Goal: Task Accomplishment & Management: Use online tool/utility

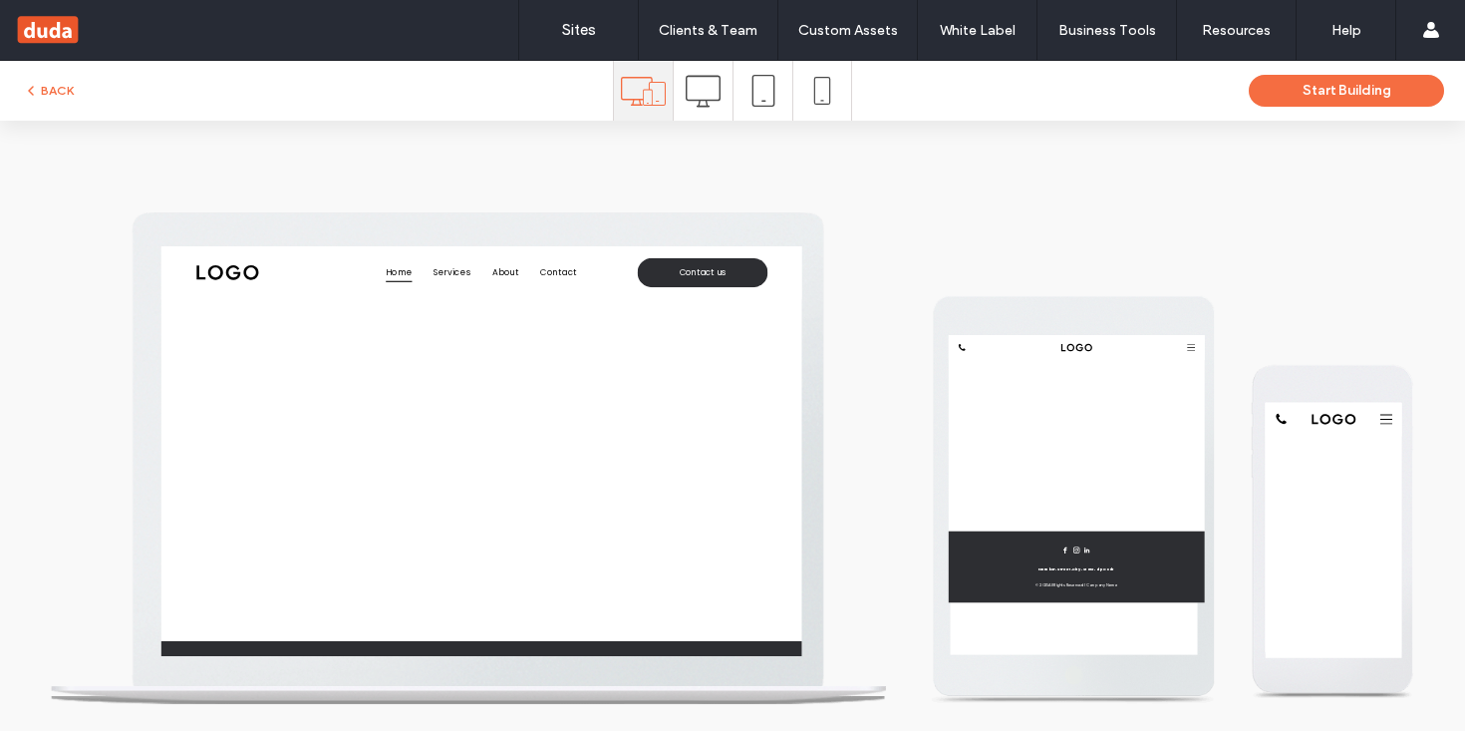
click at [1265, 488] on div at bounding box center [1056, 503] width 551 height 223
click at [1292, 89] on button "Start Building" at bounding box center [1346, 91] width 195 height 32
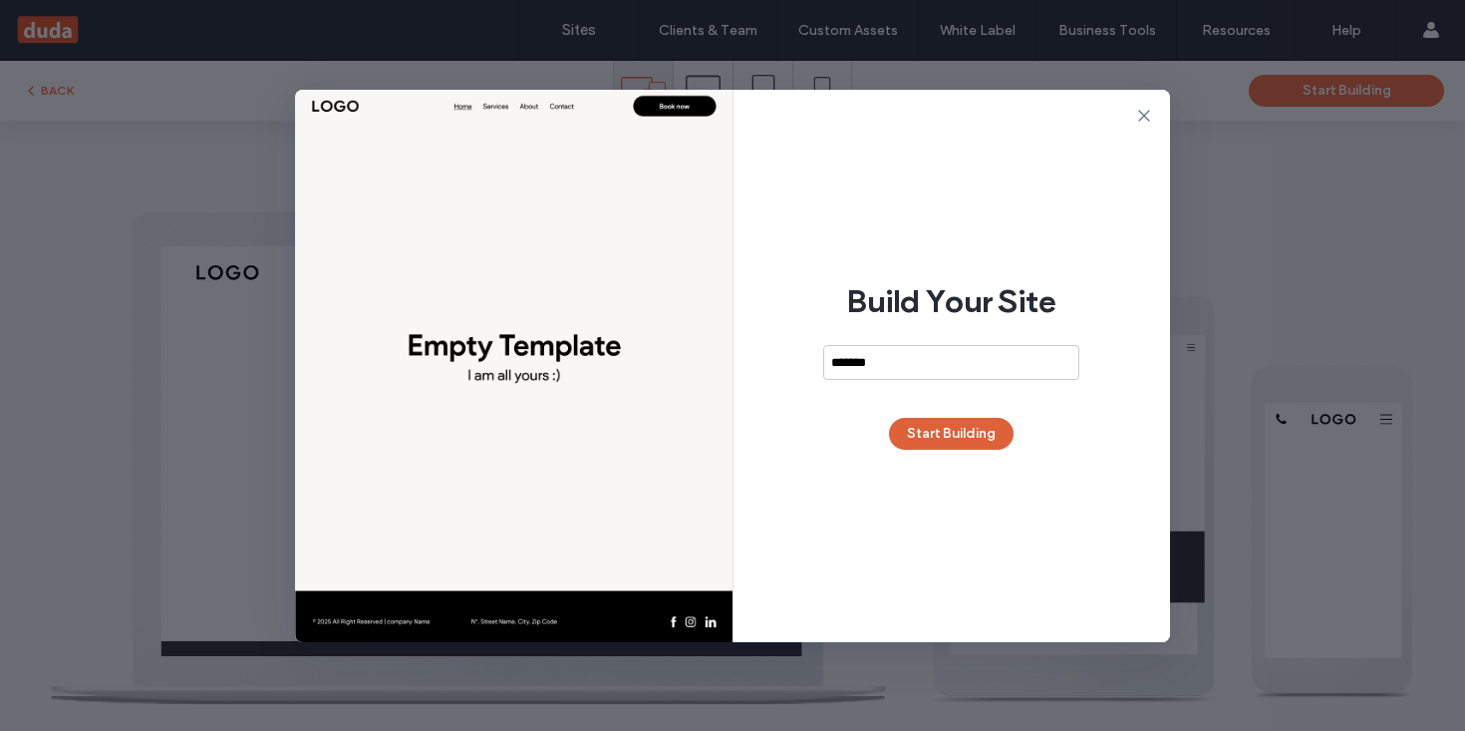
type input "*******"
click at [980, 435] on button "Start Building" at bounding box center [951, 434] width 125 height 32
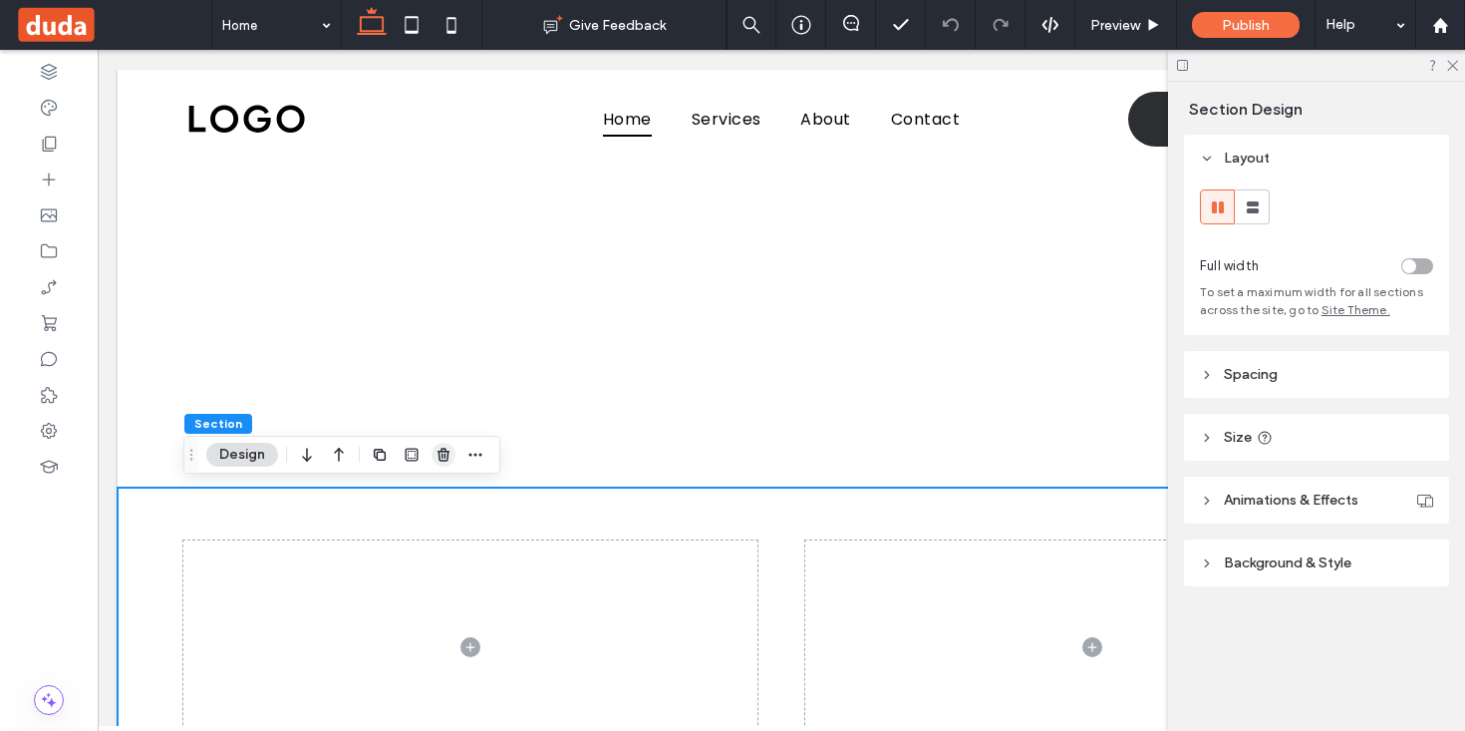
click at [450, 453] on icon "button" at bounding box center [444, 455] width 16 height 16
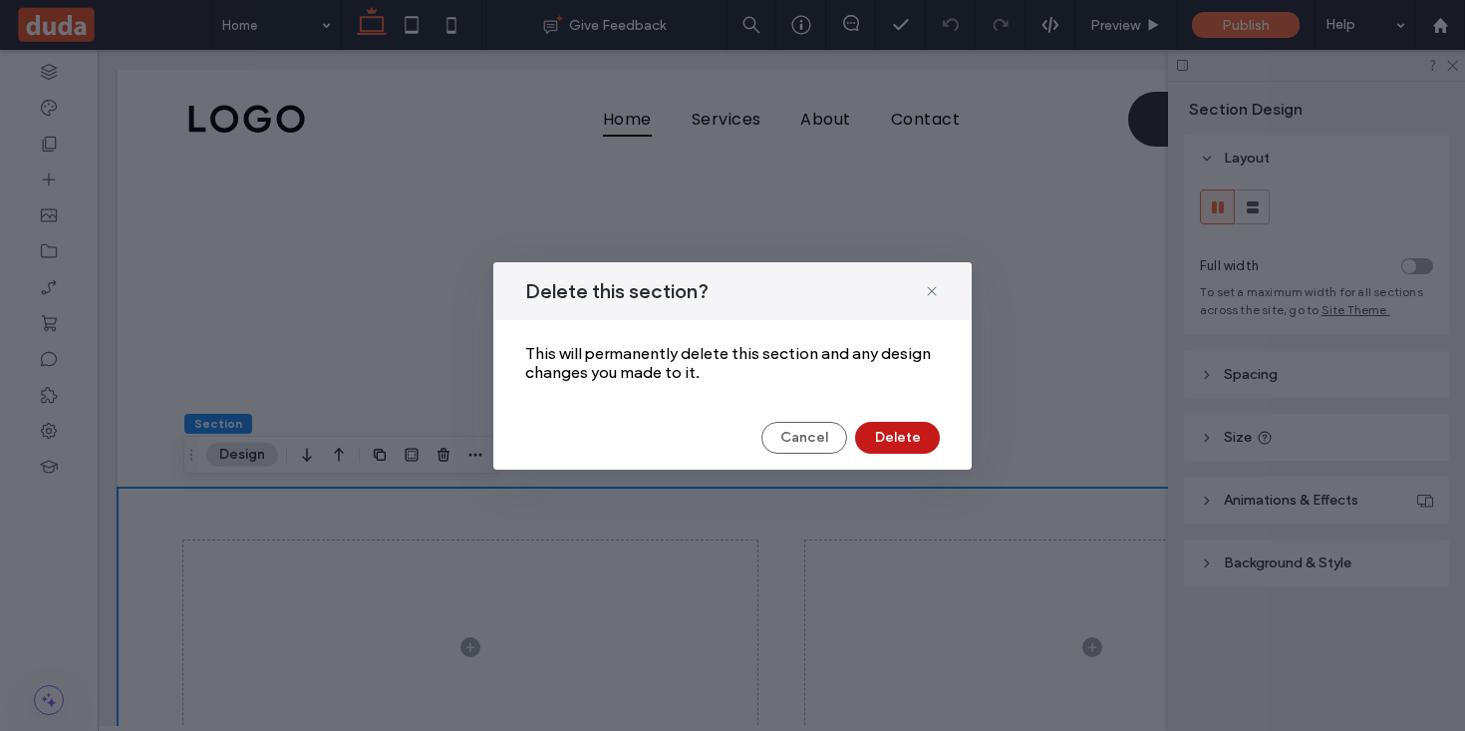
click at [906, 442] on button "Delete" at bounding box center [897, 438] width 85 height 32
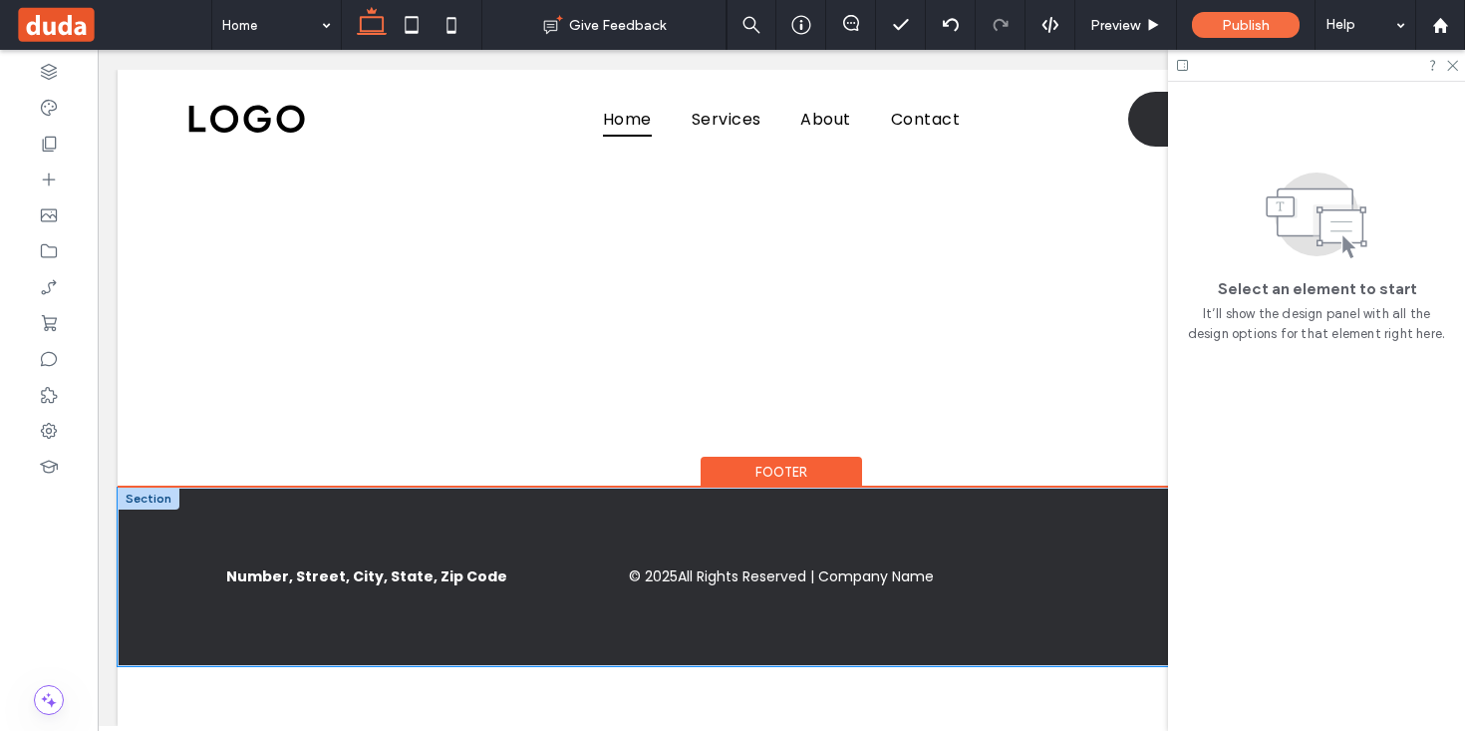
click at [160, 638] on div "Number, Street, City, State, Zip Code © 2025 All Rights Reserved | Company Name" at bounding box center [782, 576] width 1328 height 178
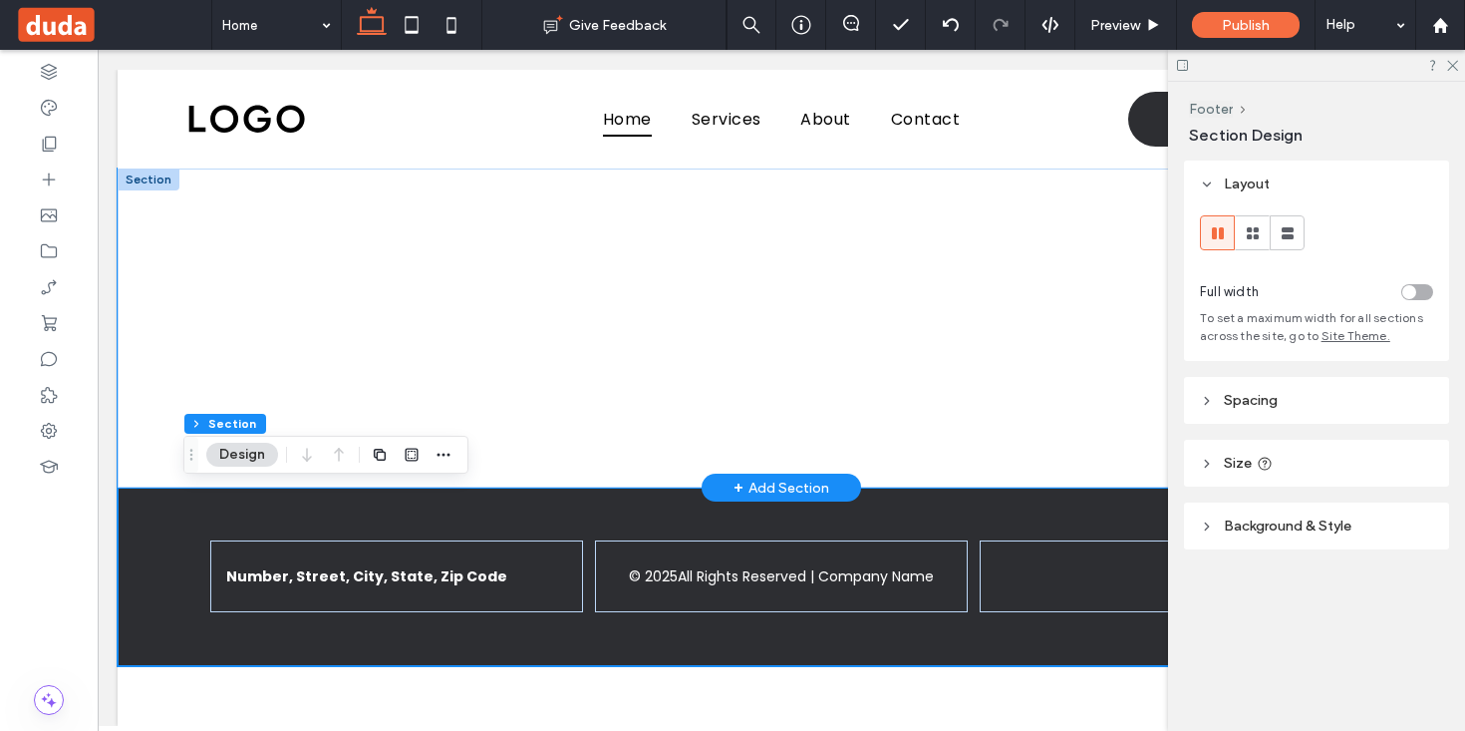
click at [164, 375] on div at bounding box center [782, 327] width 1328 height 319
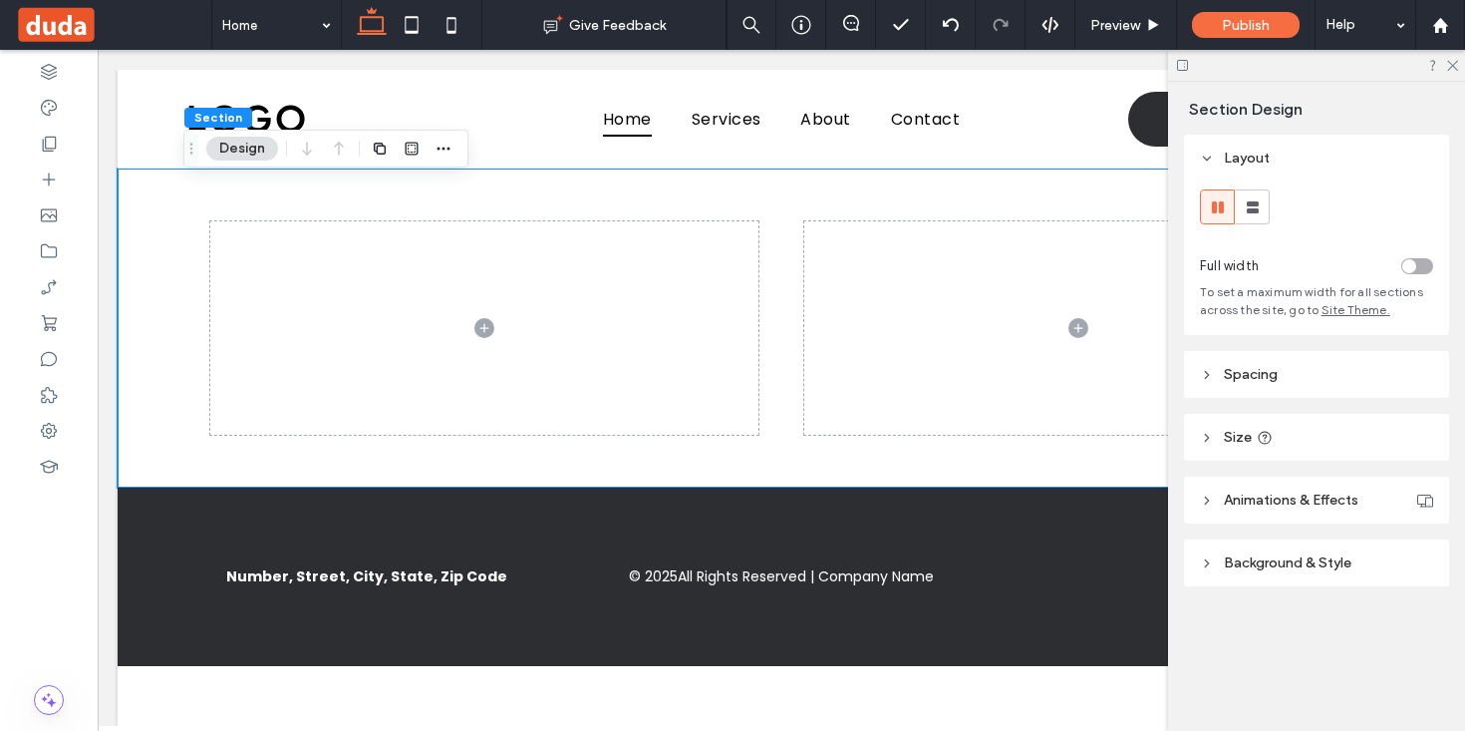
click at [1255, 568] on span "Background & Style" at bounding box center [1288, 562] width 128 height 17
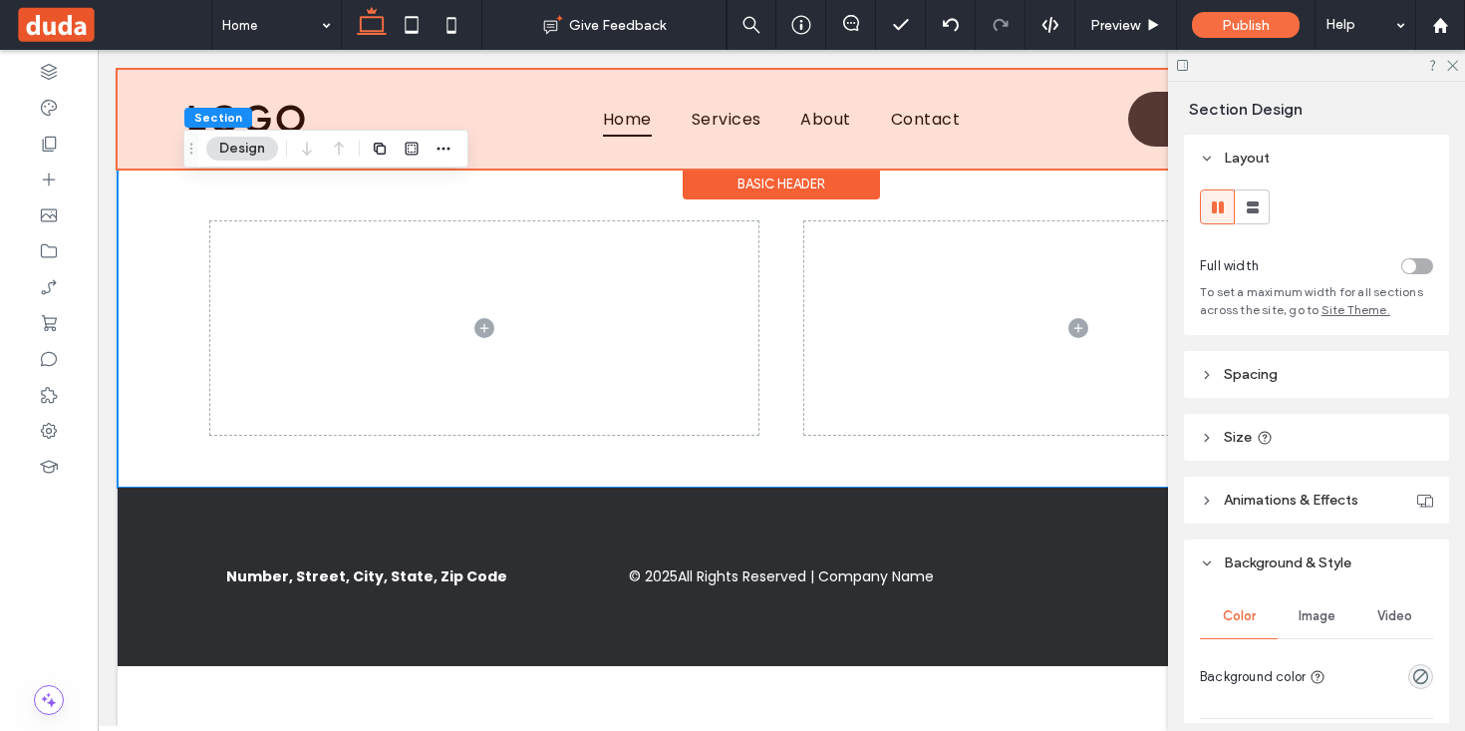
click at [746, 192] on div "Basic Header" at bounding box center [781, 183] width 197 height 31
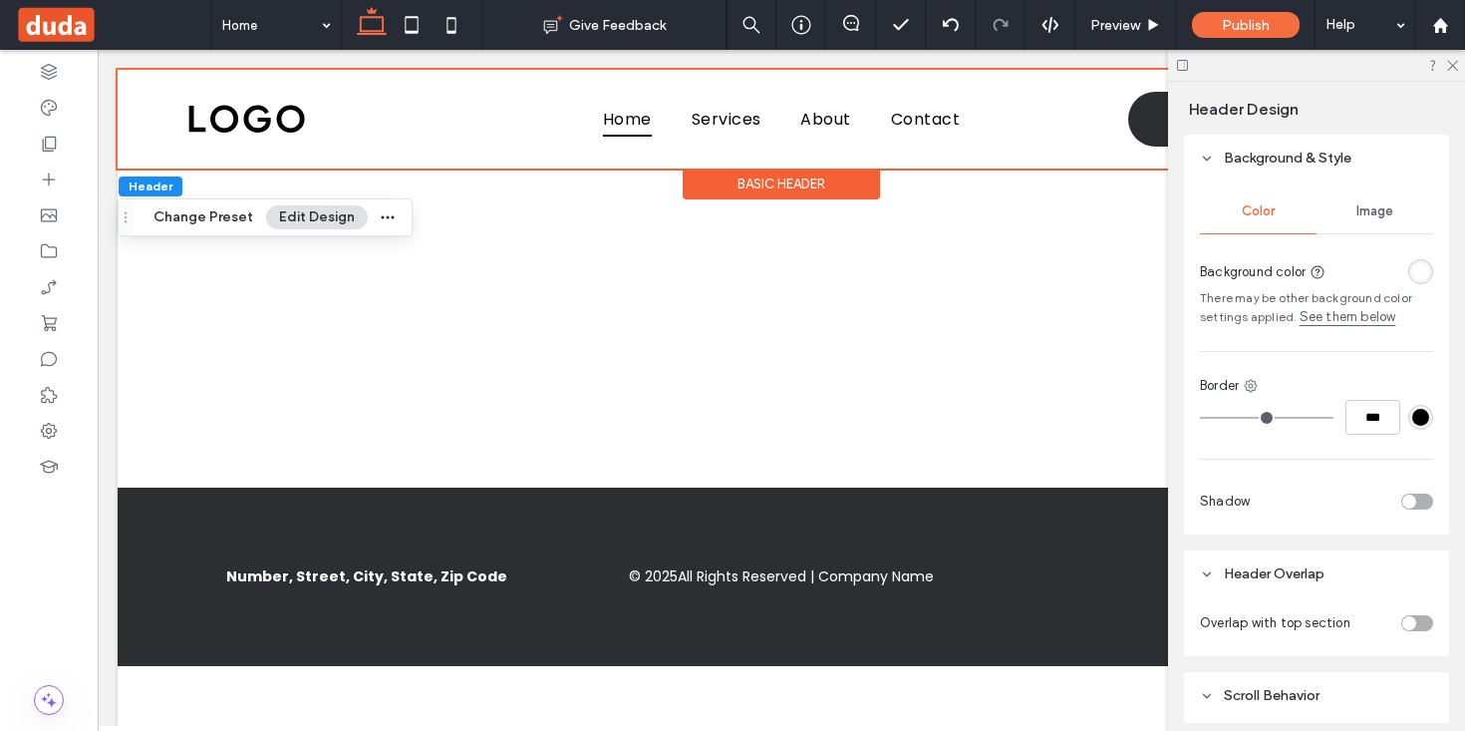
scroll to position [394, 0]
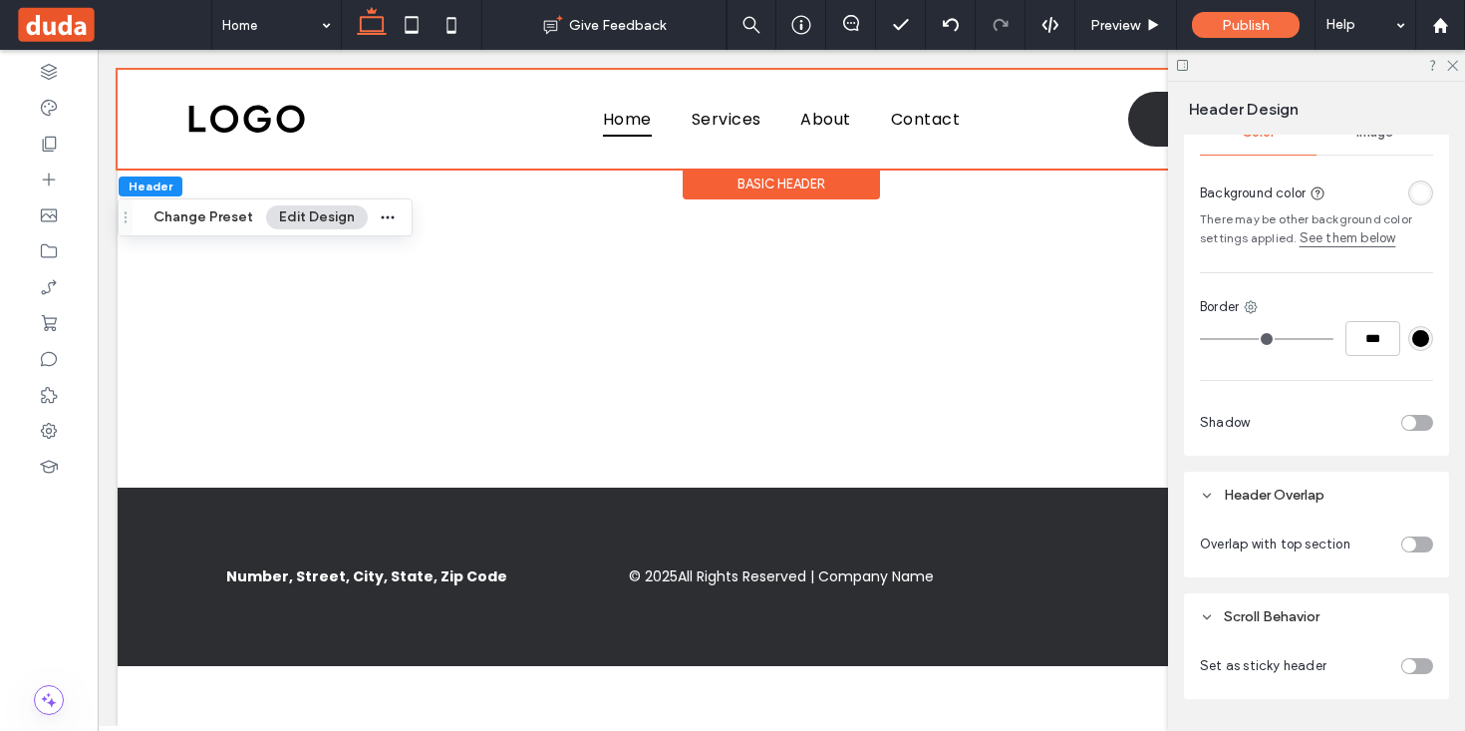
click at [1413, 545] on div "toggle" at bounding box center [1409, 544] width 14 height 14
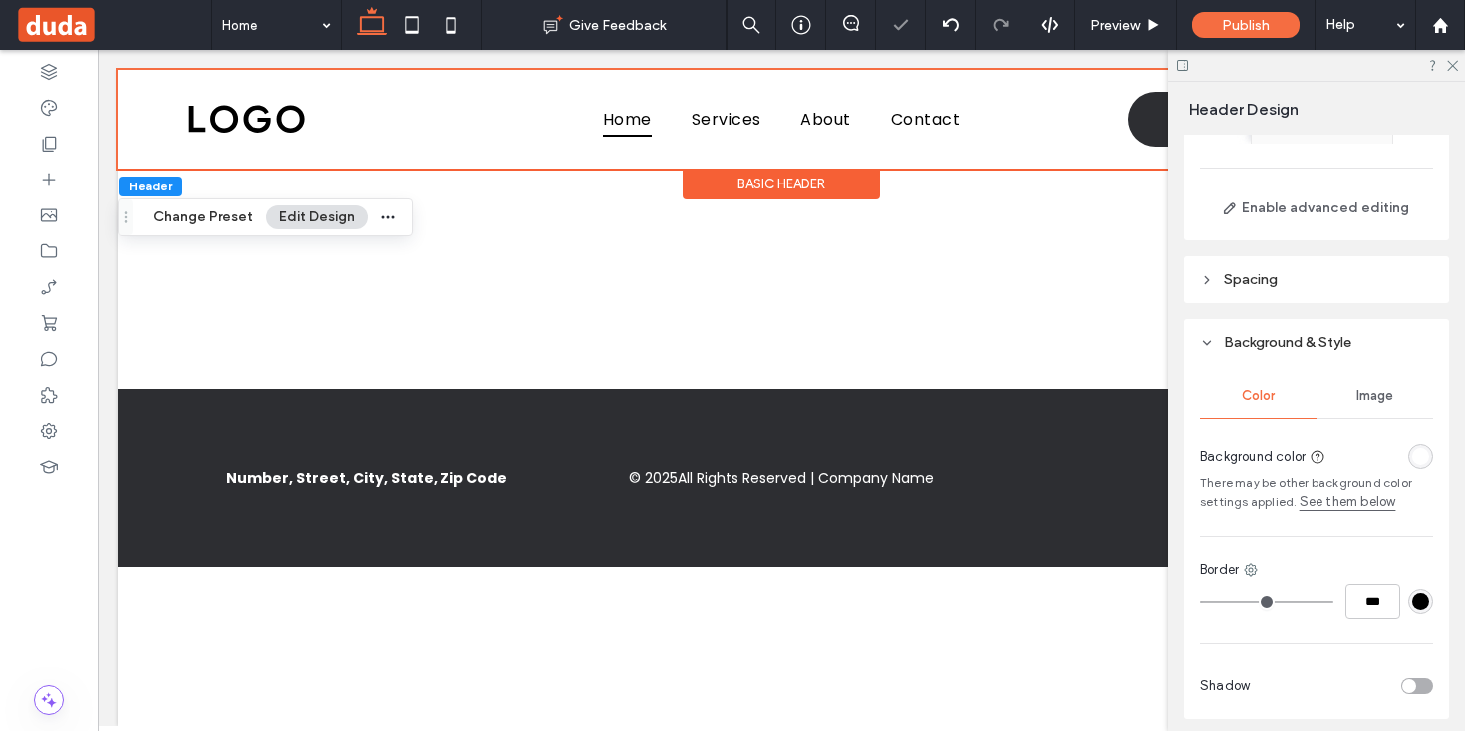
scroll to position [0, 0]
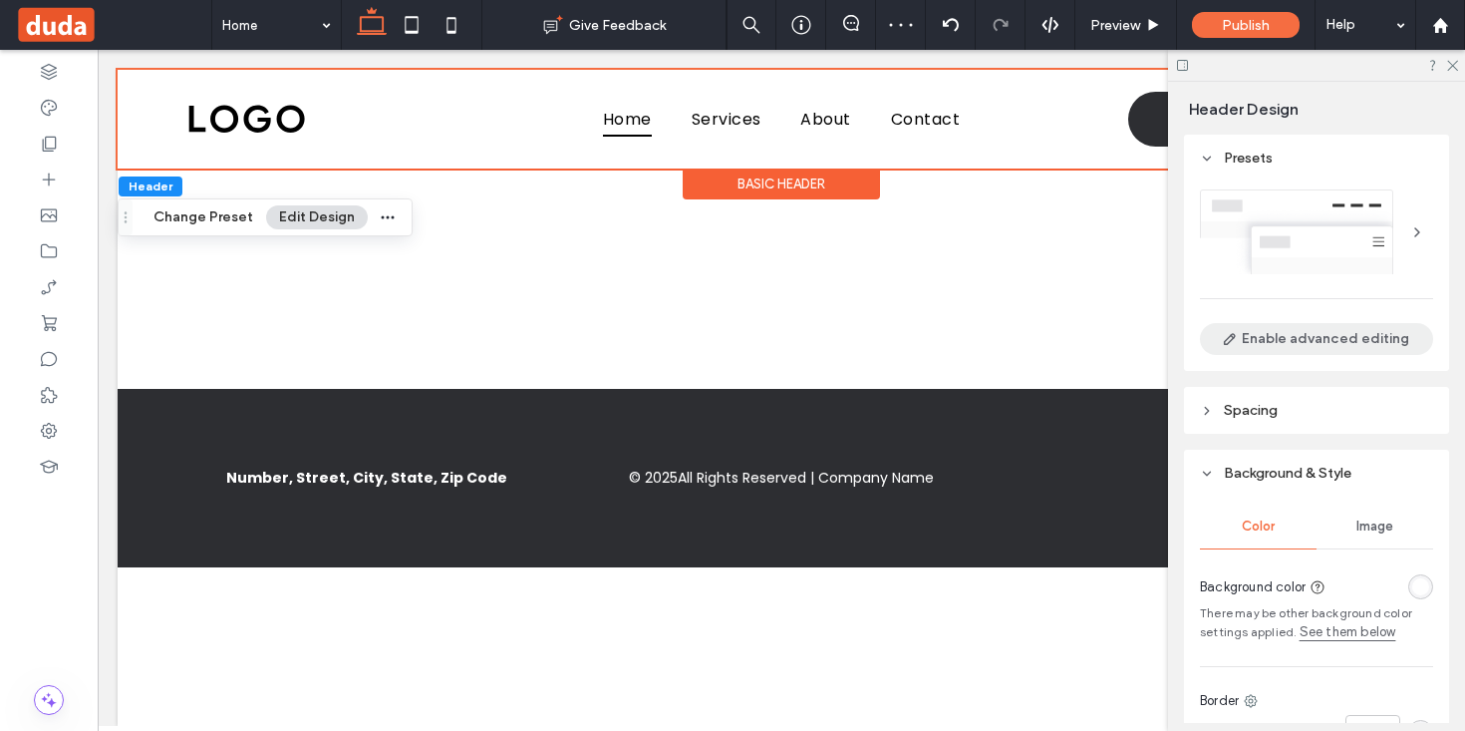
click at [1312, 335] on button "Enable advanced editing" at bounding box center [1316, 339] width 233 height 32
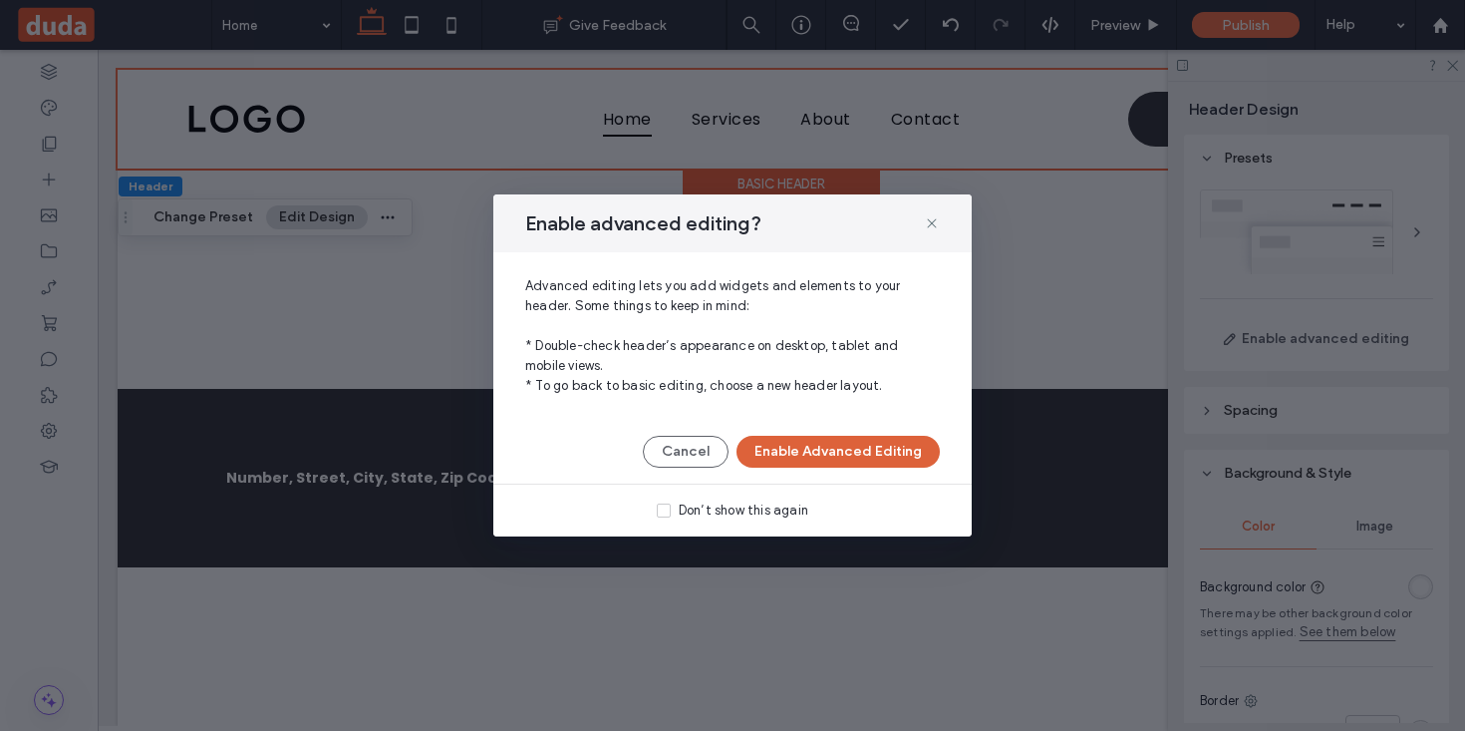
click at [793, 455] on button "Enable Advanced Editing" at bounding box center [838, 452] width 203 height 32
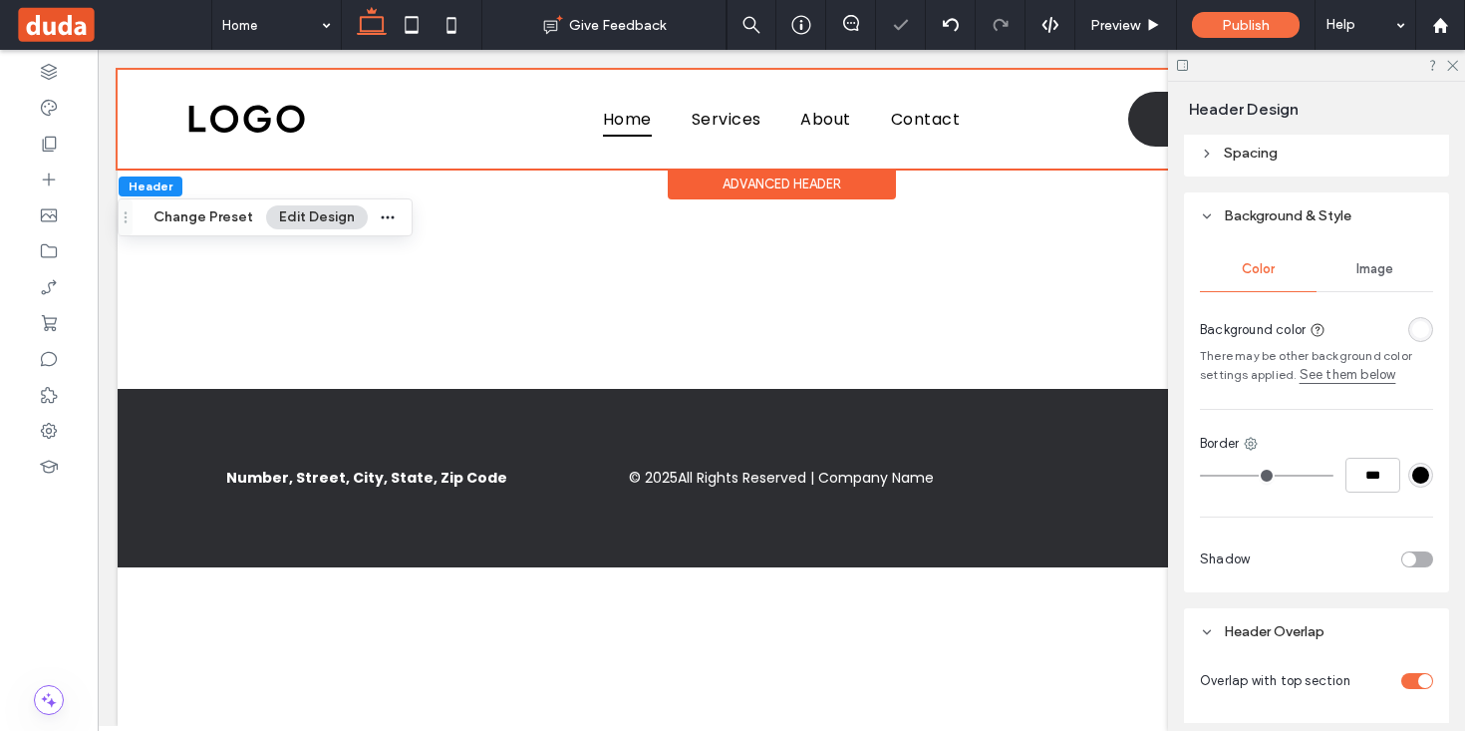
scroll to position [509, 0]
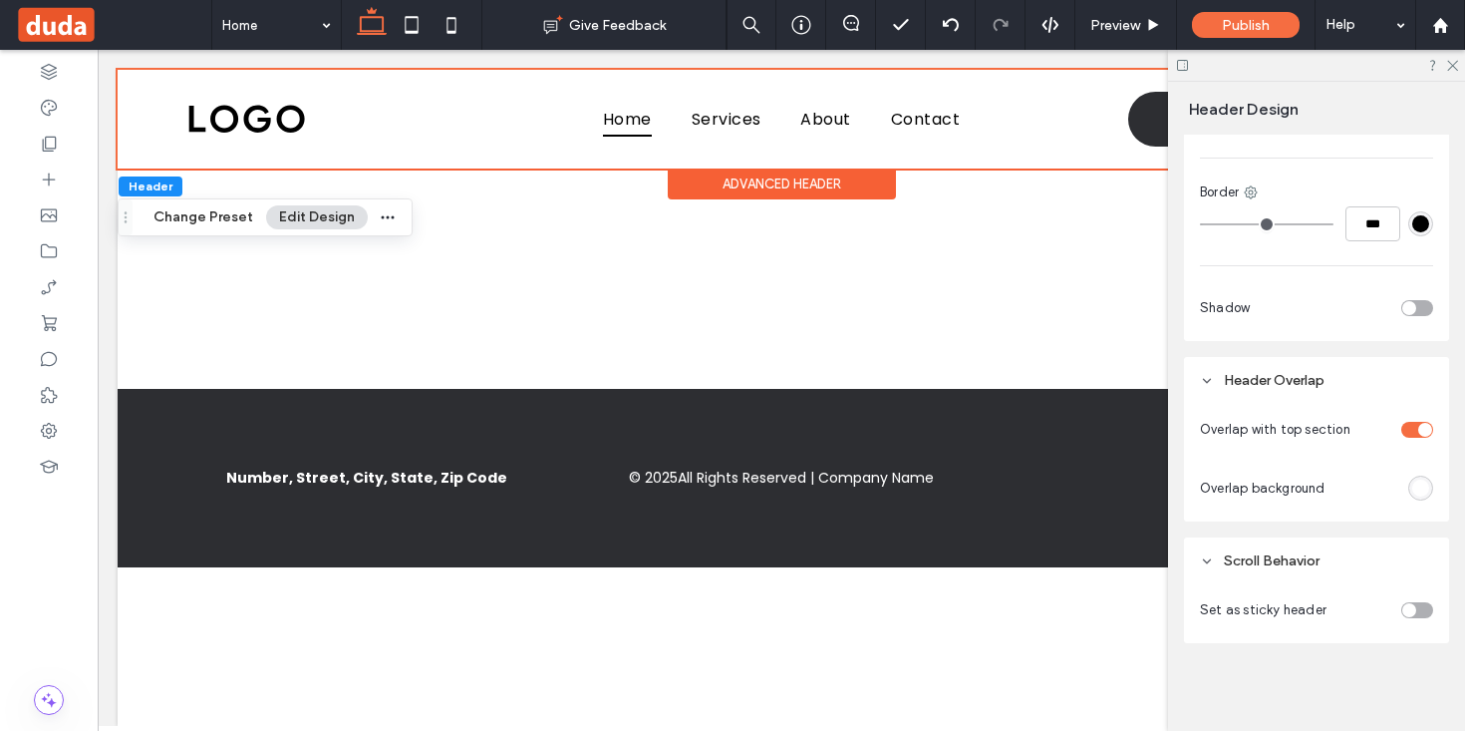
click at [1424, 493] on div "rgba(255, 255, 255, 1)" at bounding box center [1420, 487] width 17 height 17
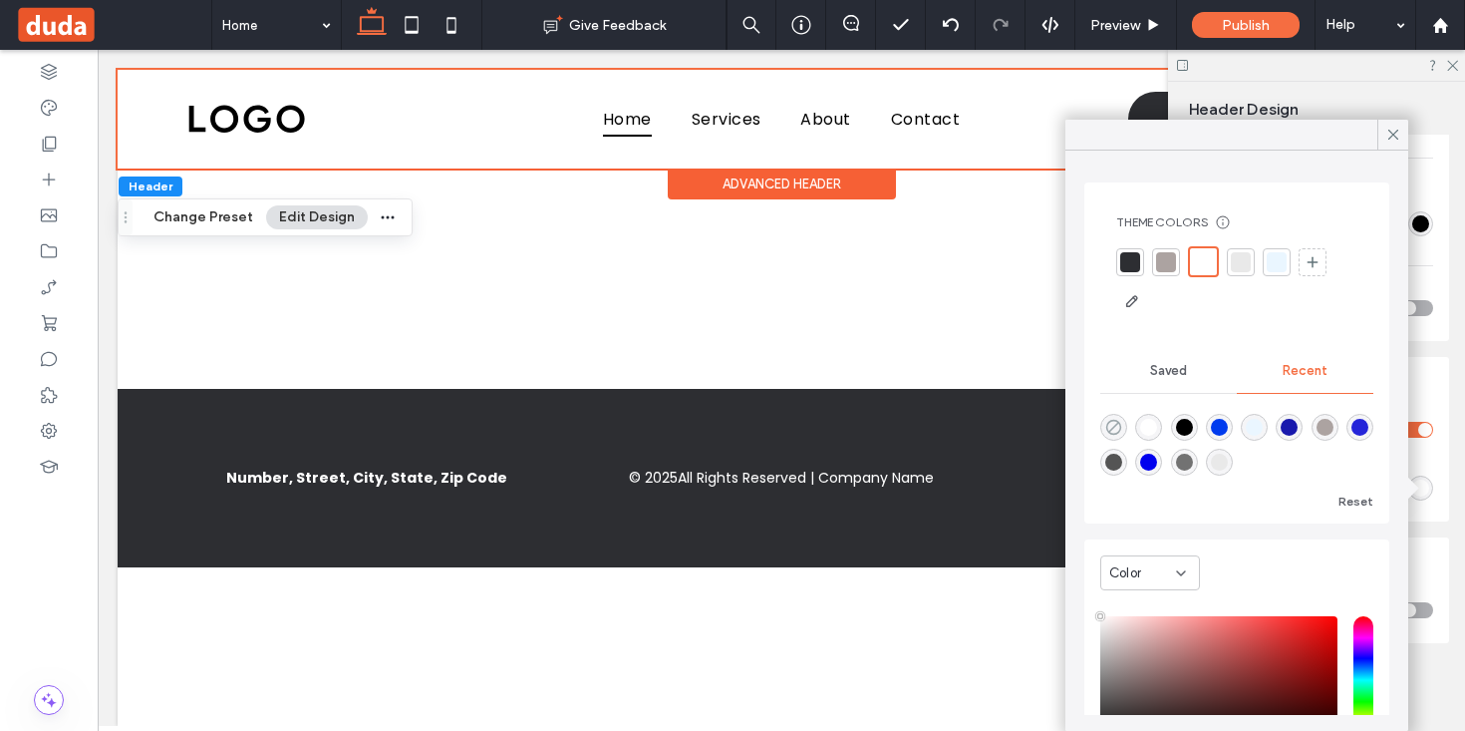
click at [1115, 423] on icon "rgba(0, 0, 0, 0)" at bounding box center [1113, 427] width 17 height 17
type input "*******"
type input "*"
type input "**"
click at [1388, 137] on icon at bounding box center [1393, 135] width 18 height 18
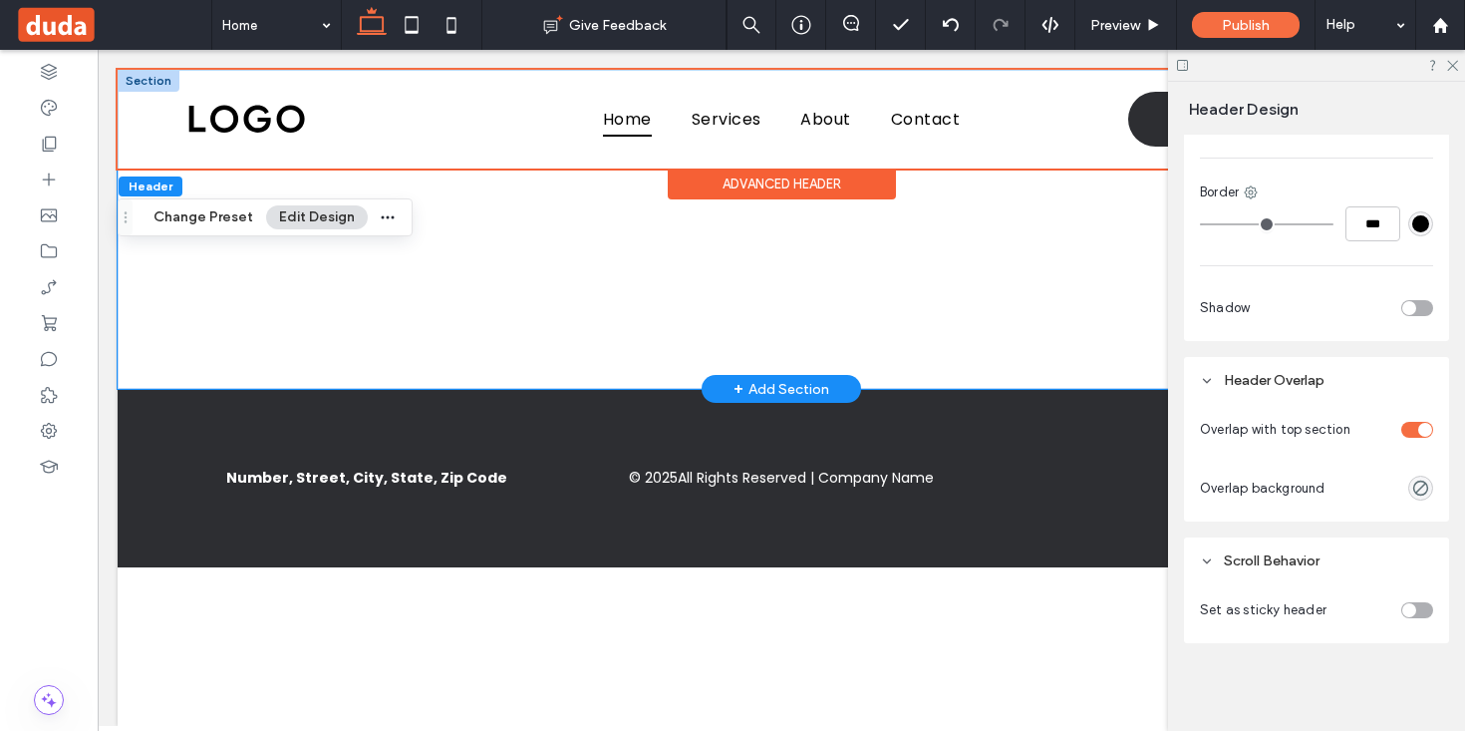
click at [143, 355] on div at bounding box center [782, 229] width 1328 height 319
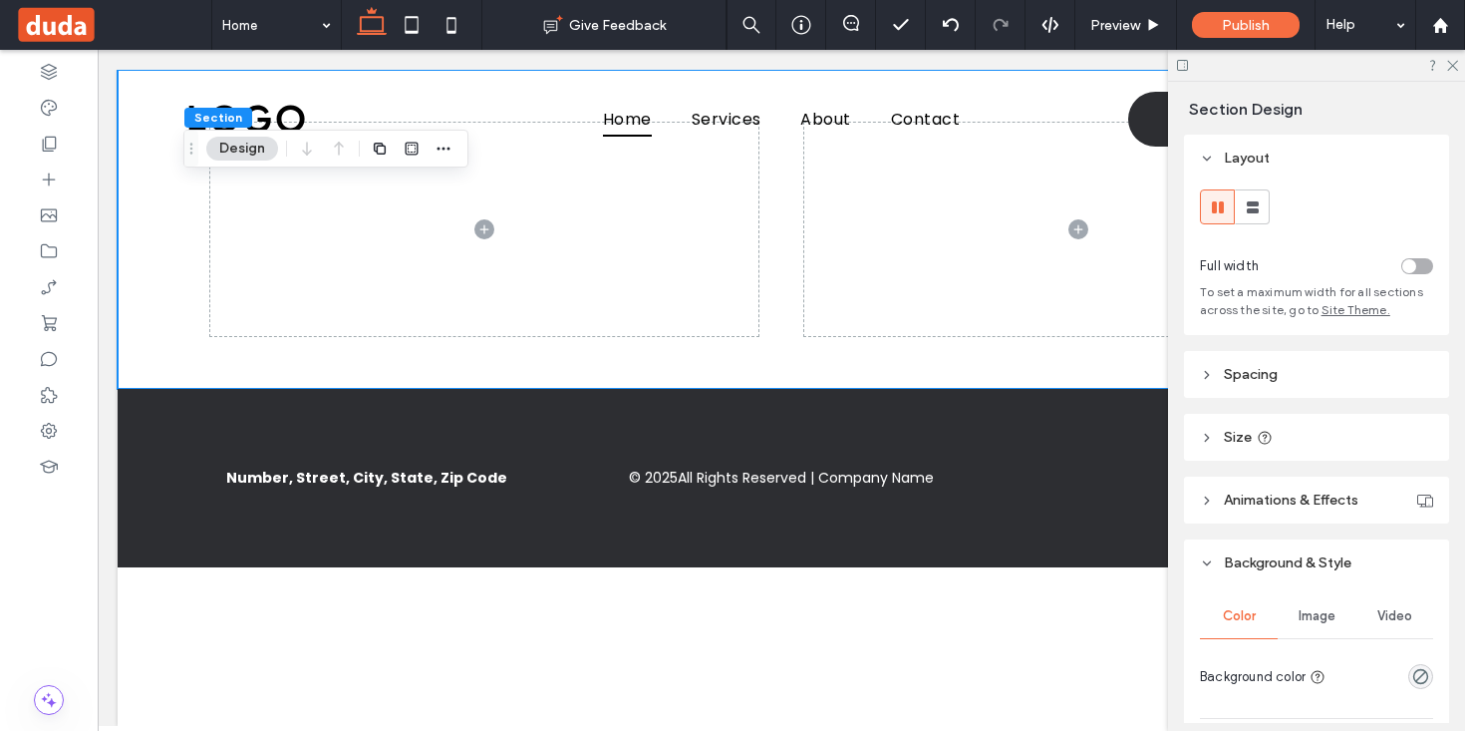
click at [1238, 434] on span "Size" at bounding box center [1238, 437] width 28 height 17
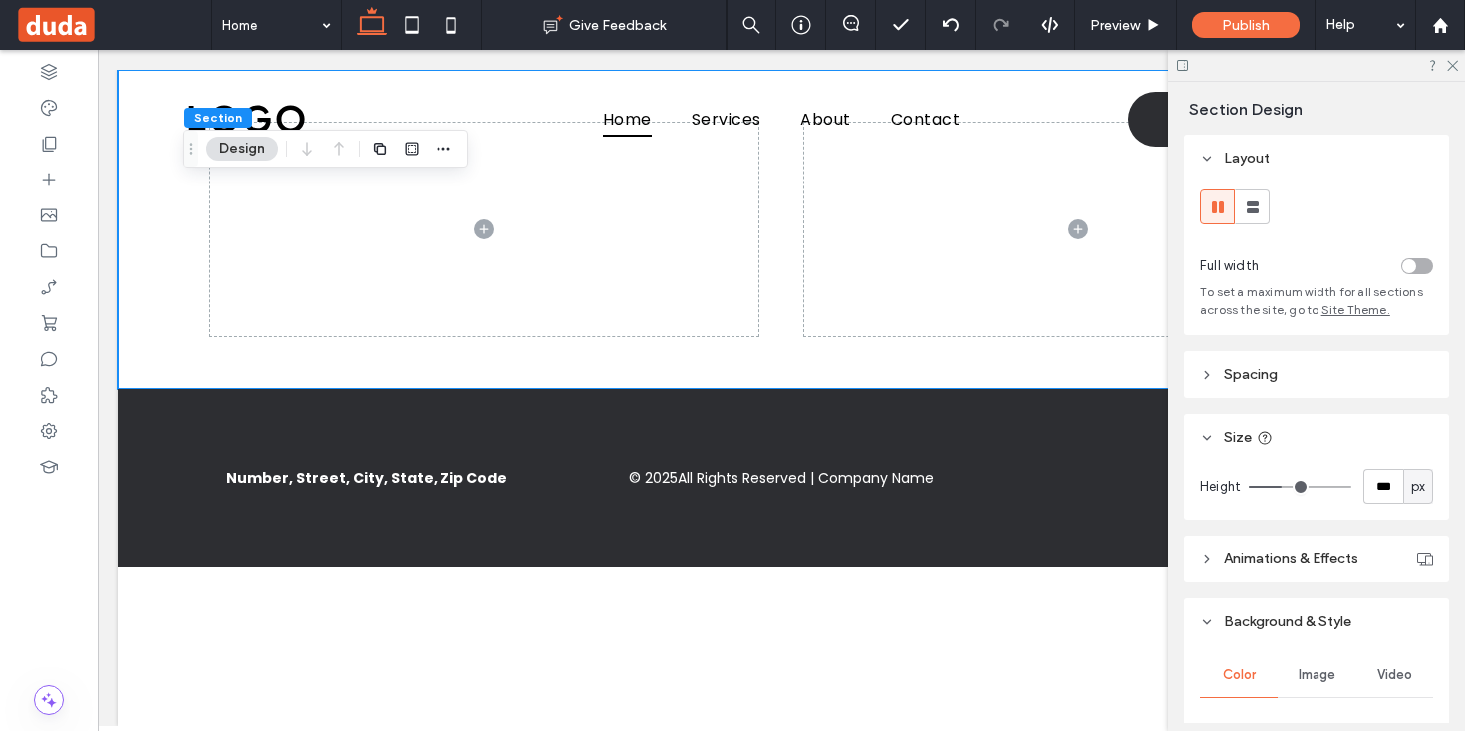
click at [1419, 487] on span "px" at bounding box center [1418, 486] width 14 height 20
click at [1419, 632] on span "vh" at bounding box center [1417, 627] width 13 height 20
type input "**"
click at [1400, 488] on input "**" at bounding box center [1383, 485] width 40 height 35
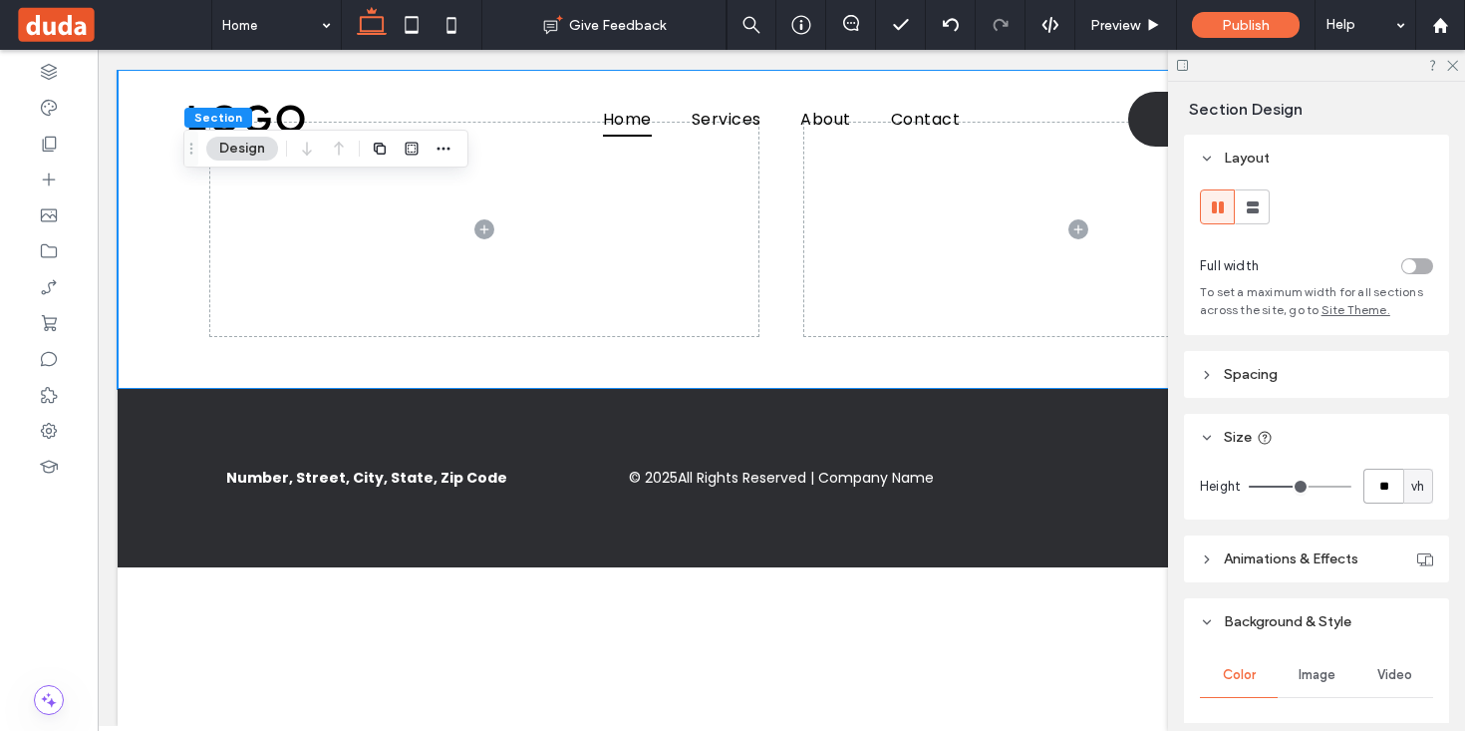
type input "**"
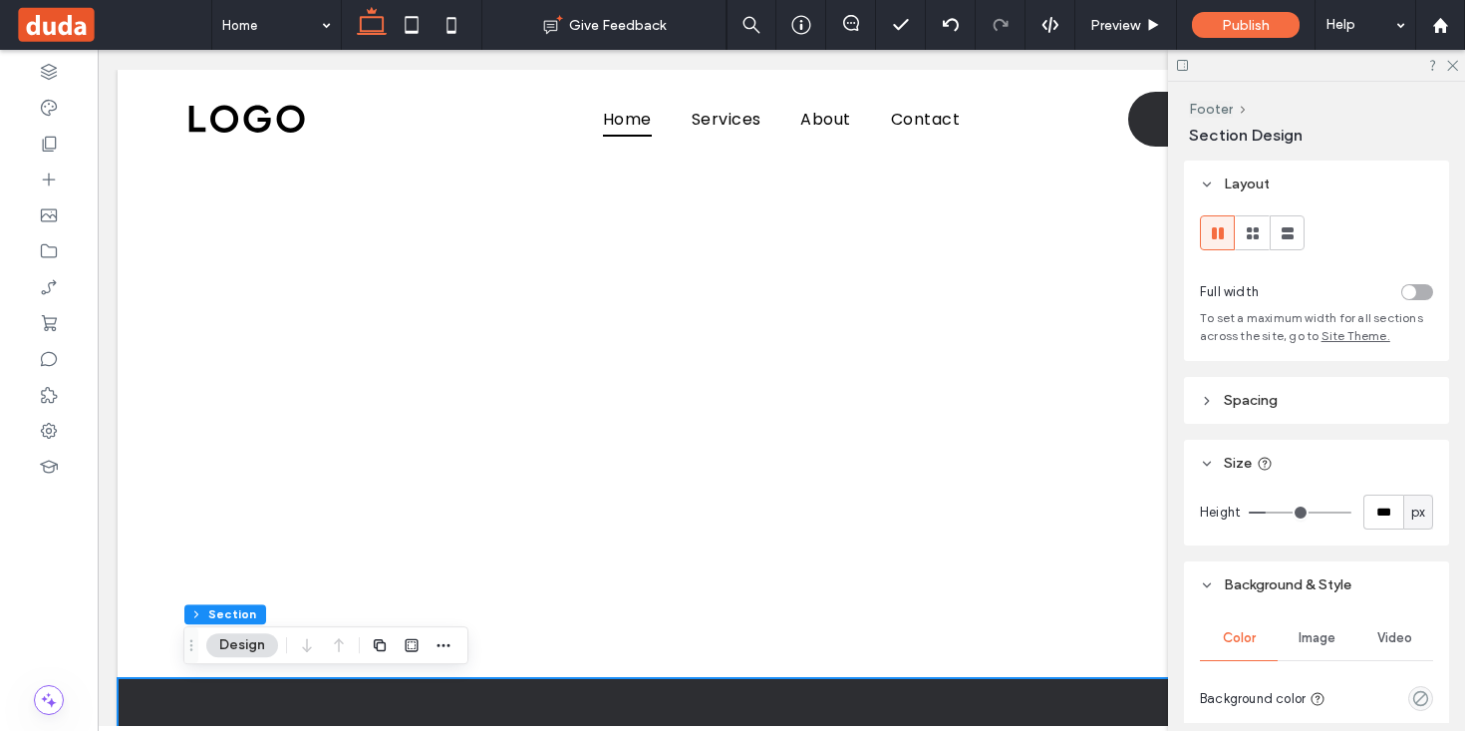
click at [1421, 519] on span "px" at bounding box center [1418, 512] width 14 height 20
click at [1419, 660] on span "vh" at bounding box center [1417, 653] width 13 height 20
type input "**"
click at [1395, 512] on input "**" at bounding box center [1383, 511] width 40 height 35
type input "**"
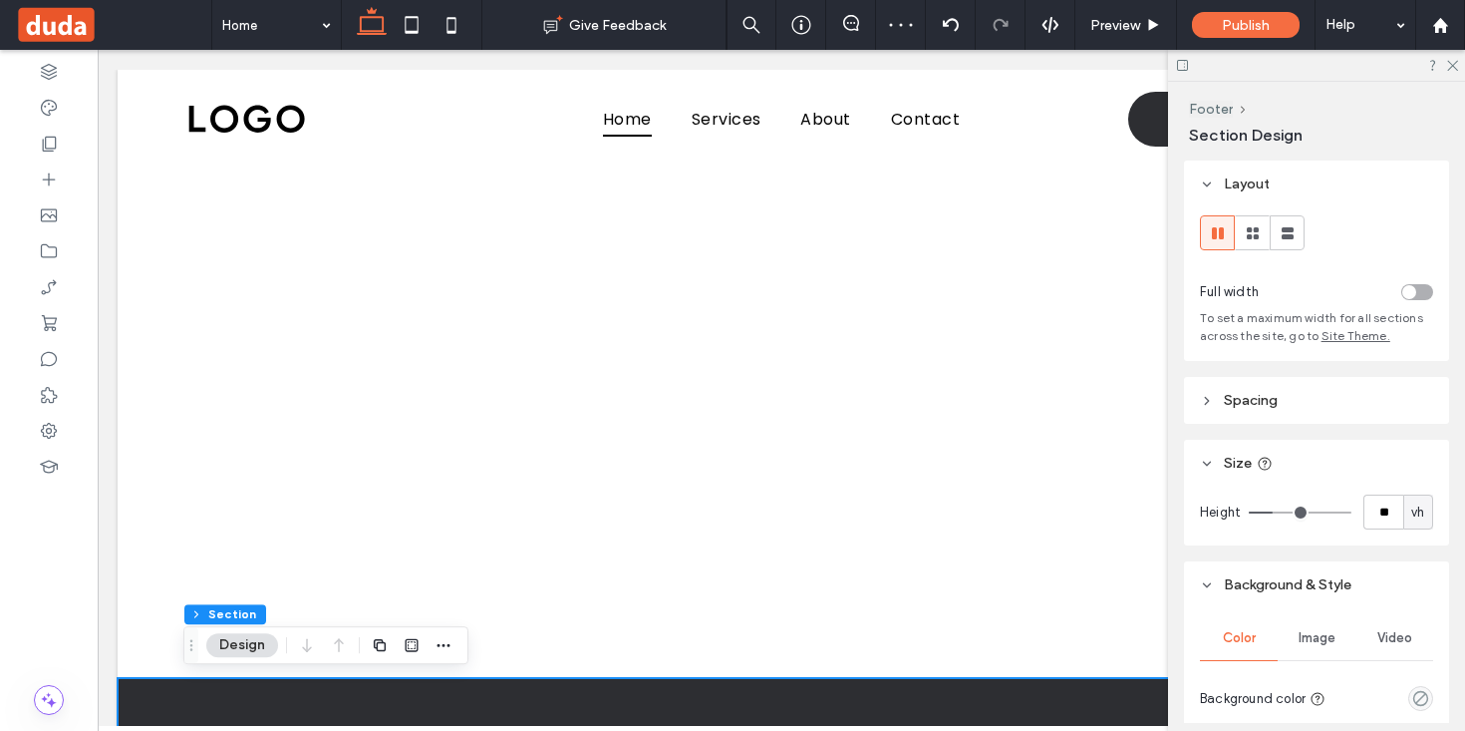
type input "**"
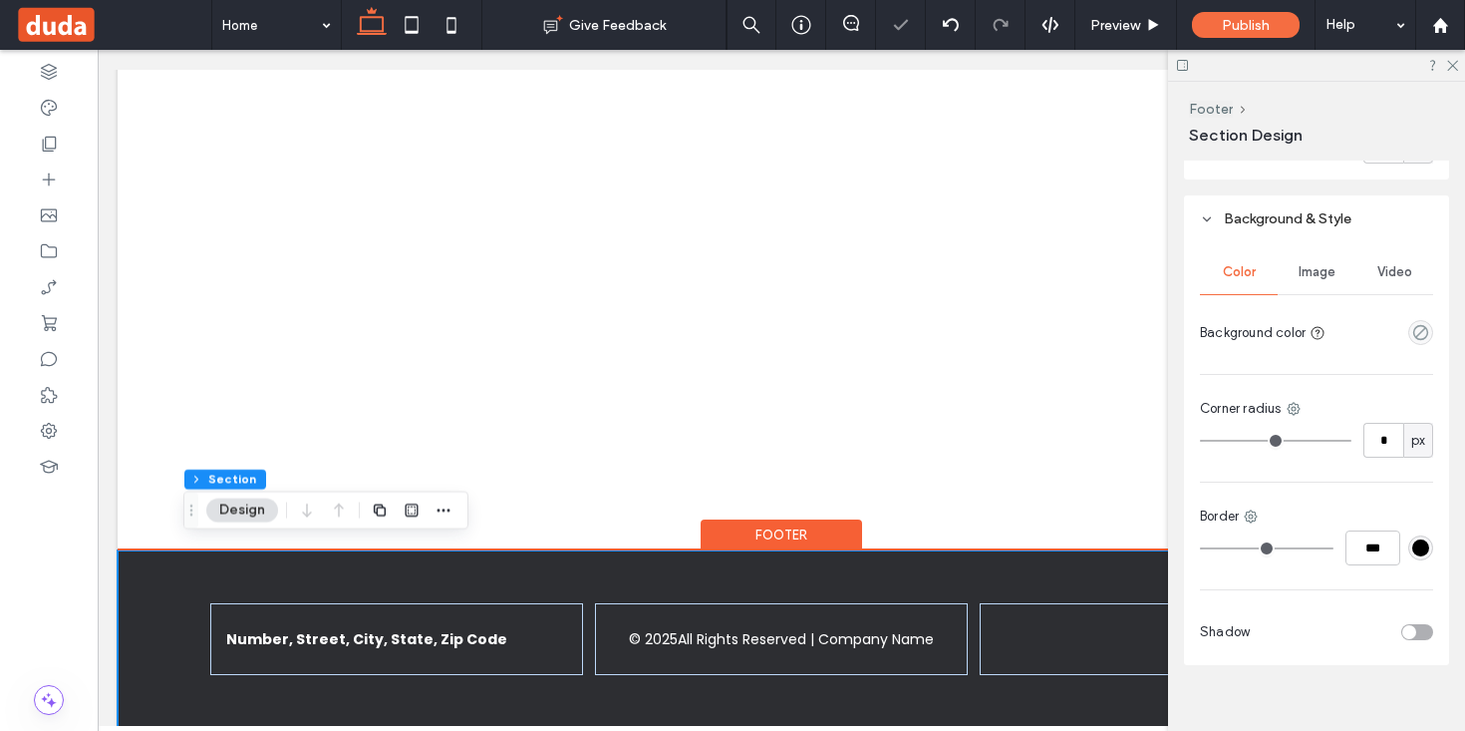
scroll to position [135, 0]
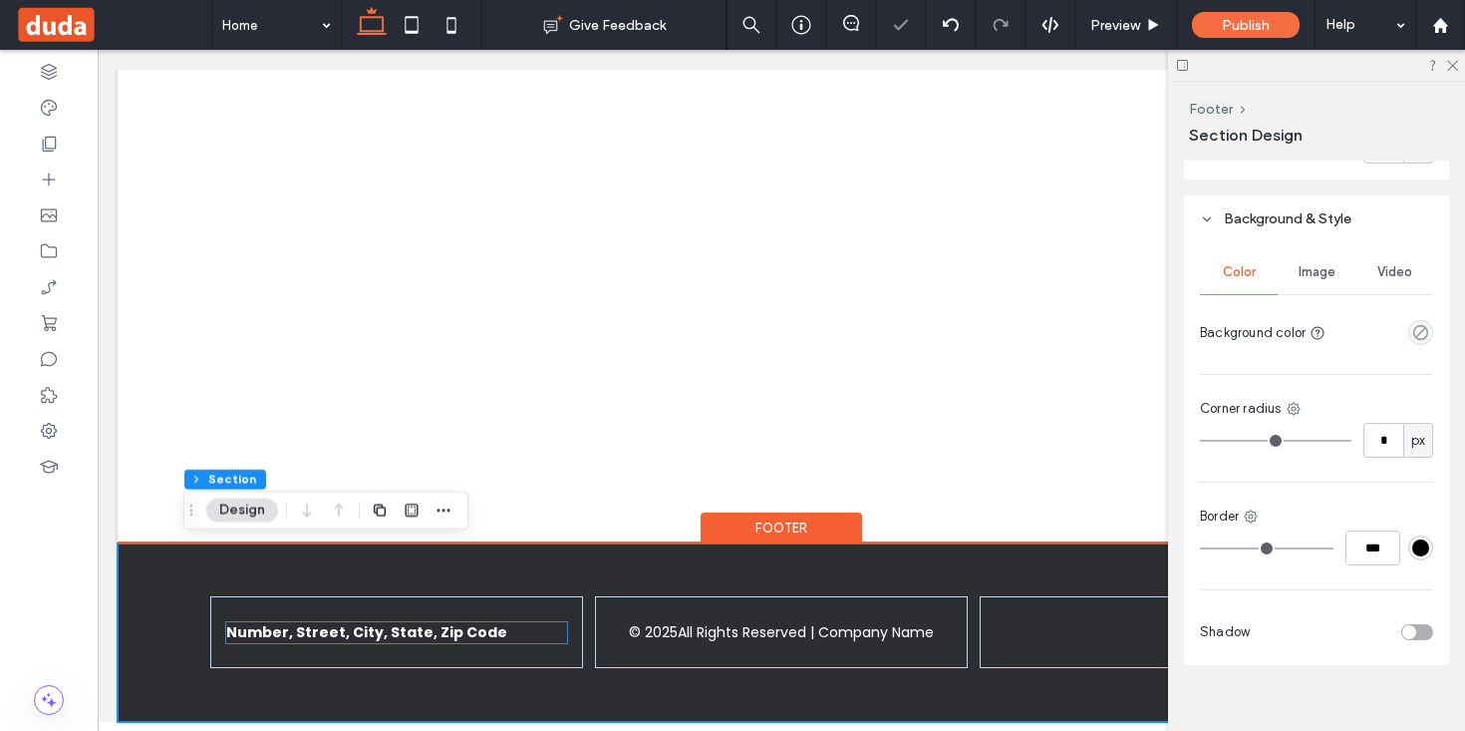
click at [553, 624] on h6 "Number, Street, City, State, Zip Code" at bounding box center [397, 632] width 342 height 21
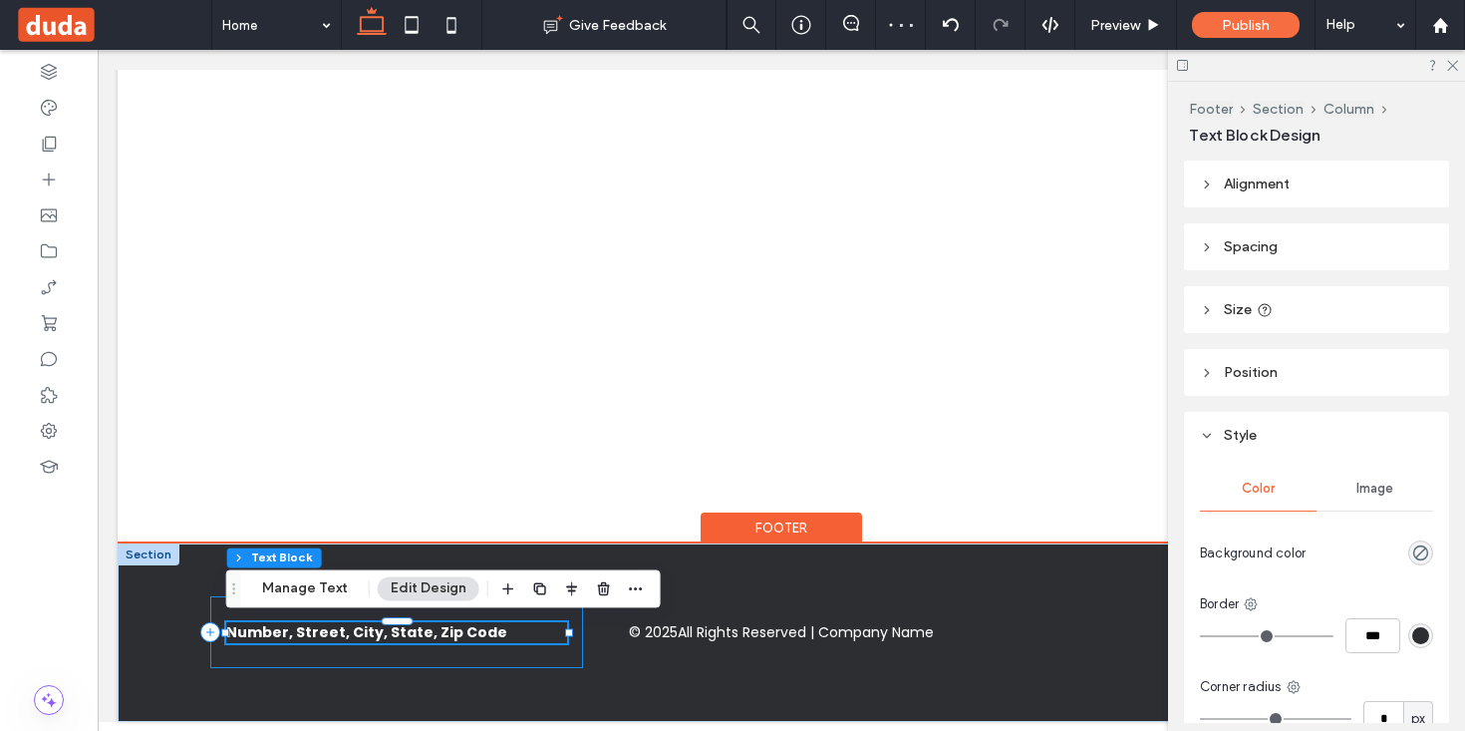
click at [578, 622] on div "Number, Street, City, State, Zip Code" at bounding box center [397, 632] width 374 height 72
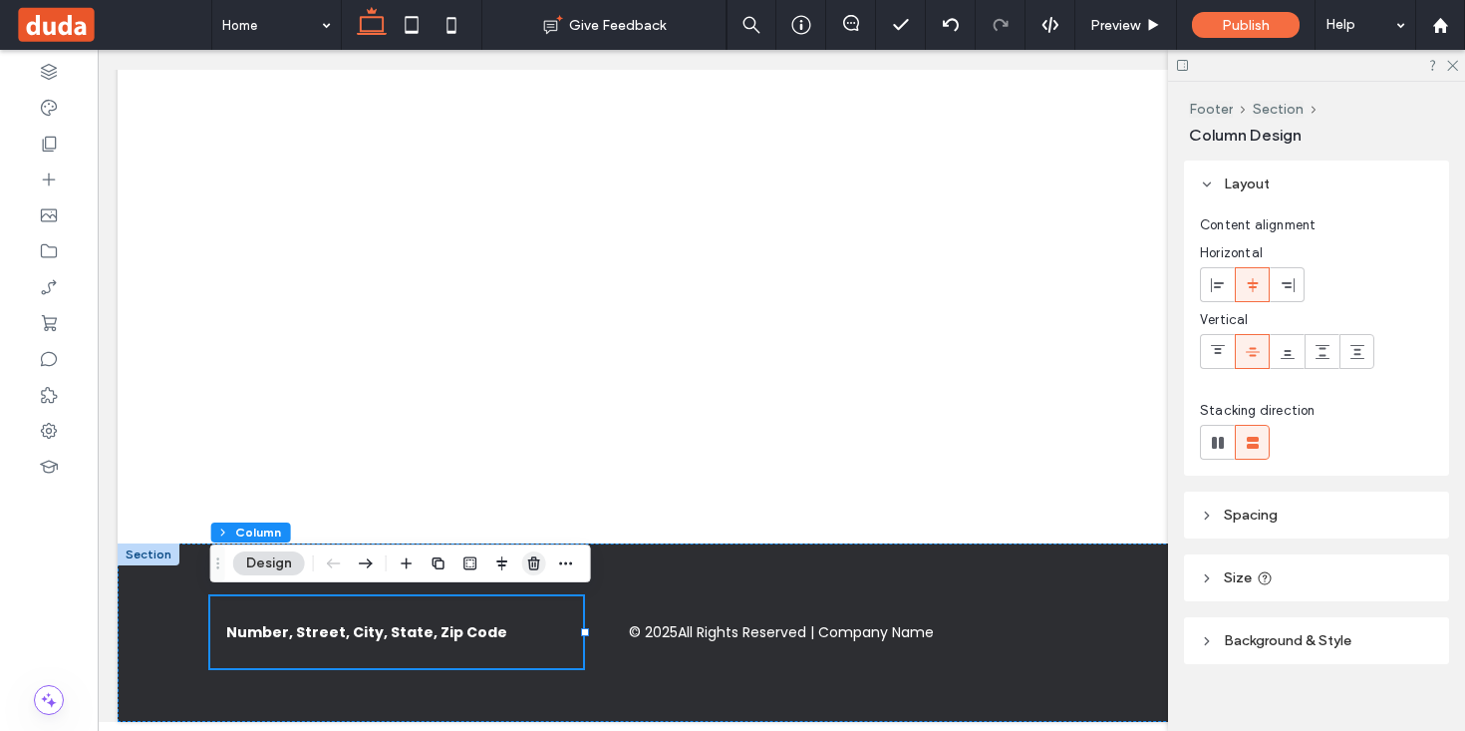
click at [530, 556] on icon "button" at bounding box center [534, 563] width 16 height 16
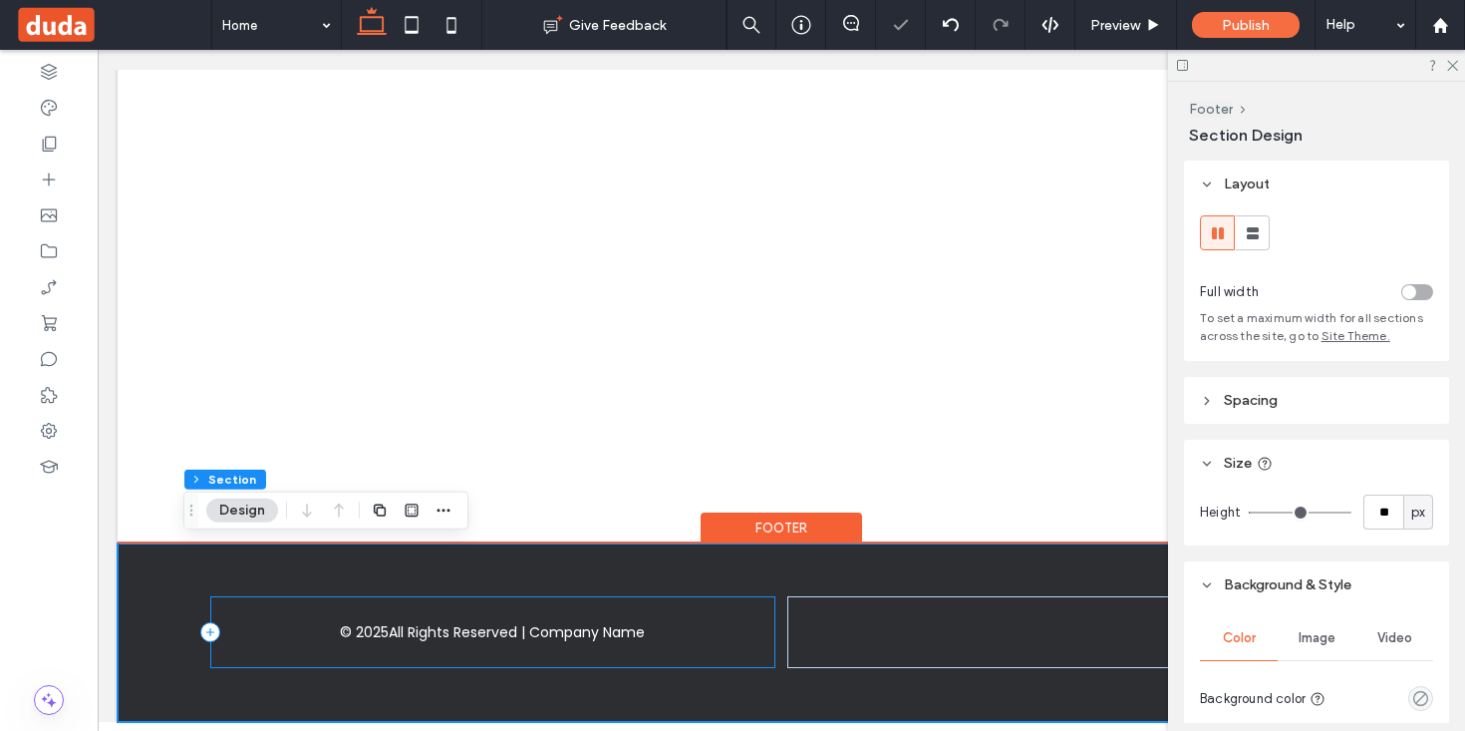
click at [768, 616] on div "© 2025 All Rights Reserved | Company Name" at bounding box center [493, 632] width 566 height 72
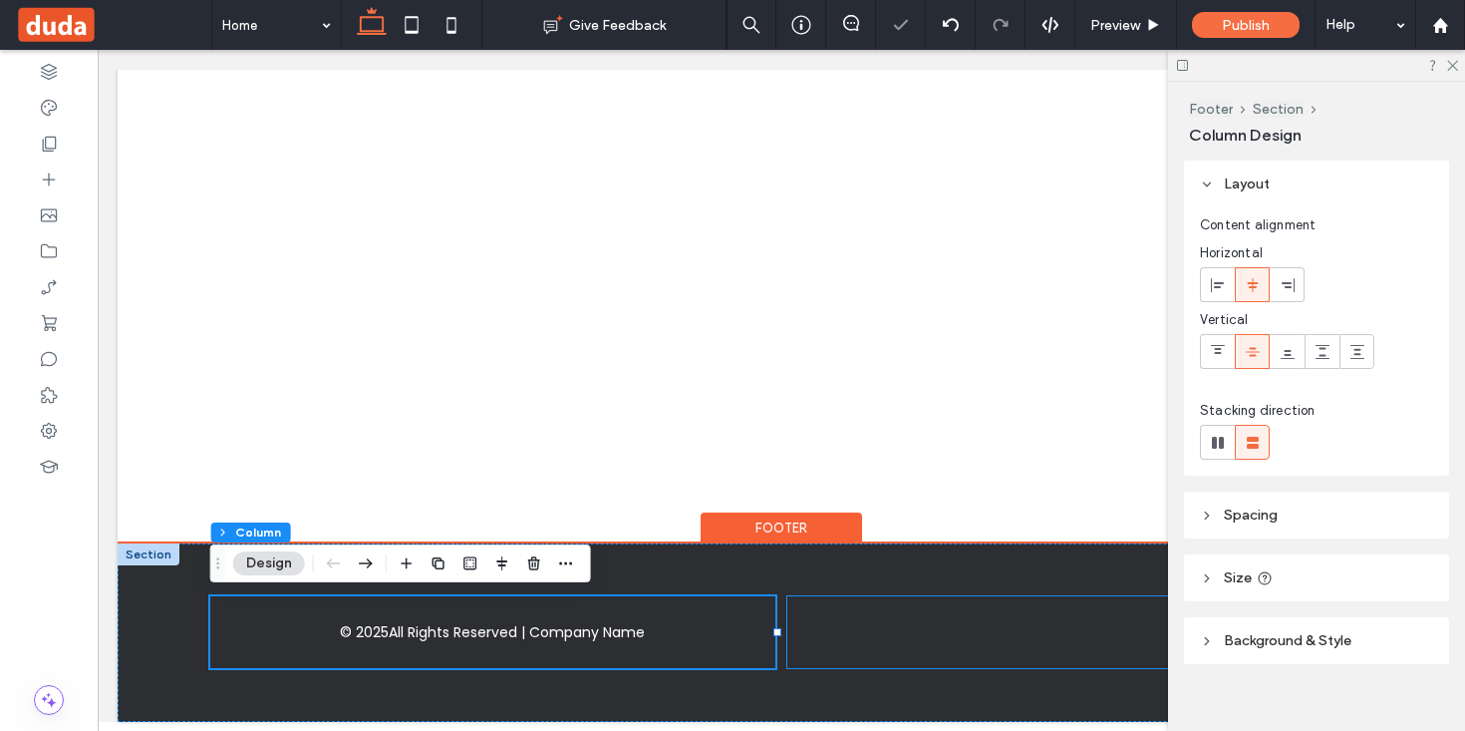
click at [810, 619] on div at bounding box center [1070, 632] width 566 height 72
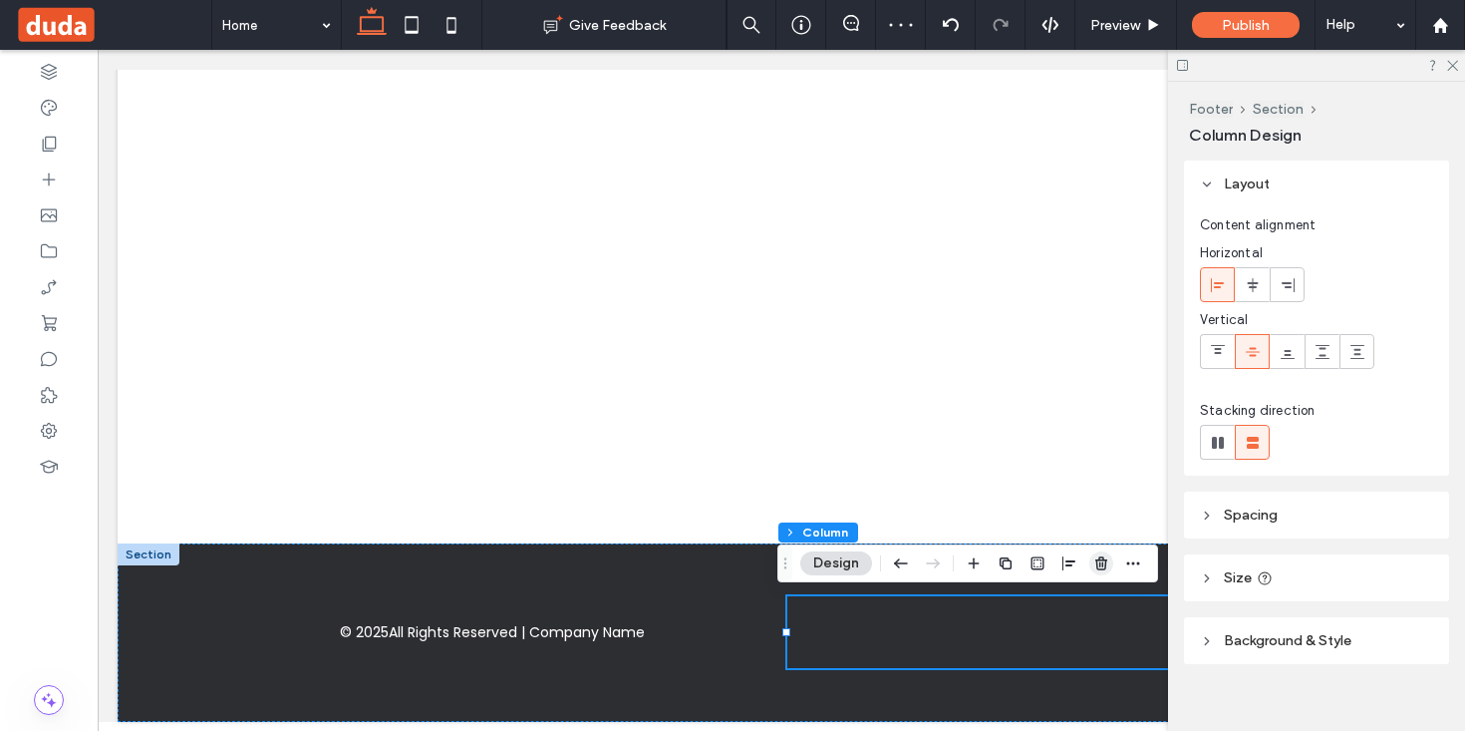
click at [1102, 567] on icon "button" at bounding box center [1101, 563] width 16 height 16
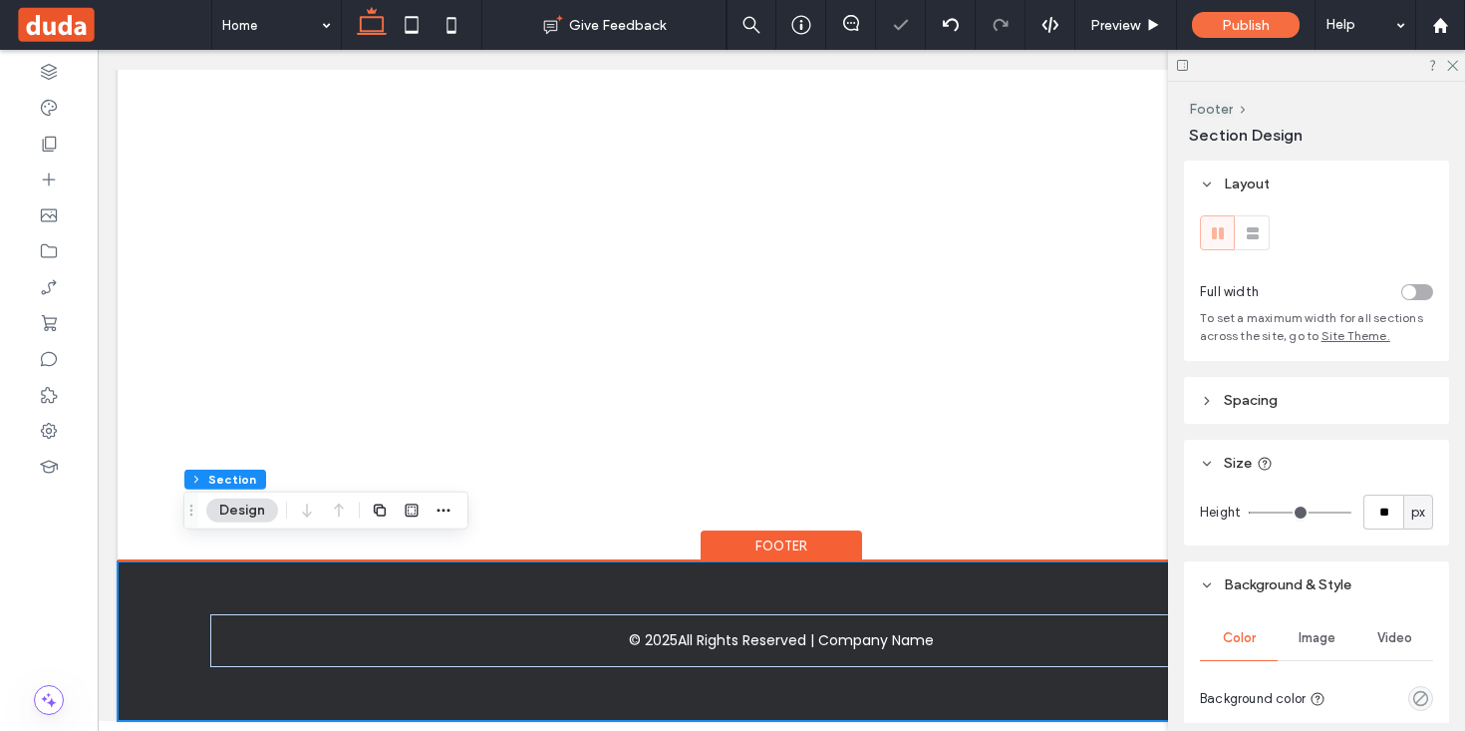
scroll to position [116, 0]
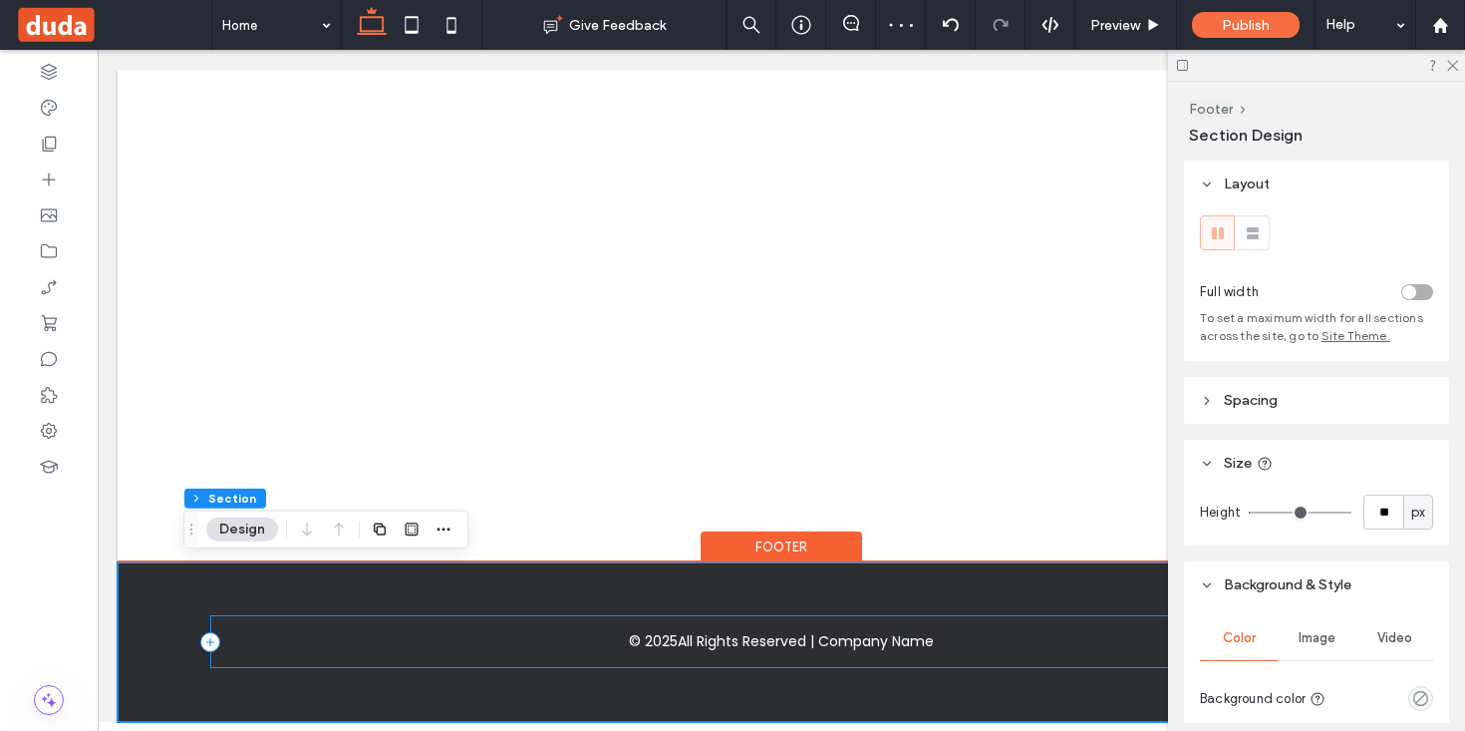
click at [218, 655] on div "© 2025 All Rights Reserved | Company Name" at bounding box center [781, 641] width 1143 height 53
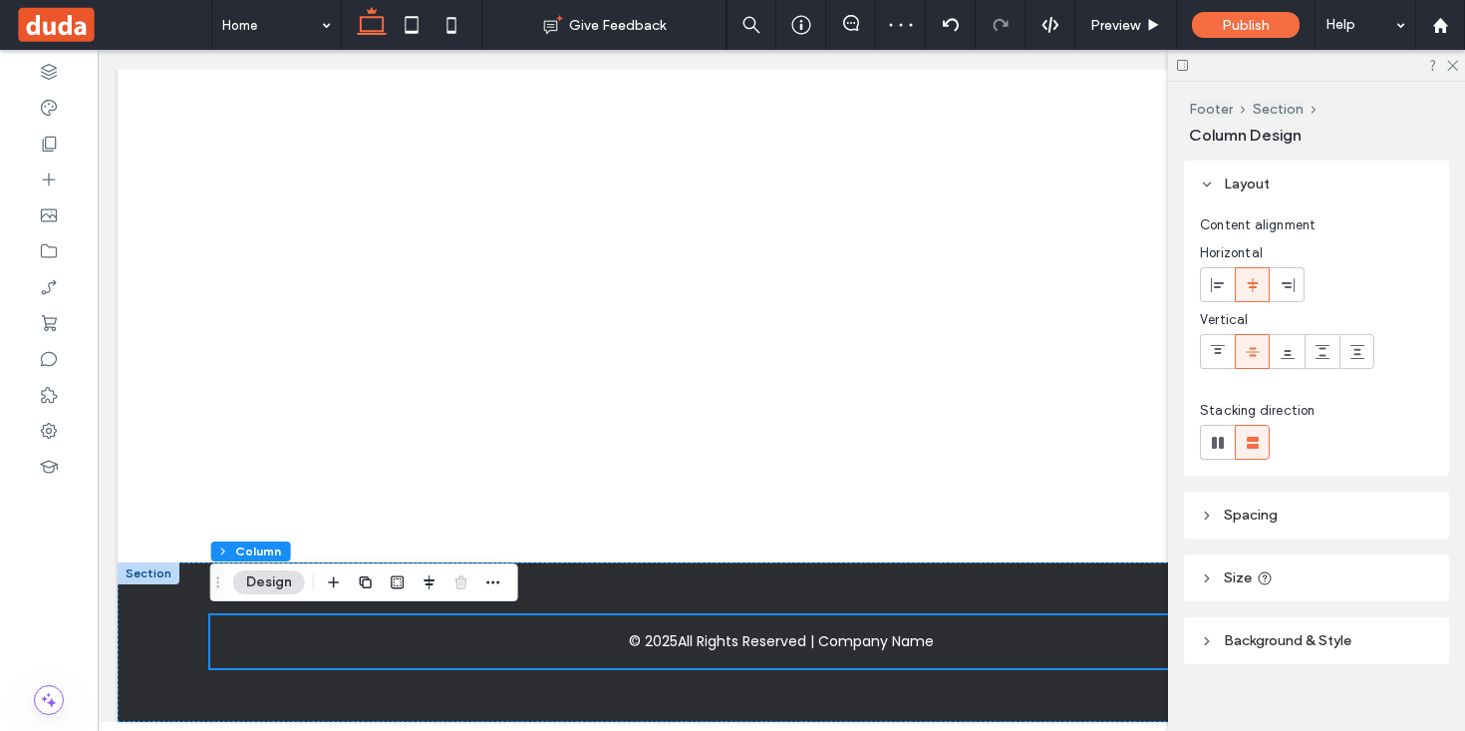
click at [1269, 524] on header "Spacing" at bounding box center [1316, 514] width 265 height 47
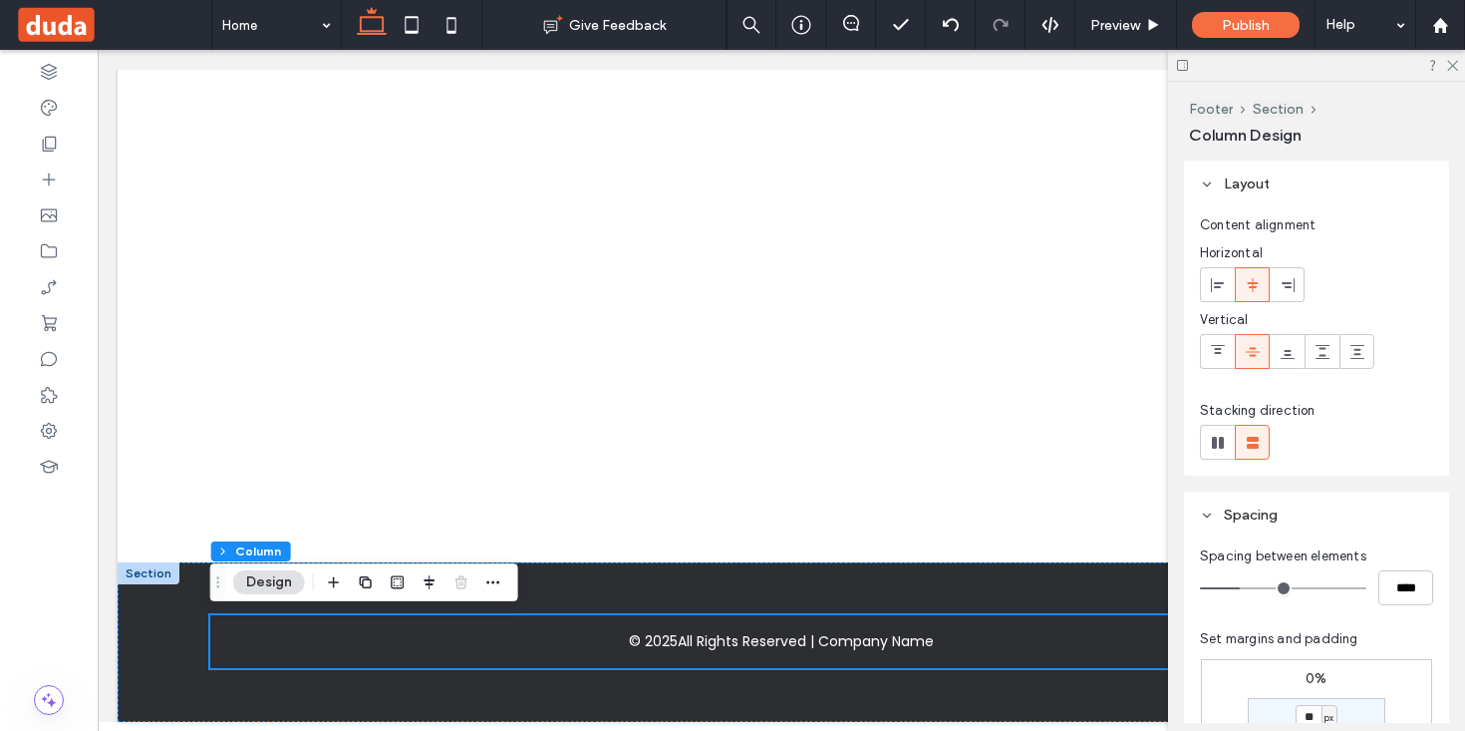
scroll to position [217, 0]
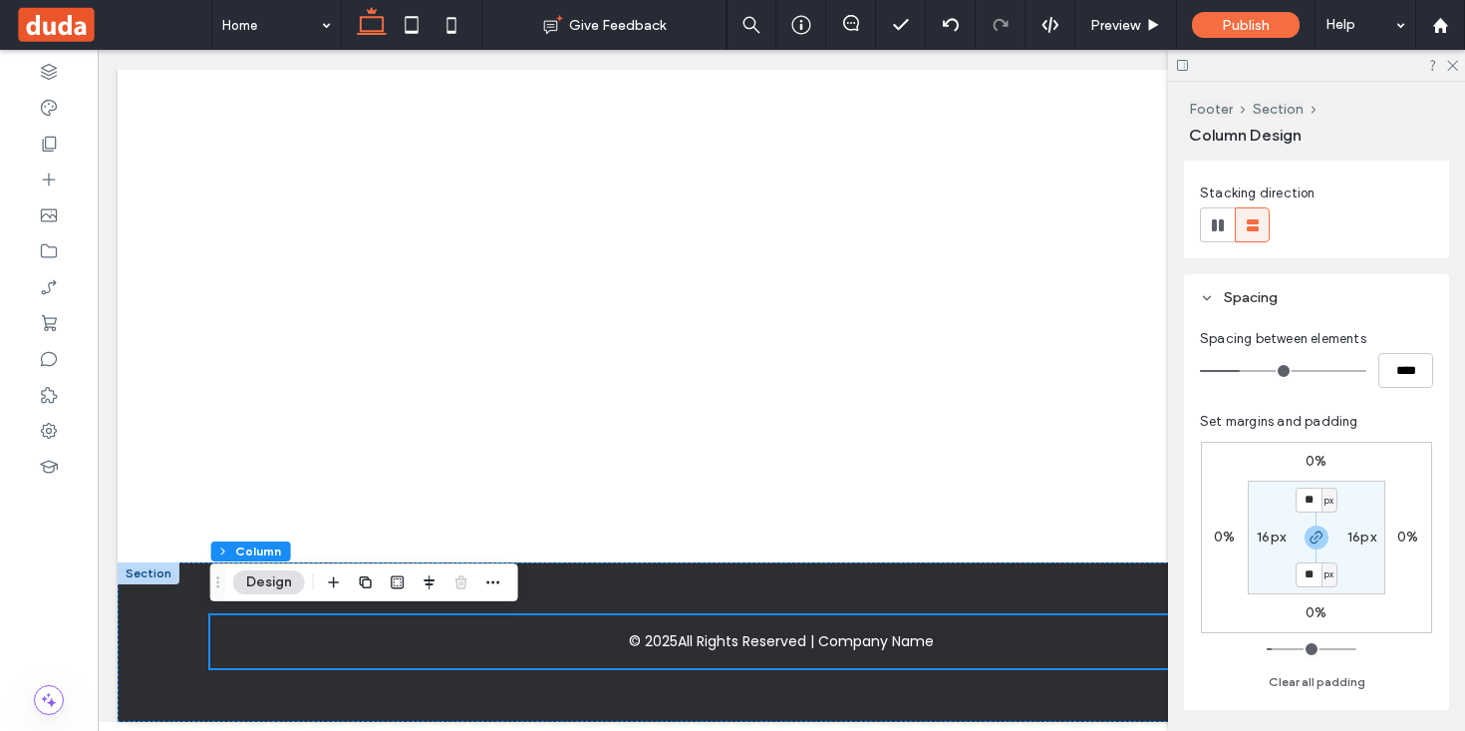
type input "**"
type input "****"
type input "**"
type input "****"
type input "**"
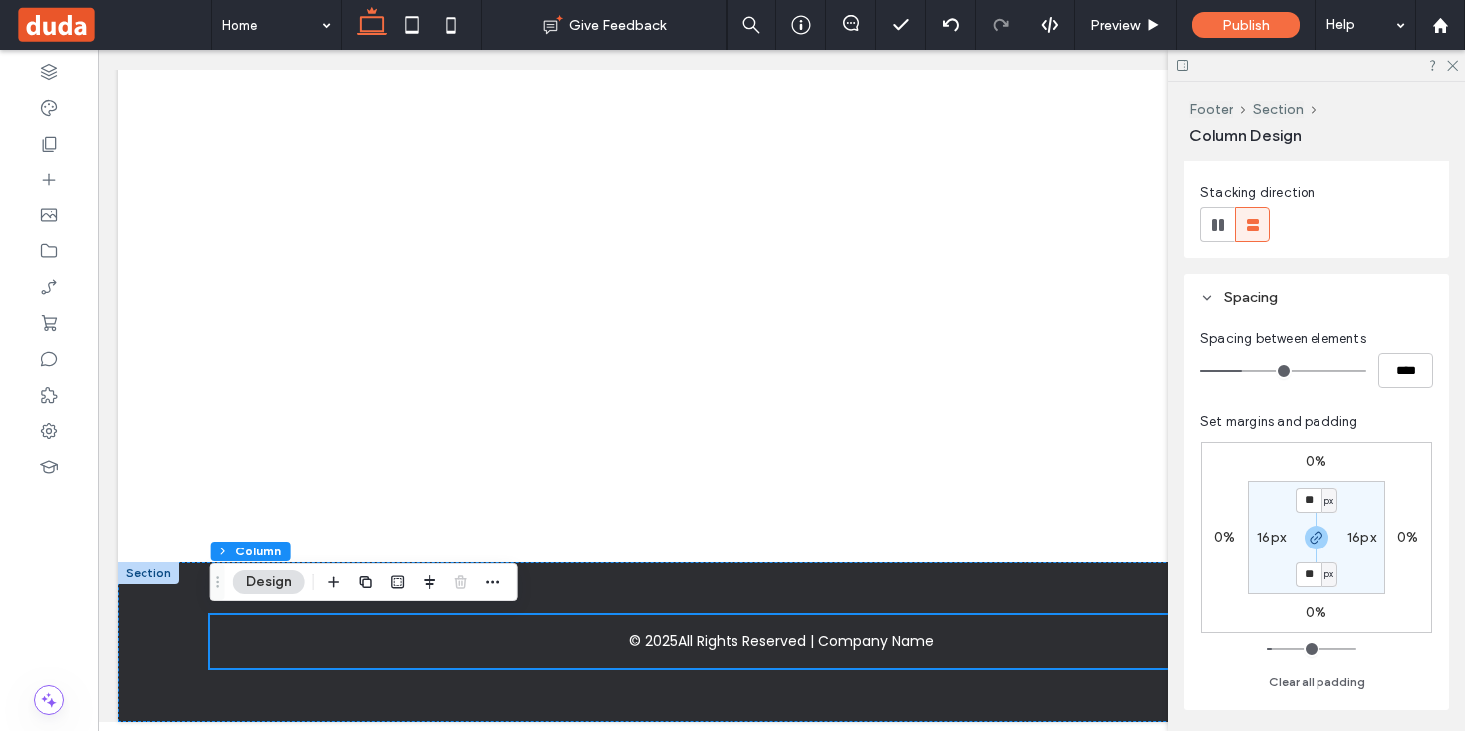
type input "****"
type input "*"
type input "***"
type input "*"
drag, startPoint x: 1248, startPoint y: 371, endPoint x: 1174, endPoint y: 374, distance: 73.8
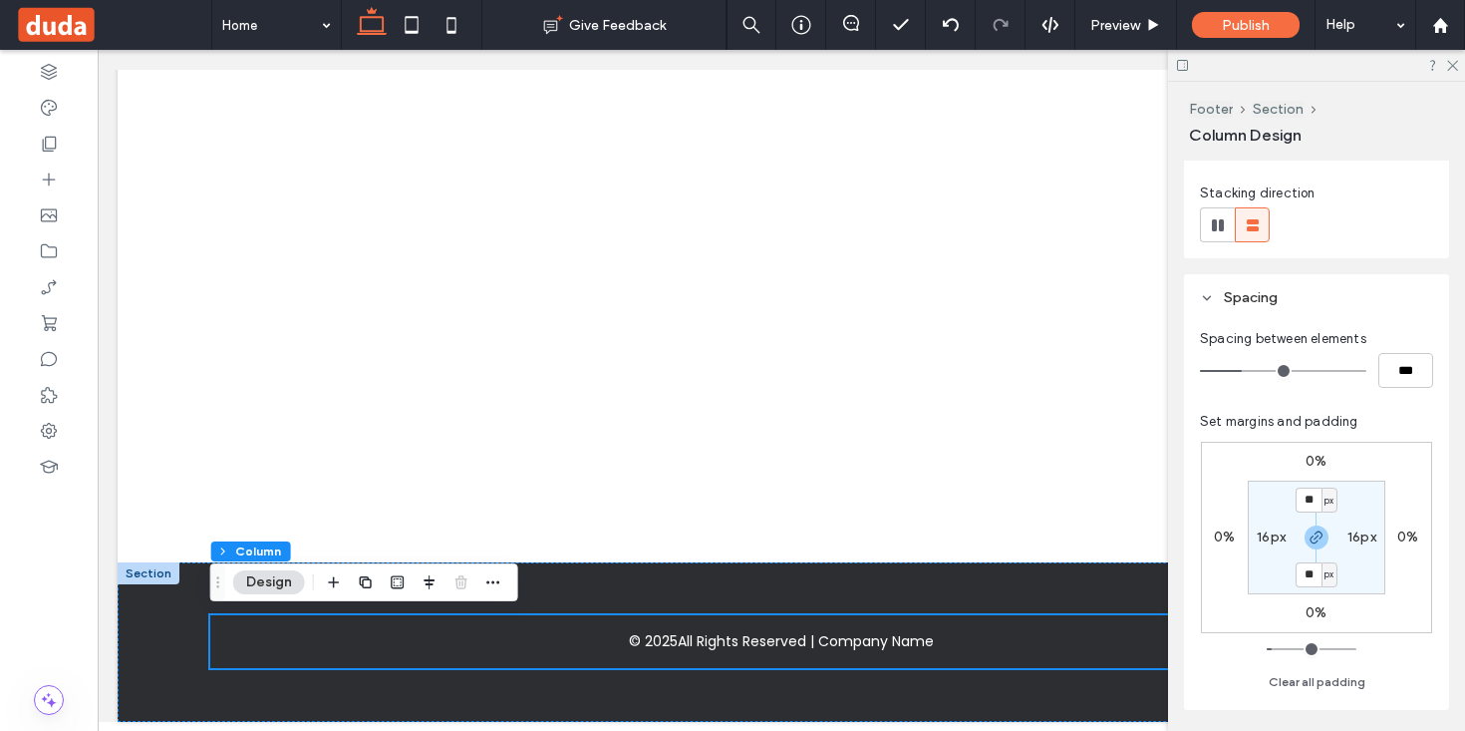
click at [1174, 374] on div "Footer Section Column Design Layout Content alignment Horizontal Vertical Stack…" at bounding box center [1316, 406] width 297 height 649
click at [1314, 502] on input "**" at bounding box center [1309, 499] width 26 height 25
type input "*"
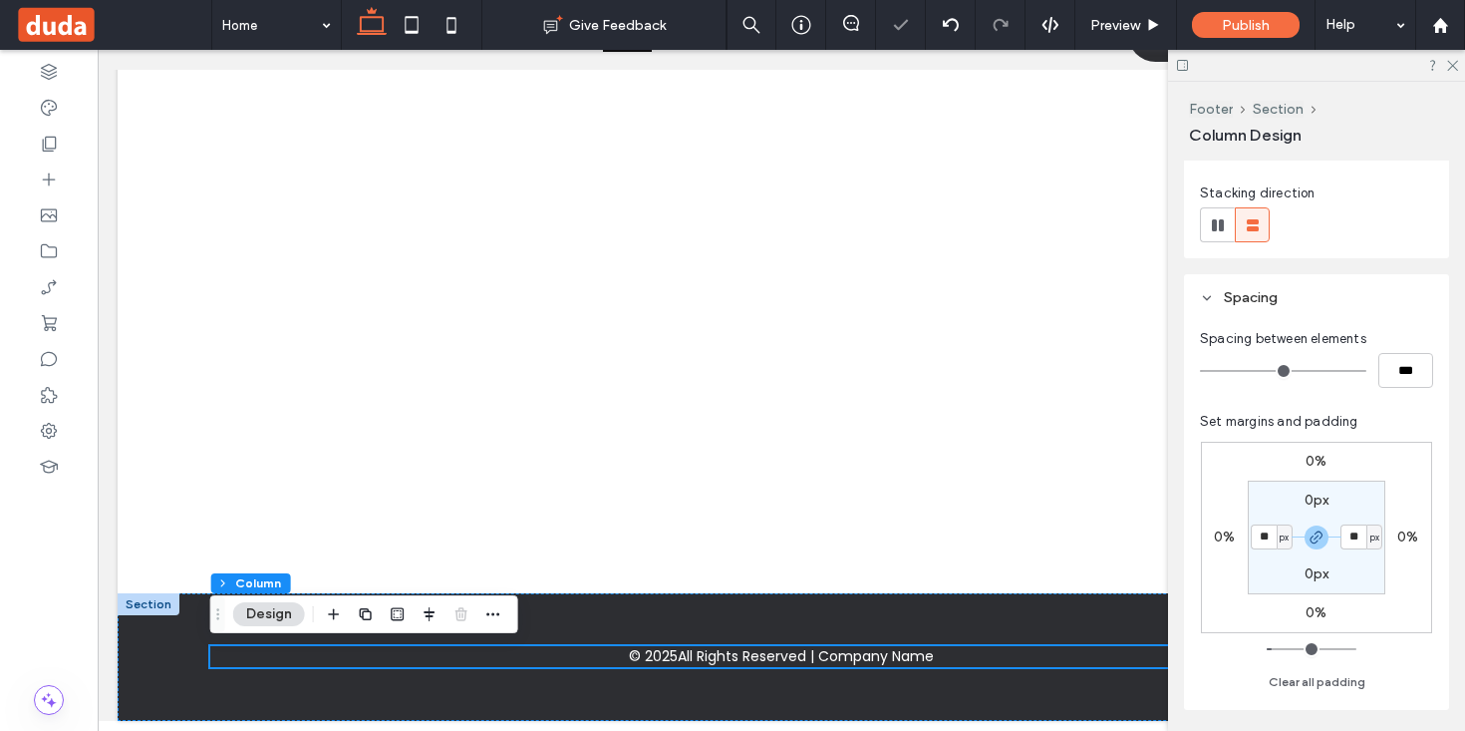
scroll to position [84, 0]
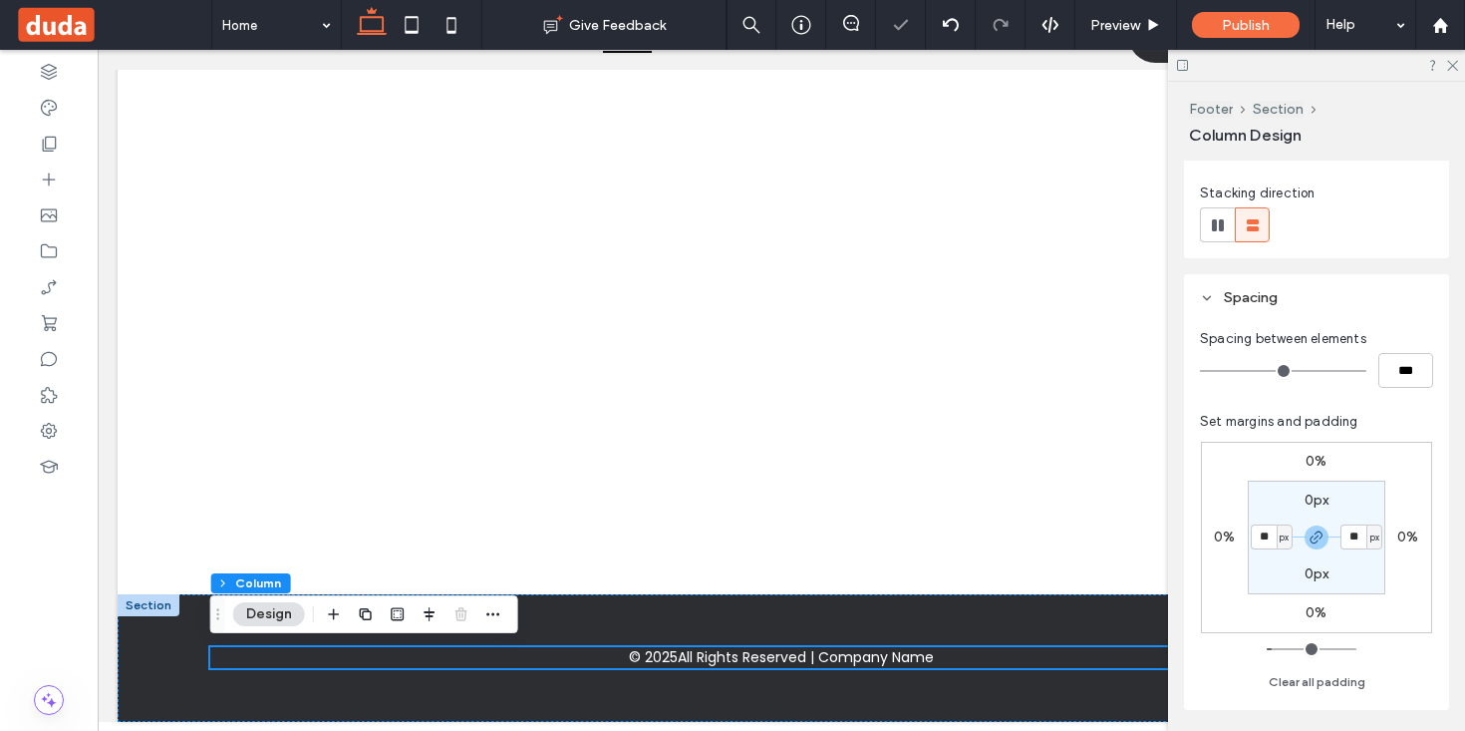
type input "*"
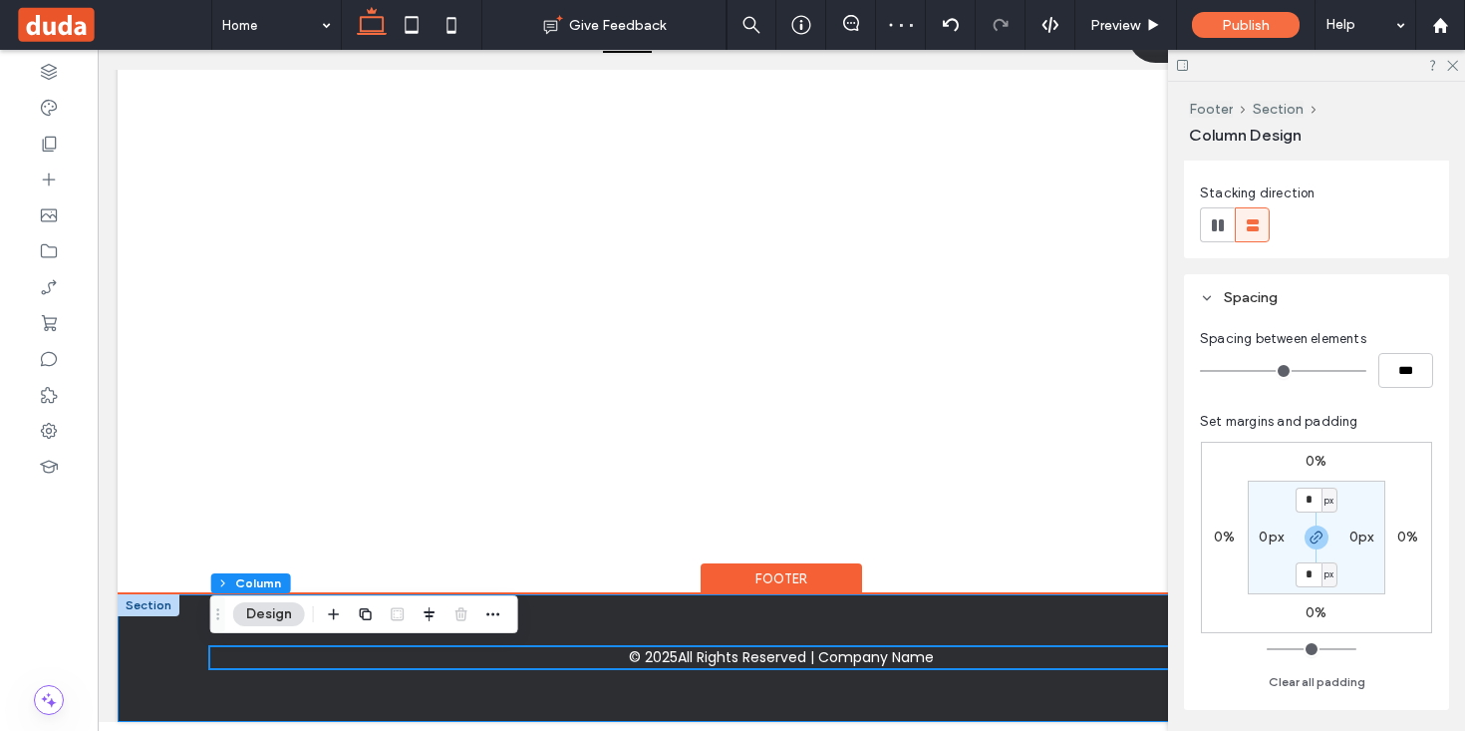
click at [588, 620] on div "© 2025 All Rights Reserved | Company Name" at bounding box center [781, 658] width 1196 height 128
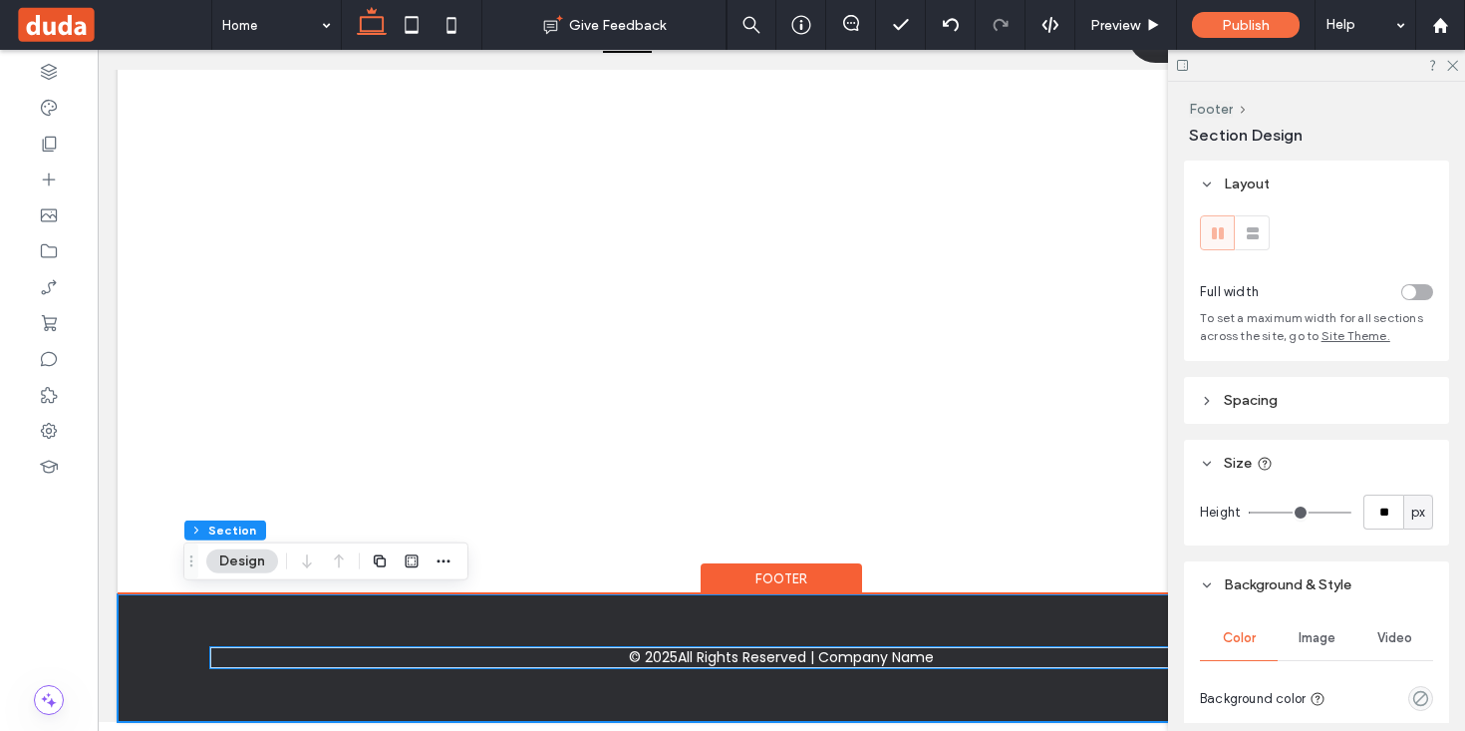
click at [965, 667] on div "© 2025 All Rights Reserved | Company Name" at bounding box center [781, 657] width 1143 height 21
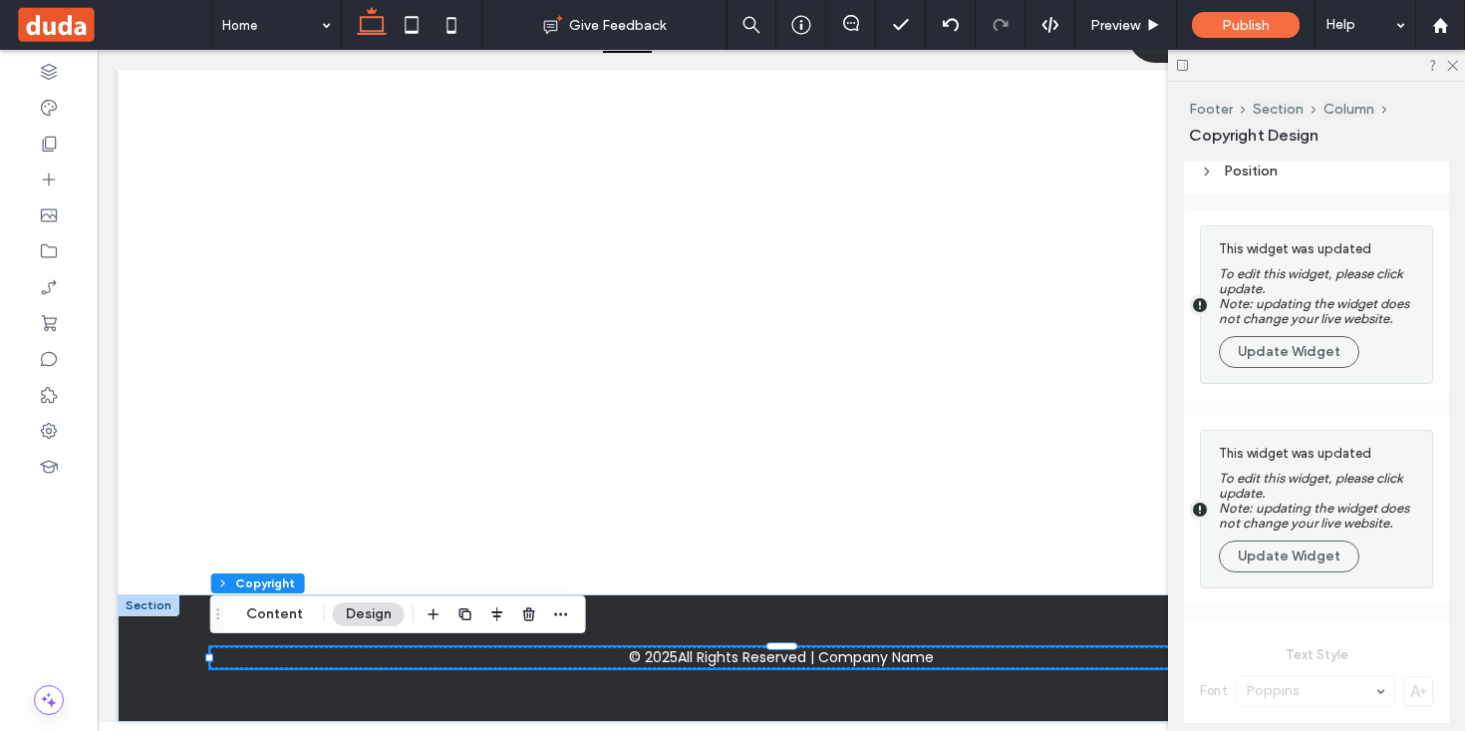
scroll to position [0, 0]
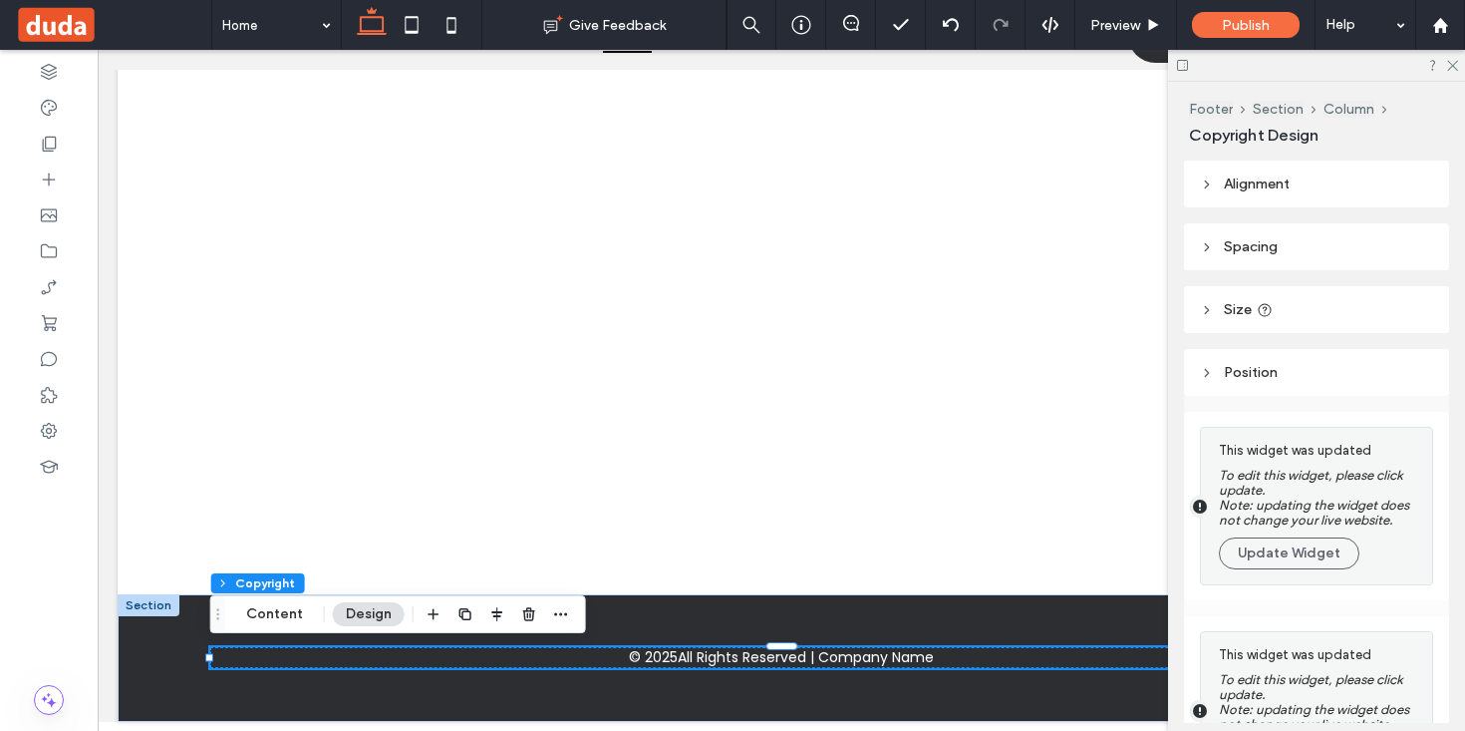
click at [1269, 247] on span "Spacing" at bounding box center [1251, 246] width 54 height 17
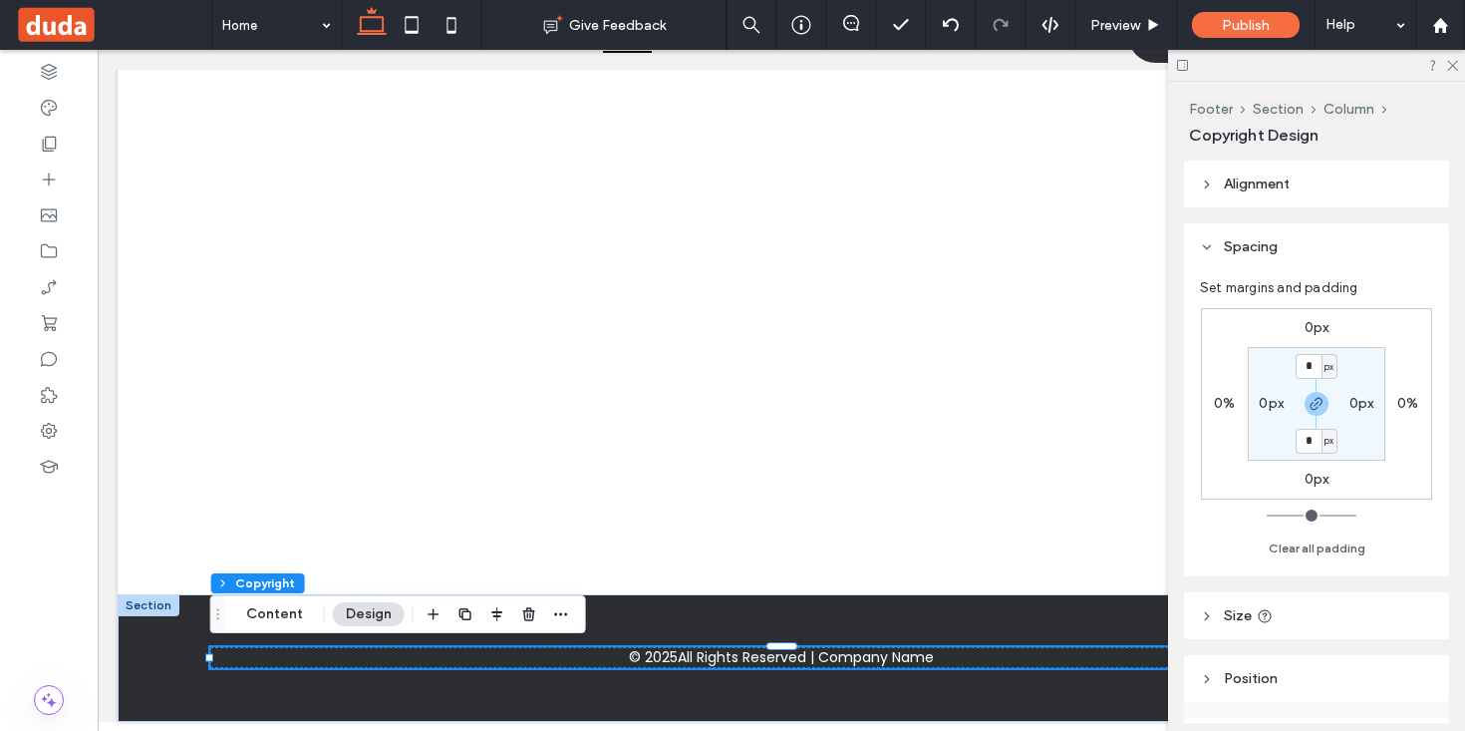
click at [1239, 624] on header "Size" at bounding box center [1316, 615] width 265 height 47
click at [1267, 179] on span "Alignment" at bounding box center [1257, 183] width 66 height 17
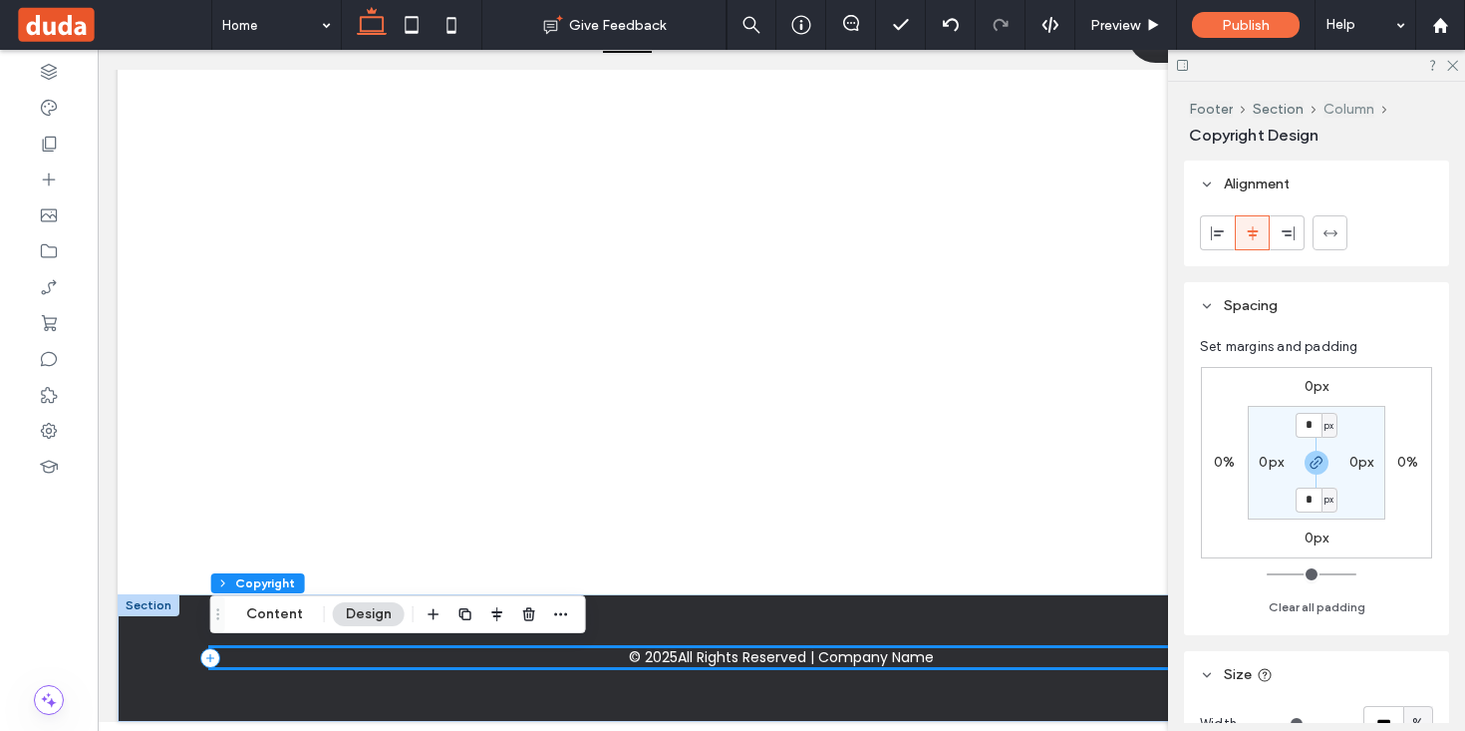
click at [1345, 109] on button "Column" at bounding box center [1349, 109] width 51 height 17
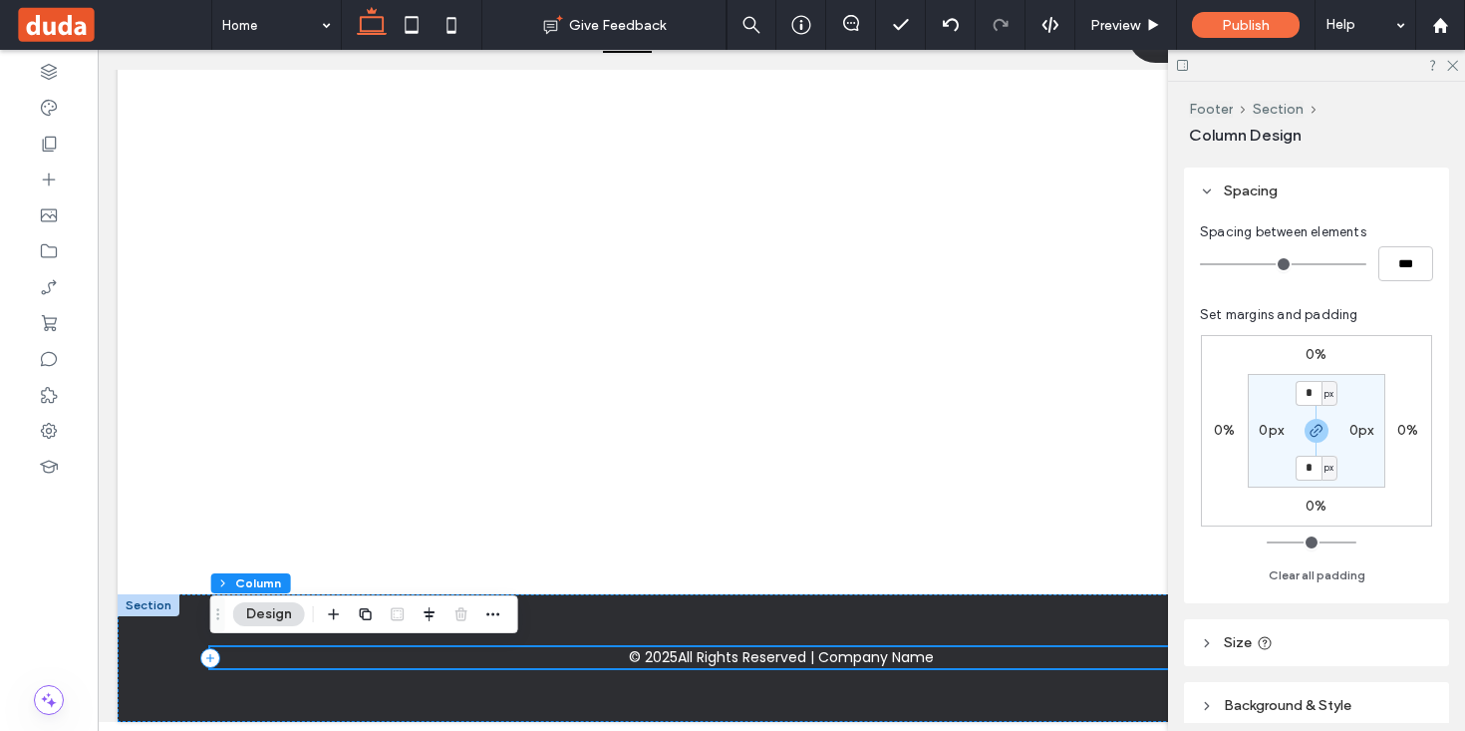
scroll to position [330, 0]
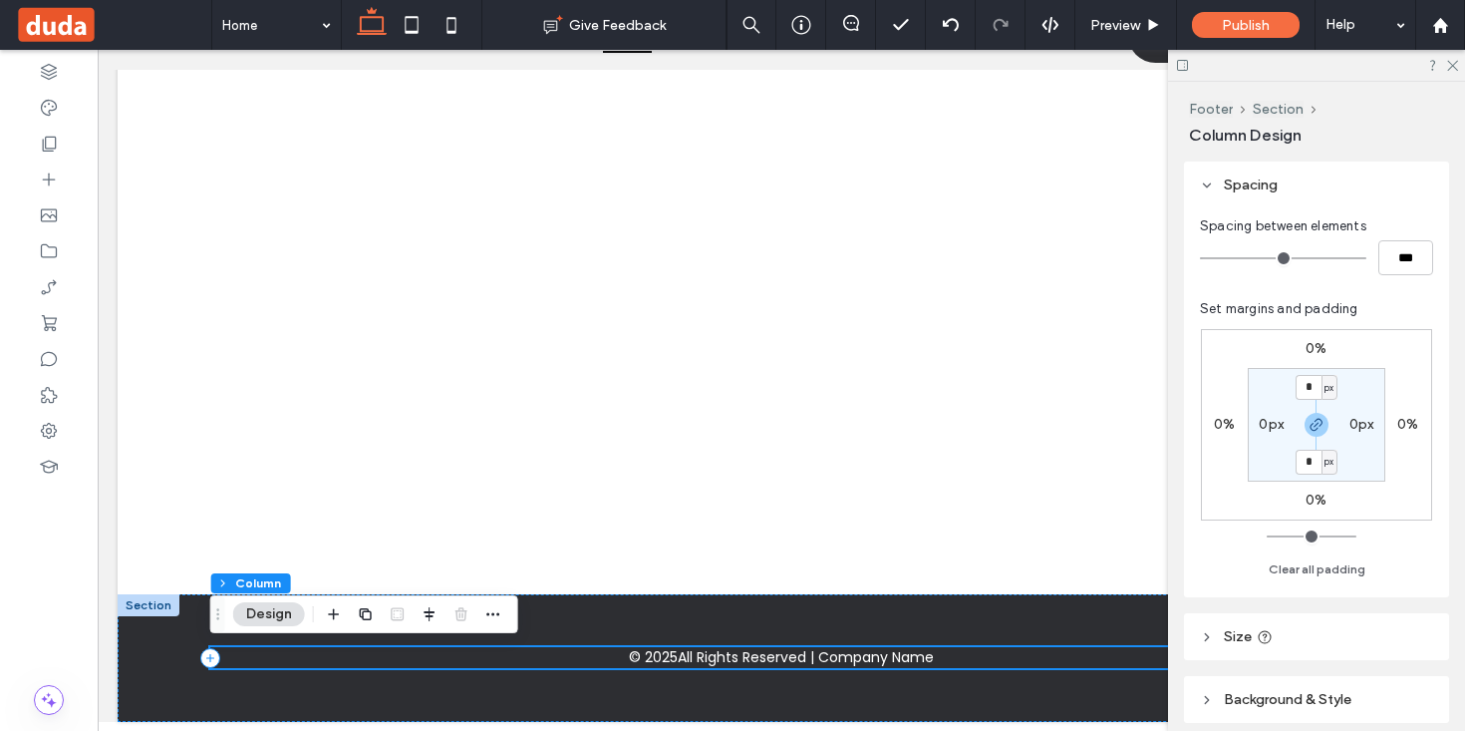
click at [1311, 636] on header "Size" at bounding box center [1316, 636] width 265 height 47
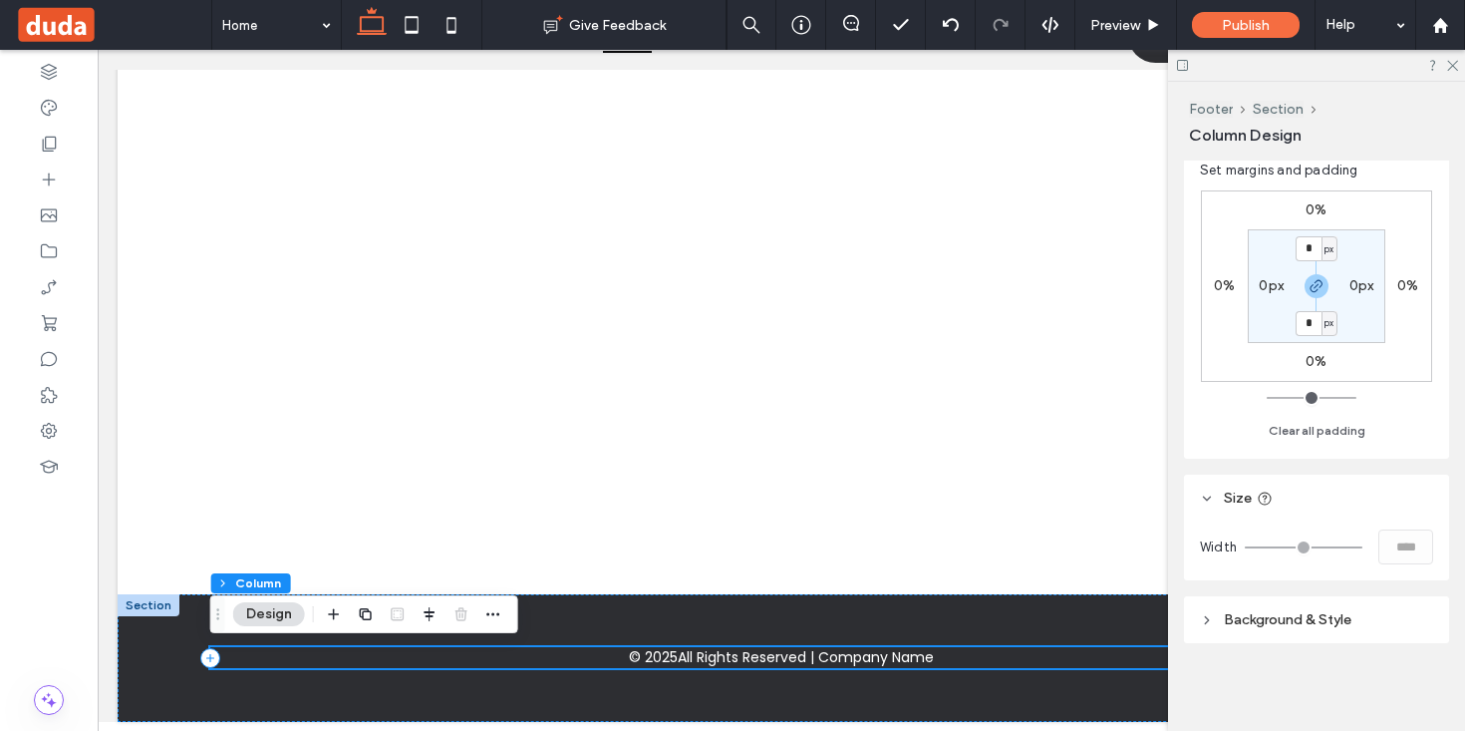
scroll to position [0, 0]
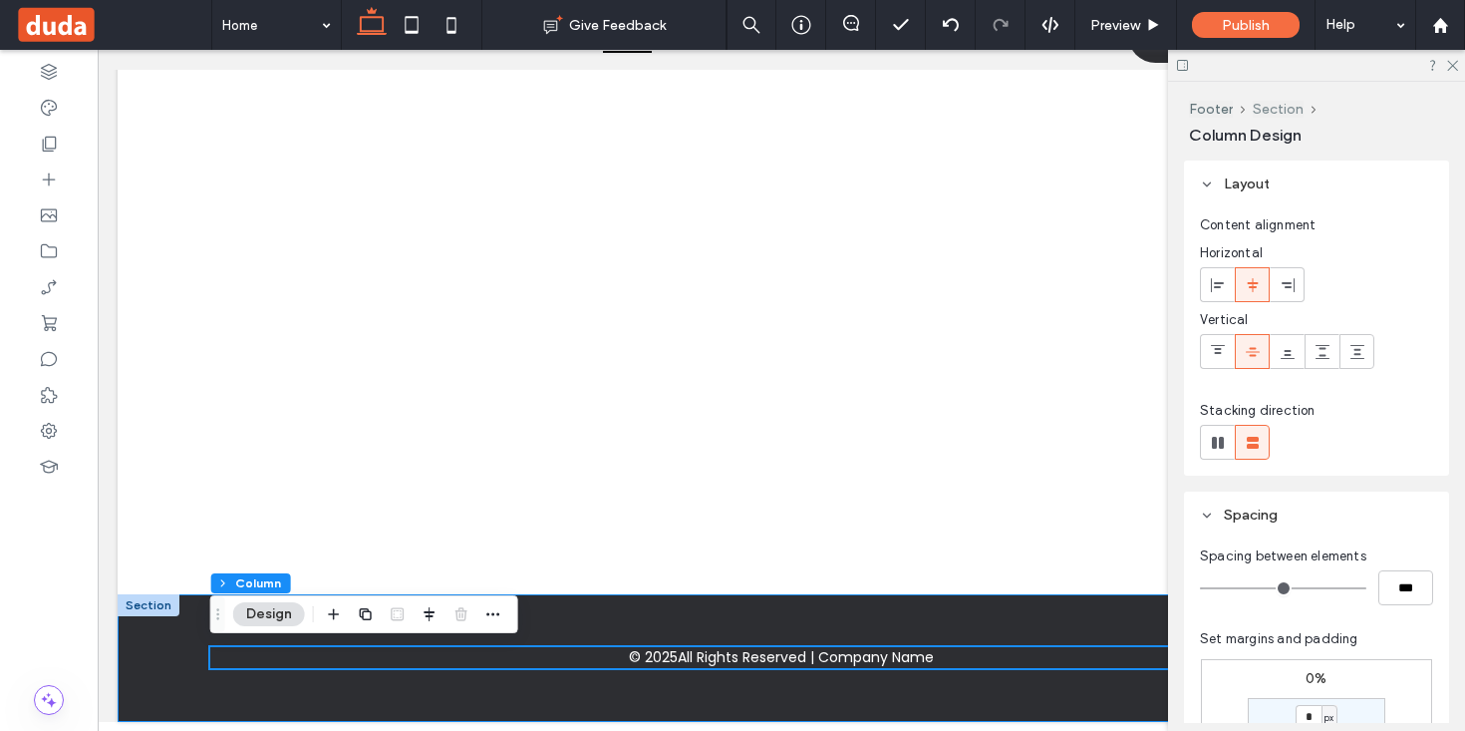
click at [1279, 106] on button "Section" at bounding box center [1278, 109] width 51 height 17
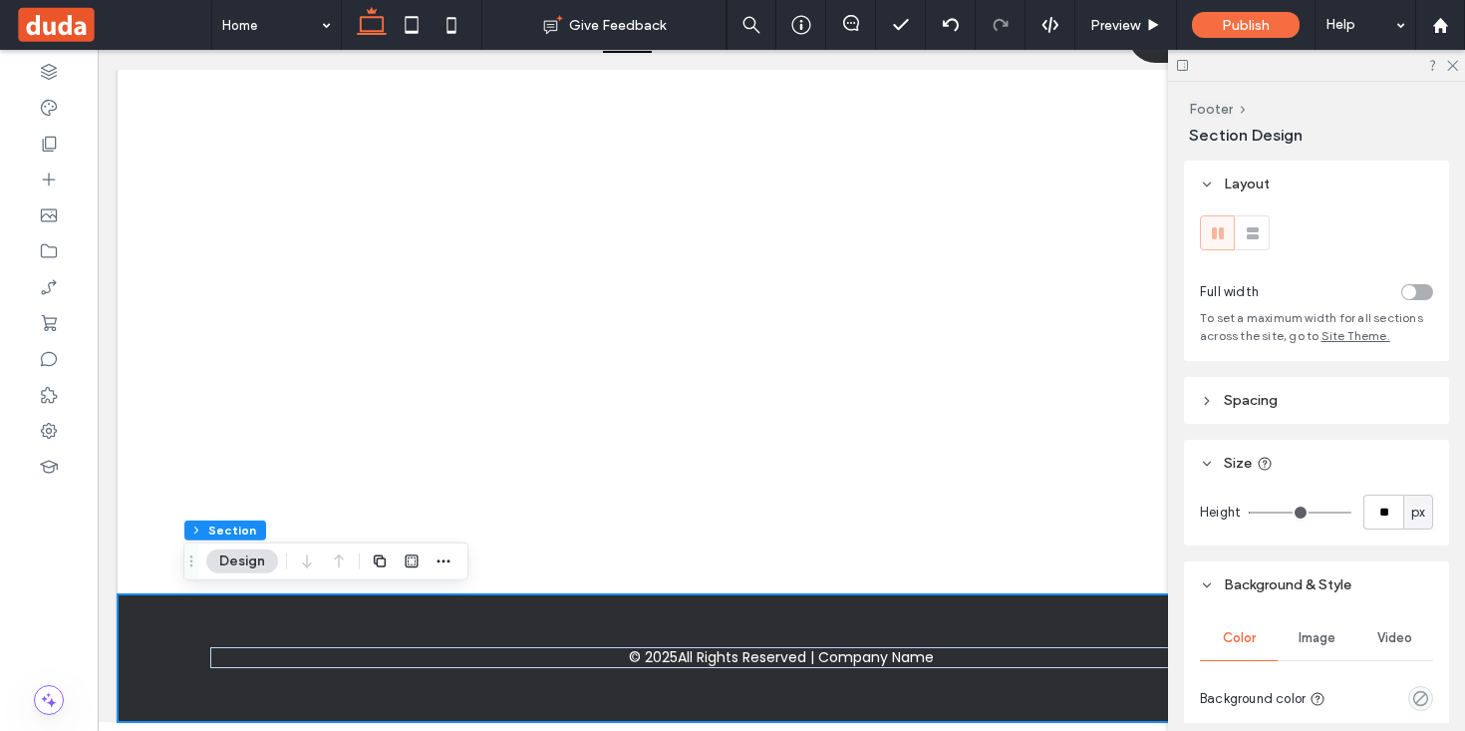
click at [1419, 286] on div "toggle" at bounding box center [1417, 292] width 32 height 16
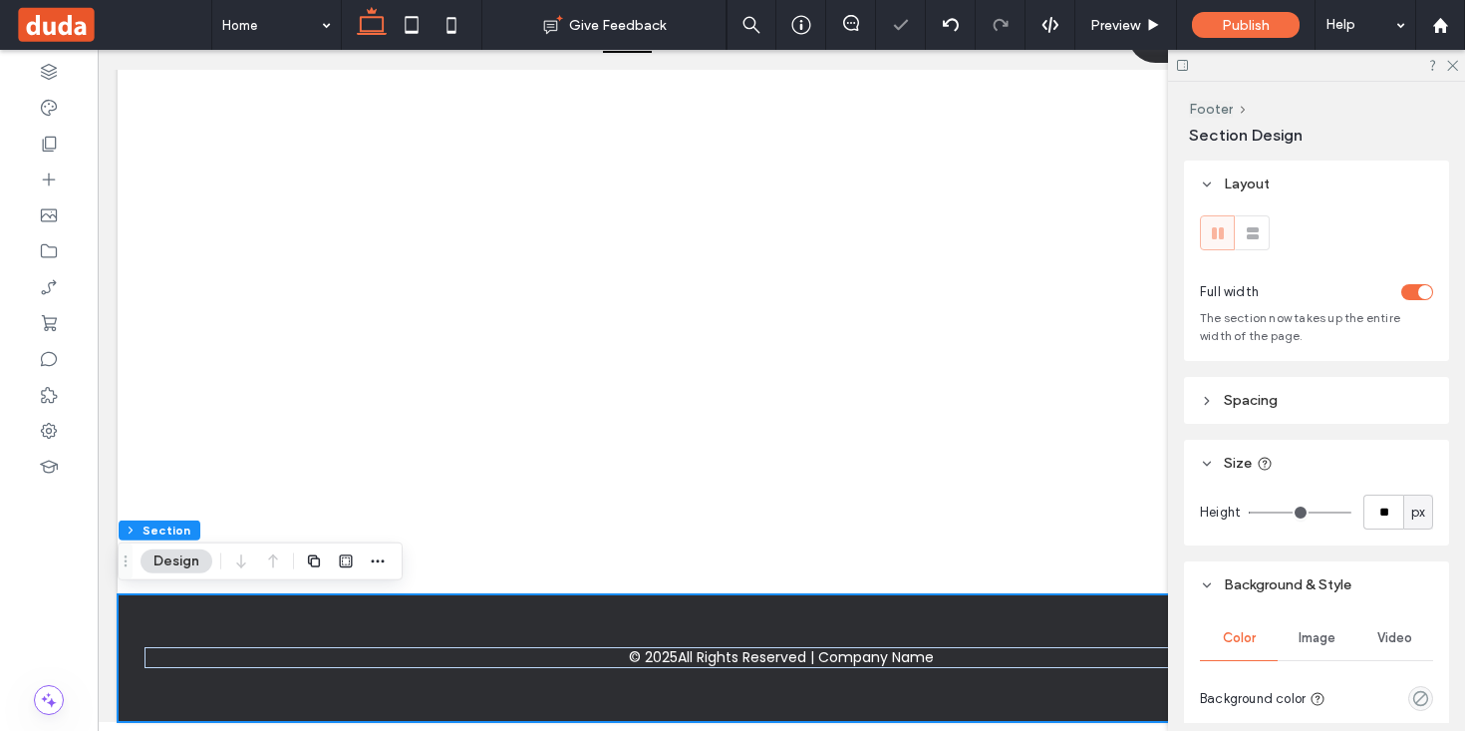
click at [1263, 406] on span "Spacing" at bounding box center [1251, 400] width 54 height 17
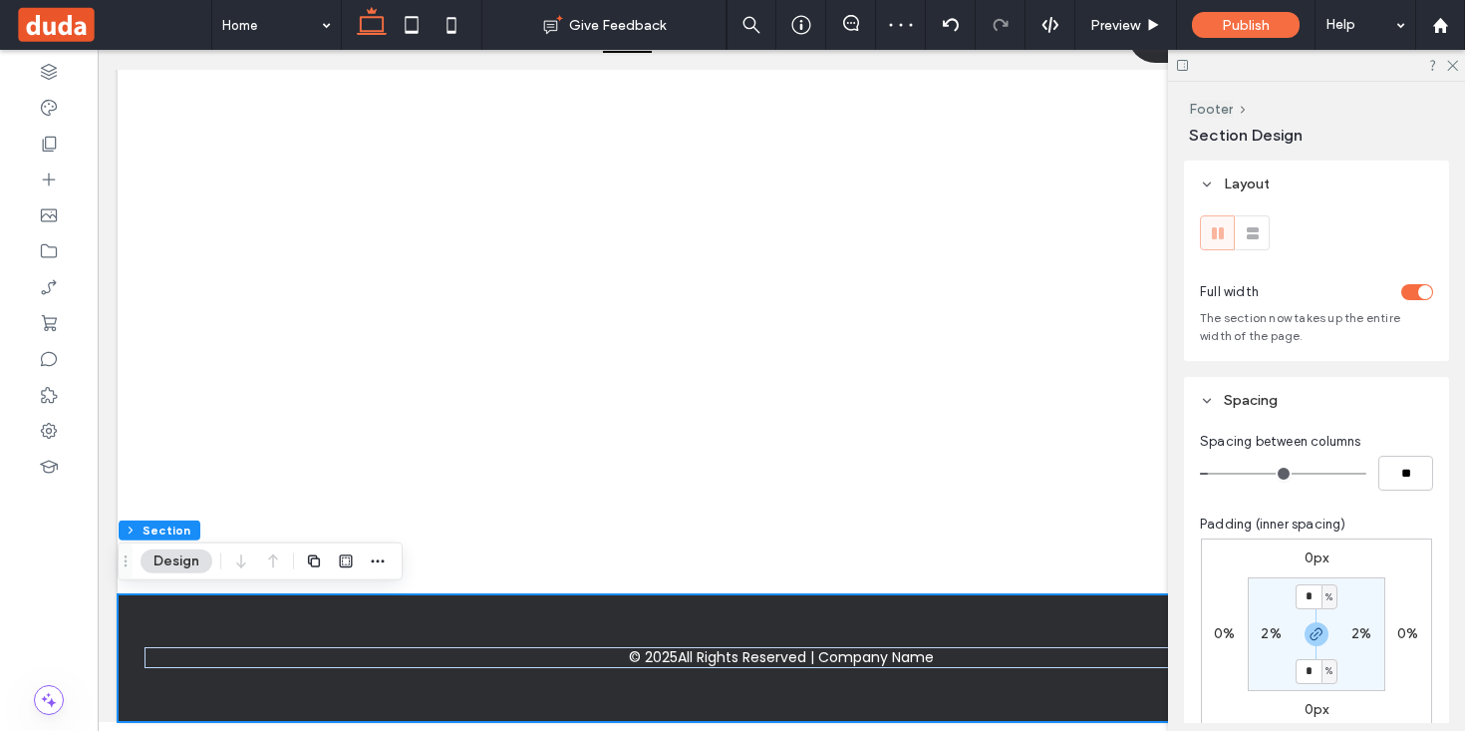
type input "*"
type input "**"
type input "*"
drag, startPoint x: 1216, startPoint y: 477, endPoint x: 1187, endPoint y: 477, distance: 28.9
click at [1187, 477] on div "Spacing between columns ** Padding (inner spacing) 0px 0% 0px 0% * % 2% * % 2% …" at bounding box center [1316, 635] width 265 height 422
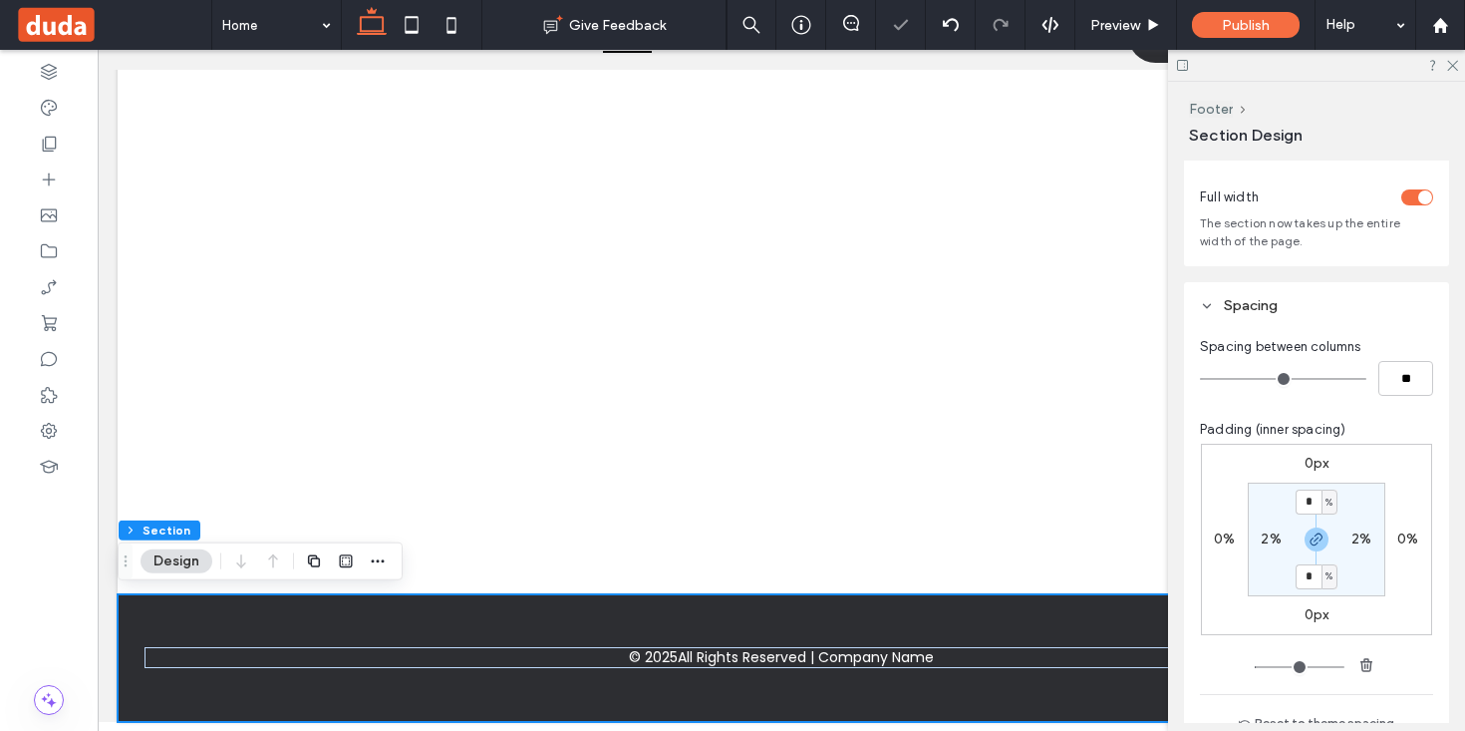
scroll to position [100, 0]
click at [1317, 505] on input "*" at bounding box center [1309, 496] width 26 height 25
type input "*"
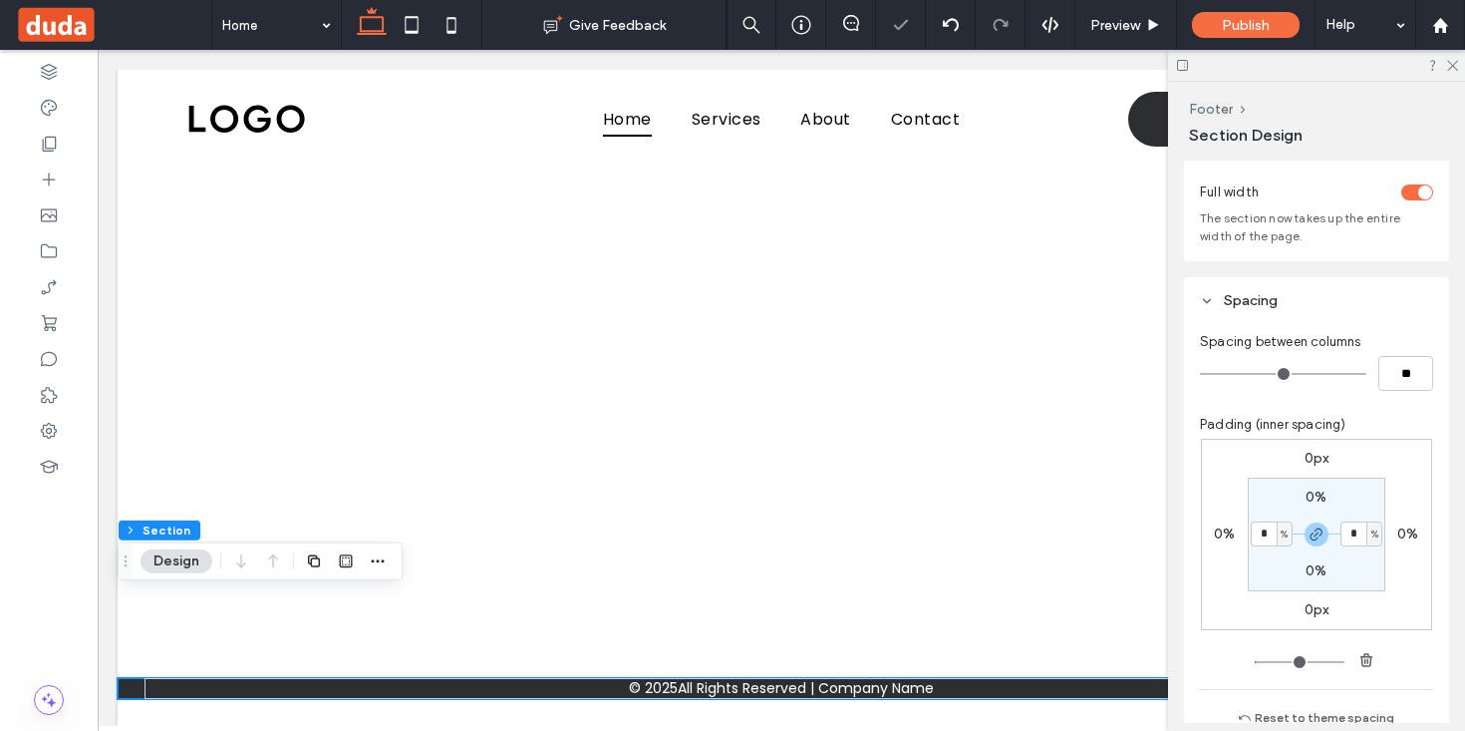
scroll to position [0, 0]
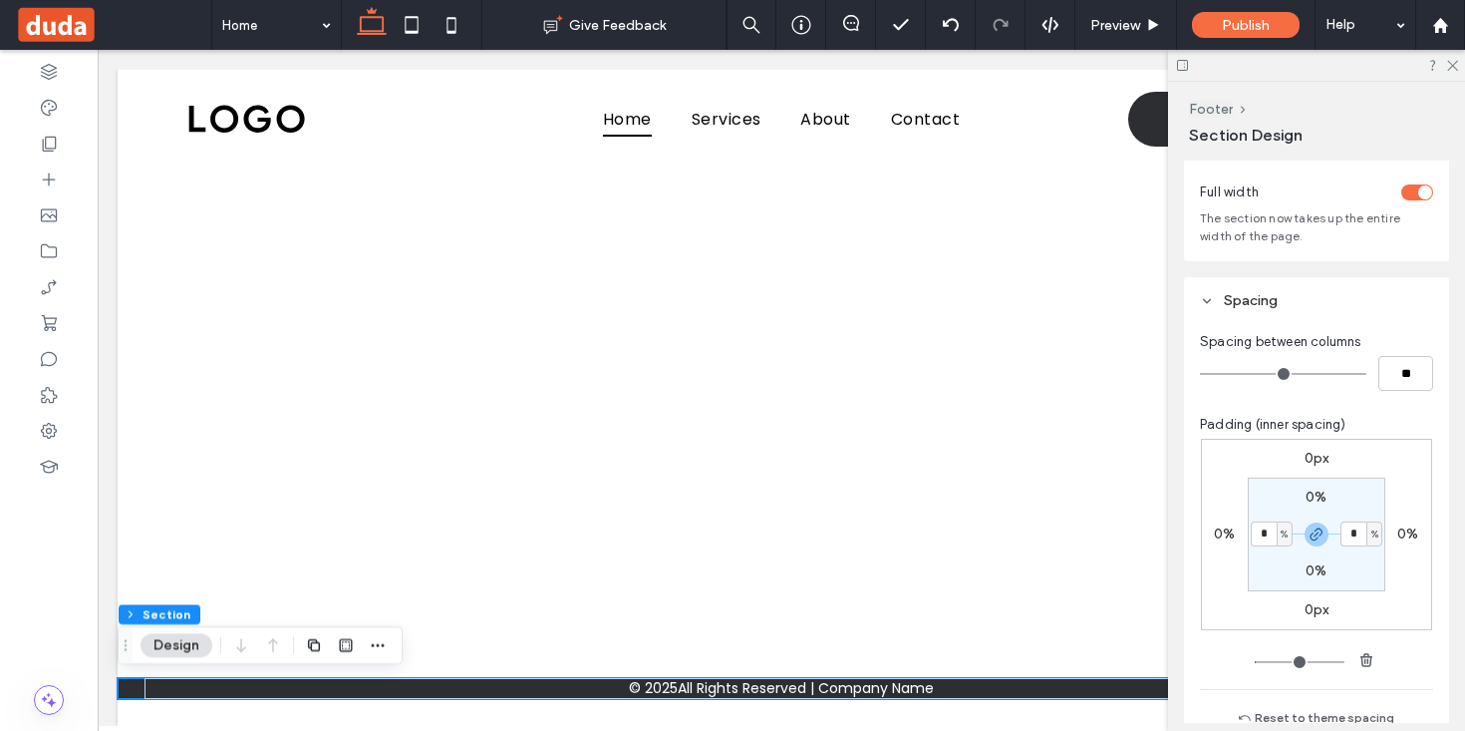
type input "*"
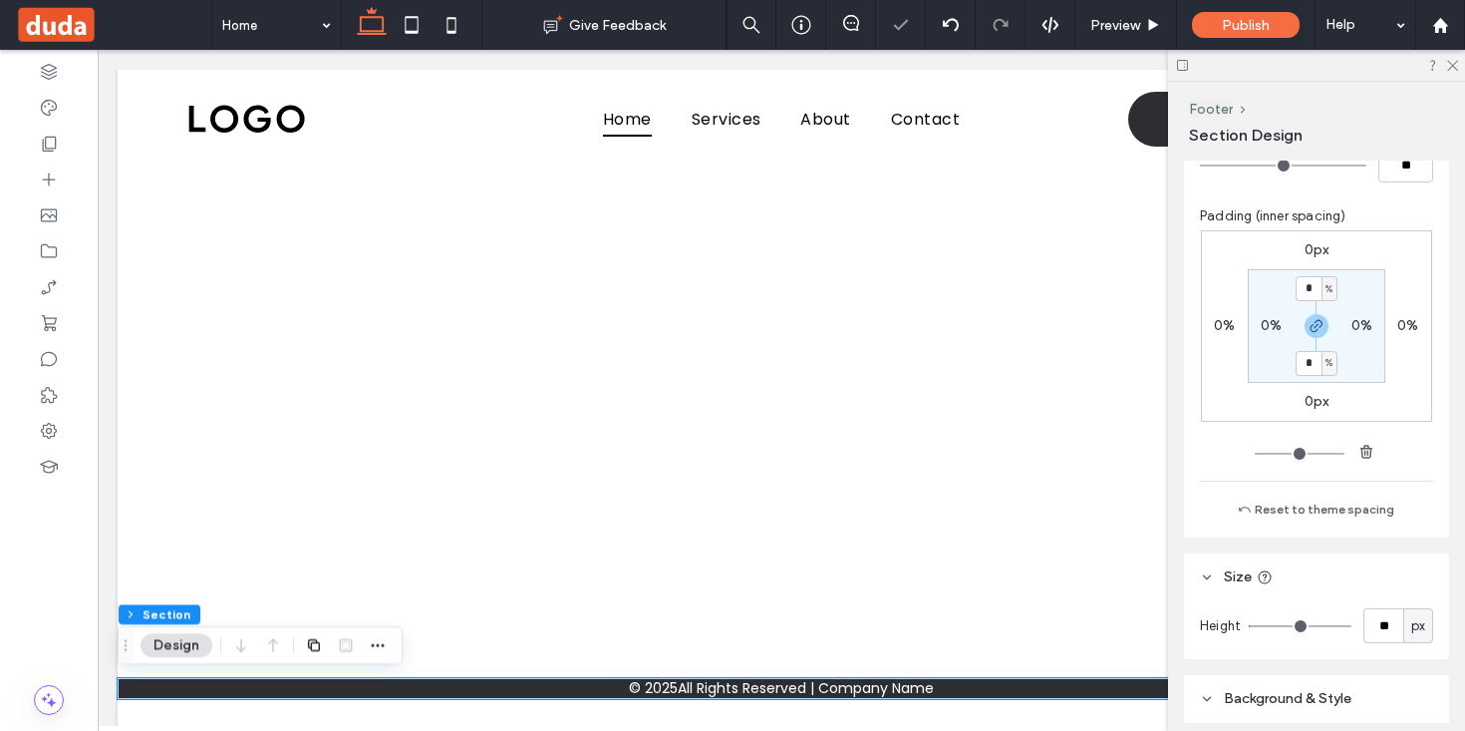
scroll to position [350, 0]
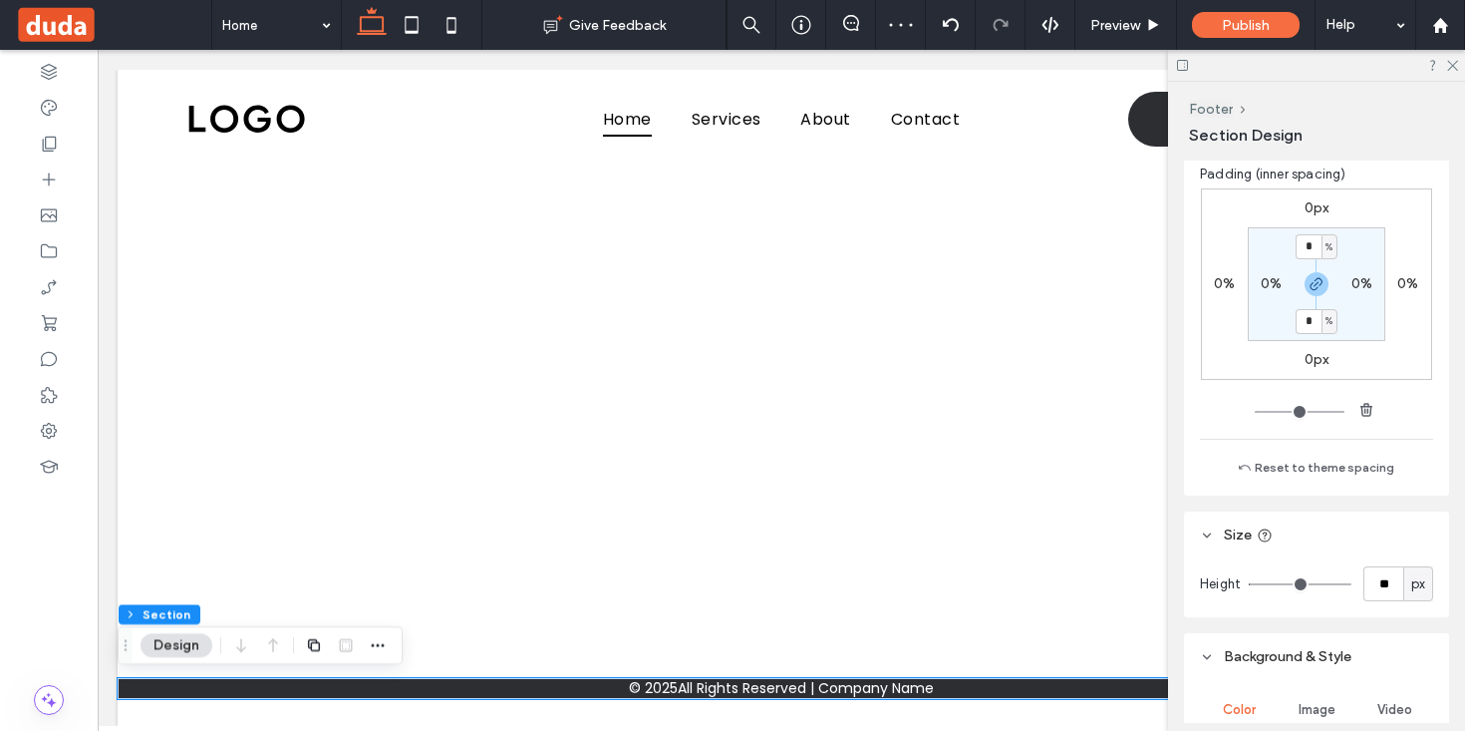
click at [1428, 586] on div "px" at bounding box center [1418, 583] width 30 height 35
click at [1422, 549] on div "A" at bounding box center [1418, 550] width 28 height 35
type input "*"
click at [1215, 107] on button "Footer" at bounding box center [1211, 109] width 44 height 17
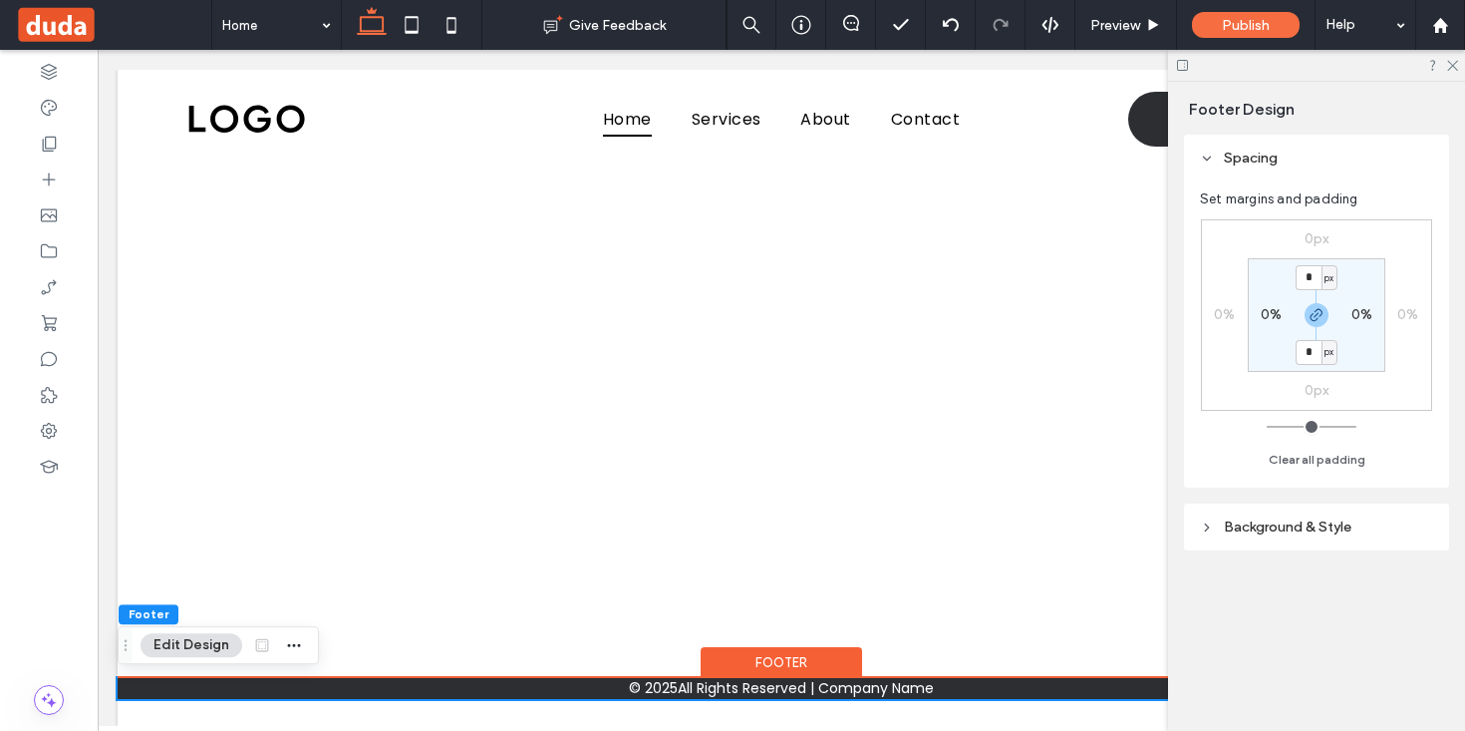
click at [1274, 516] on header "Background & Style" at bounding box center [1316, 526] width 265 height 47
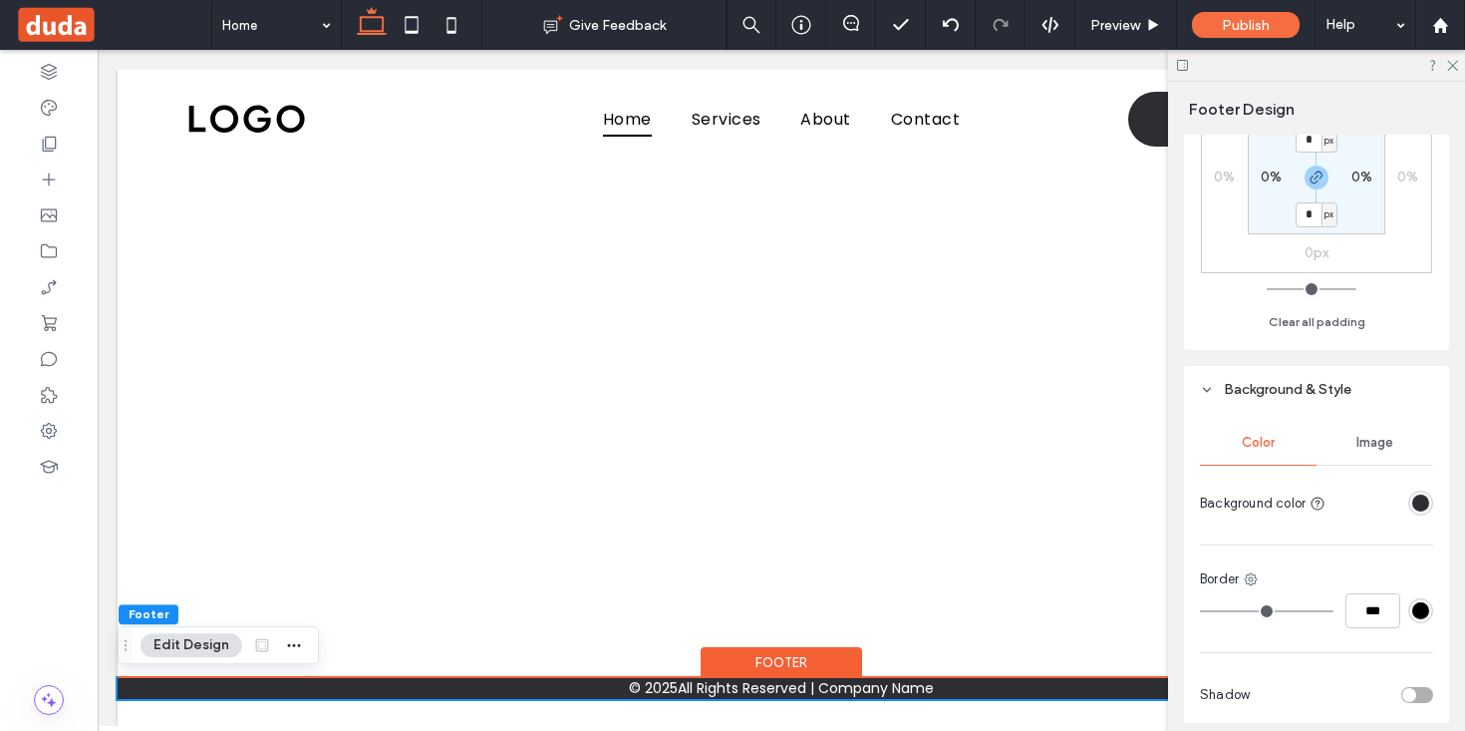
scroll to position [0, 0]
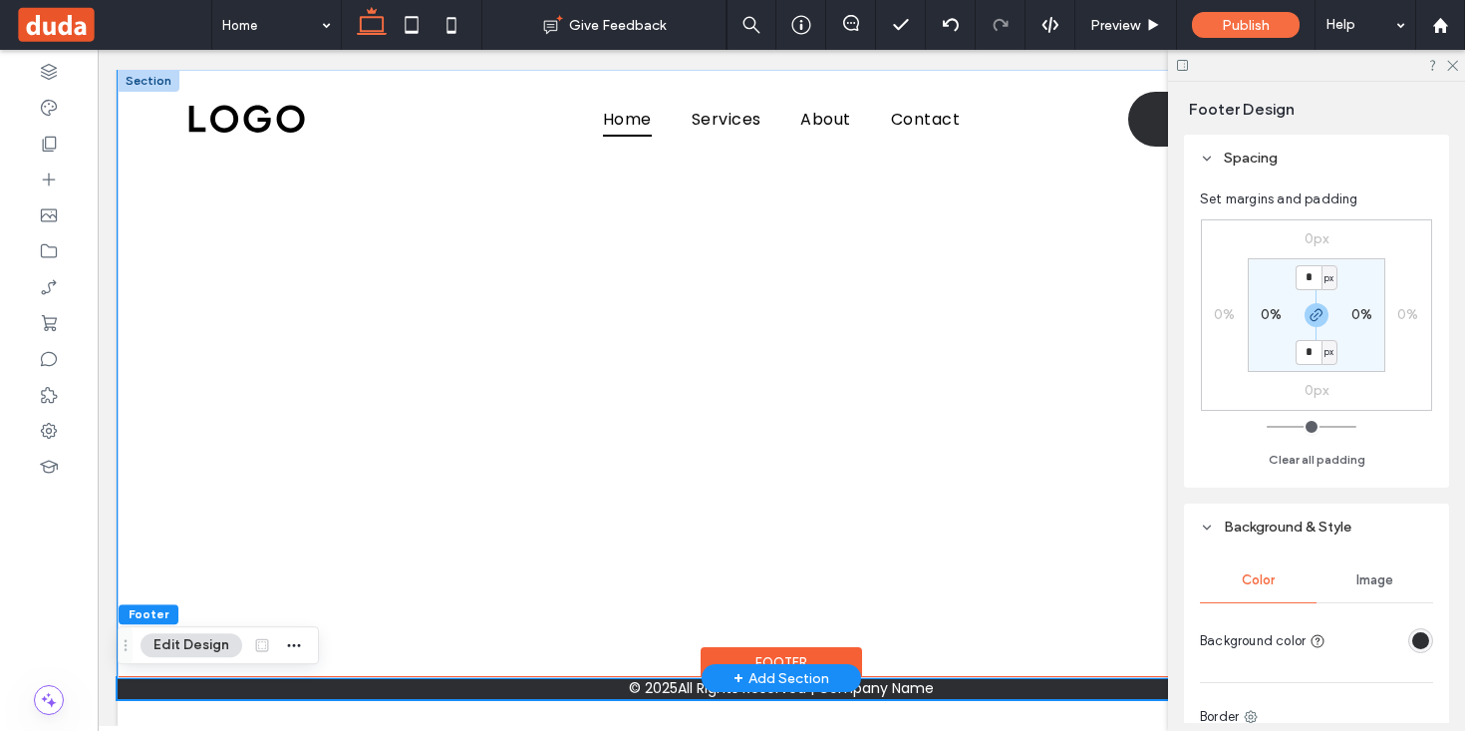
click at [773, 653] on div at bounding box center [781, 374] width 1196 height 608
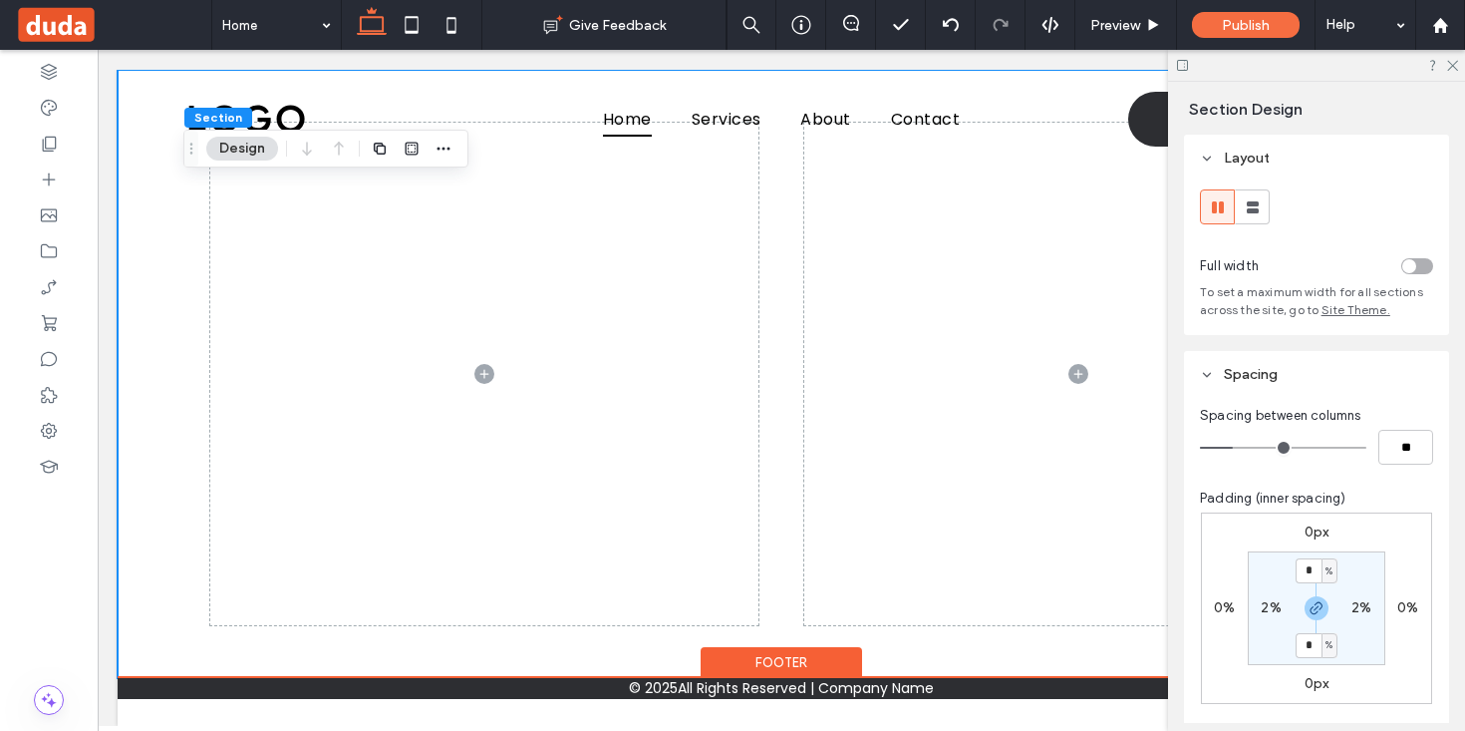
click at [748, 672] on div "Footer" at bounding box center [781, 662] width 161 height 31
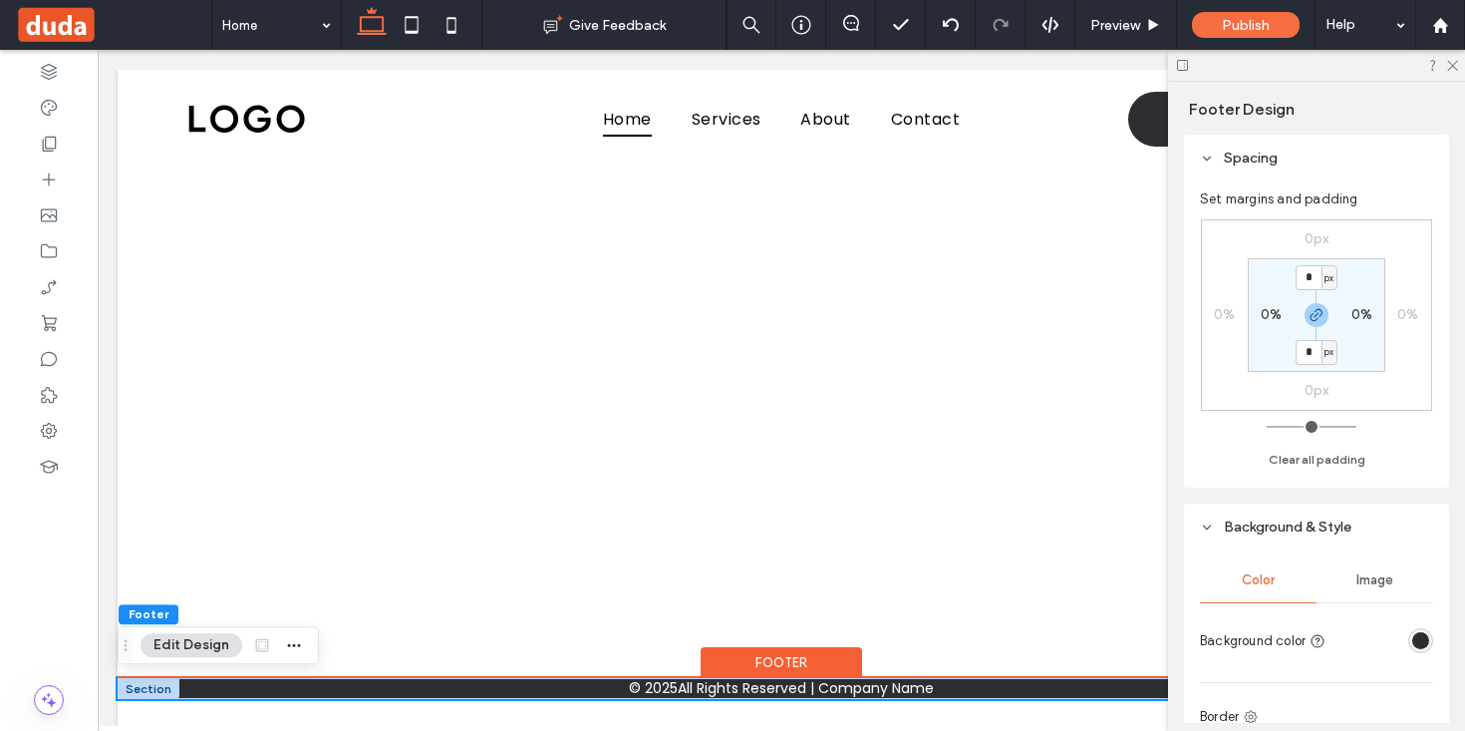
click at [1008, 688] on div "© 2025 All Rights Reserved | Company Name" at bounding box center [782, 688] width 1328 height 21
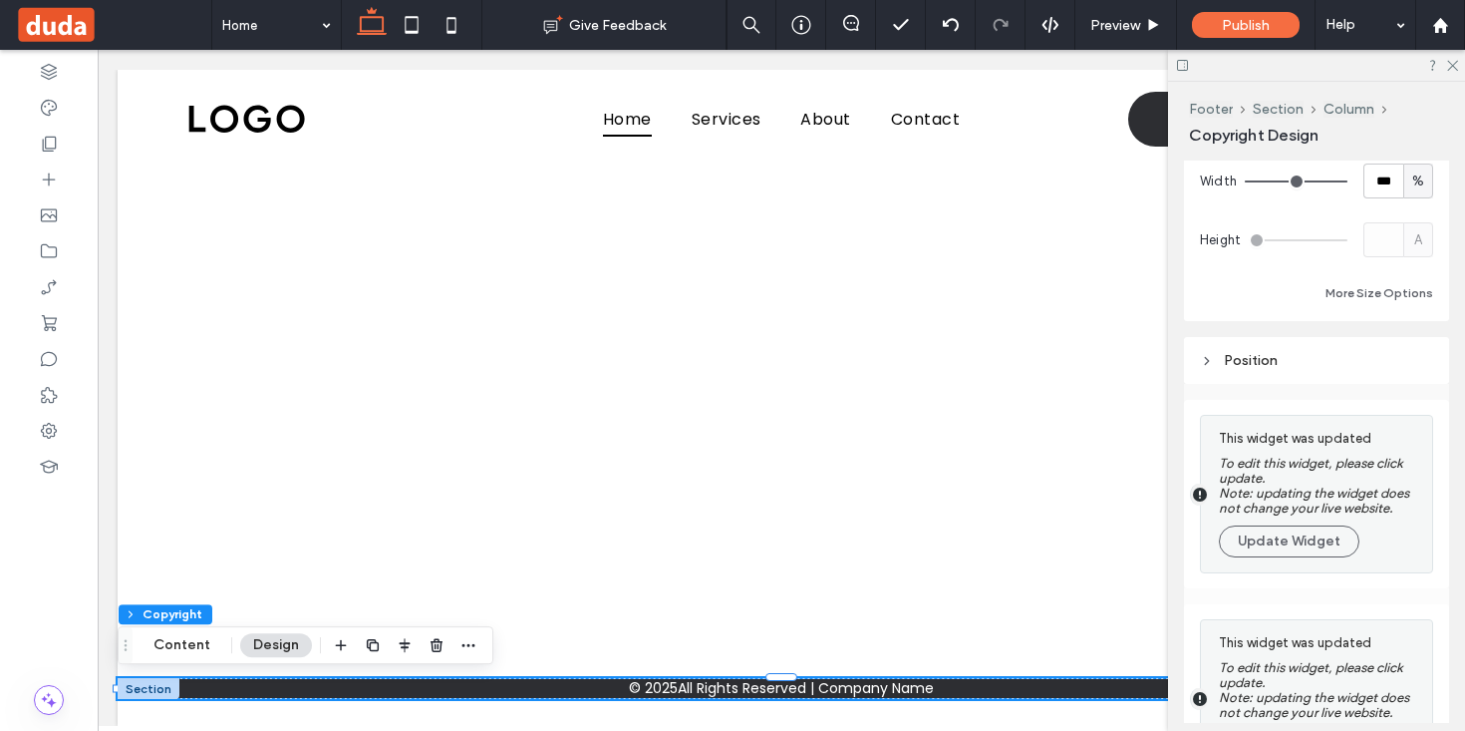
scroll to position [213, 0]
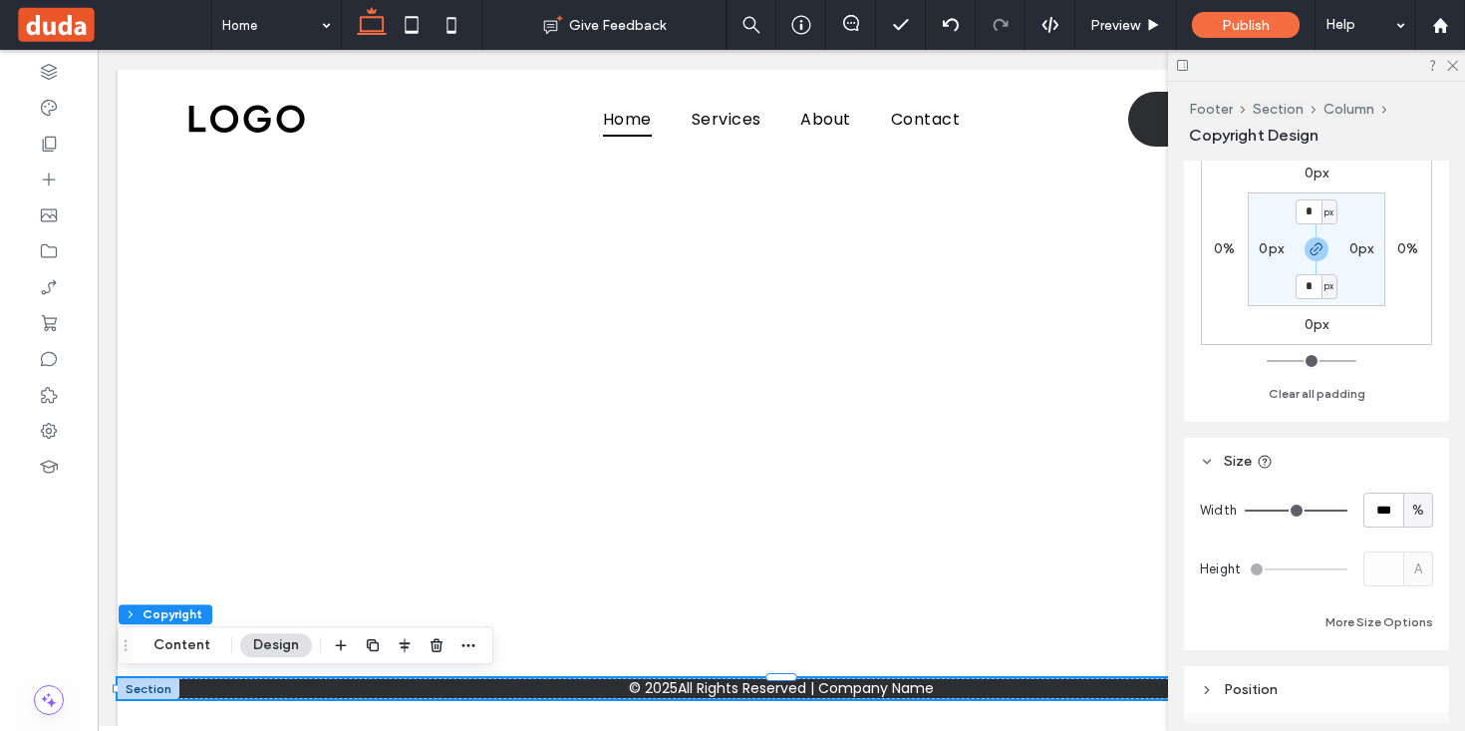
click at [1420, 497] on div "%" at bounding box center [1418, 509] width 30 height 35
click at [1425, 654] on span "vw" at bounding box center [1417, 650] width 15 height 20
type input "**"
click at [1389, 520] on input "****" at bounding box center [1383, 509] width 40 height 35
type input "****"
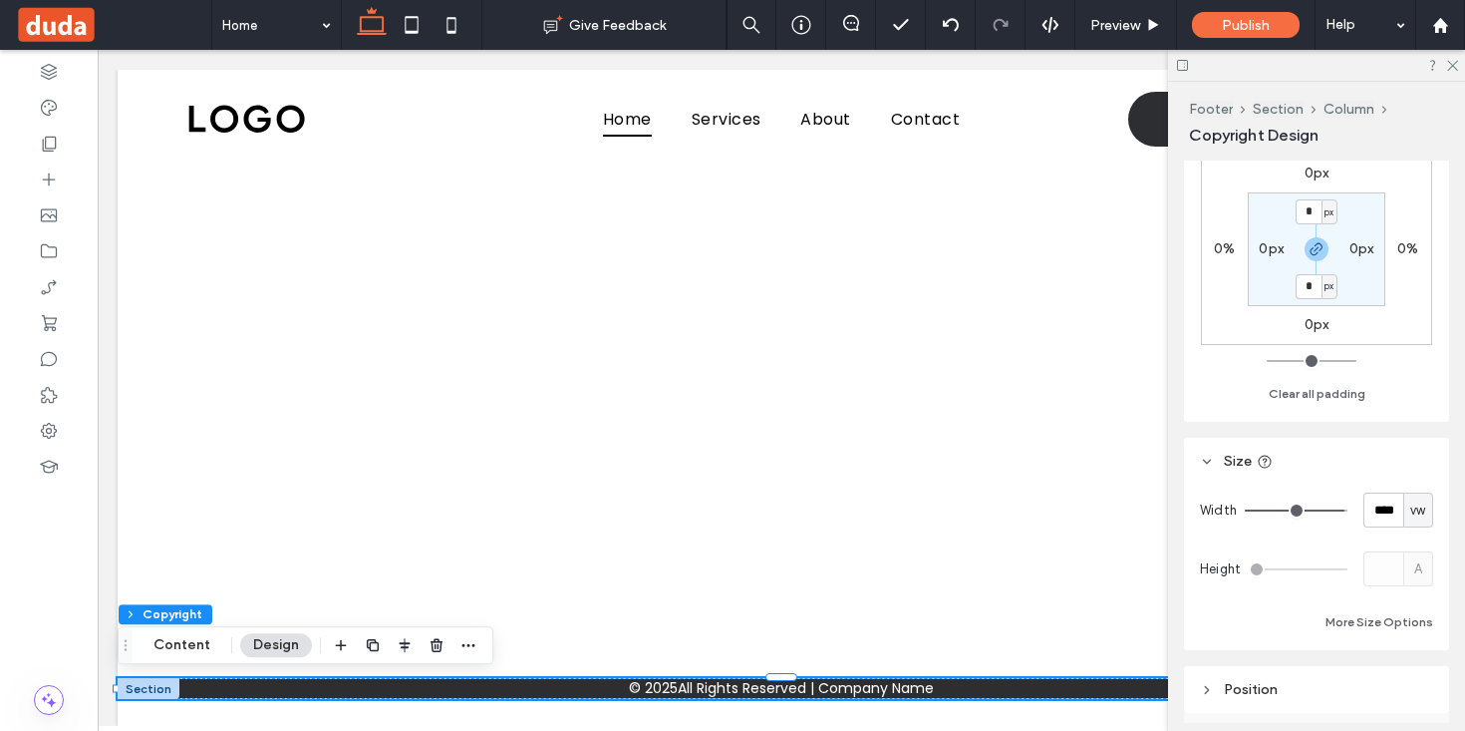
click at [1425, 511] on span "vw" at bounding box center [1417, 510] width 15 height 20
click at [1419, 574] on span "%" at bounding box center [1418, 580] width 12 height 20
type input "***"
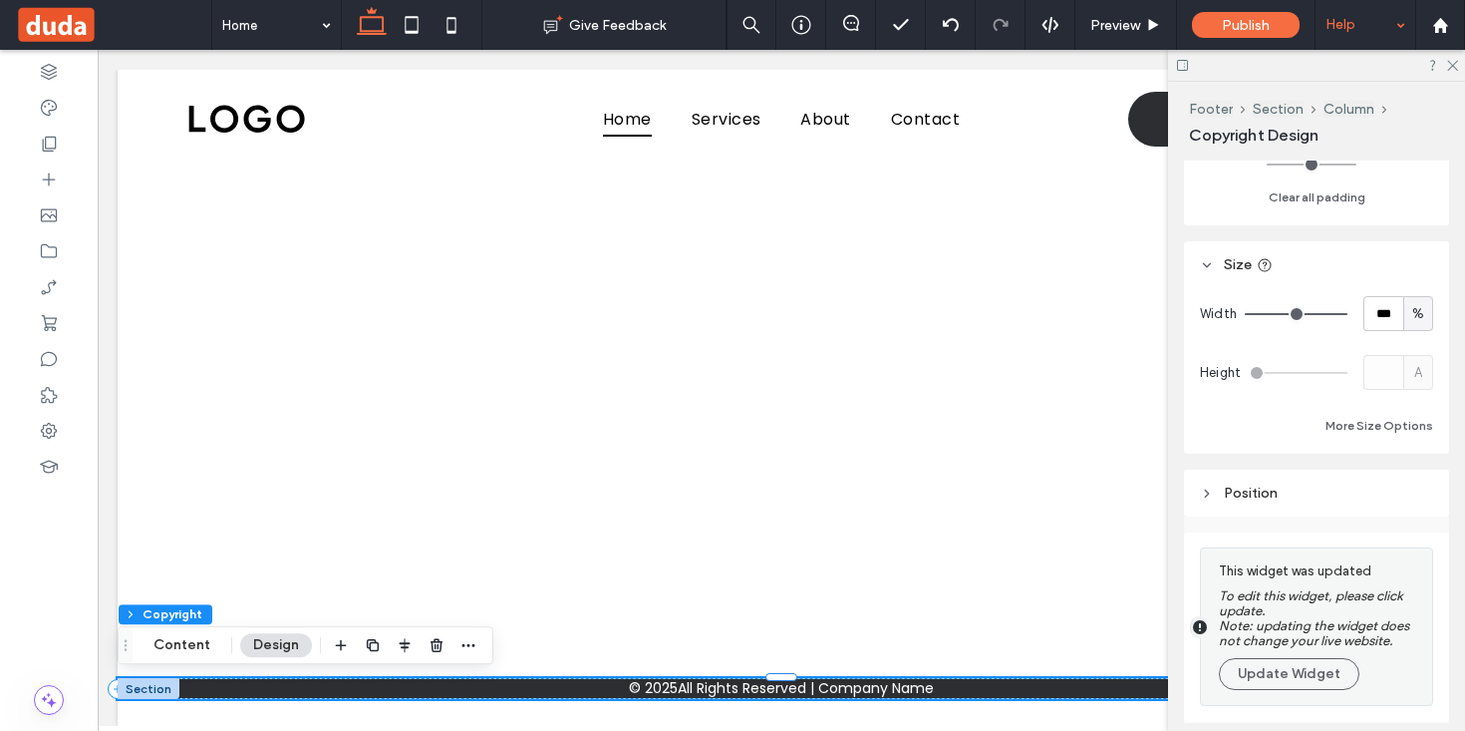
scroll to position [345, 0]
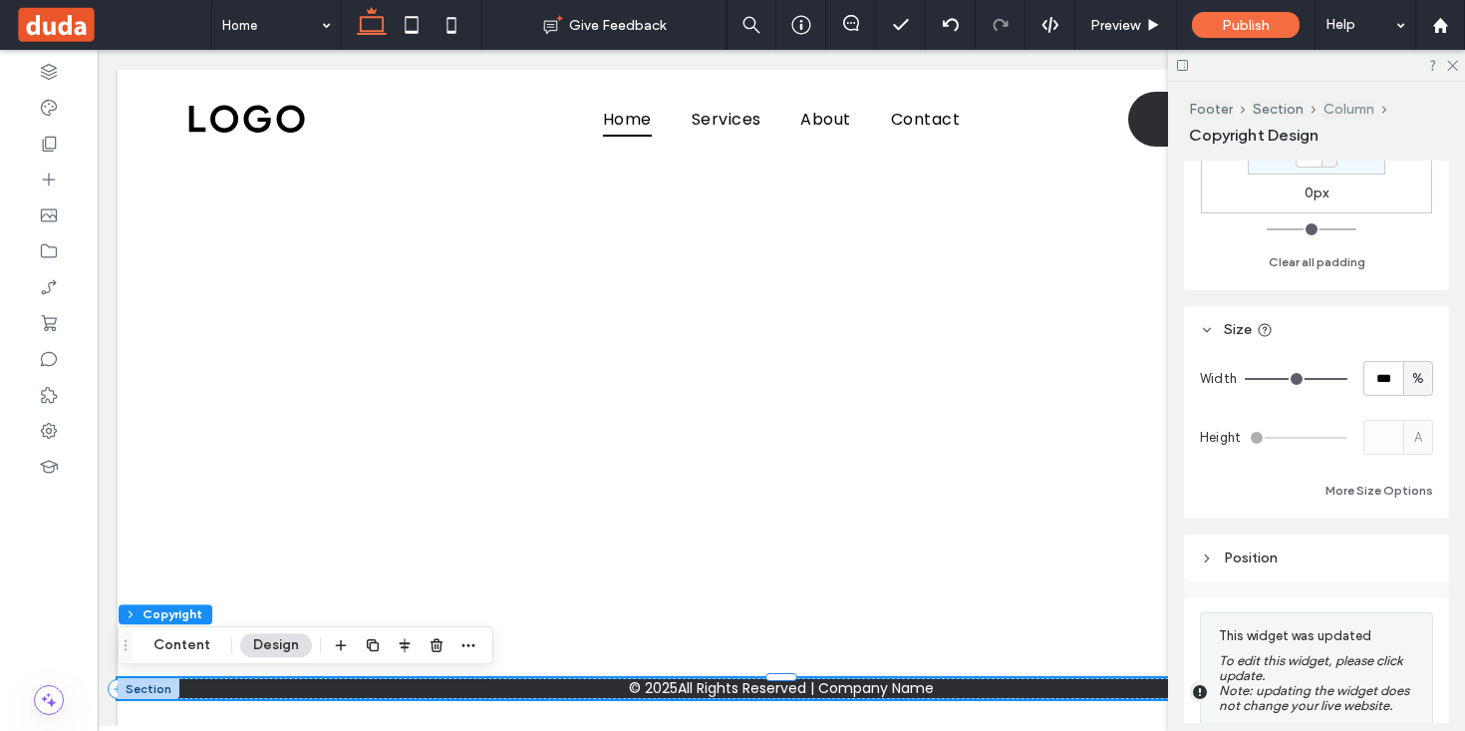
click at [1347, 112] on button "Column" at bounding box center [1349, 109] width 51 height 17
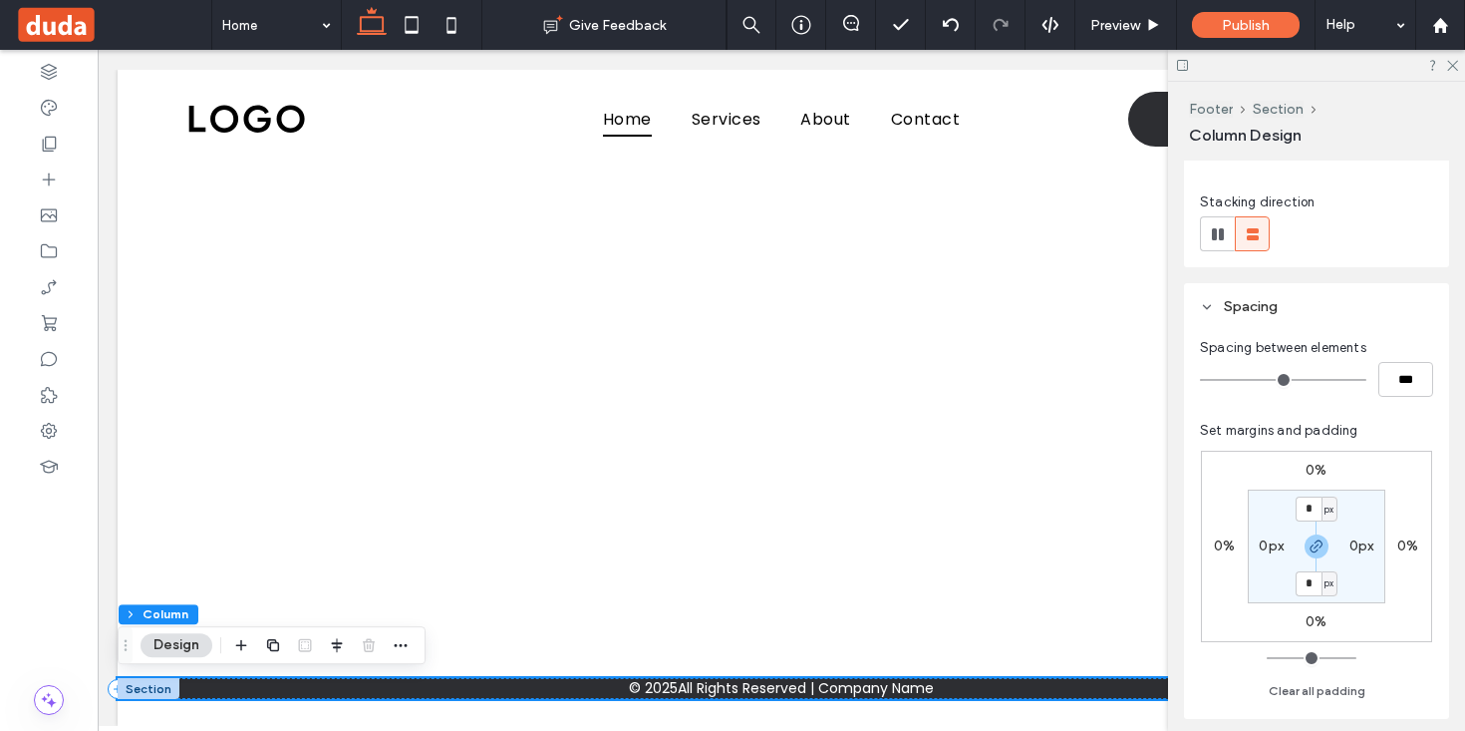
scroll to position [468, 0]
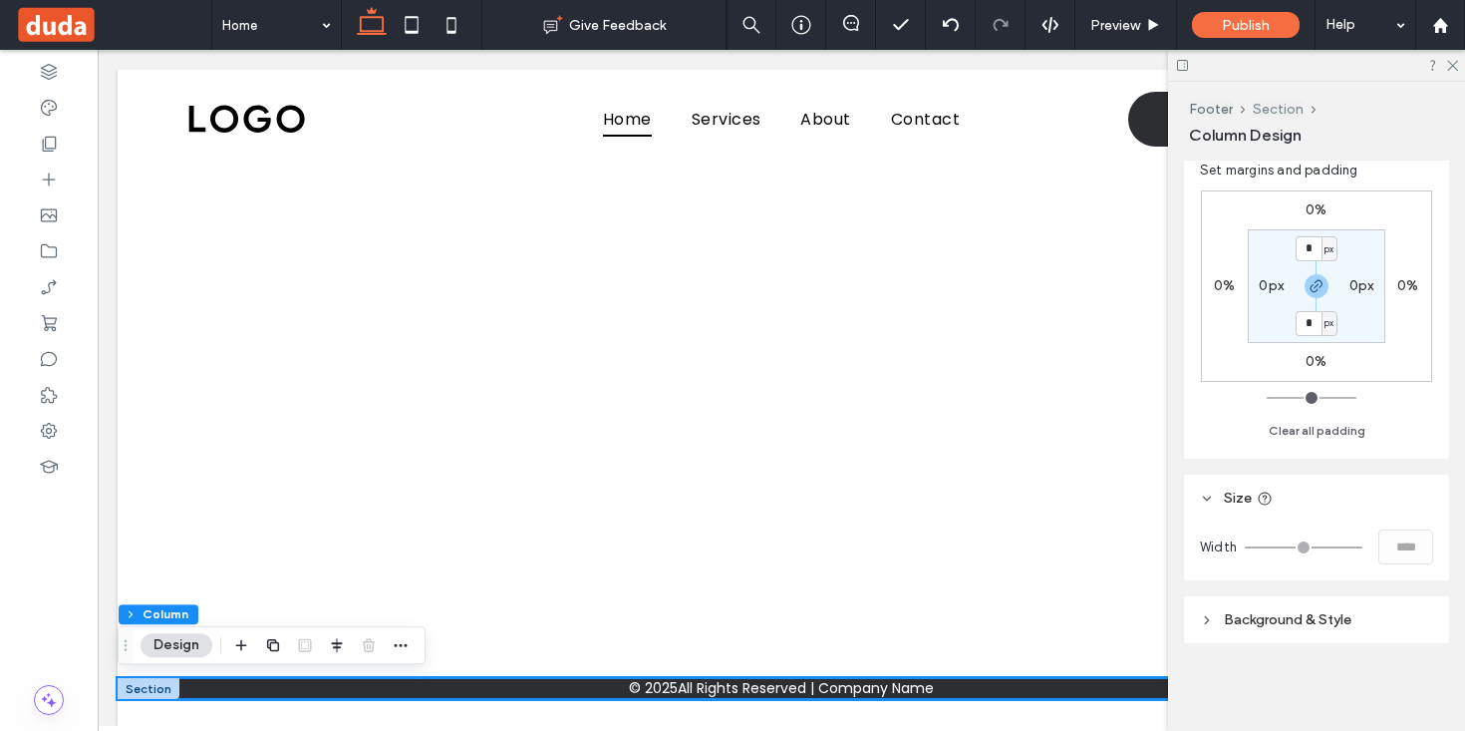
click at [1271, 111] on button "Section" at bounding box center [1278, 109] width 51 height 17
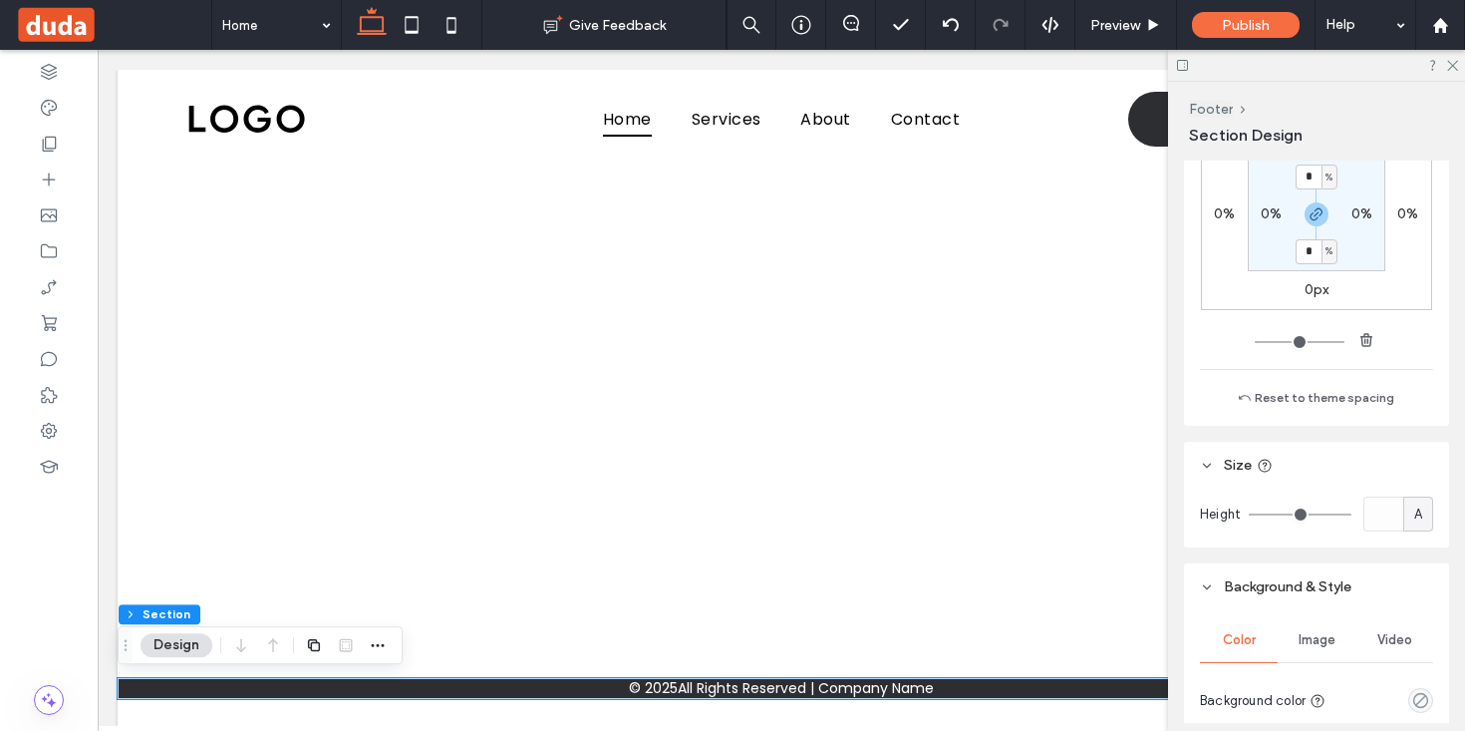
scroll to position [453, 0]
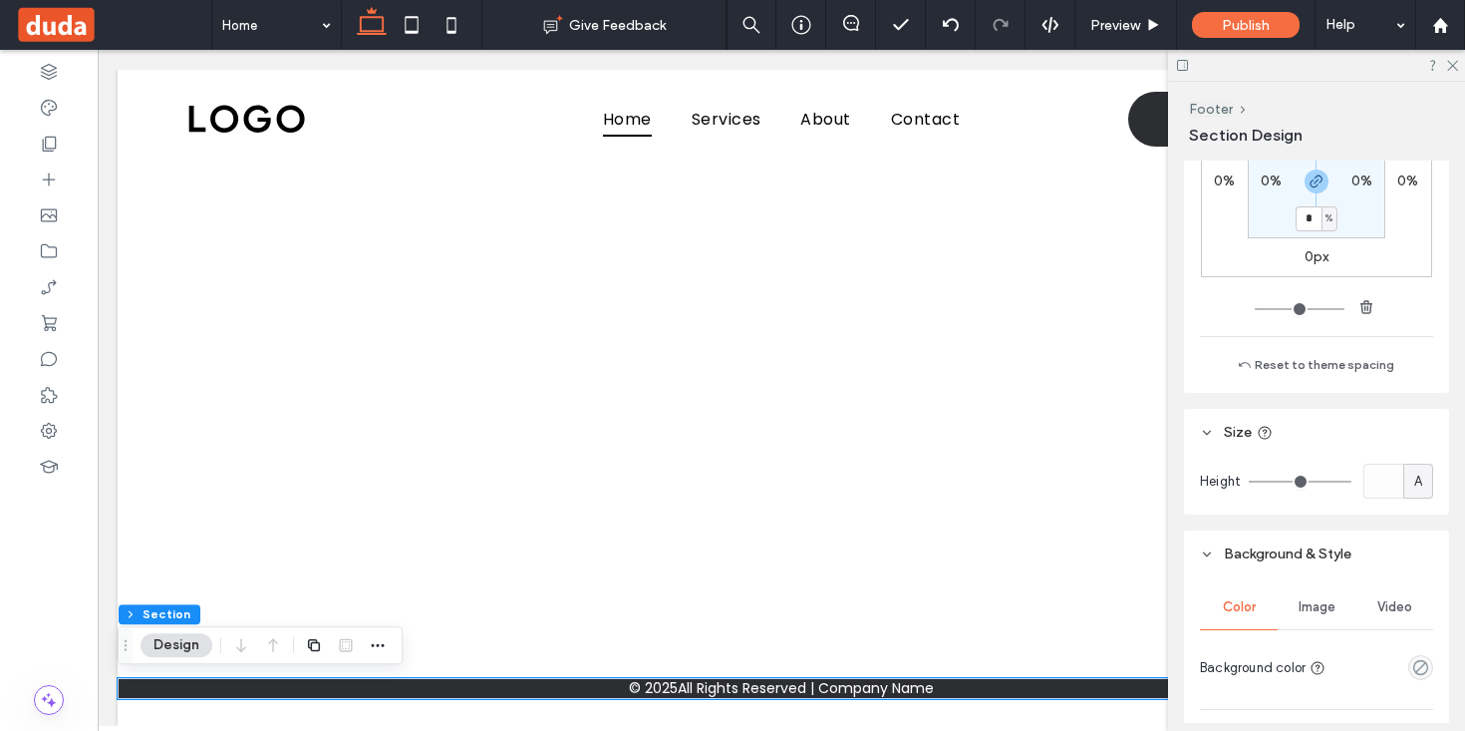
click at [1418, 481] on span "A" at bounding box center [1418, 481] width 8 height 20
click at [1414, 622] on span "vh" at bounding box center [1417, 622] width 13 height 20
click at [1386, 488] on input "*" at bounding box center [1383, 480] width 40 height 35
type input "**"
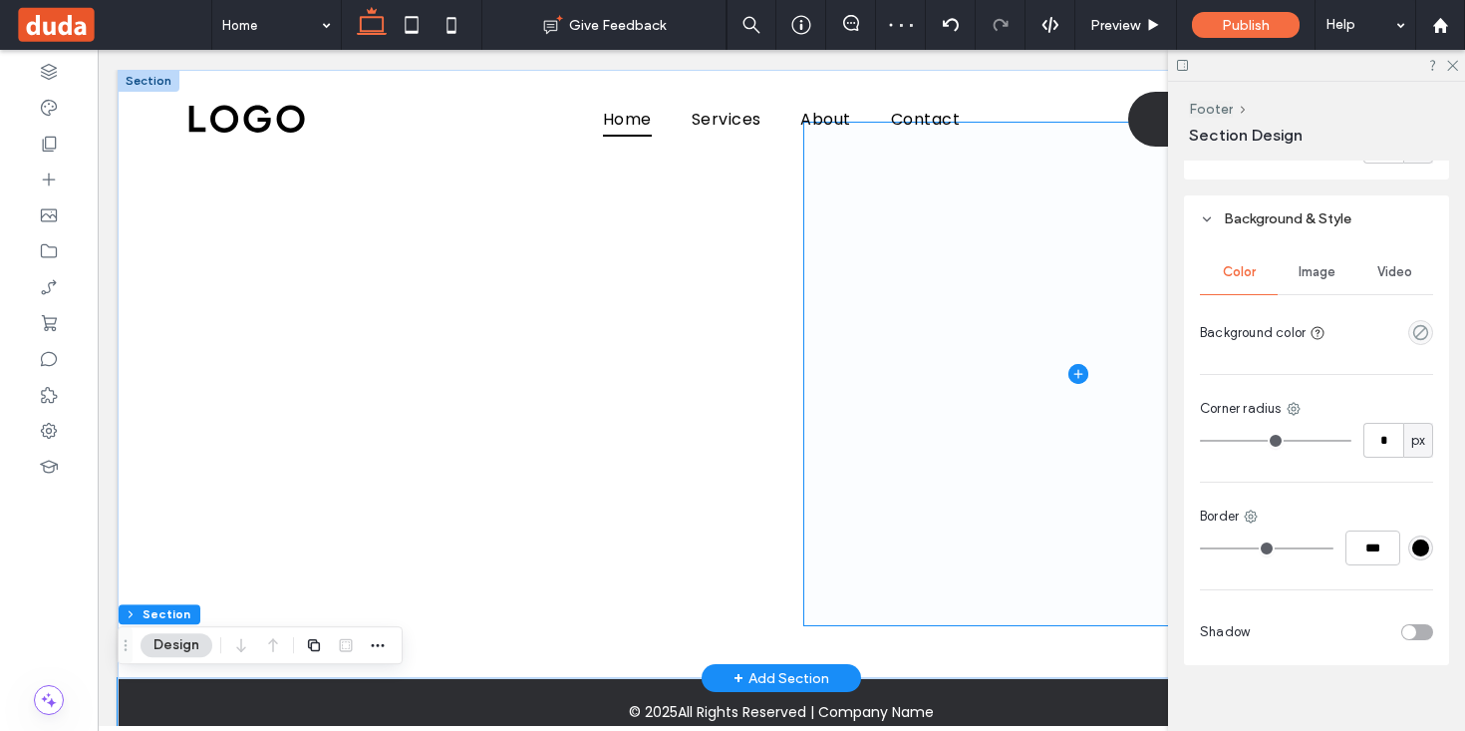
scroll to position [25, 0]
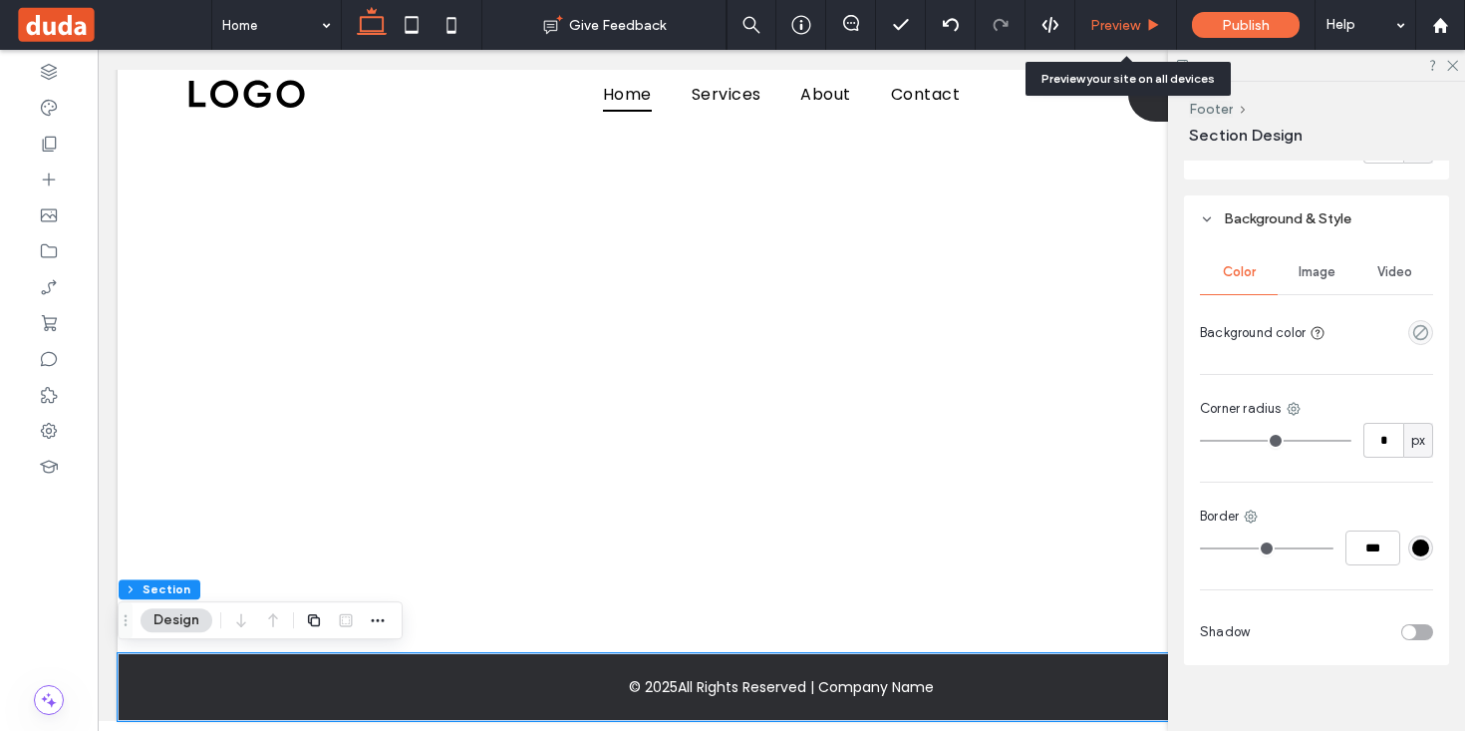
click at [1101, 30] on span "Preview" at bounding box center [1115, 25] width 50 height 17
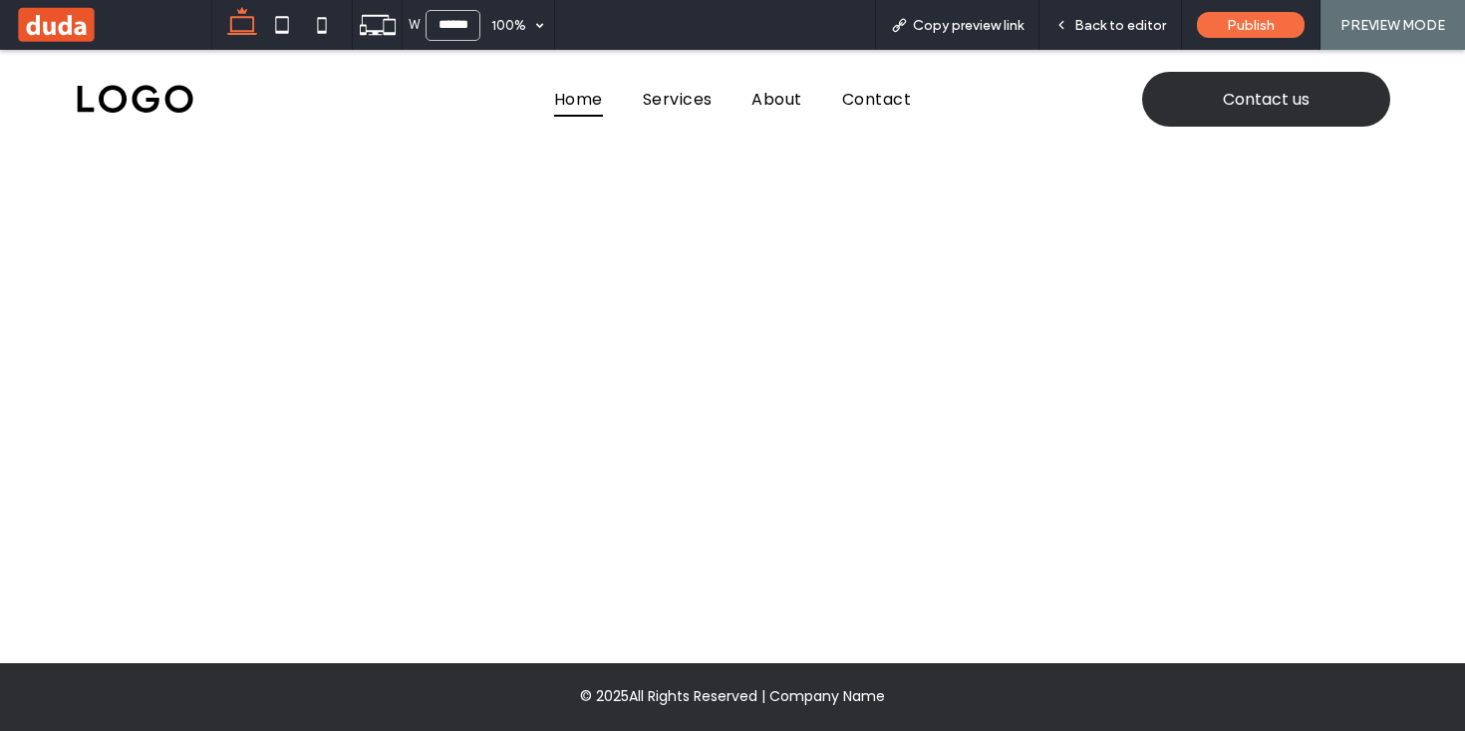
click at [898, 357] on div at bounding box center [1029, 356] width 546 height 495
click at [142, 690] on div "© 2025 All Rights Reserved | Company Name" at bounding box center [732, 696] width 1465 height 21
click at [55, 675] on div "© 2025 All Rights Reserved | Company Name" at bounding box center [732, 697] width 1465 height 68
click at [1090, 17] on span "Back to editor" at bounding box center [1120, 25] width 92 height 17
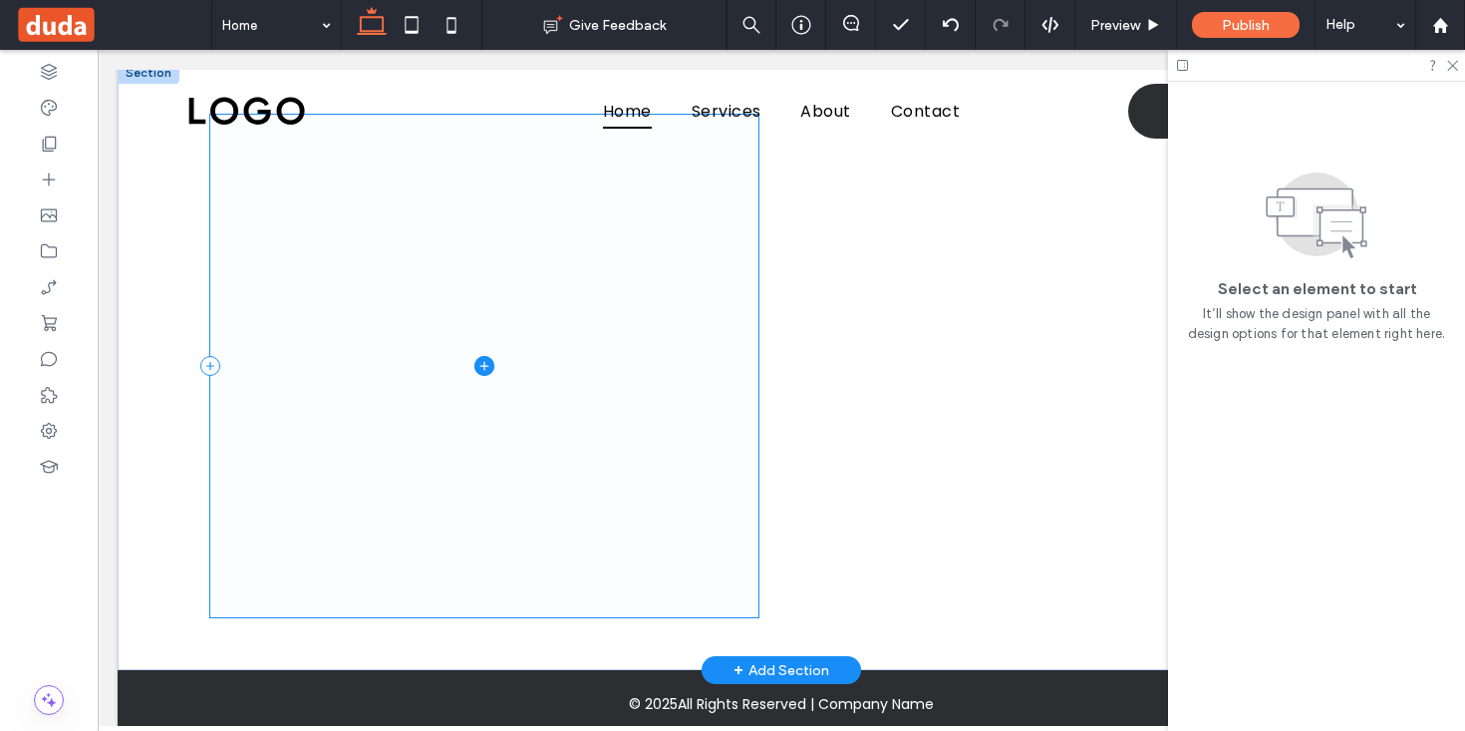
scroll to position [25, 0]
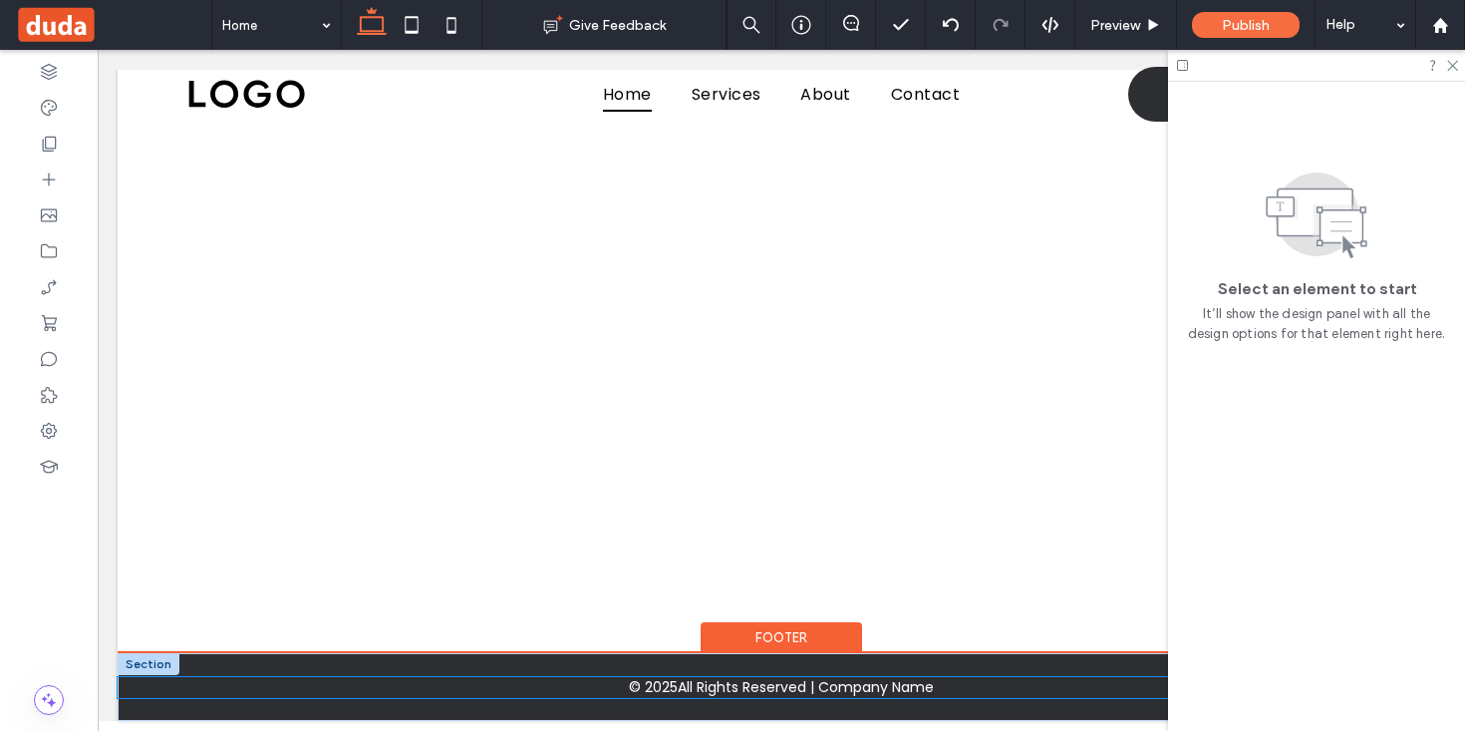
click at [342, 688] on div "© 2025 All Rights Reserved | Company Name" at bounding box center [782, 687] width 1328 height 21
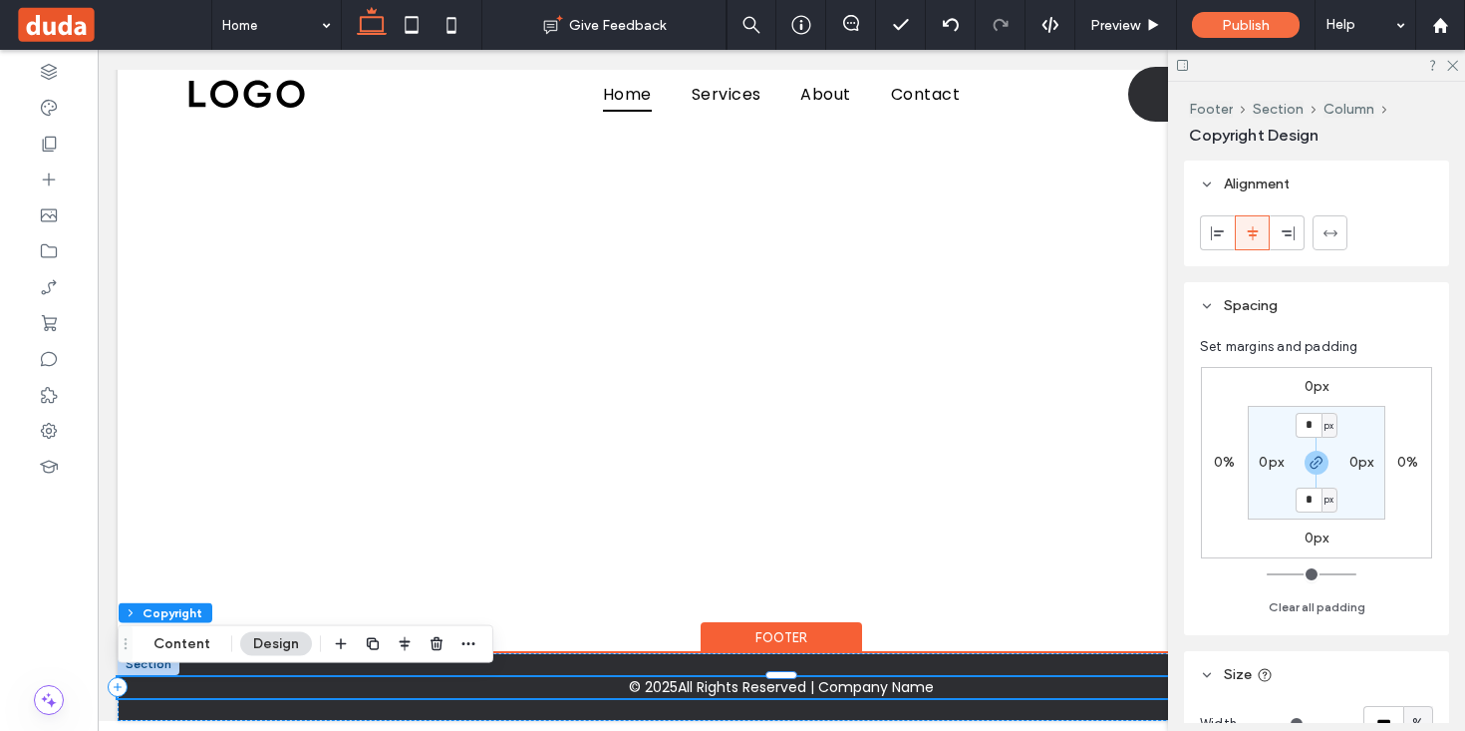
click at [828, 690] on span "All Rights Reserved | Company Name" at bounding box center [806, 687] width 256 height 21
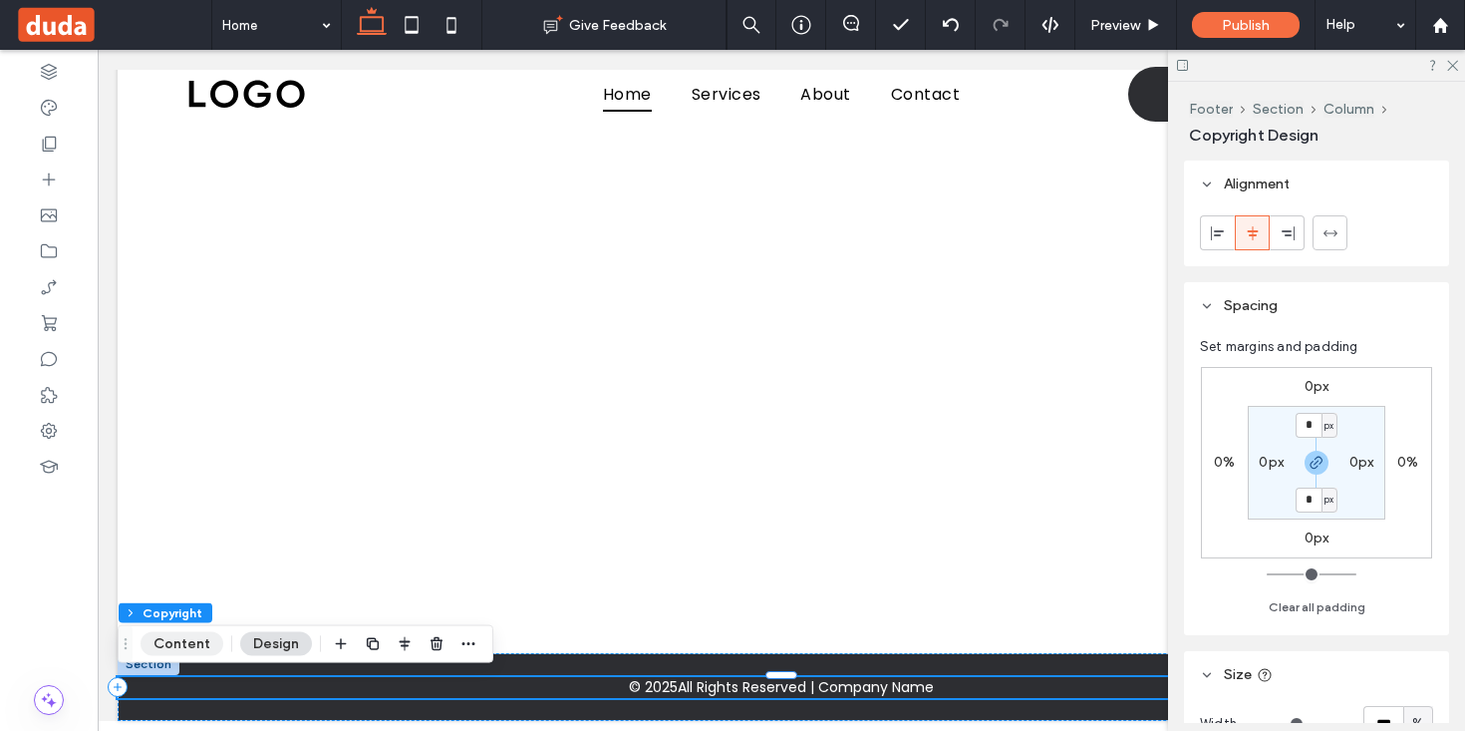
click at [173, 643] on button "Content" at bounding box center [182, 644] width 83 height 24
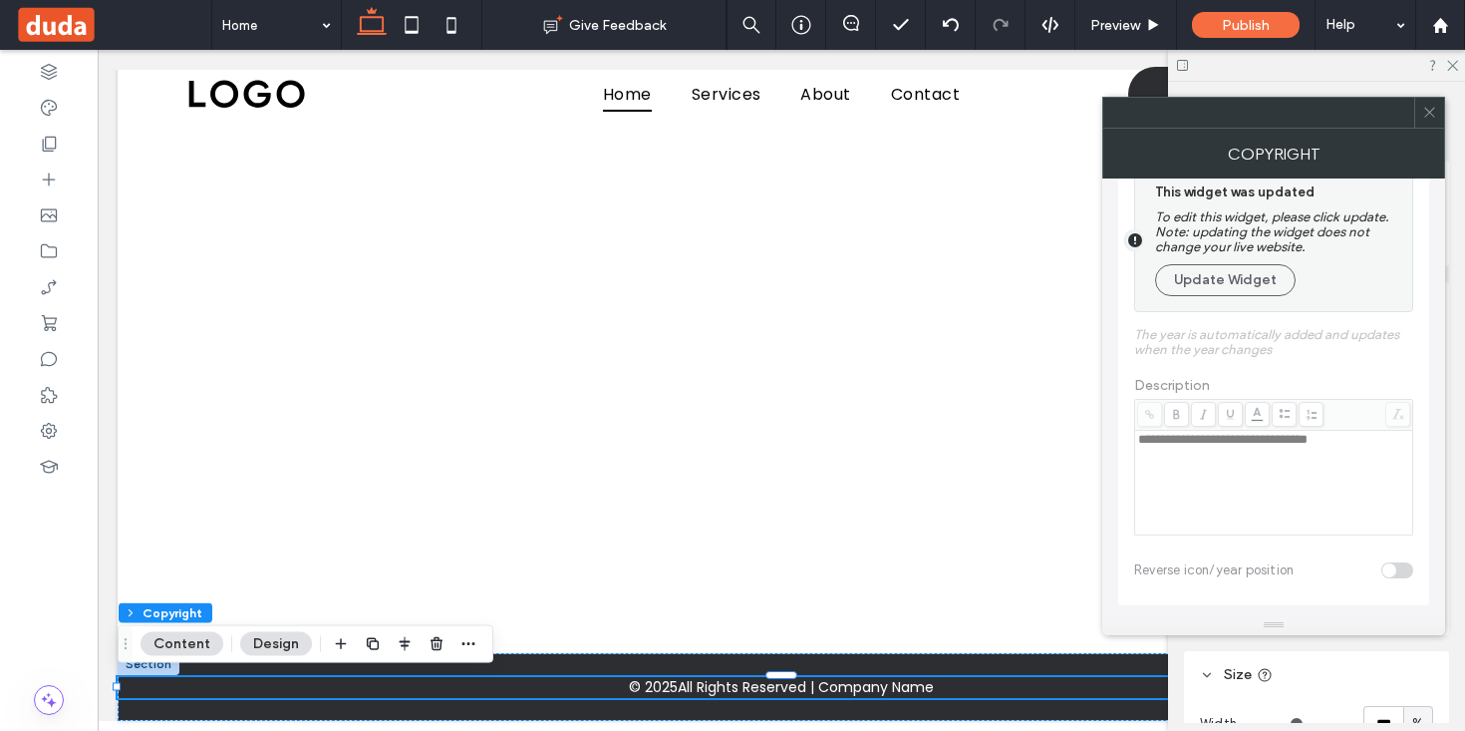
scroll to position [0, 0]
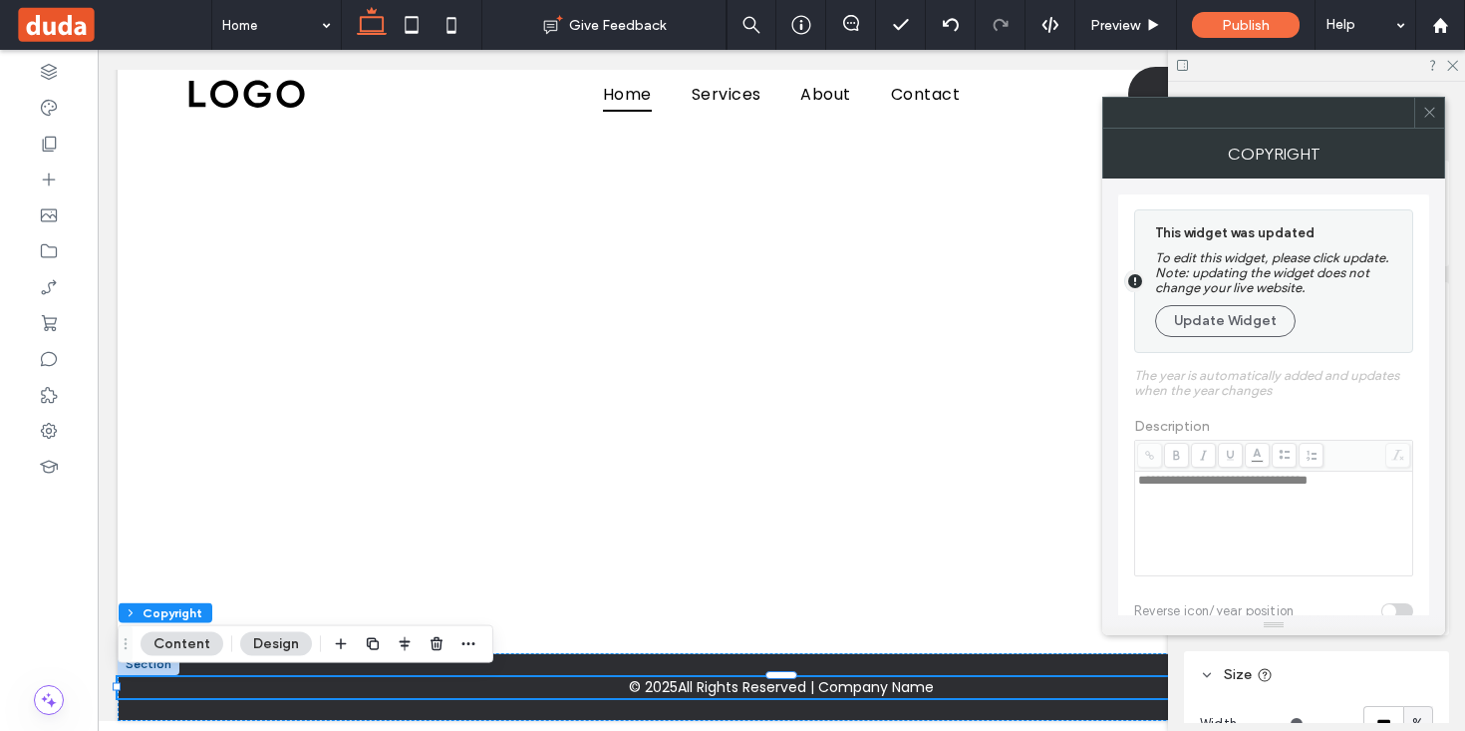
click at [1319, 487] on div at bounding box center [1273, 420] width 311 height 452
click at [1260, 321] on button "Update Widget" at bounding box center [1225, 321] width 141 height 32
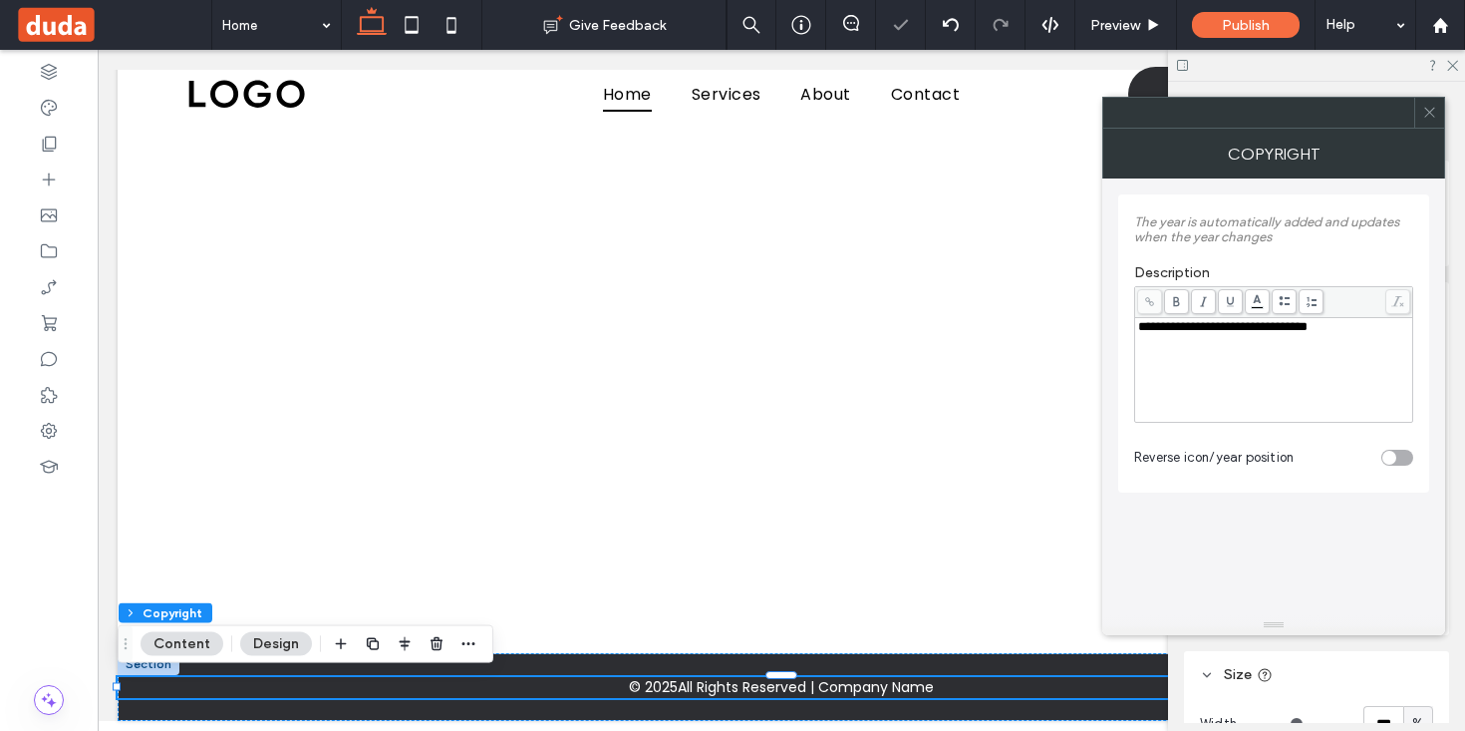
click at [1308, 324] on span "**********" at bounding box center [1222, 326] width 169 height 13
drag, startPoint x: 1360, startPoint y: 327, endPoint x: 1262, endPoint y: 328, distance: 97.7
click at [1262, 329] on div "**********" at bounding box center [1274, 327] width 272 height 14
click at [1249, 329] on span "**********" at bounding box center [1240, 326] width 204 height 13
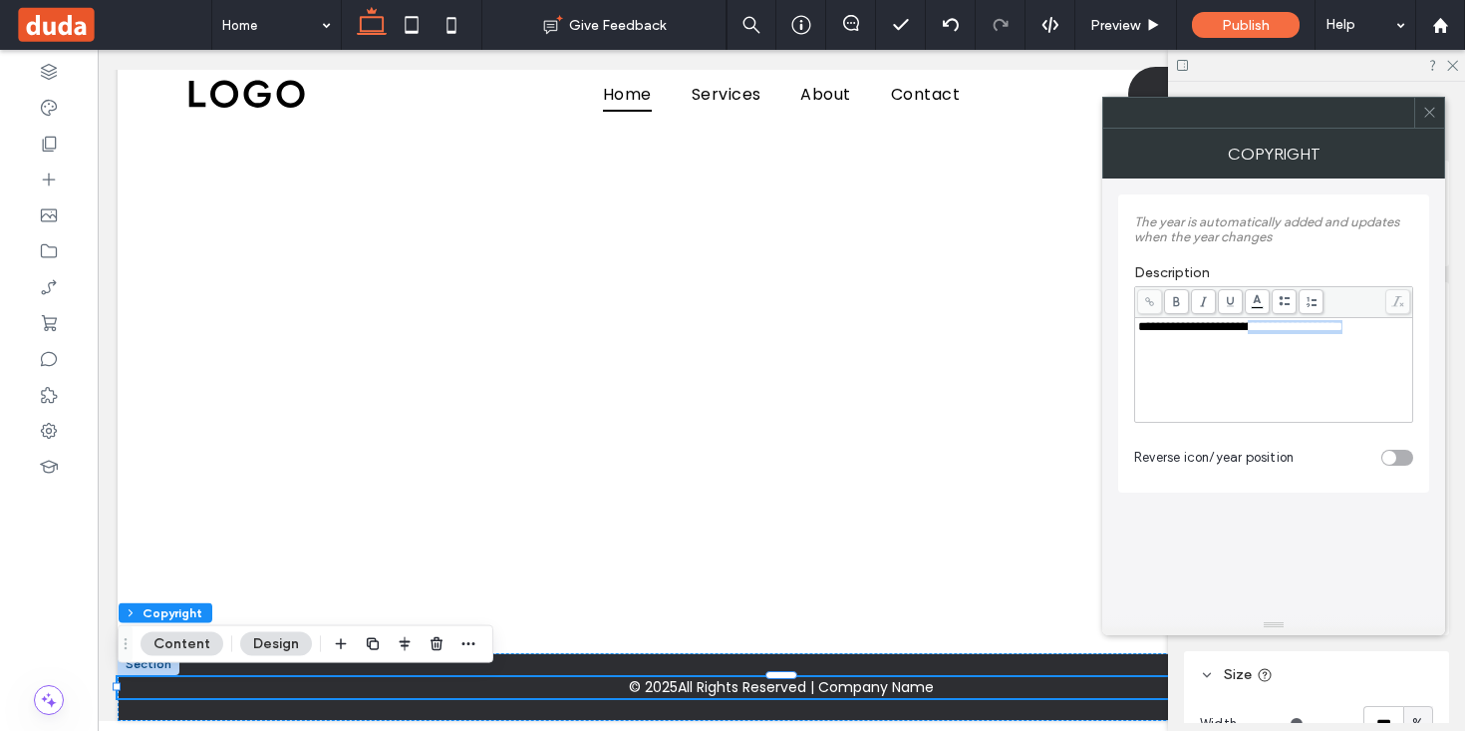
drag, startPoint x: 1381, startPoint y: 329, endPoint x: 1263, endPoint y: 334, distance: 118.7
click at [1263, 333] on span "**********" at bounding box center [1240, 326] width 204 height 13
click at [1229, 339] on div "**********" at bounding box center [1274, 370] width 272 height 100
click at [1425, 116] on use at bounding box center [1429, 113] width 10 height 10
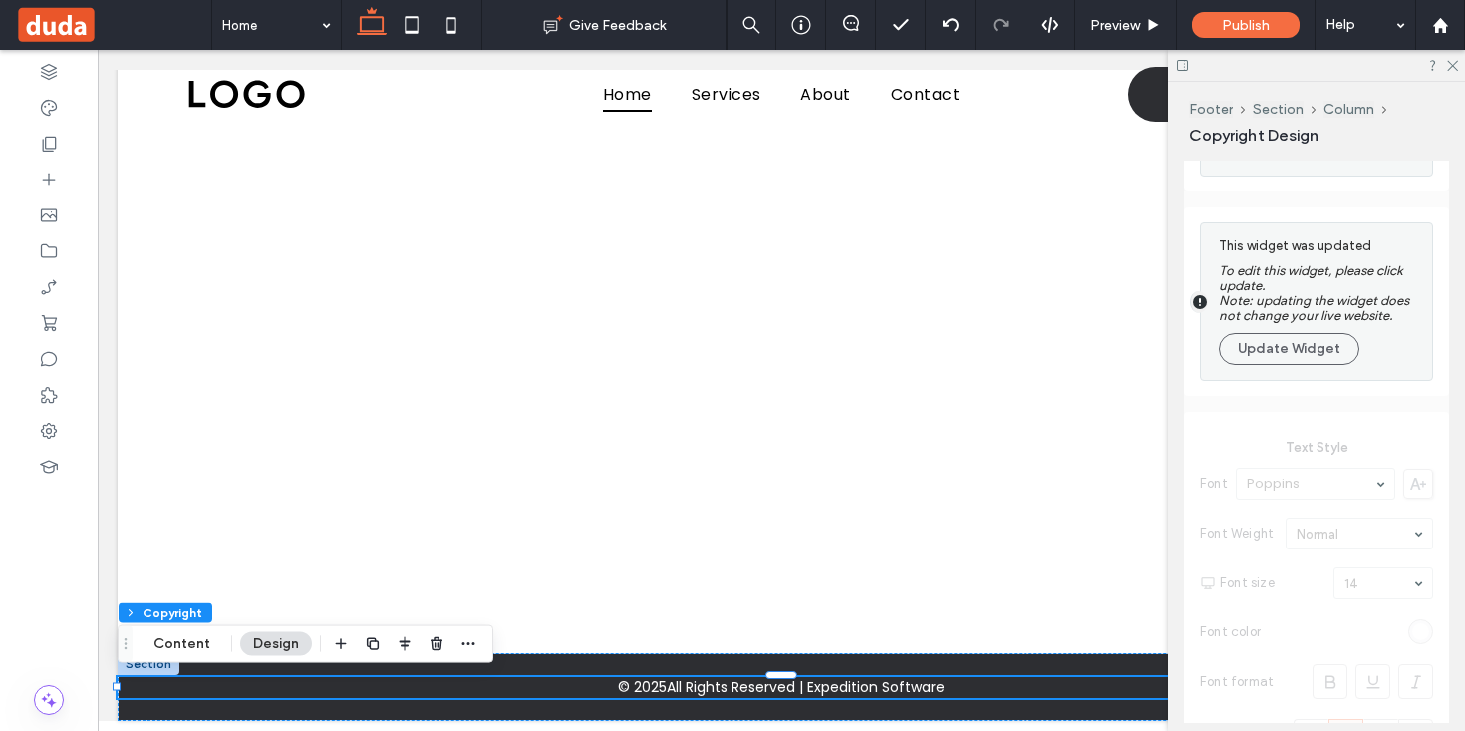
scroll to position [1134, 0]
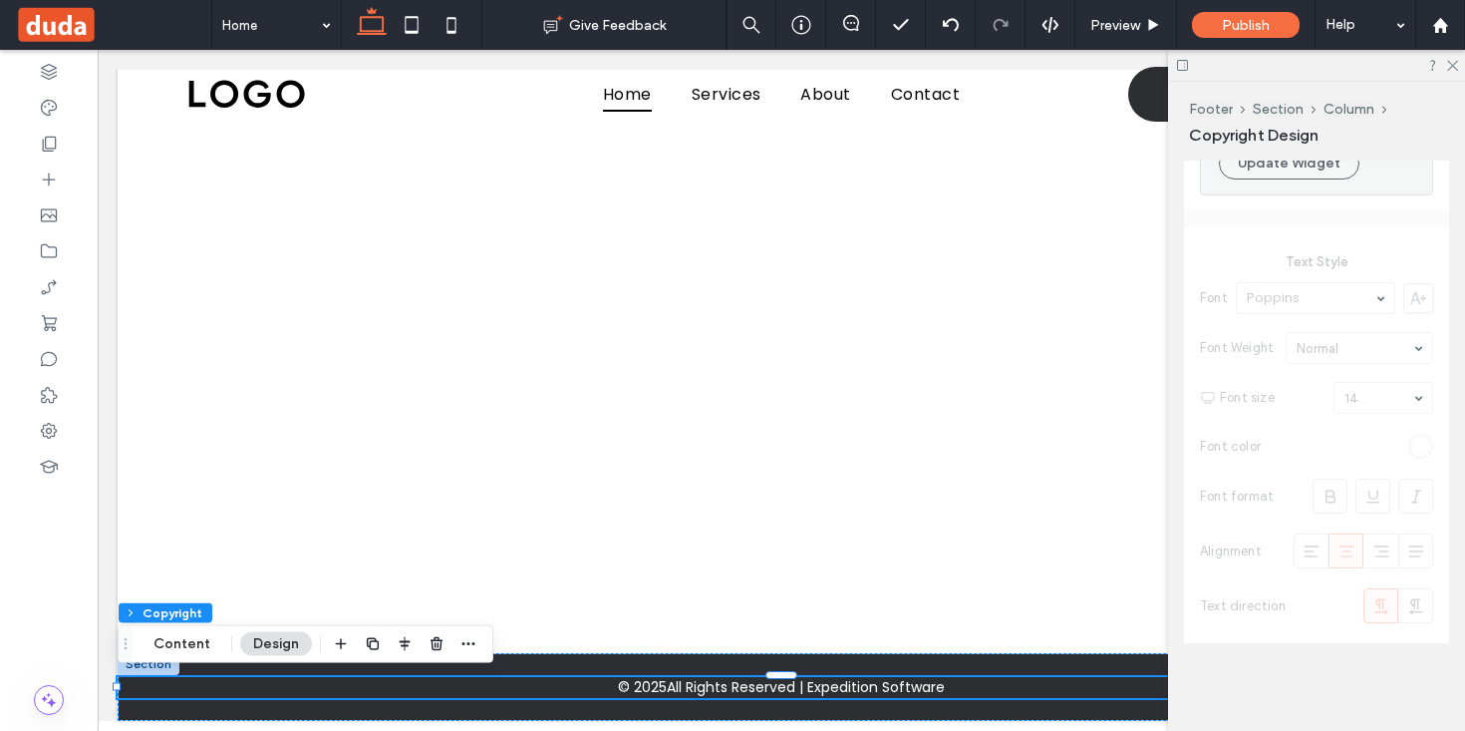
click at [1419, 454] on div at bounding box center [1316, 222] width 265 height 841
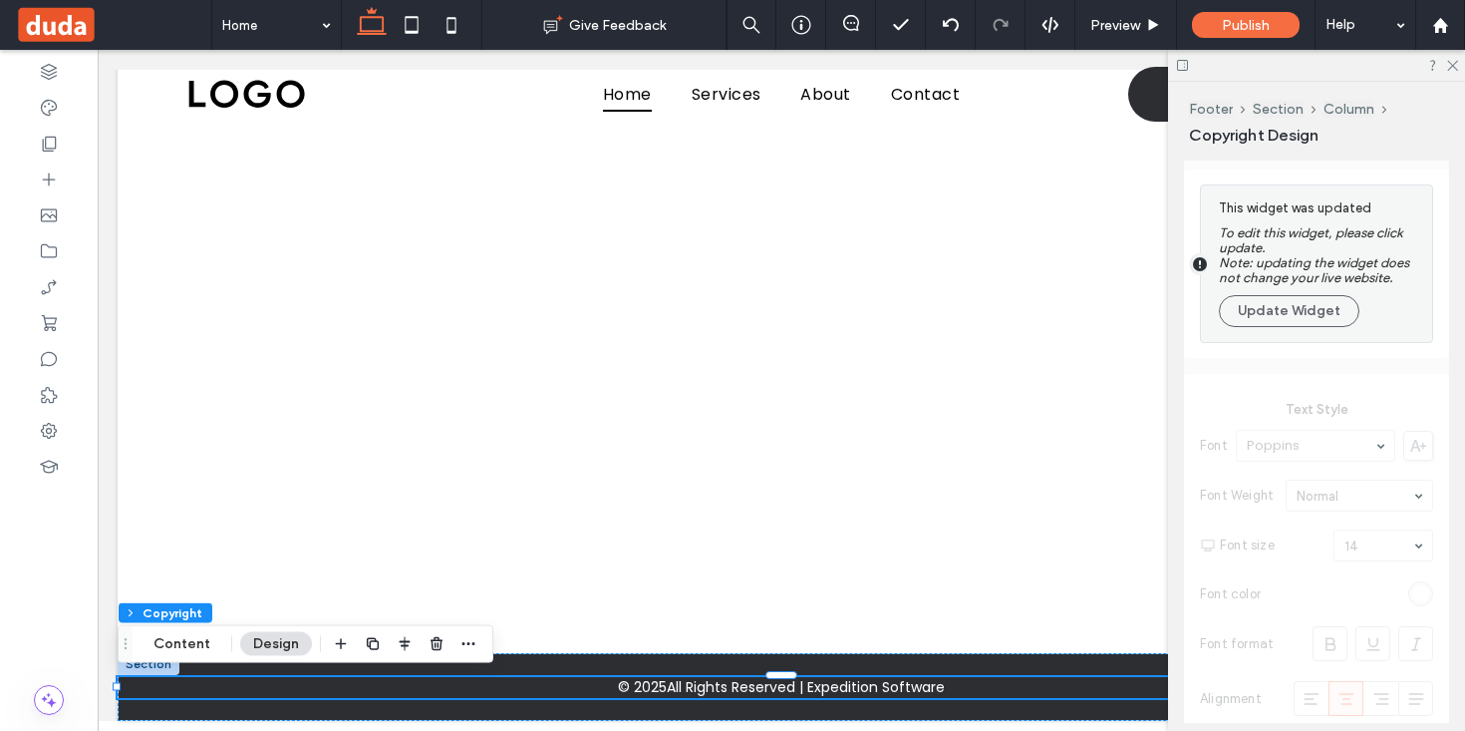
scroll to position [820, 0]
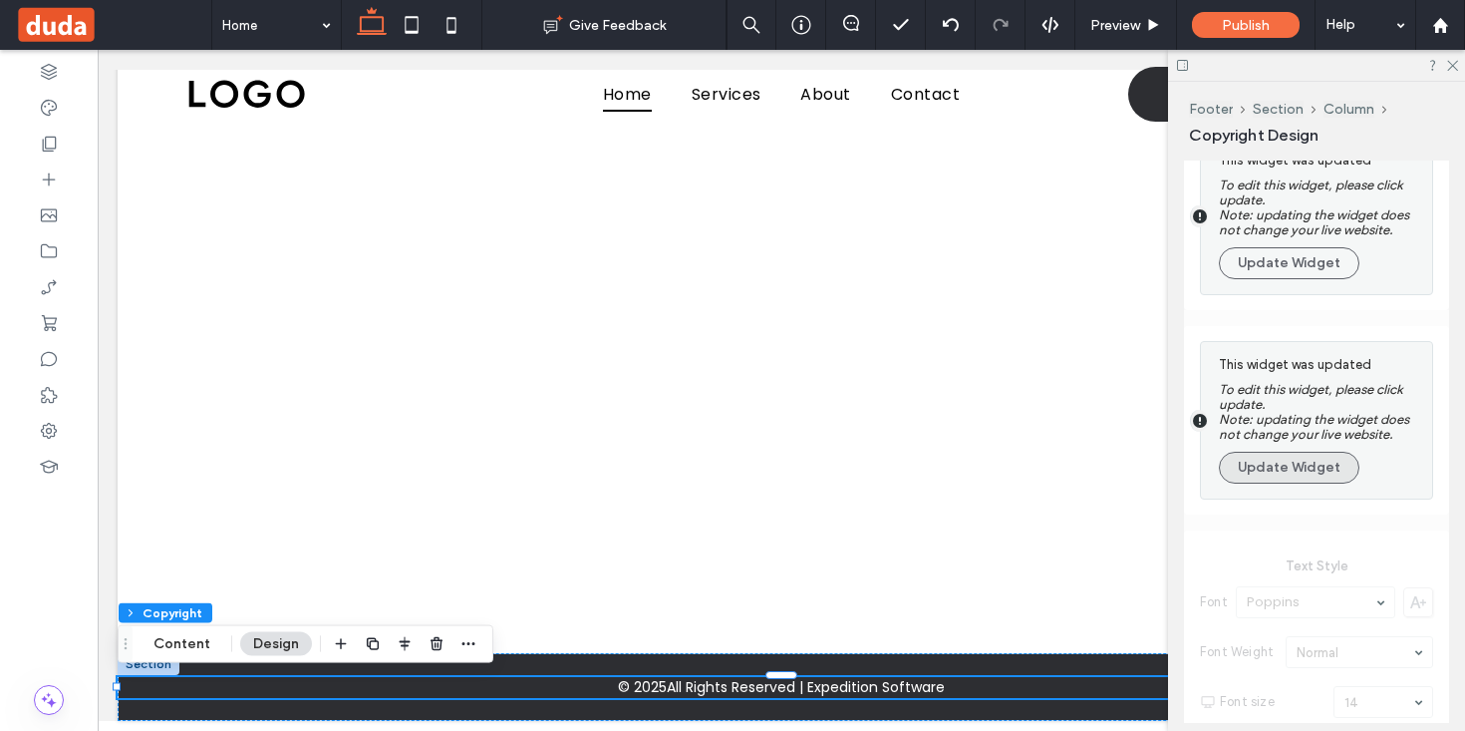
click at [1285, 483] on button "Update Widget" at bounding box center [1289, 468] width 141 height 32
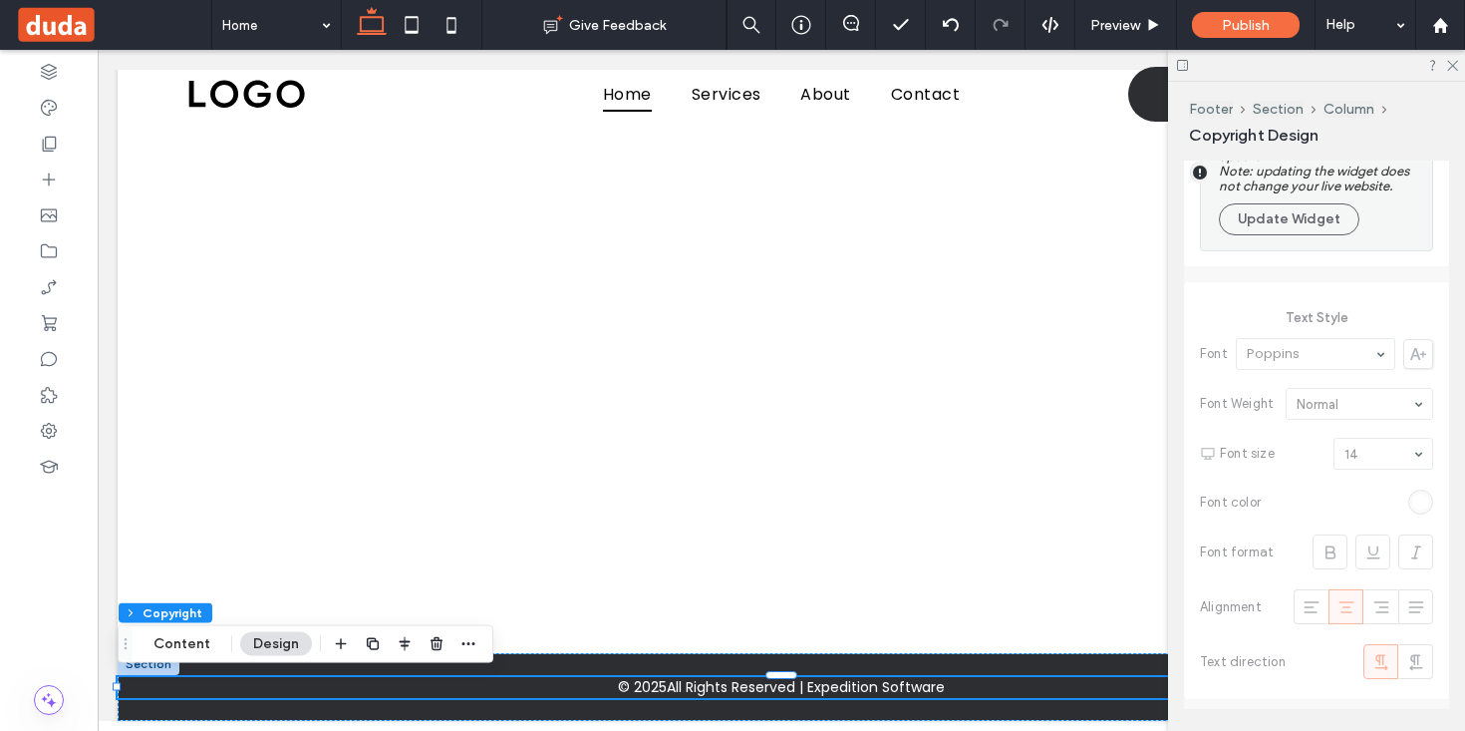
scroll to position [935, 0]
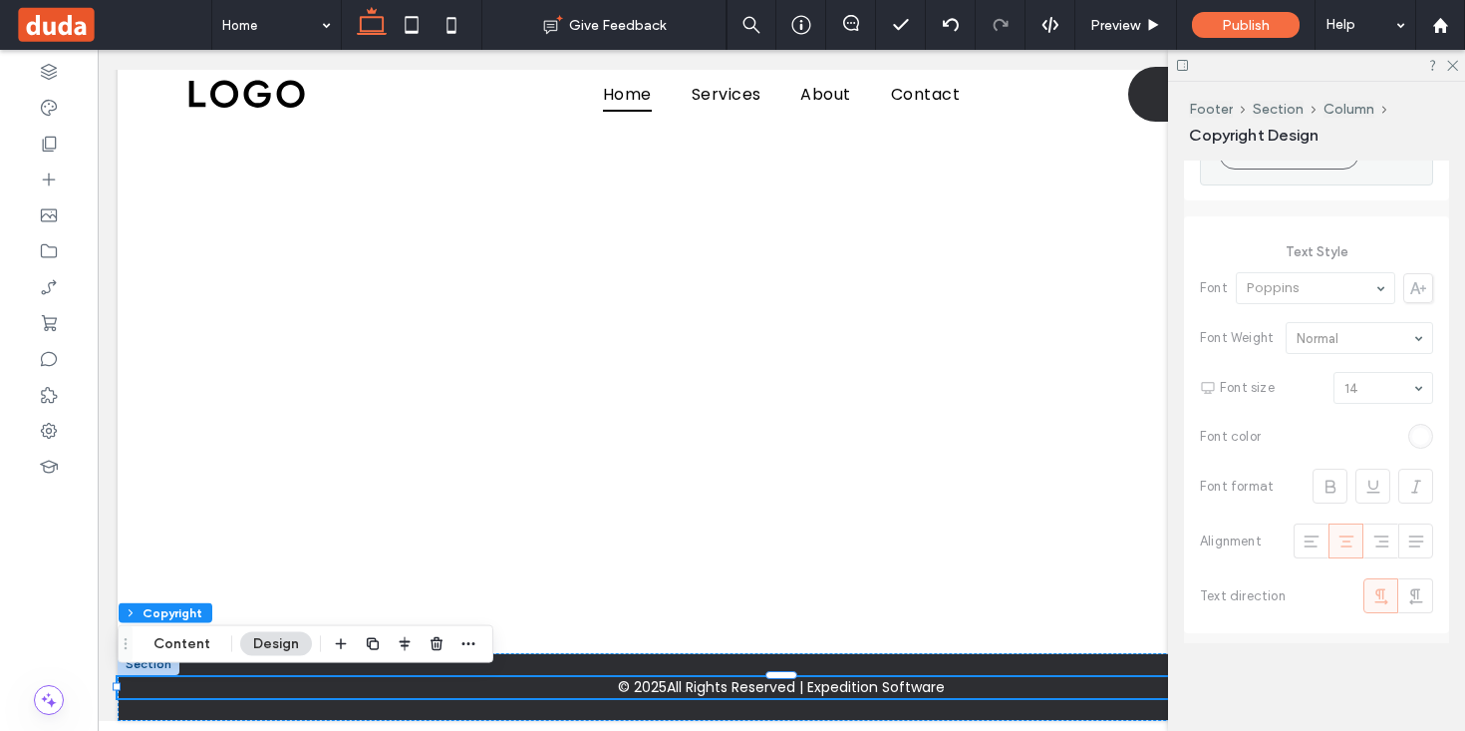
click at [1419, 445] on div at bounding box center [1316, 319] width 265 height 647
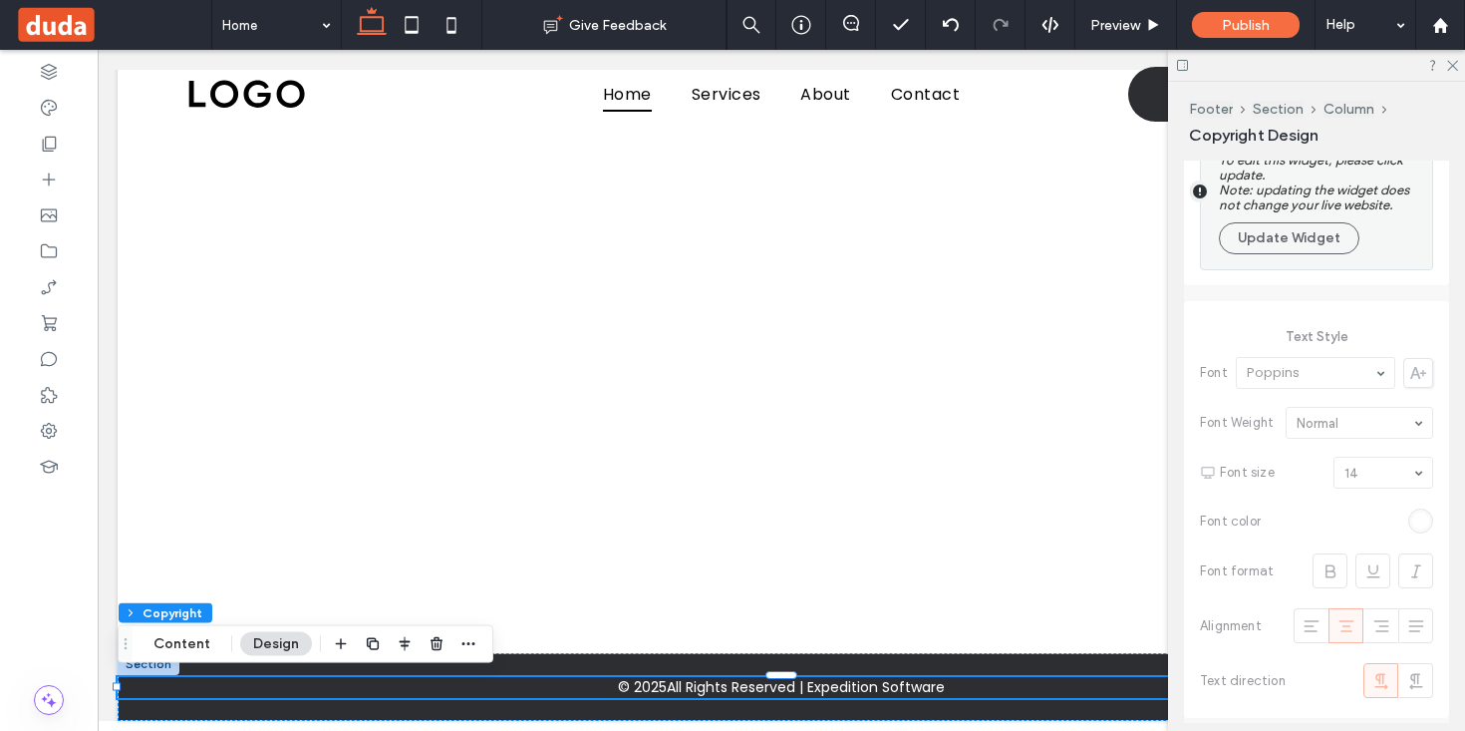
scroll to position [768, 0]
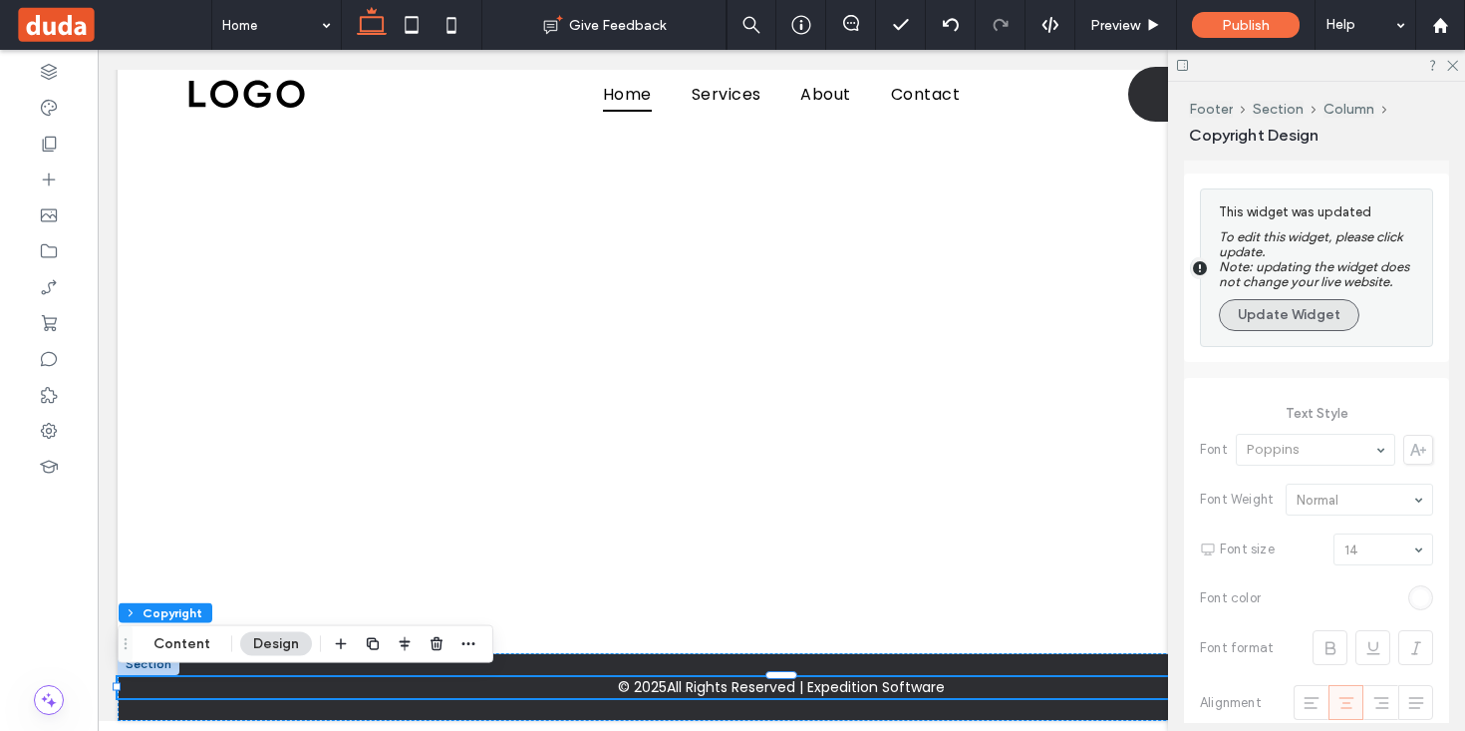
click at [1309, 322] on button "Update Widget" at bounding box center [1289, 315] width 141 height 32
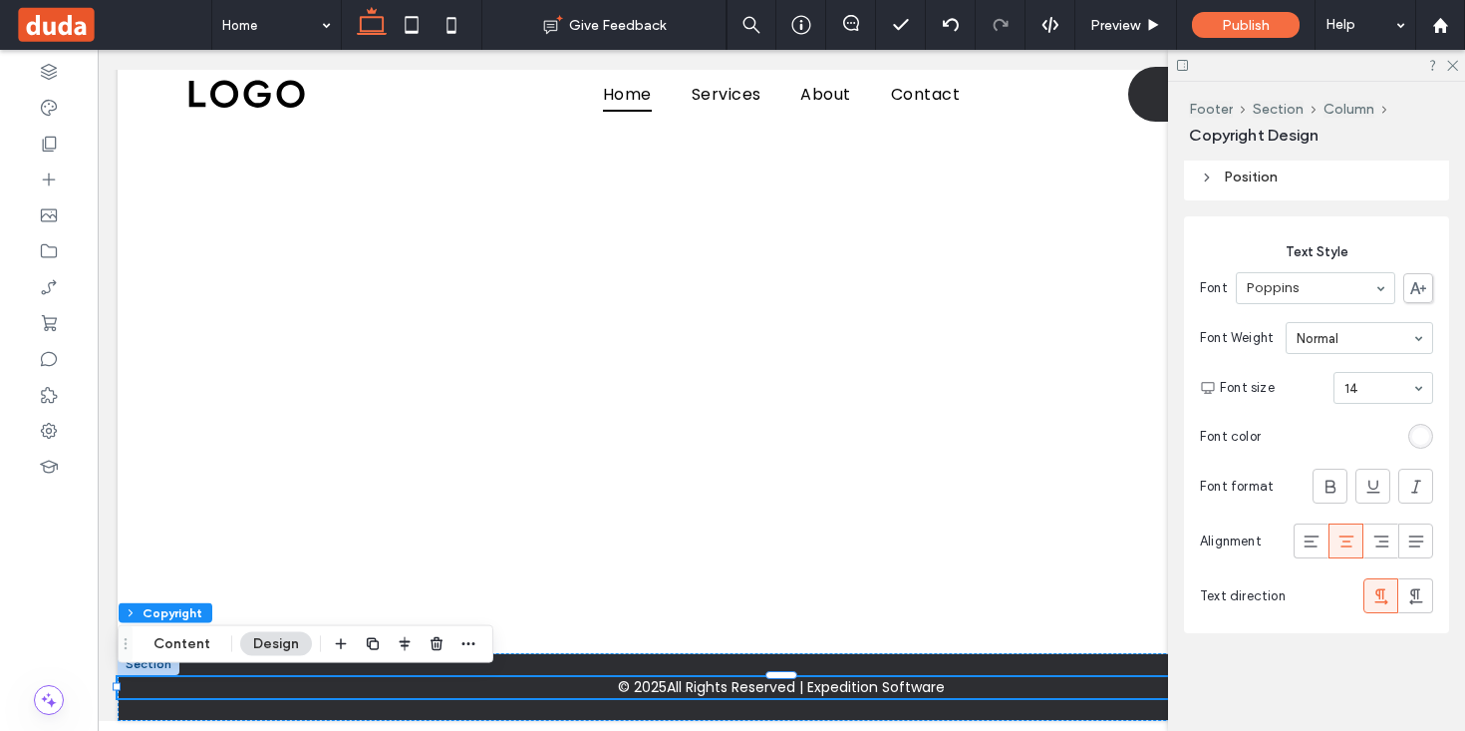
scroll to position [559, 0]
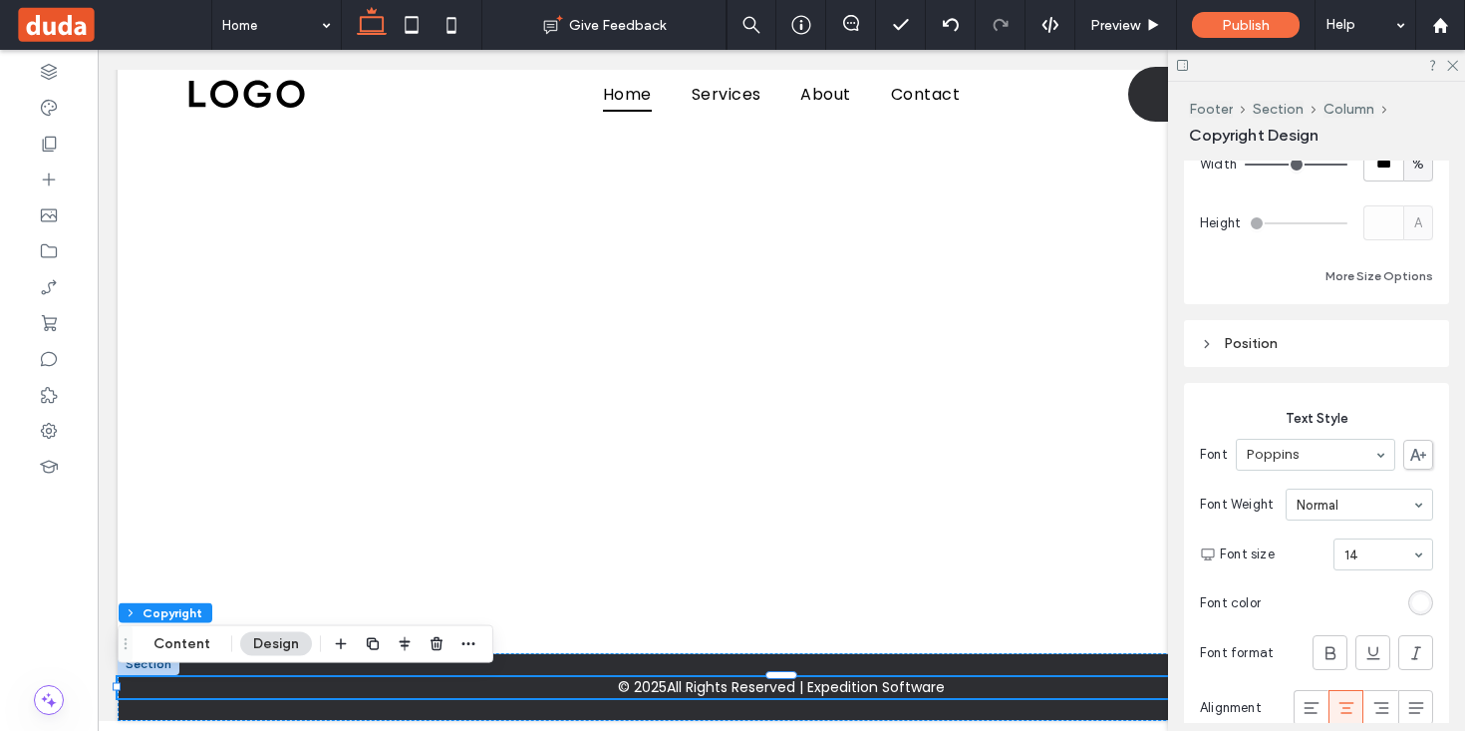
click at [1422, 599] on div "rgb(255, 255, 255)" at bounding box center [1420, 602] width 17 height 17
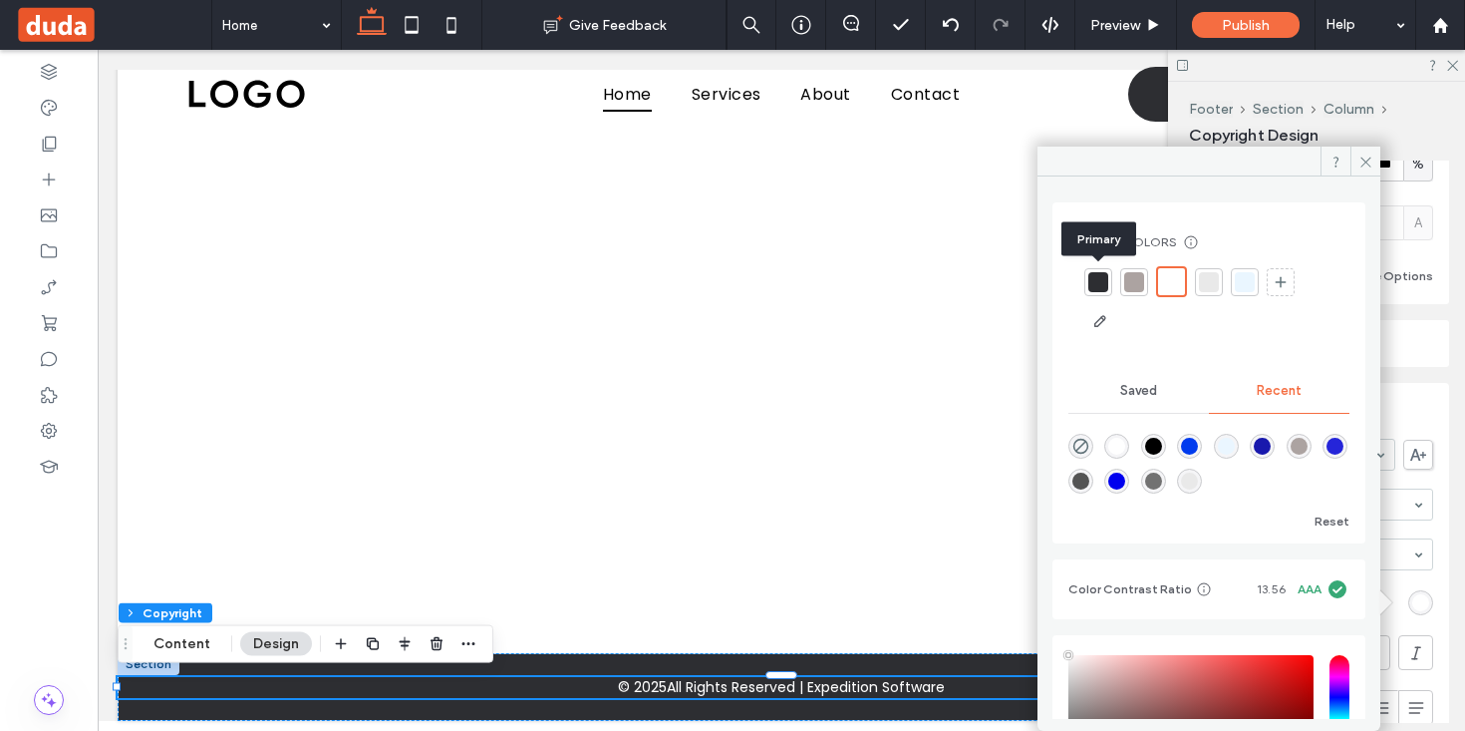
click at [1101, 283] on div at bounding box center [1098, 282] width 20 height 20
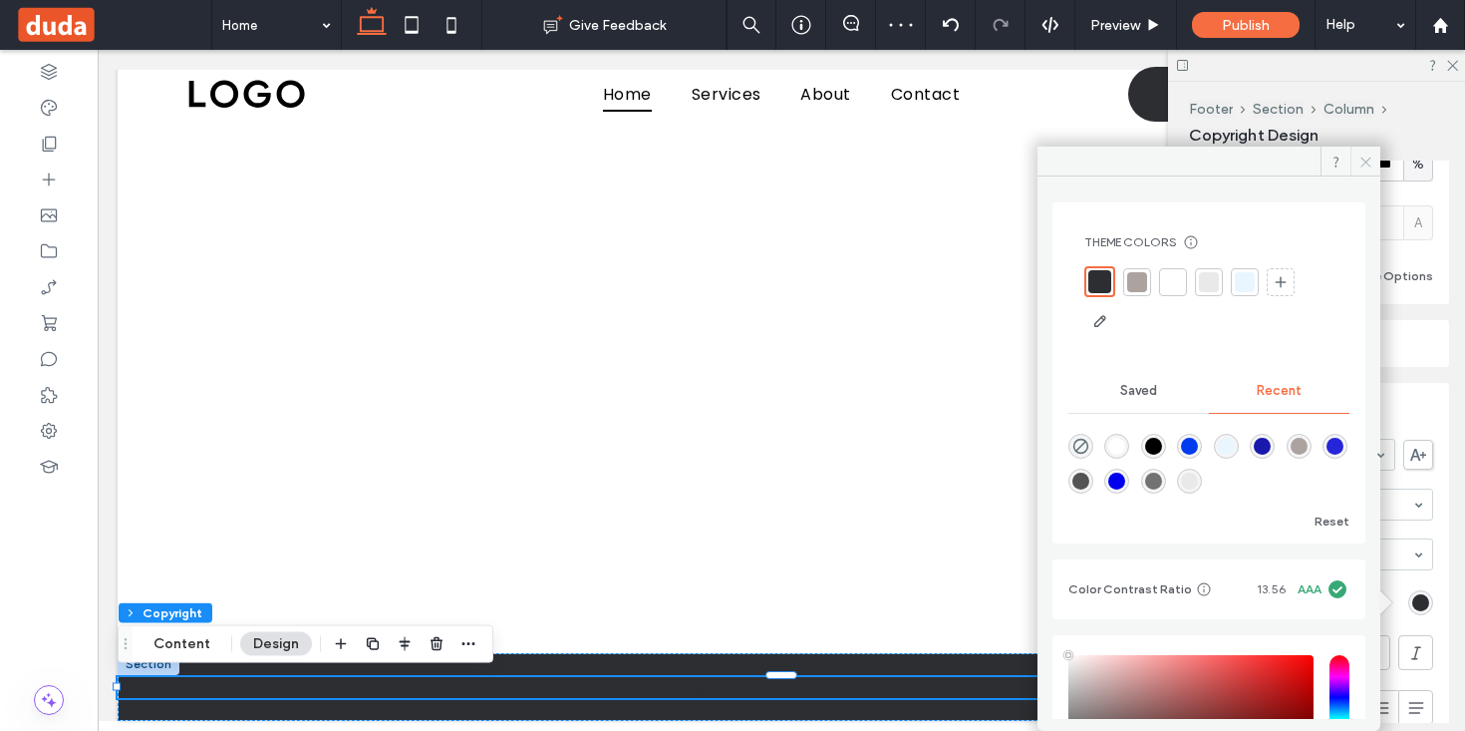
click at [1363, 157] on icon at bounding box center [1366, 161] width 15 height 15
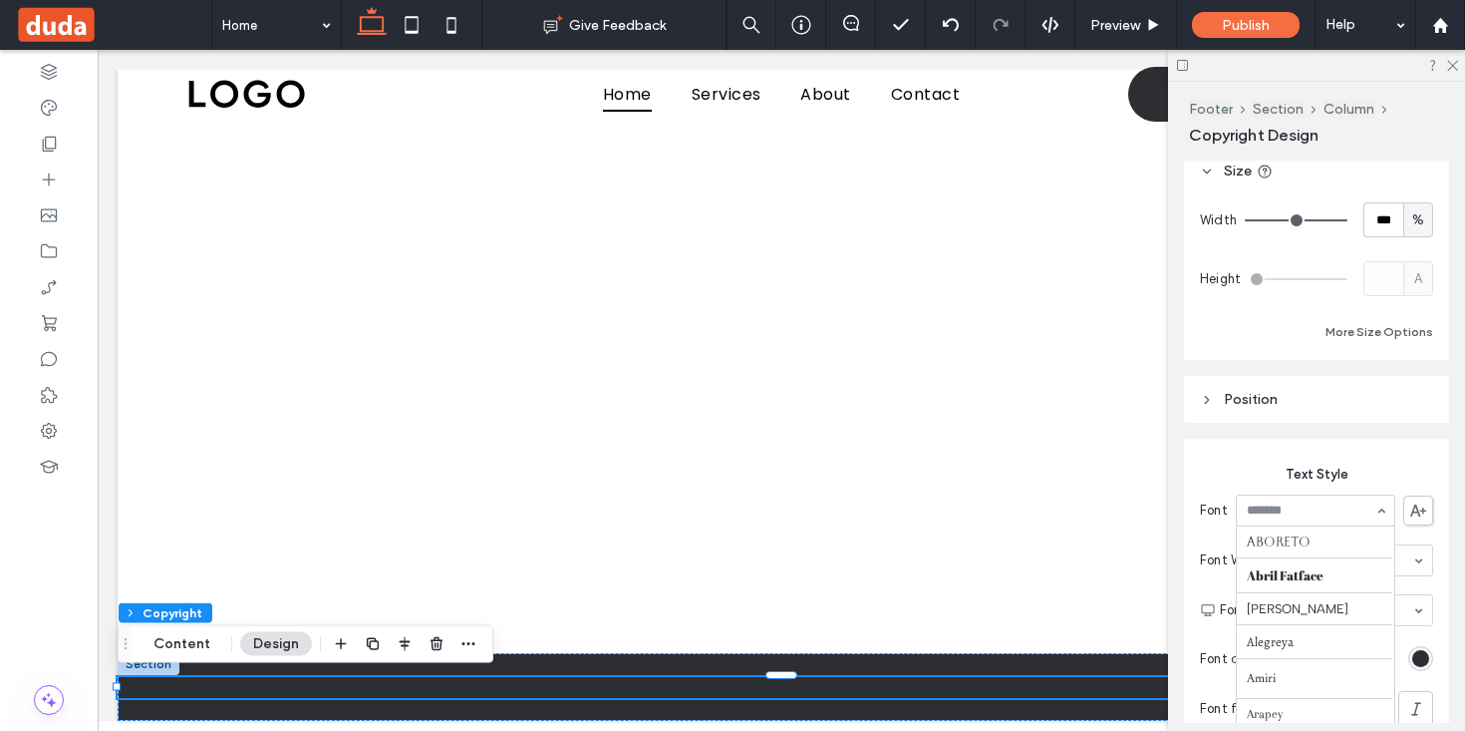
scroll to position [1454, 0]
click at [1339, 429] on div "Text Style Font Aboreto Abril Fatface [PERSON_NAME] Alegreya Amiri Arapey [PERS…" at bounding box center [1316, 644] width 265 height 443
click at [1266, 406] on span "Position" at bounding box center [1251, 399] width 54 height 17
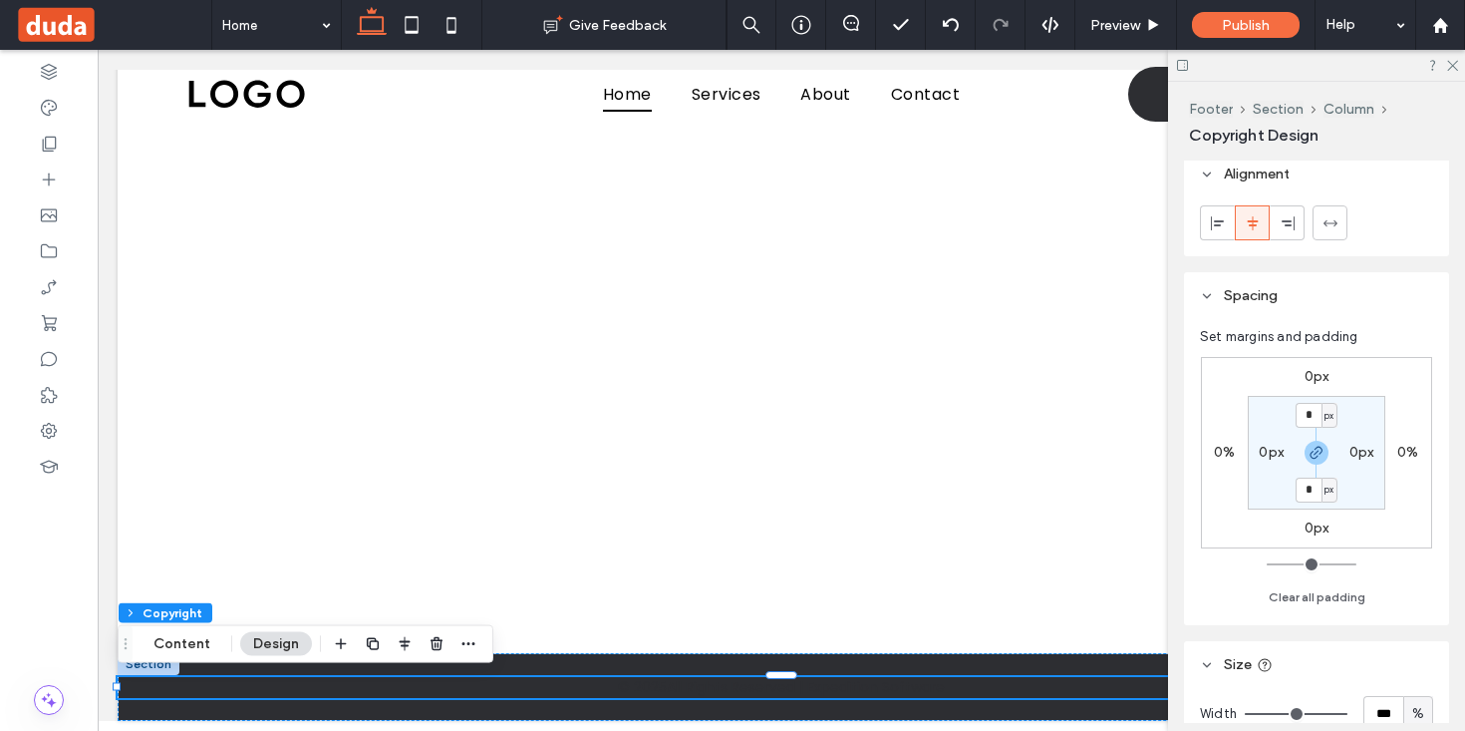
scroll to position [0, 0]
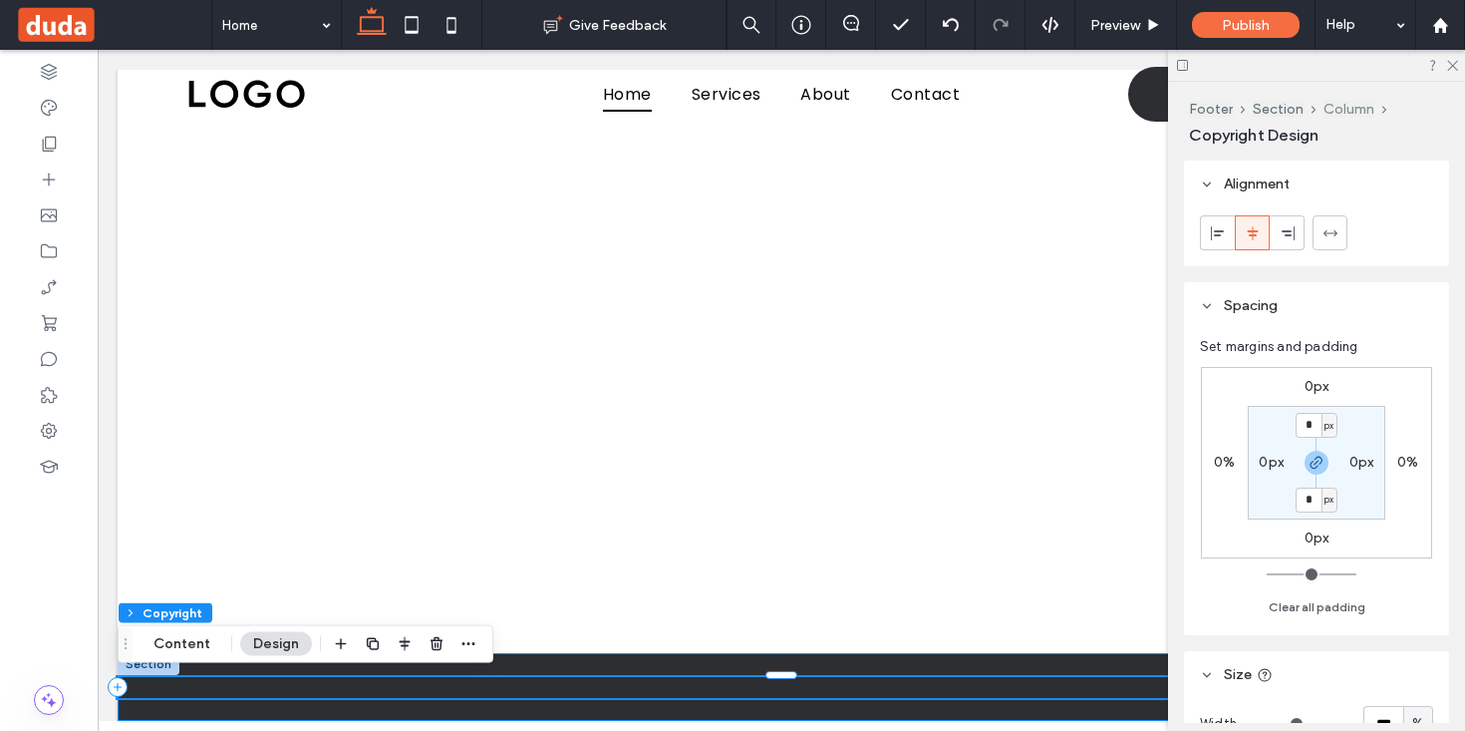
click at [1351, 110] on button "Column" at bounding box center [1349, 109] width 51 height 17
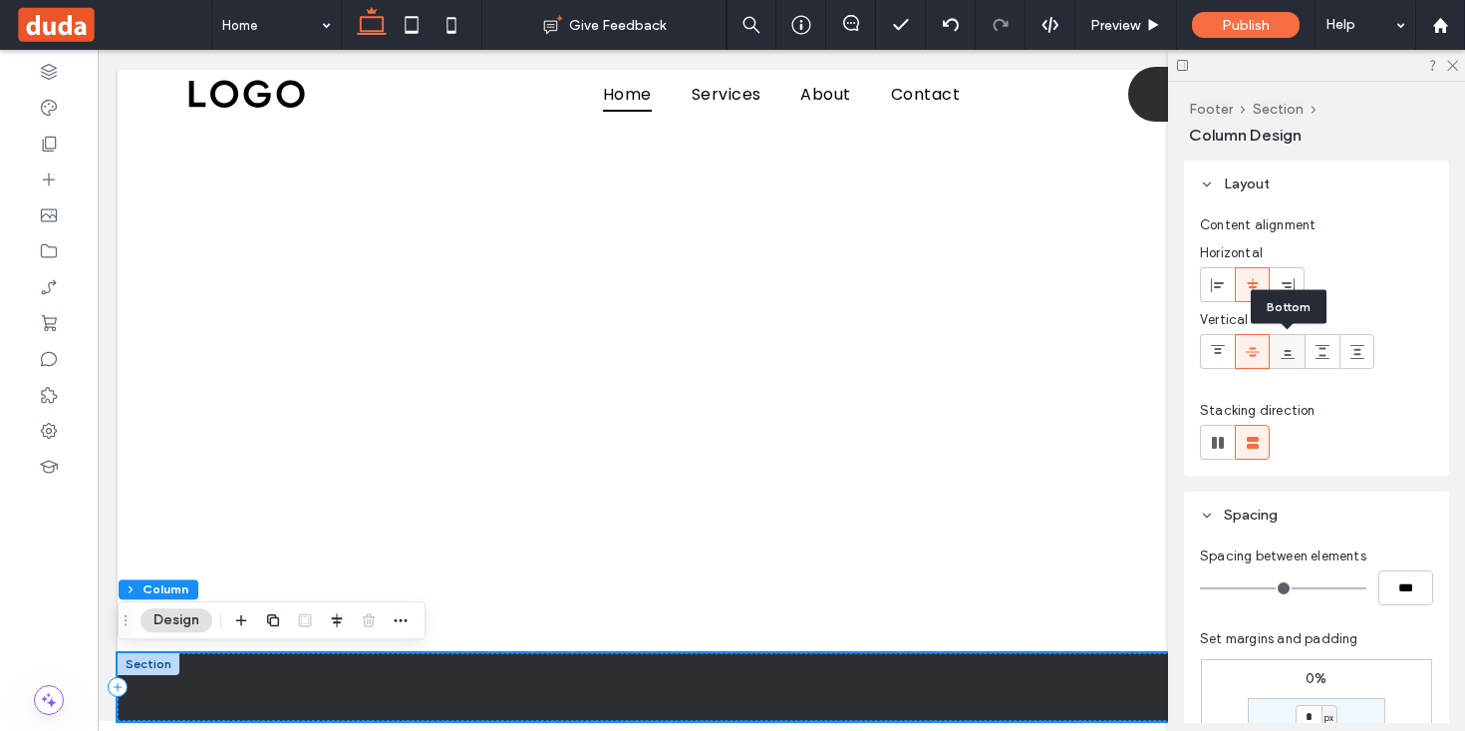
click at [1291, 357] on icon at bounding box center [1288, 352] width 16 height 16
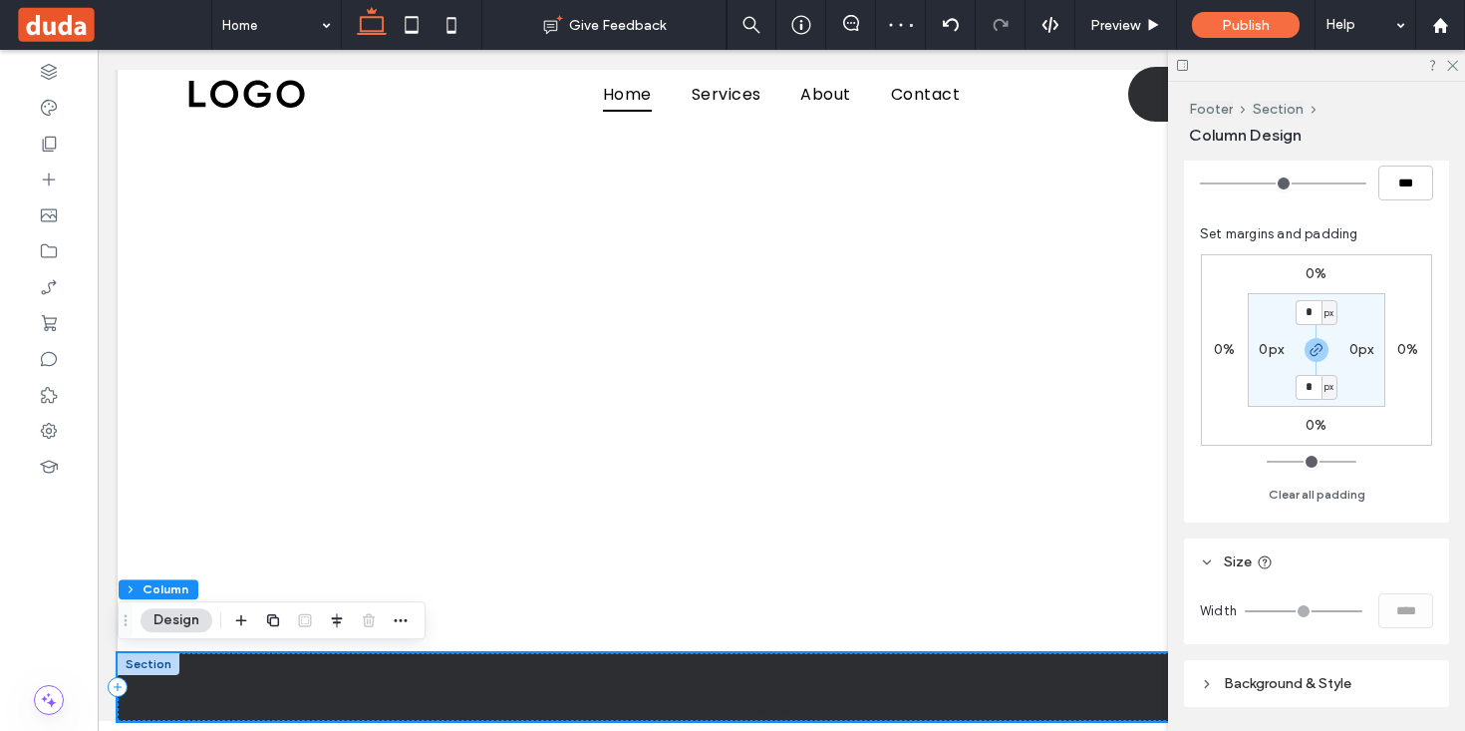
scroll to position [468, 0]
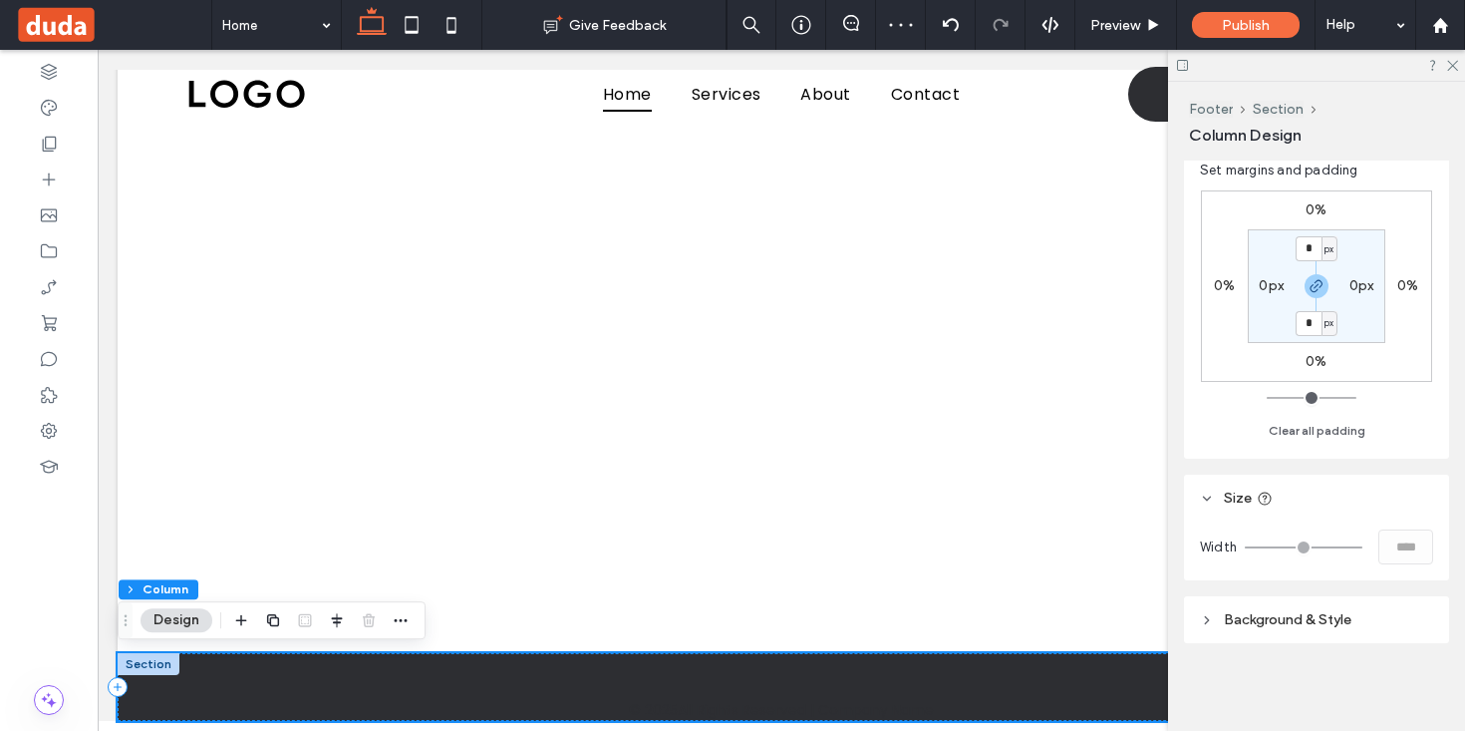
click at [1308, 619] on span "Background & Style" at bounding box center [1288, 619] width 128 height 17
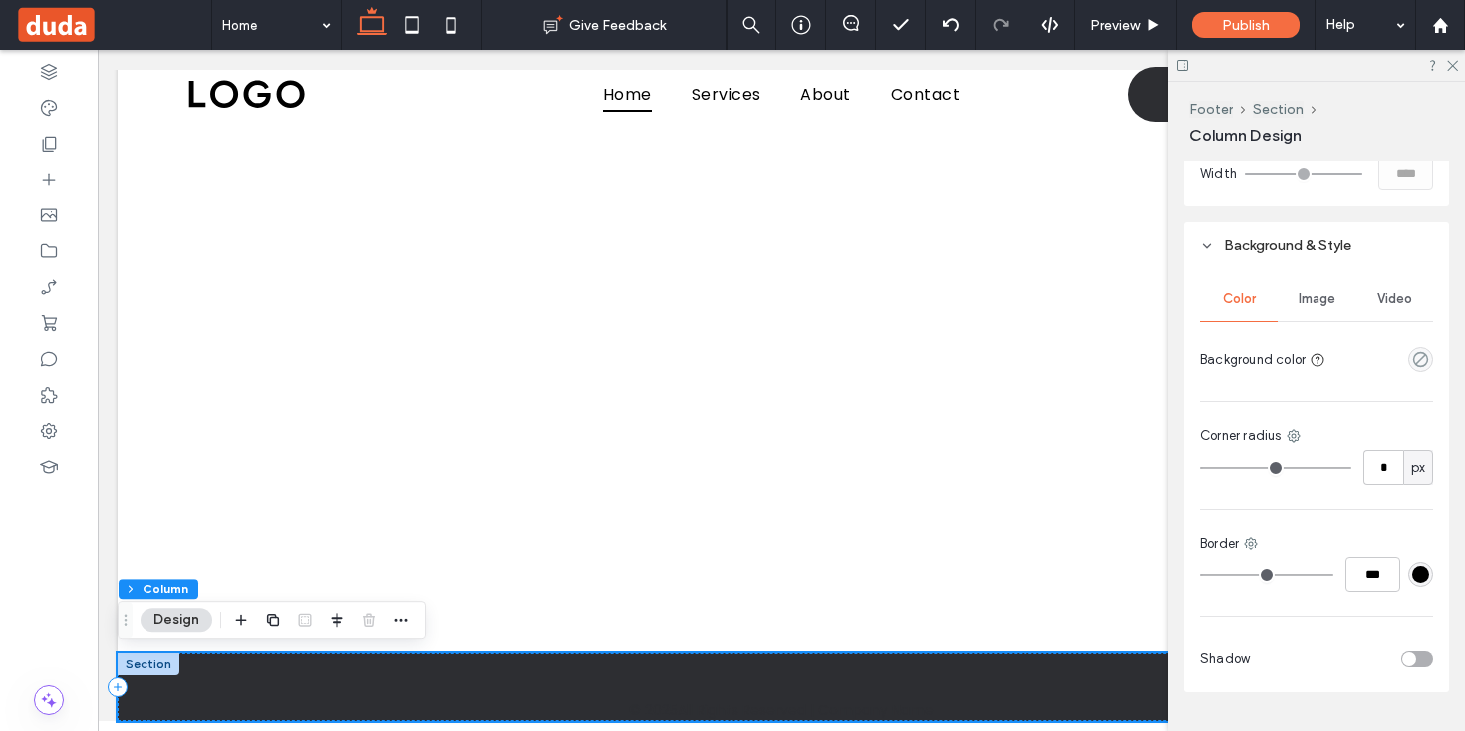
scroll to position [891, 0]
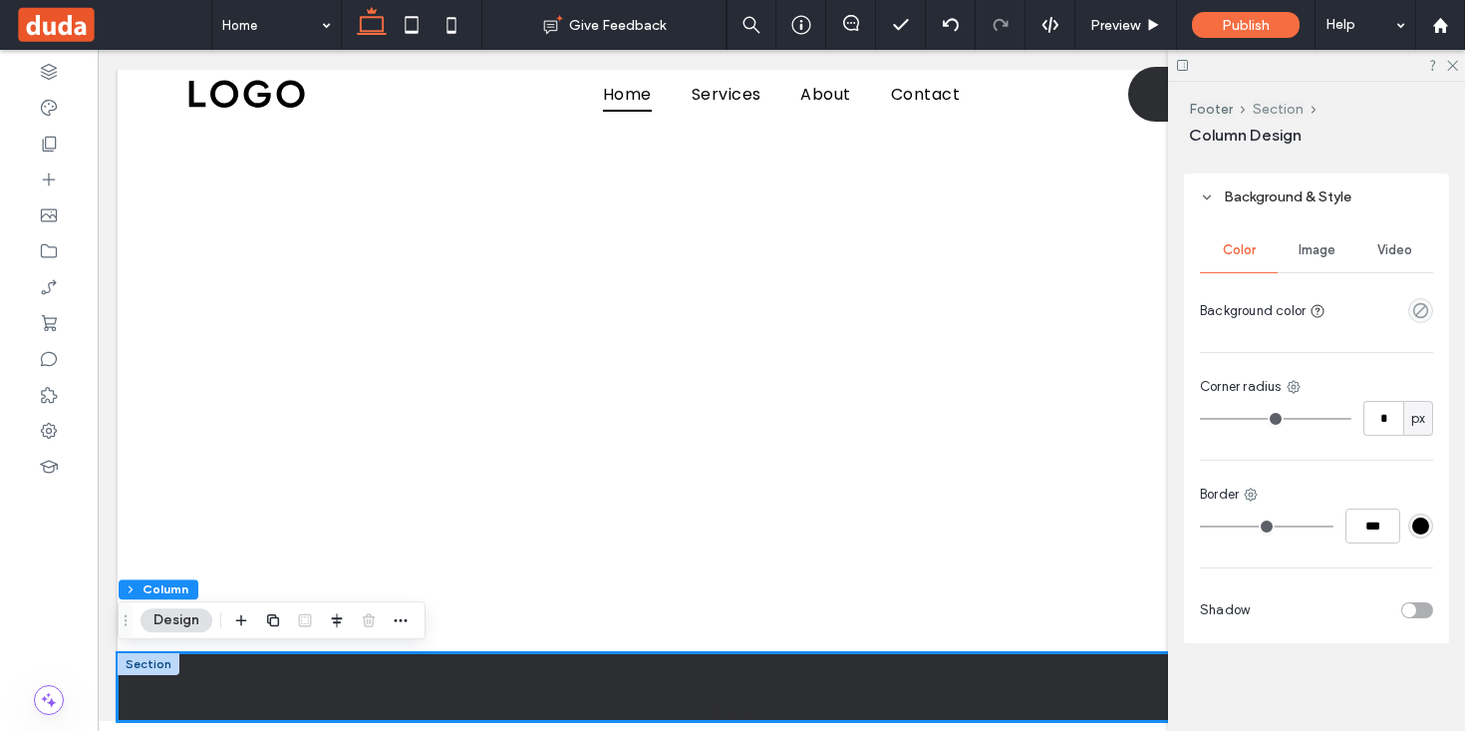
click at [1280, 110] on button "Section" at bounding box center [1278, 109] width 51 height 17
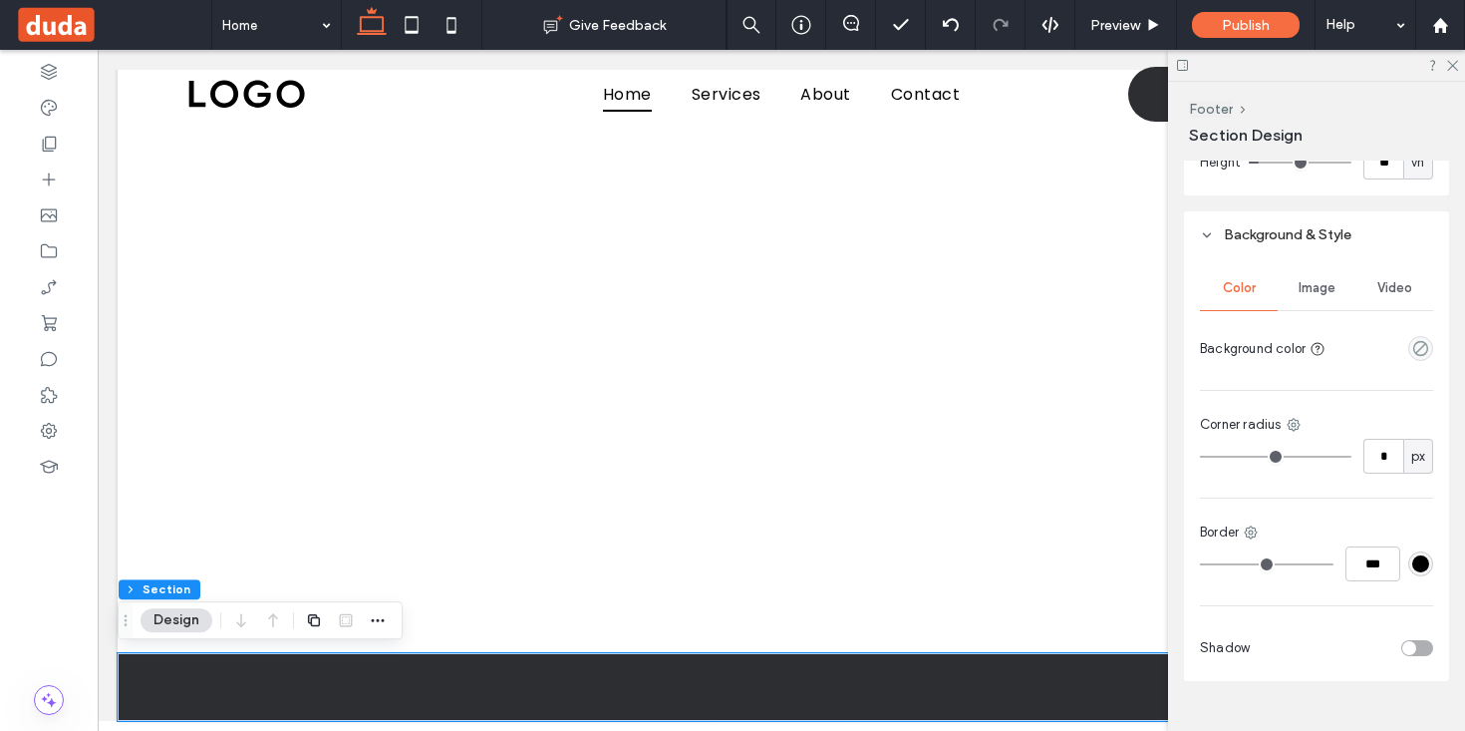
scroll to position [810, 0]
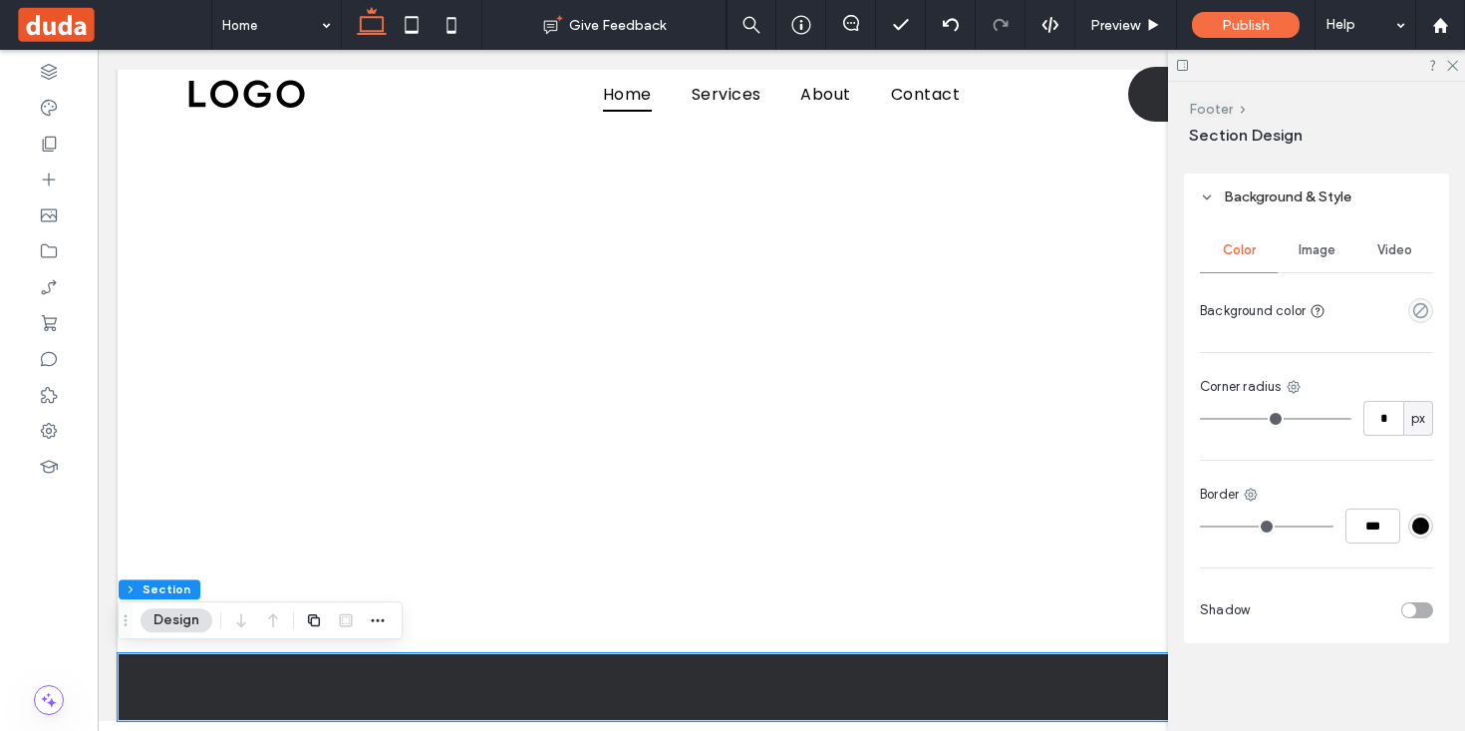
click at [1217, 115] on button "Footer" at bounding box center [1211, 109] width 44 height 17
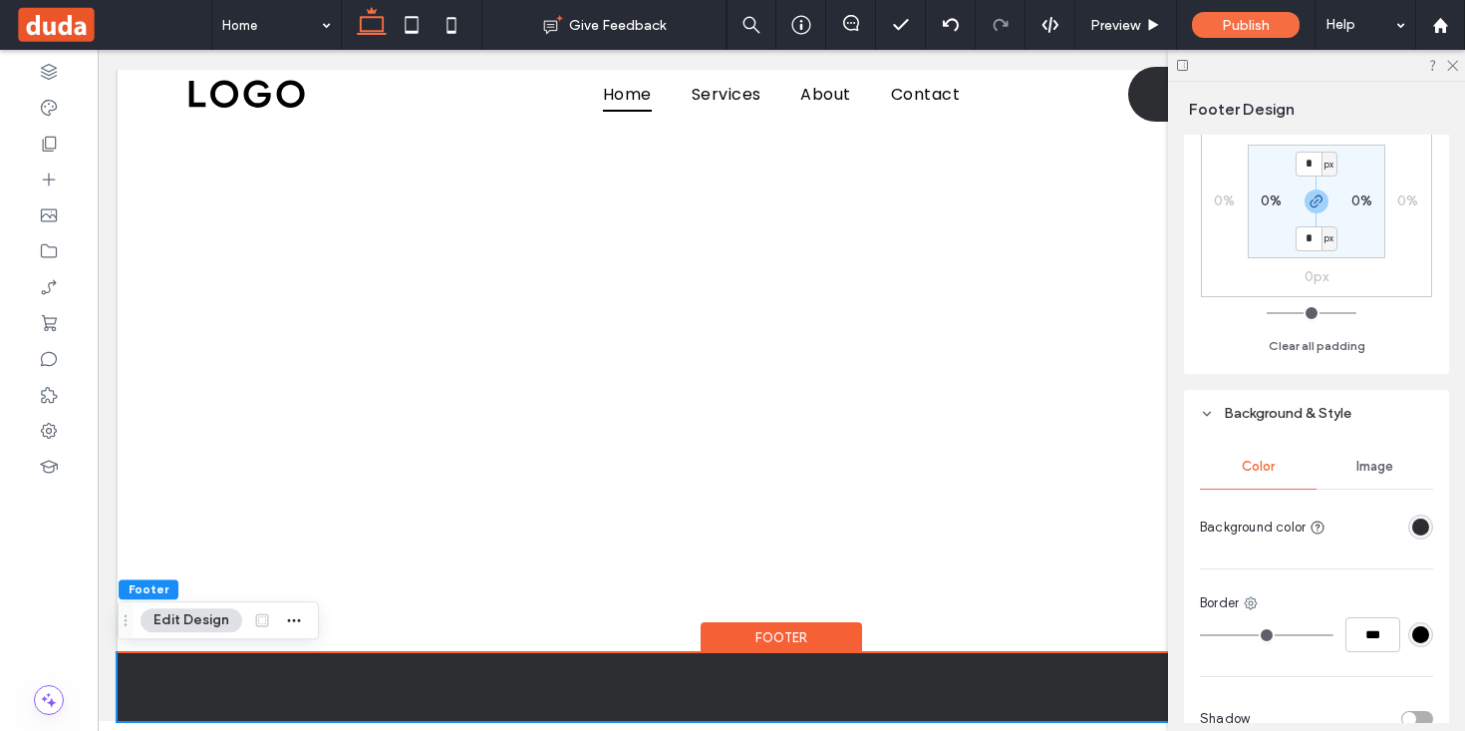
scroll to position [141, 0]
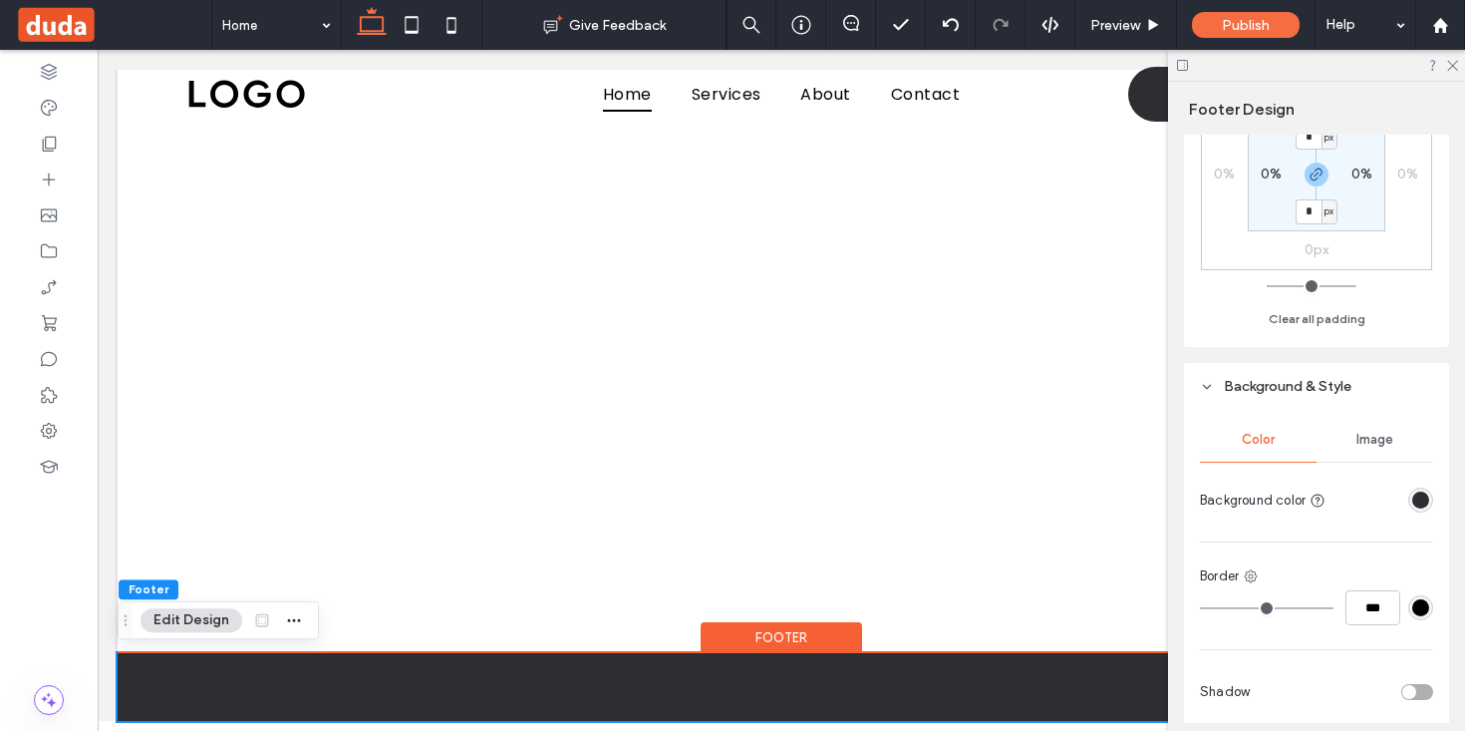
click at [1419, 499] on div "rgba(45, 46, 50, 1)" at bounding box center [1420, 499] width 17 height 17
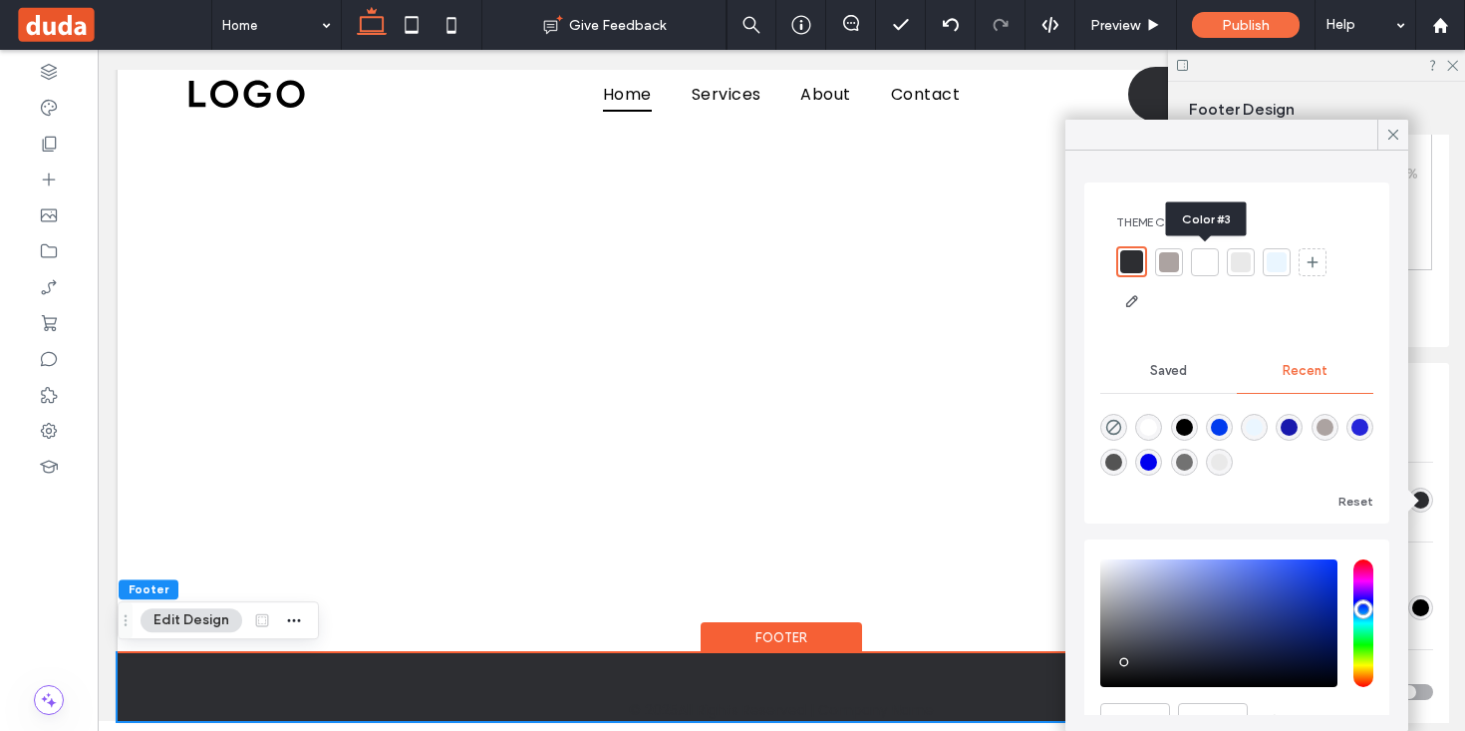
click at [1203, 265] on div at bounding box center [1205, 262] width 20 height 20
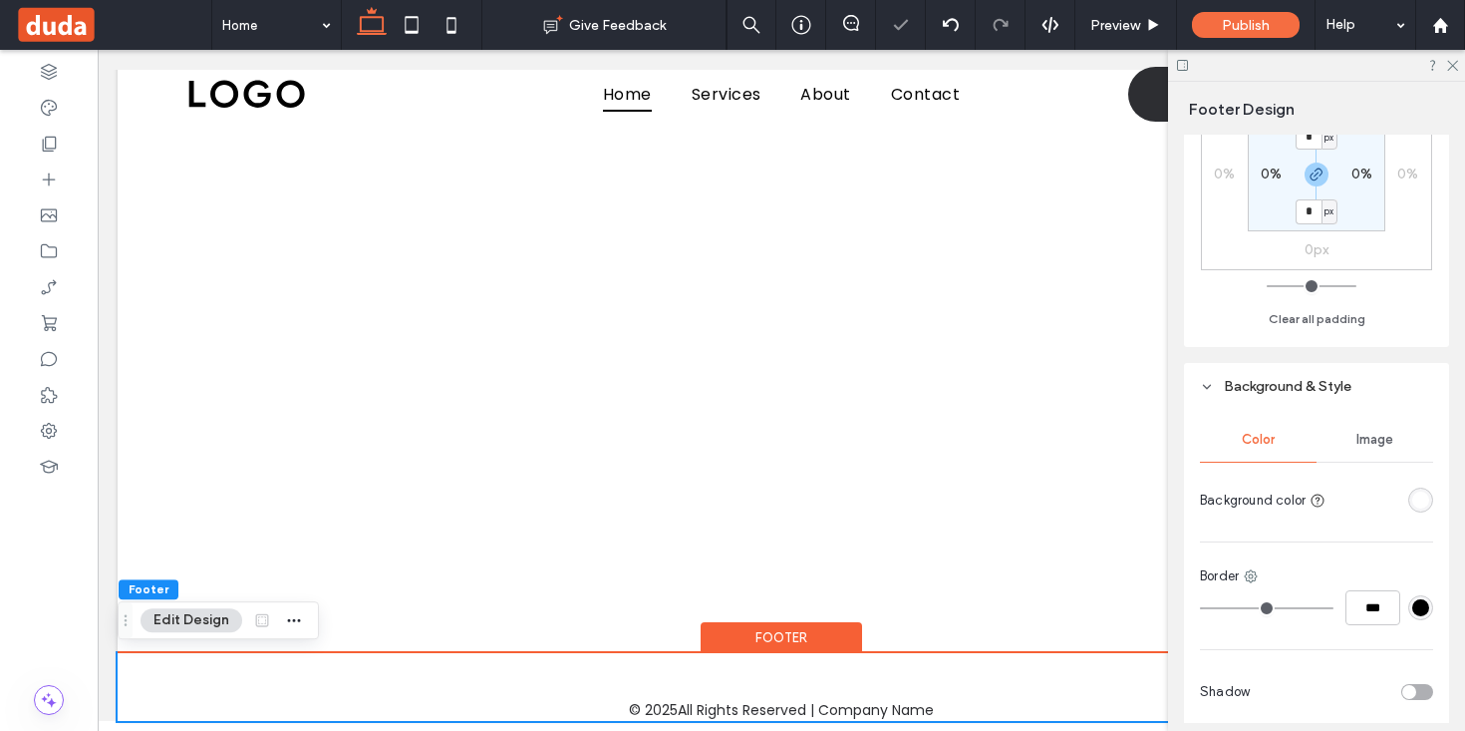
scroll to position [222, 0]
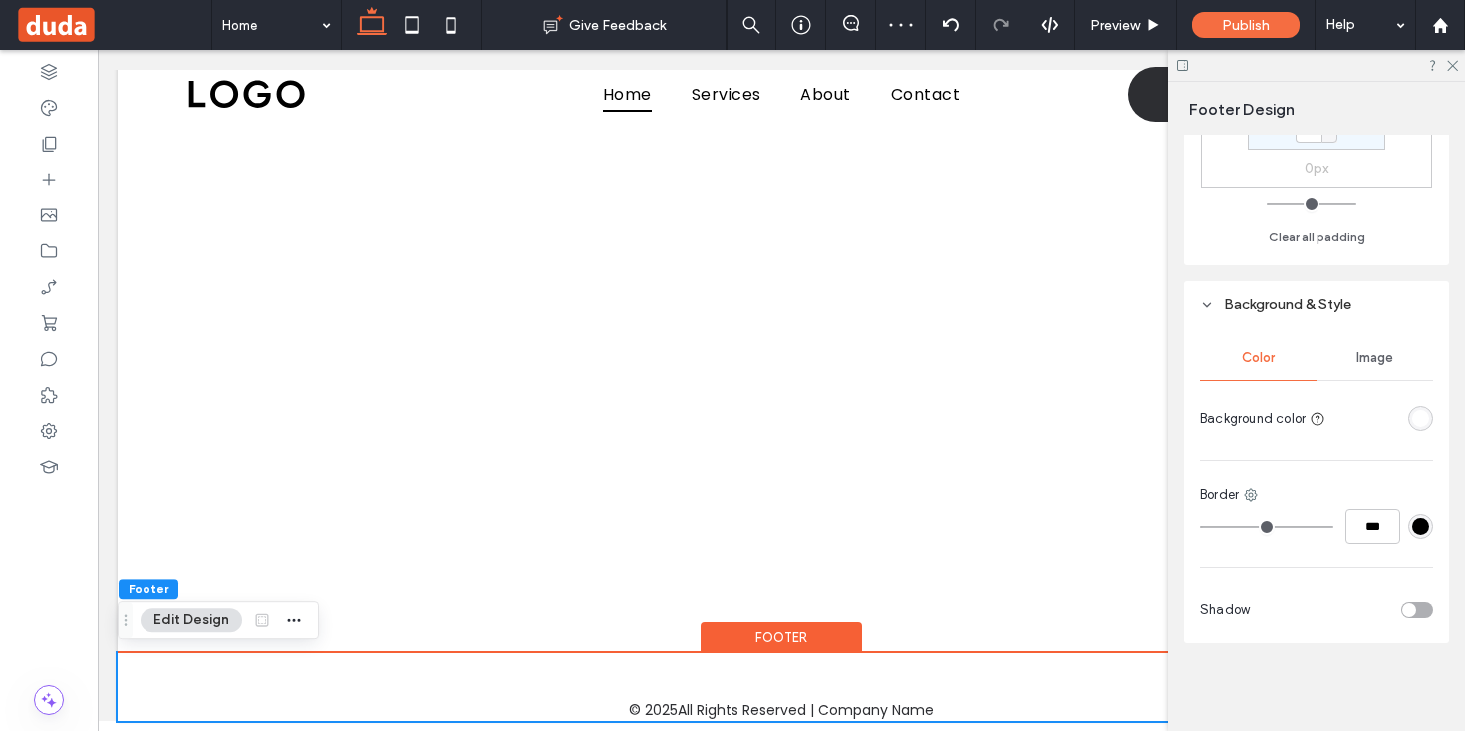
click at [1424, 406] on div at bounding box center [1420, 418] width 25 height 25
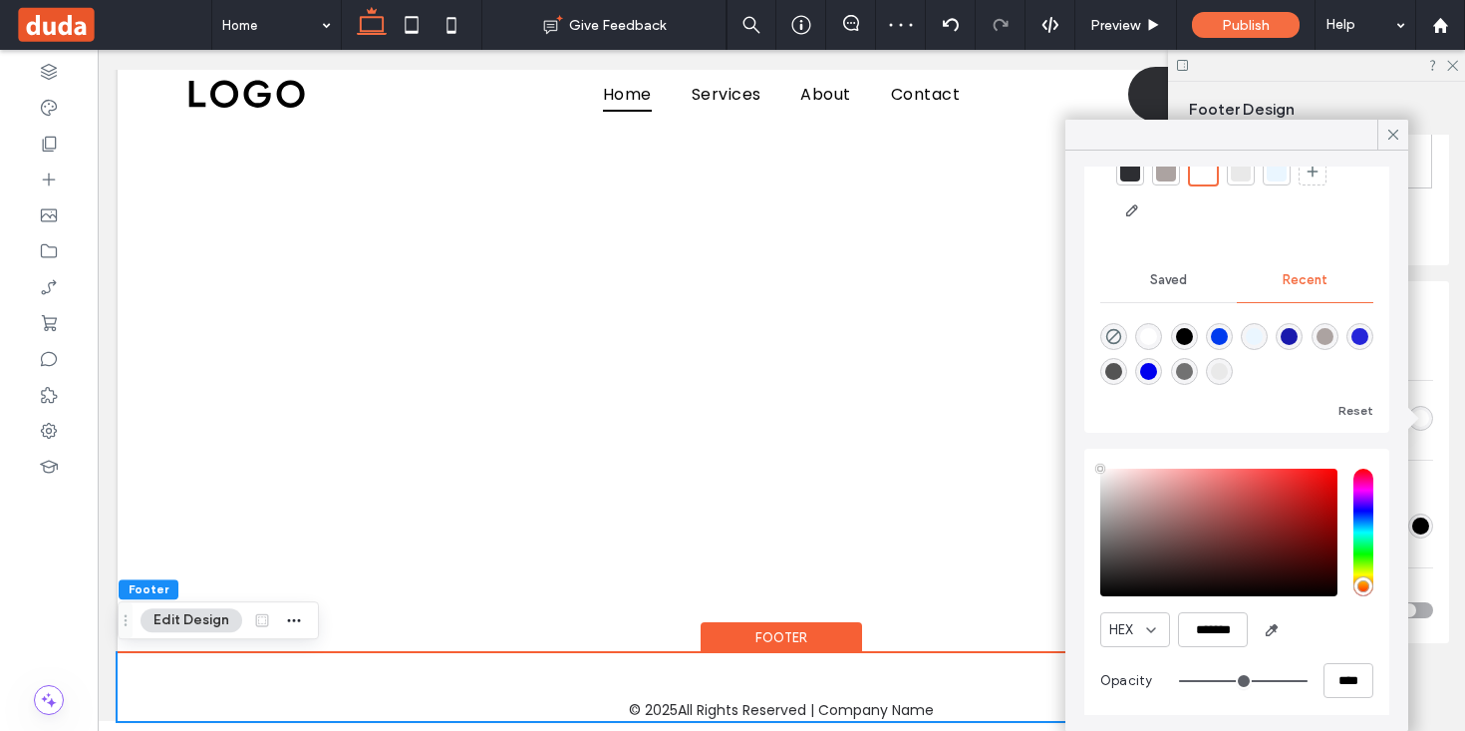
scroll to position [99, 0]
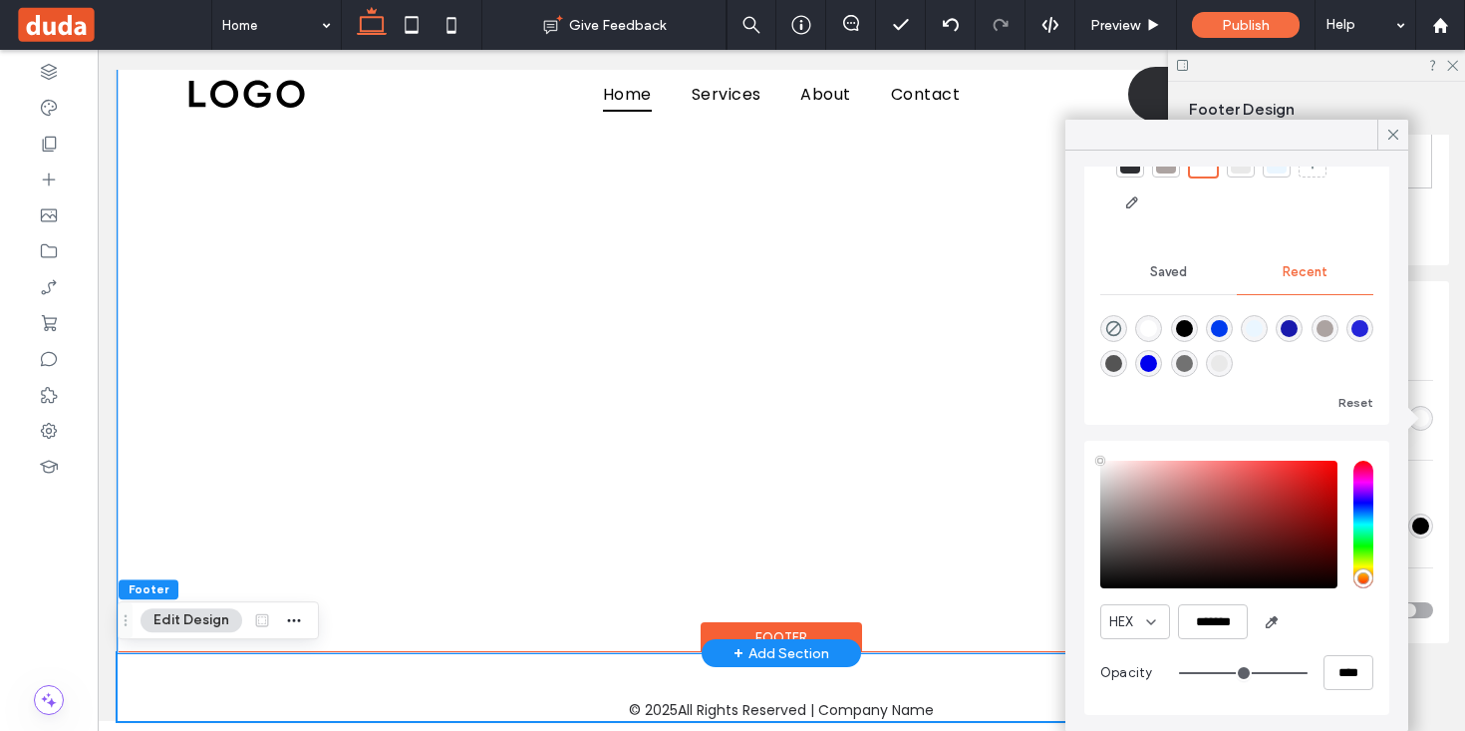
click at [771, 553] on div at bounding box center [781, 349] width 1196 height 608
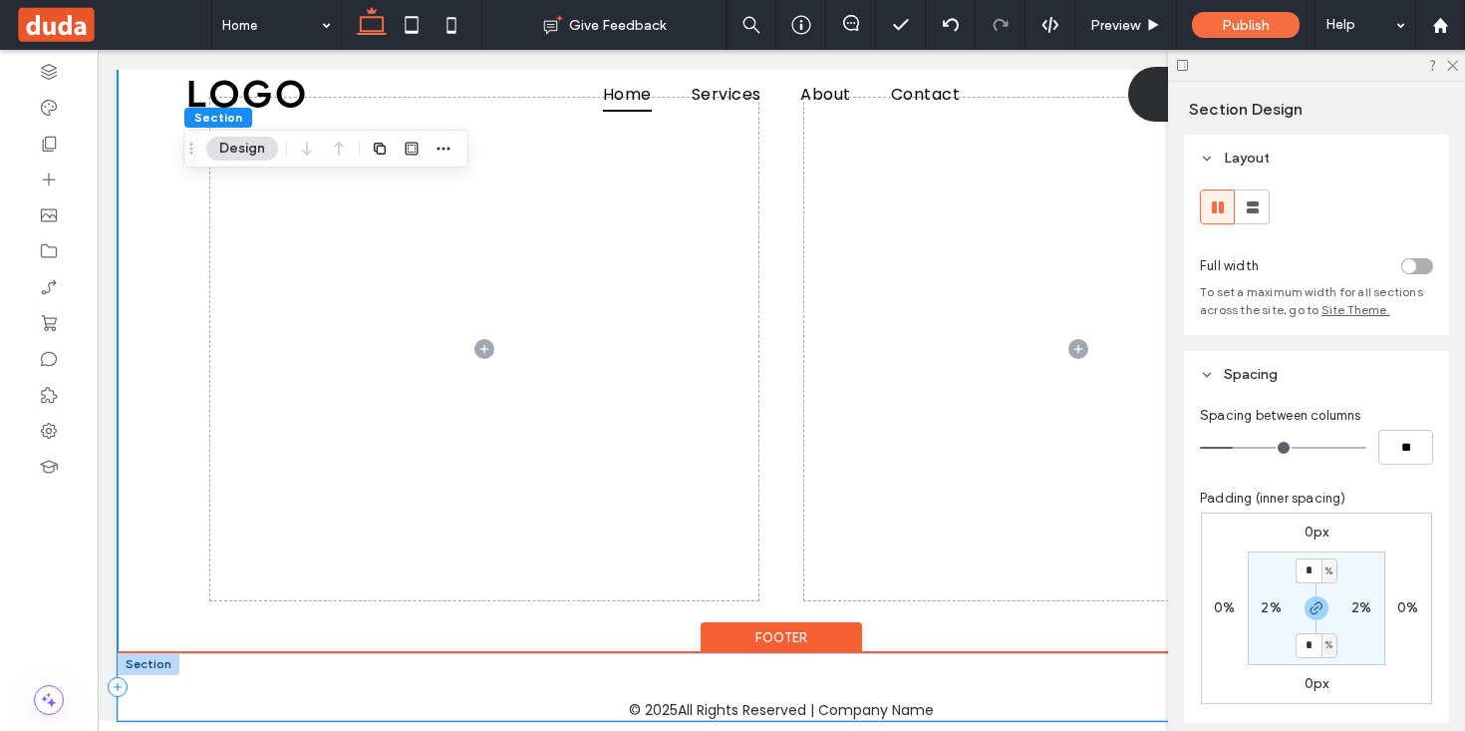
click at [1088, 665] on div "© 2025 All Rights Reserved | Company Name" at bounding box center [782, 687] width 1328 height 68
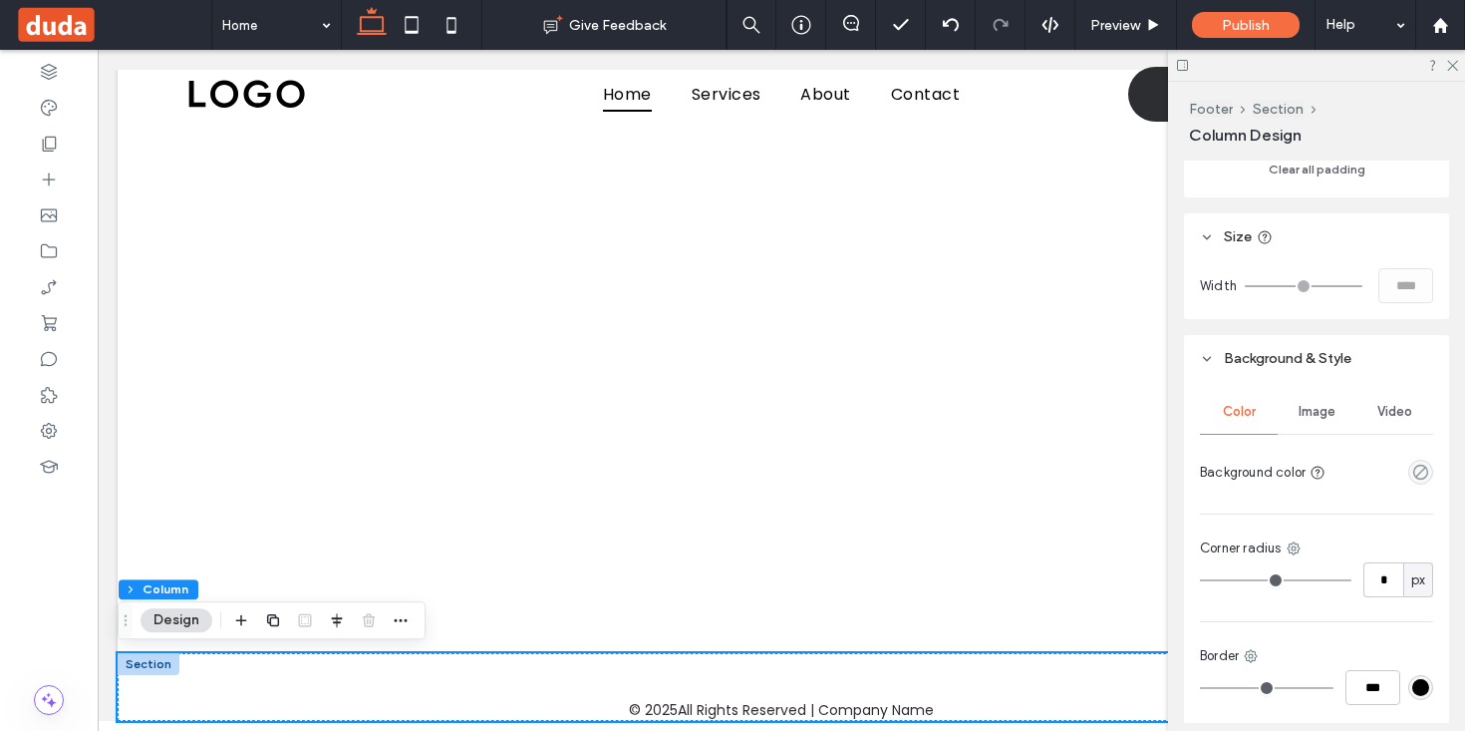
scroll to position [891, 0]
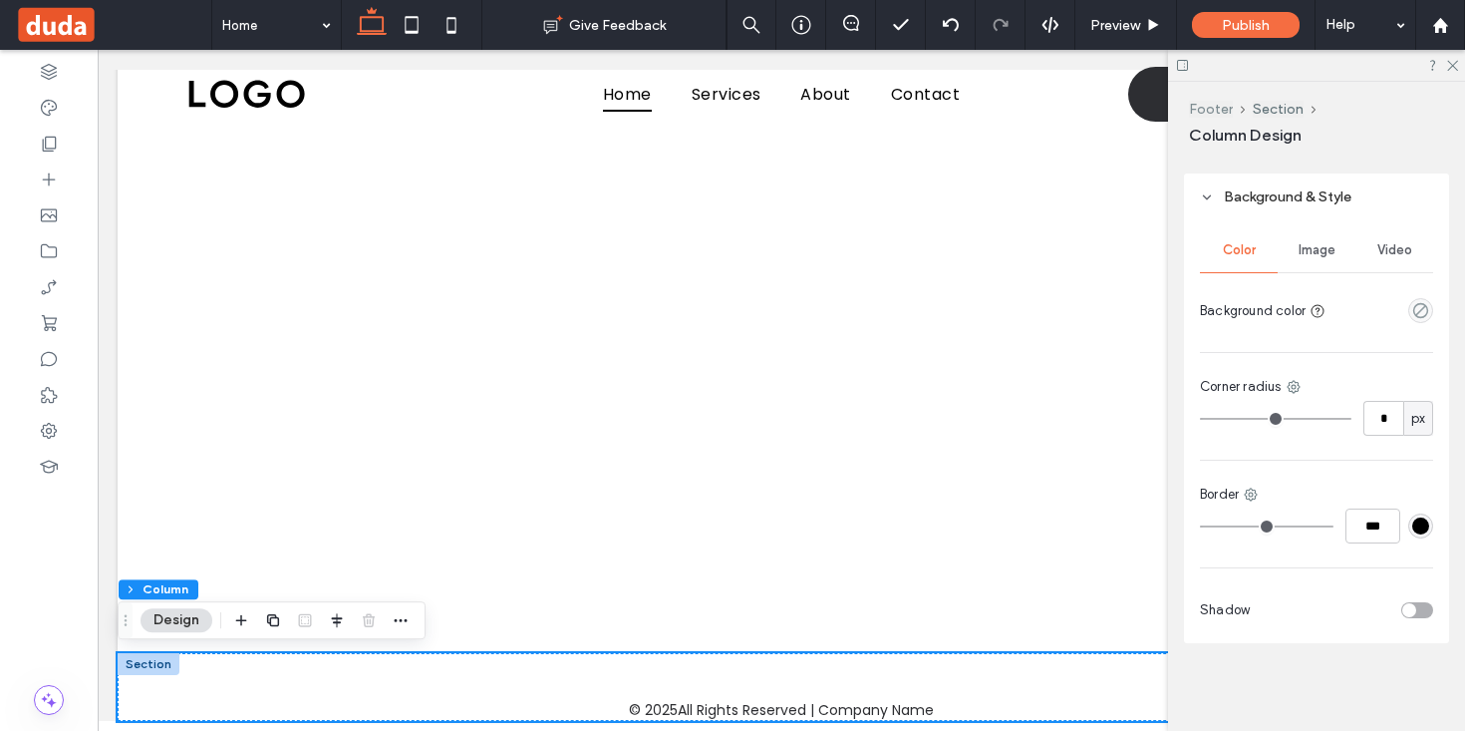
click at [1220, 110] on button "Footer" at bounding box center [1211, 109] width 44 height 17
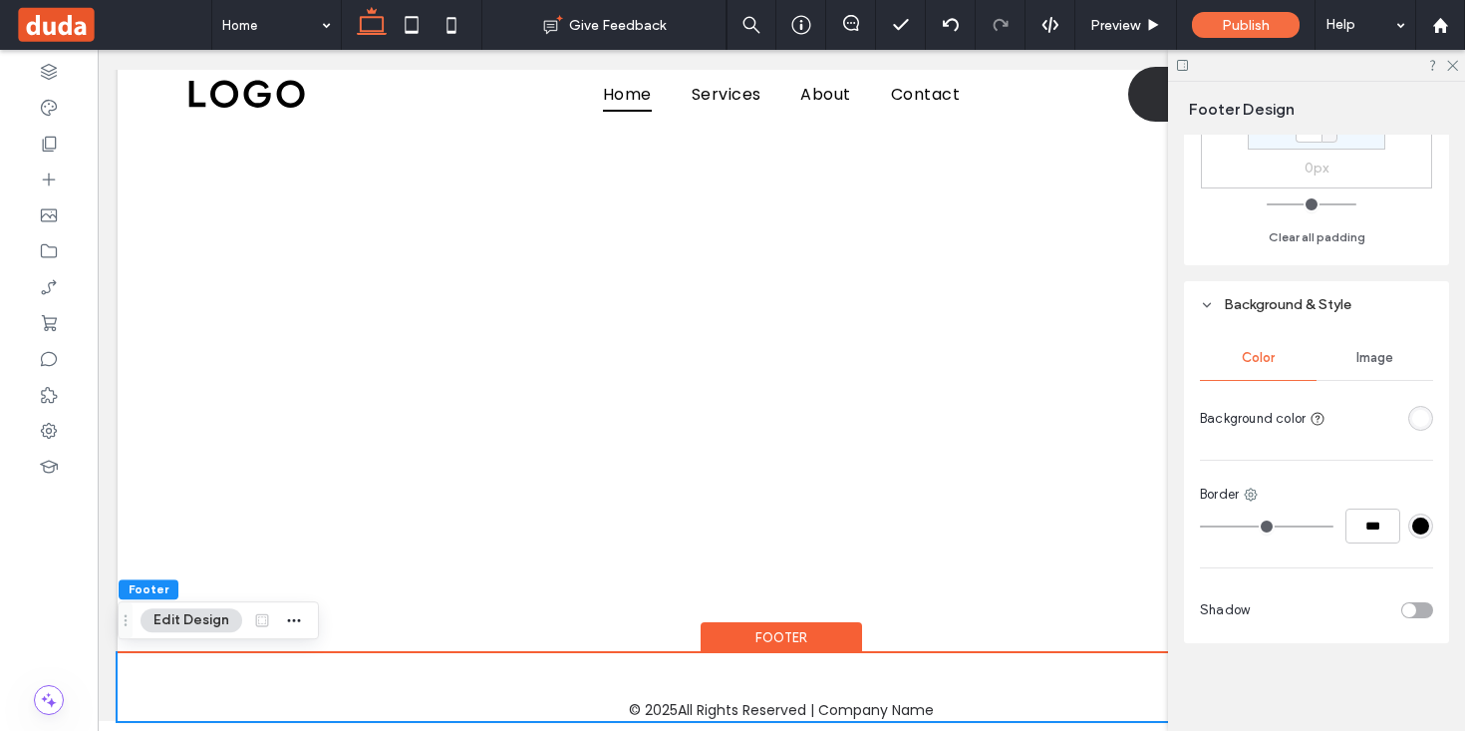
scroll to position [0, 0]
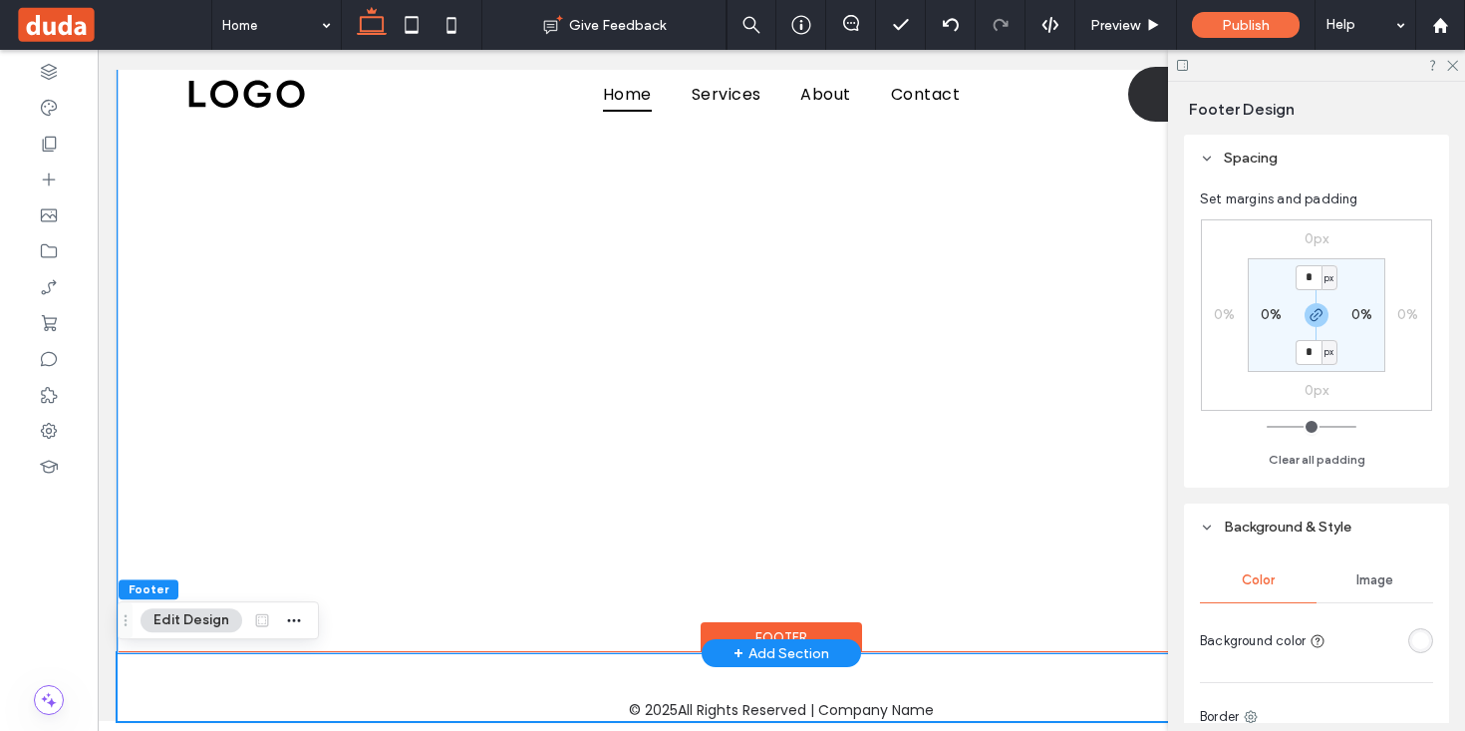
click at [785, 450] on div at bounding box center [781, 349] width 1196 height 608
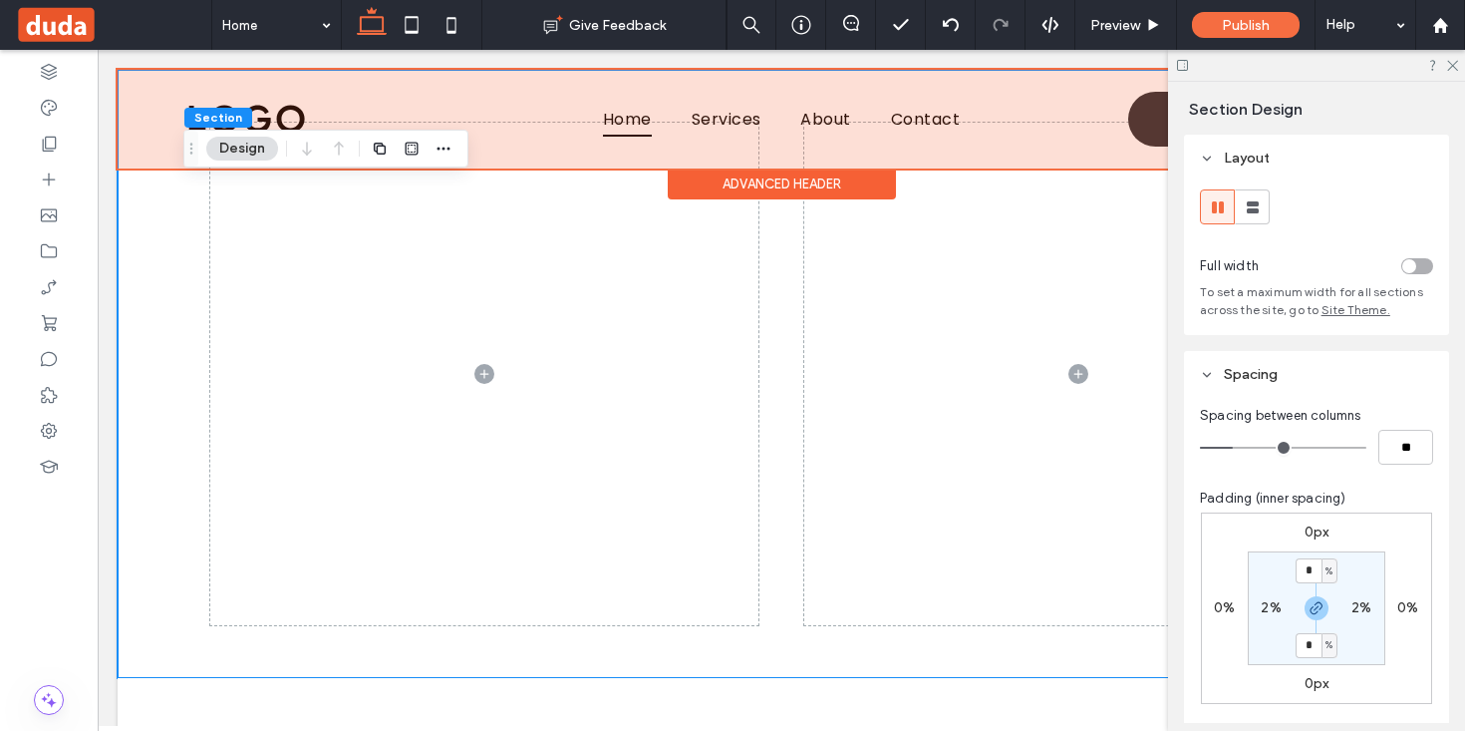
click at [445, 88] on div at bounding box center [782, 119] width 1328 height 99
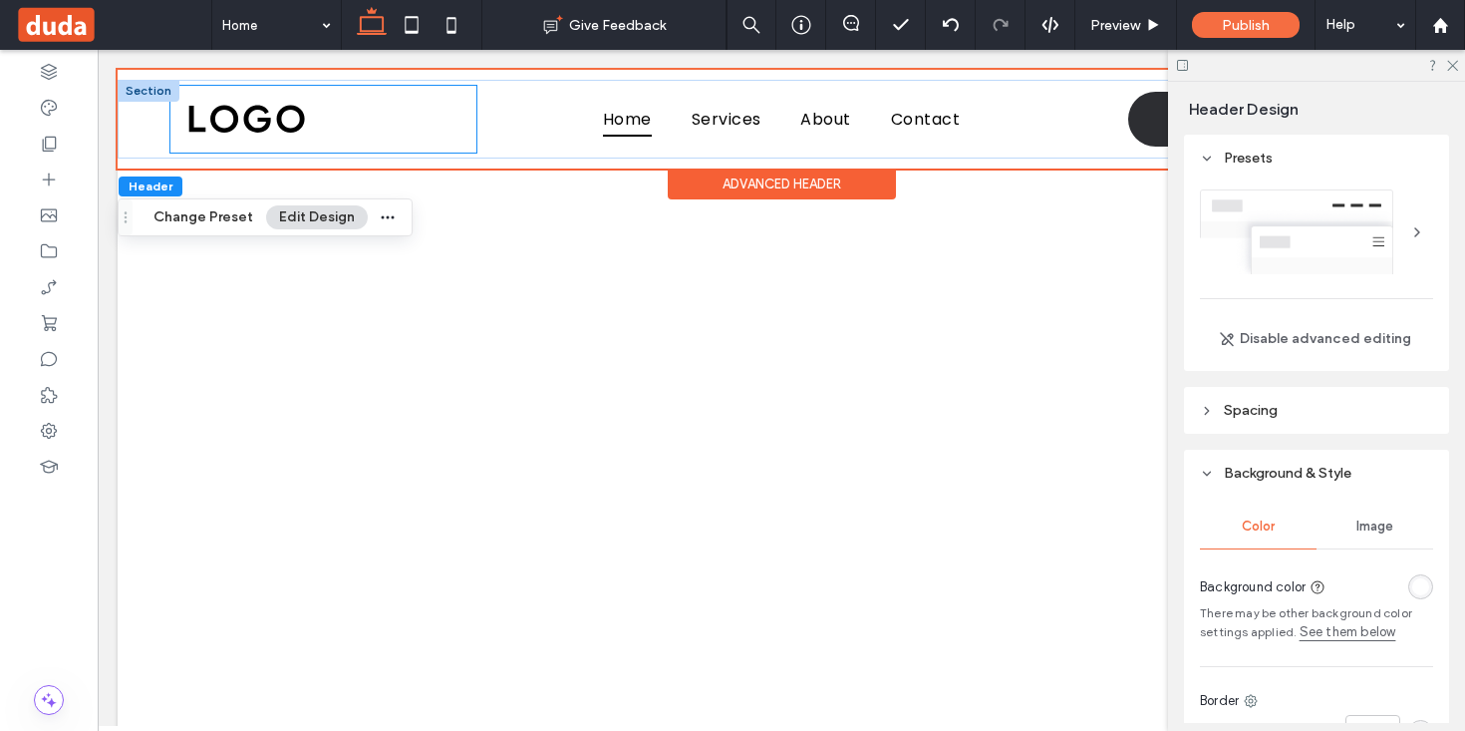
click at [315, 120] on div at bounding box center [322, 119] width 305 height 67
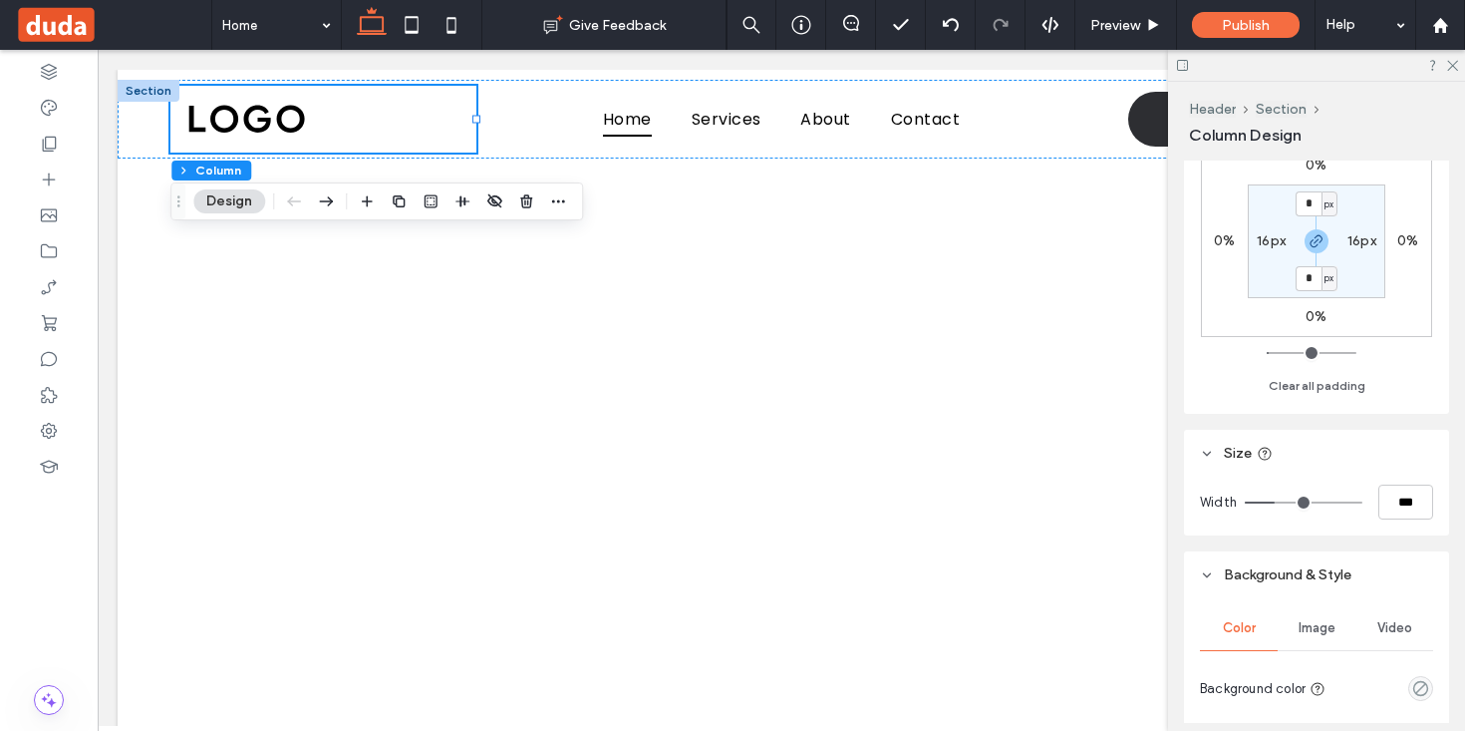
scroll to position [606, 0]
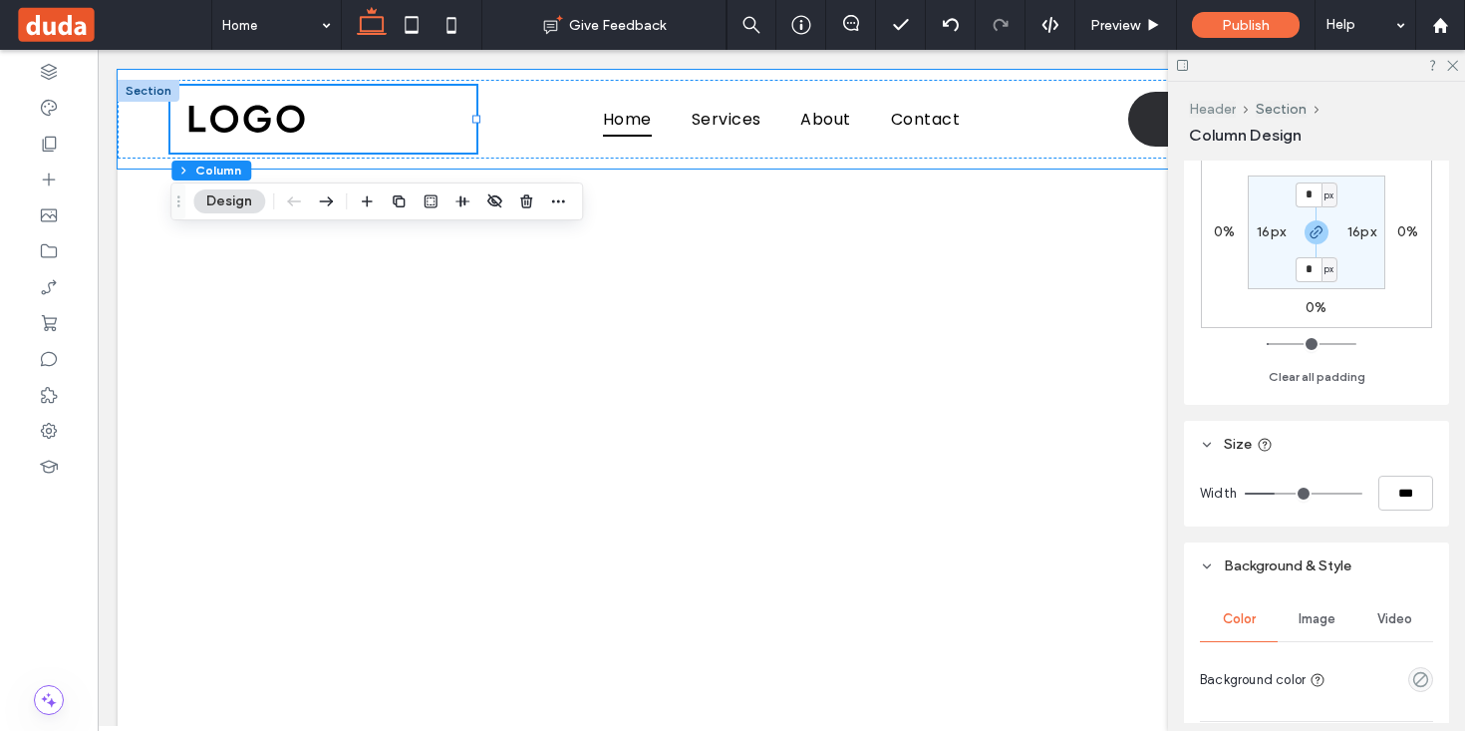
click at [1223, 105] on button "Header" at bounding box center [1212, 109] width 47 height 17
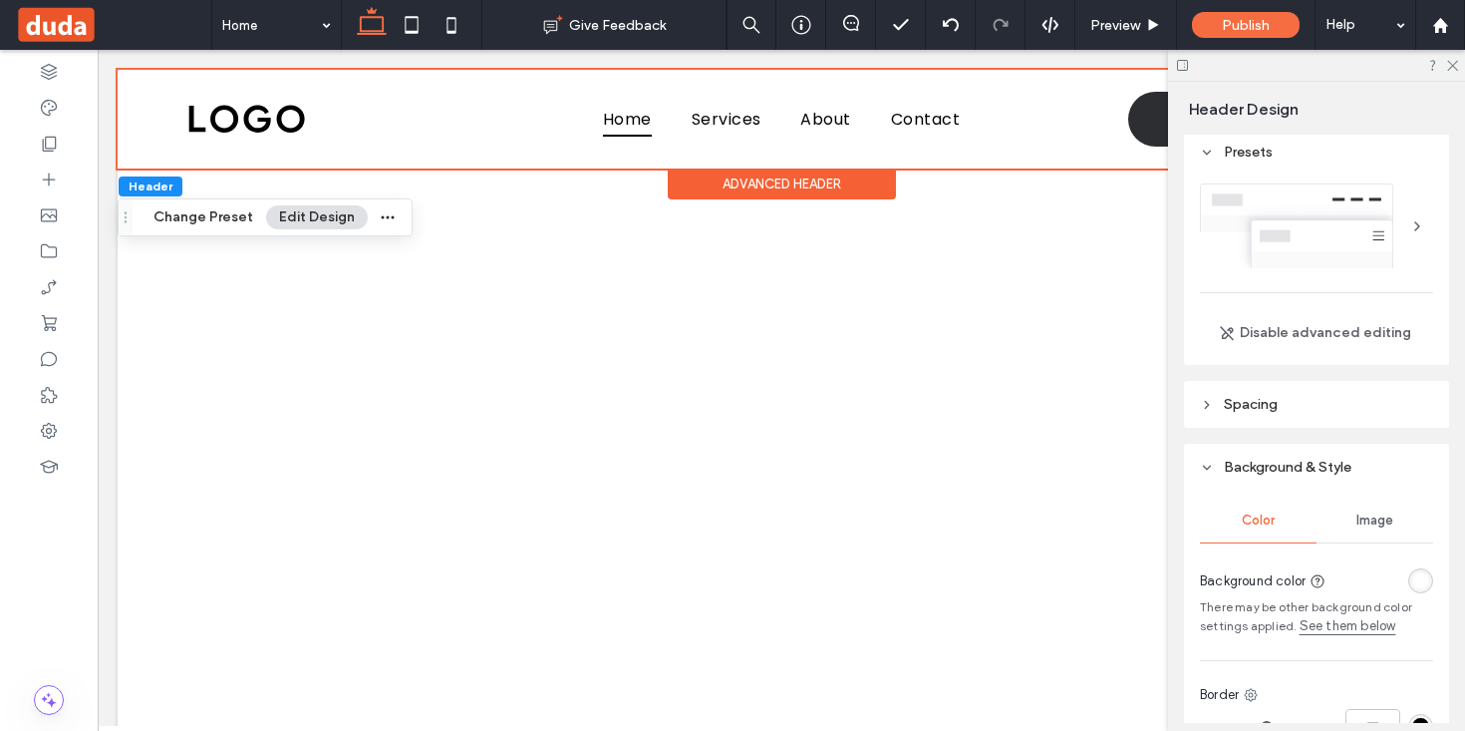
scroll to position [0, 0]
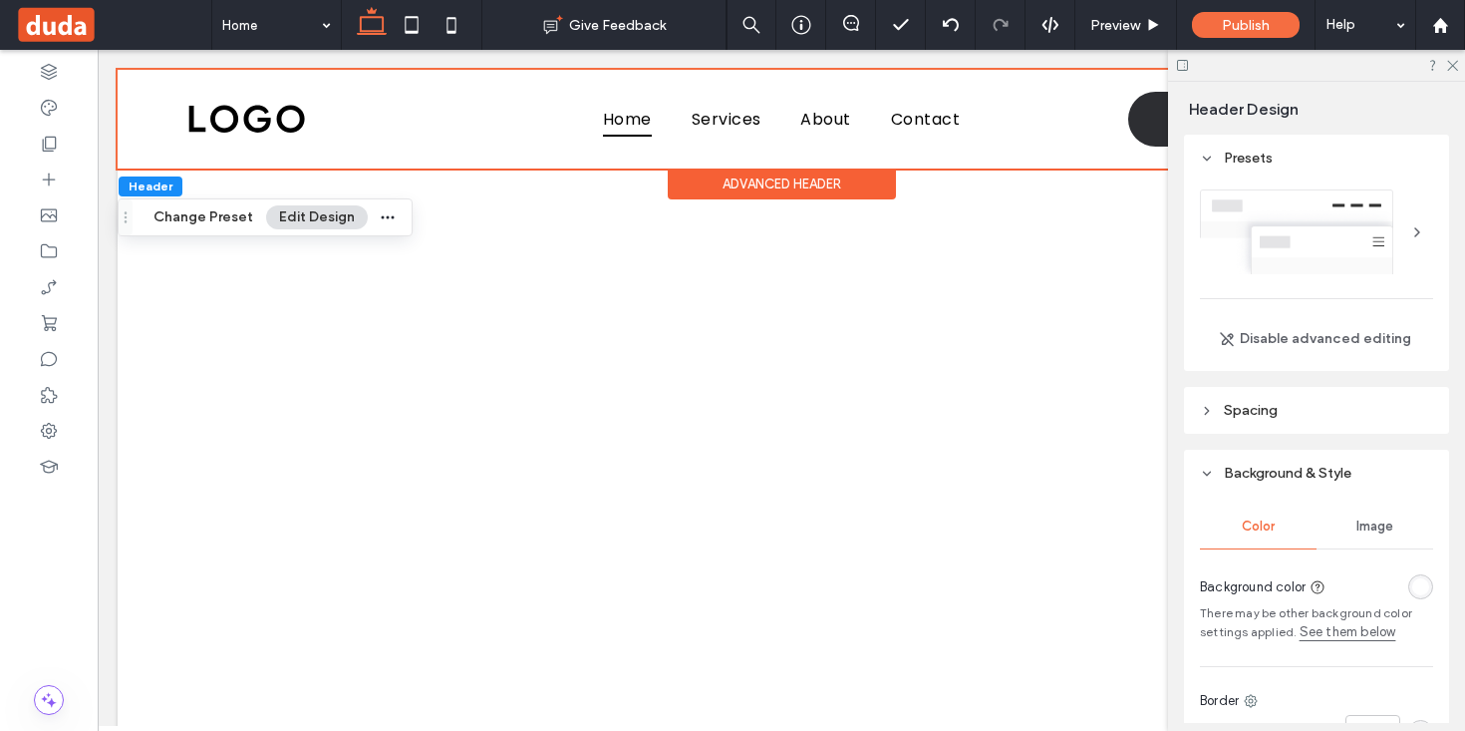
click at [1243, 416] on span "Spacing" at bounding box center [1251, 410] width 54 height 17
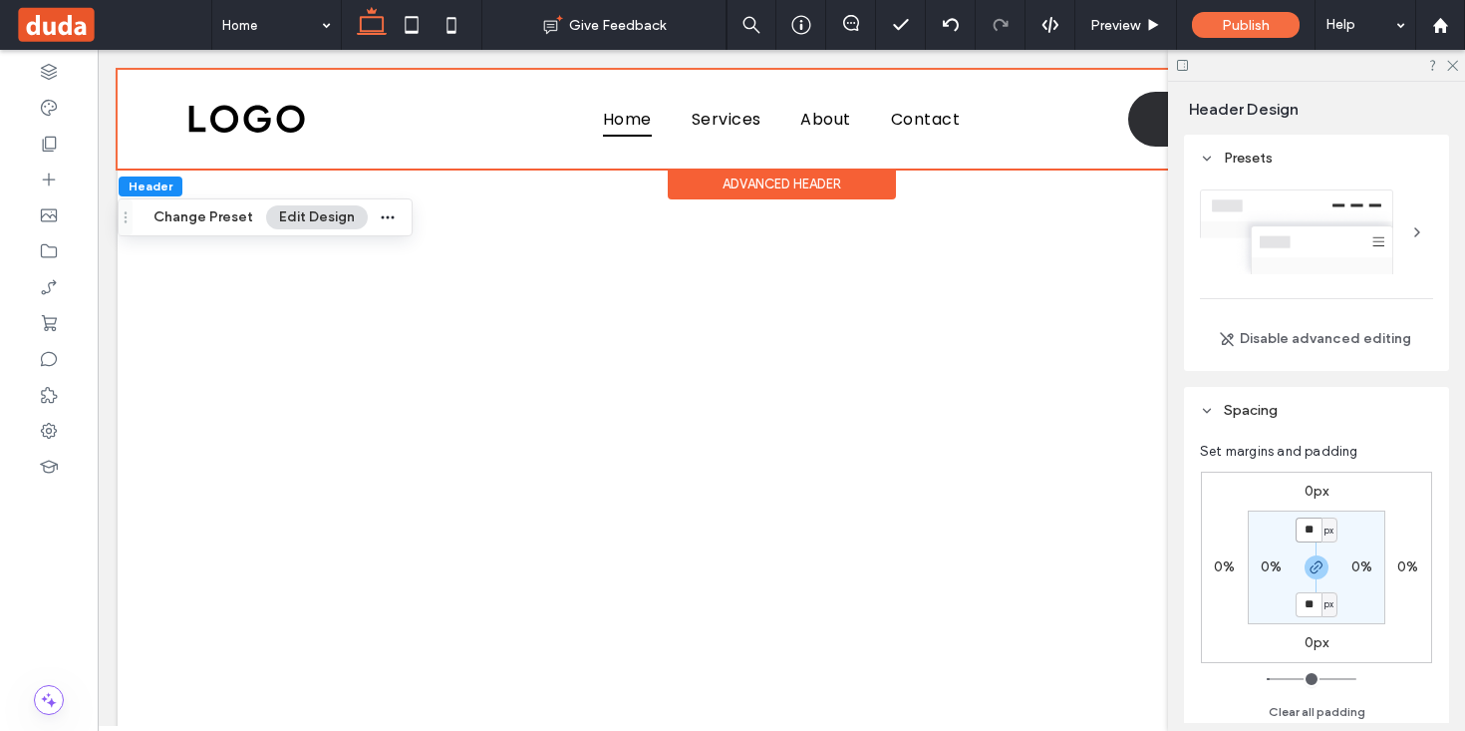
click at [1316, 530] on input "**" at bounding box center [1309, 529] width 26 height 25
type input "*"
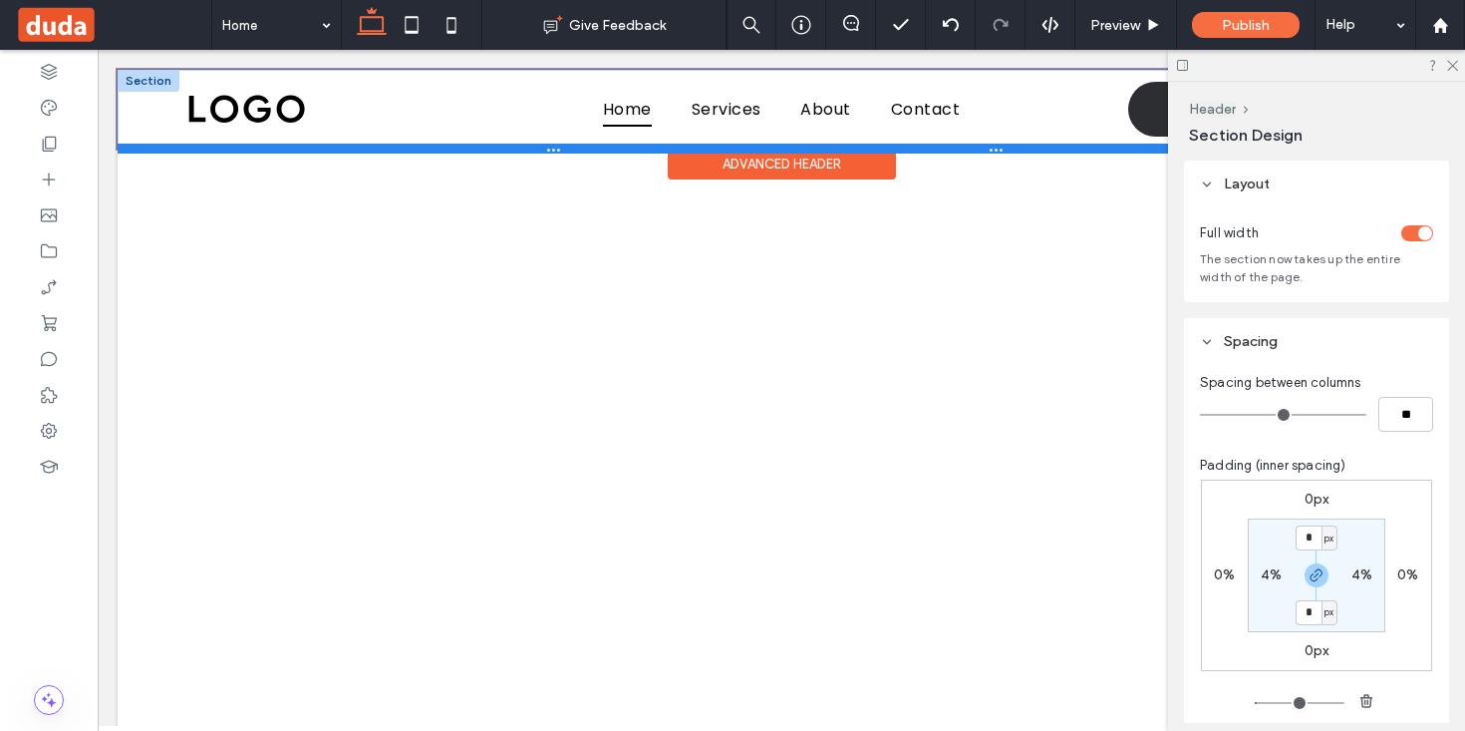
click at [1091, 146] on div at bounding box center [782, 149] width 1328 height 10
type input "**"
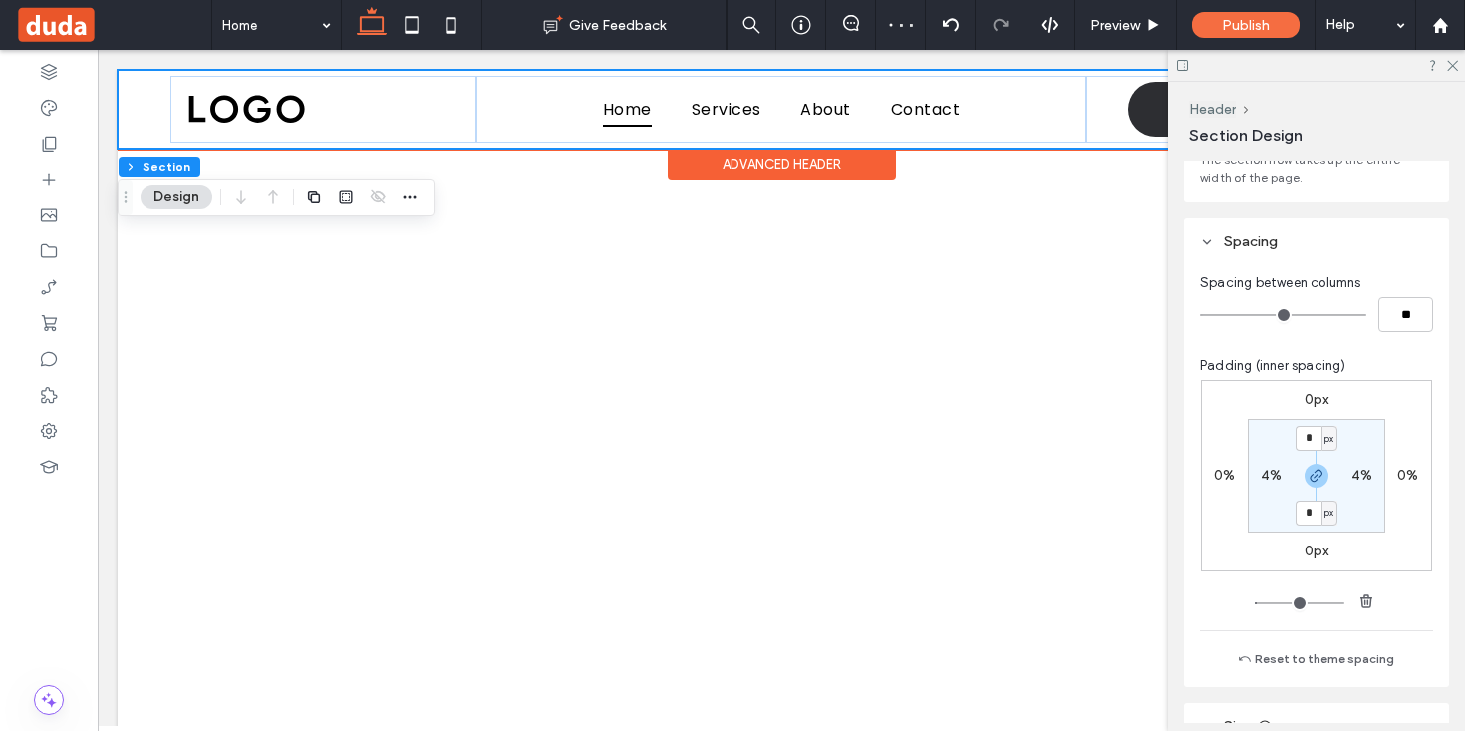
scroll to position [140, 0]
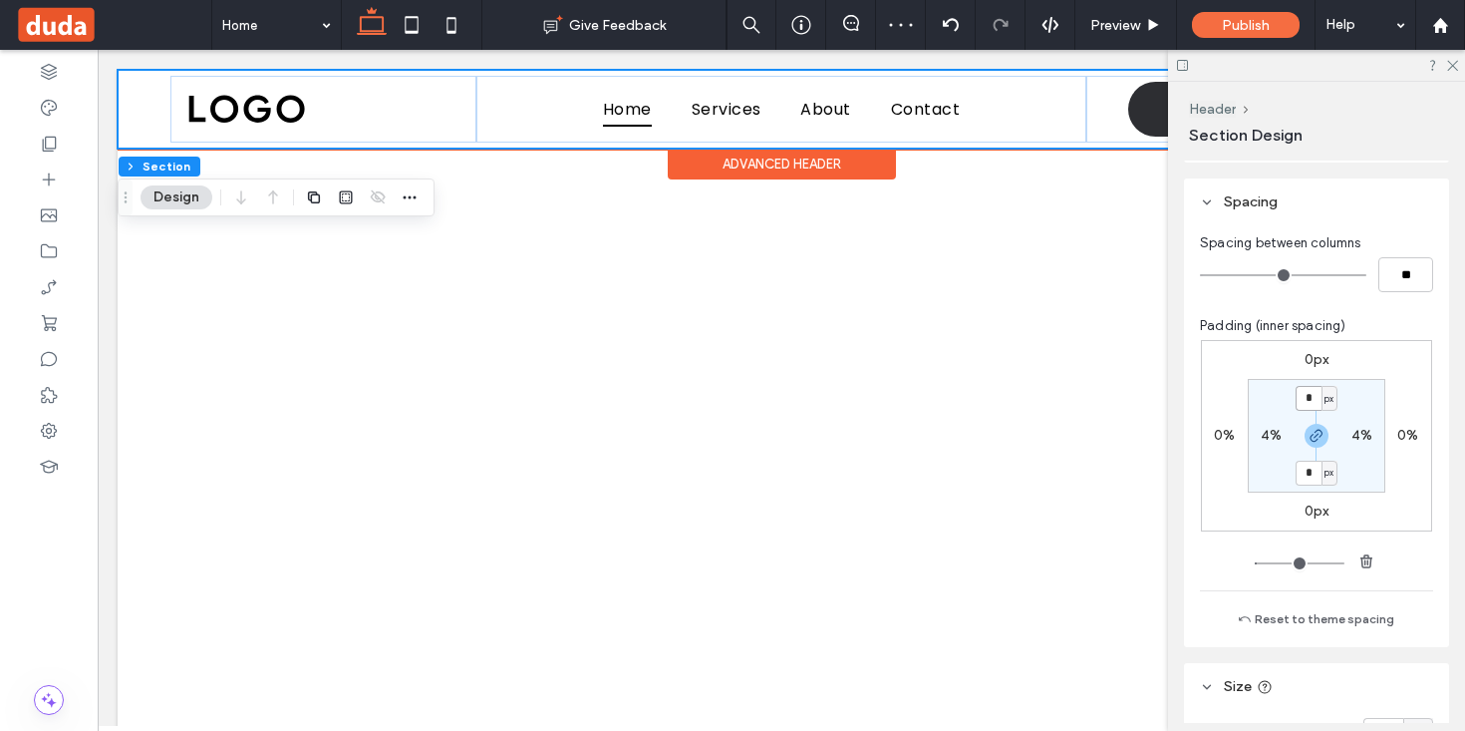
click at [1309, 401] on input "*" at bounding box center [1309, 398] width 26 height 25
type input "*"
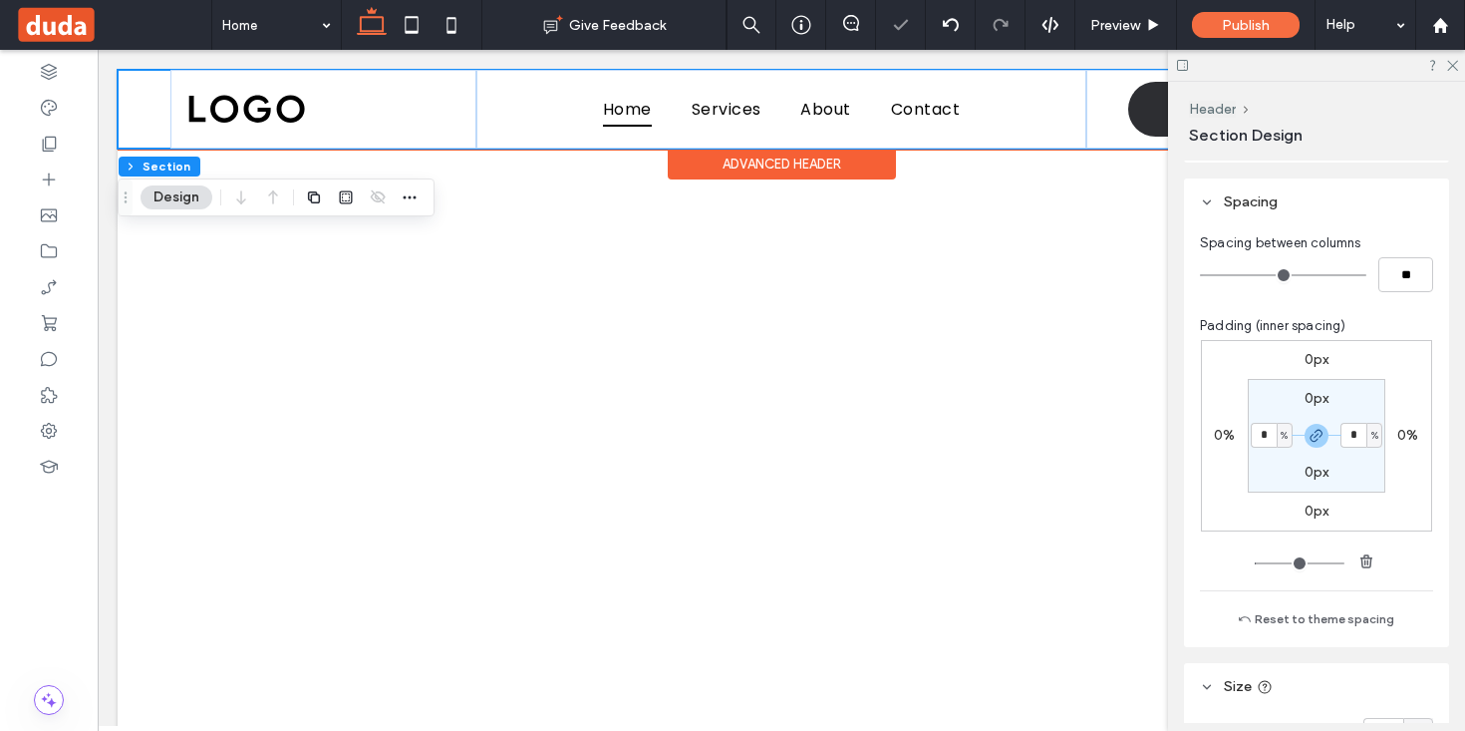
type input "*"
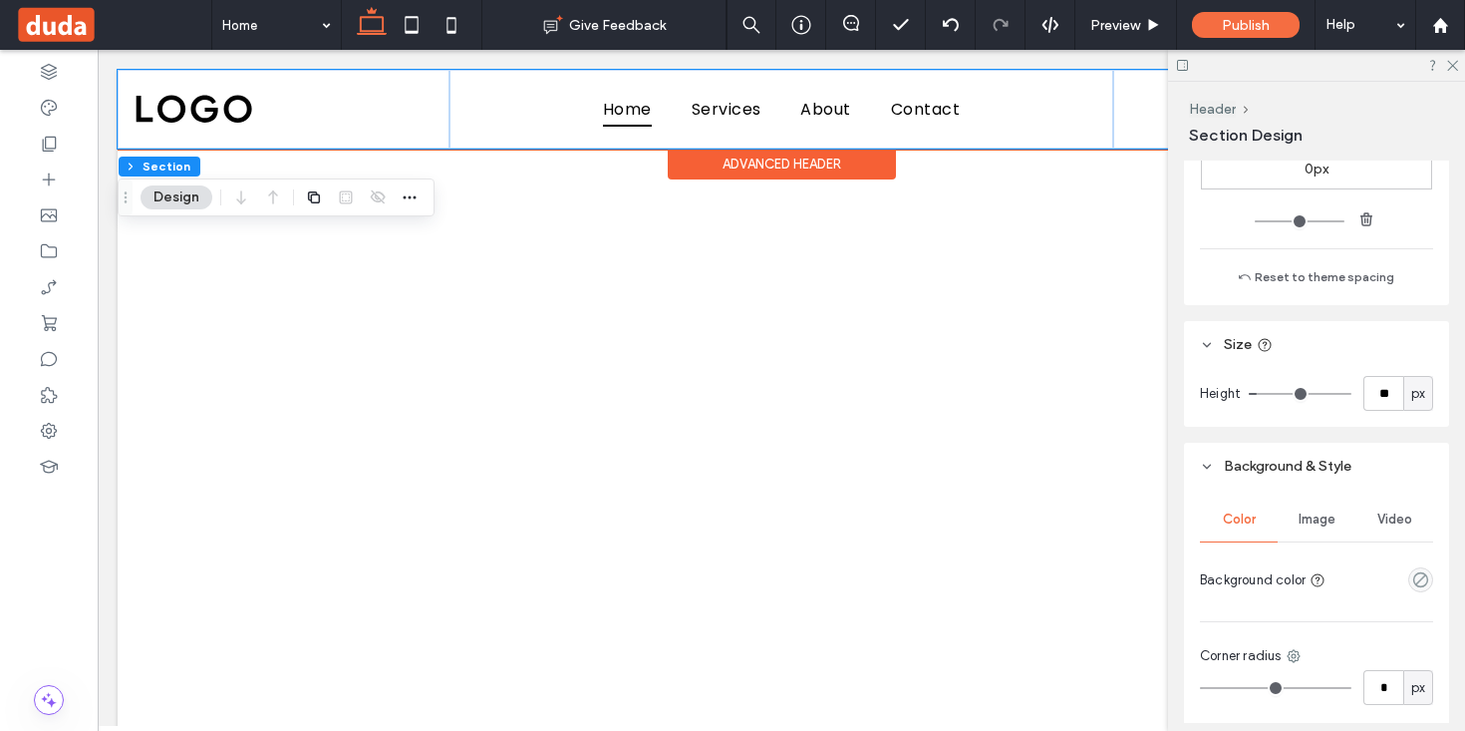
scroll to position [558, 0]
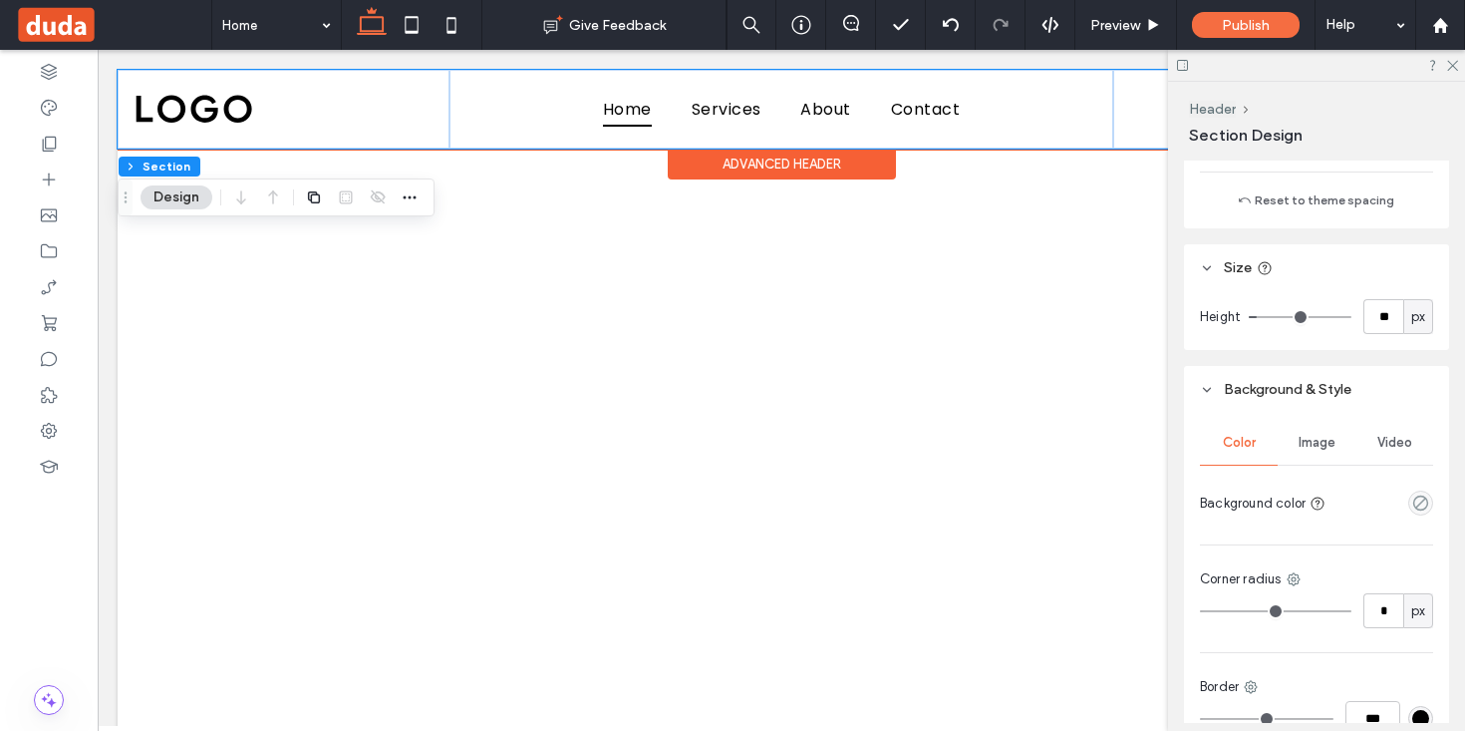
click at [1420, 320] on span "px" at bounding box center [1418, 317] width 14 height 20
click at [1420, 462] on span "vh" at bounding box center [1417, 458] width 13 height 20
type input "**"
click at [1378, 318] on input "**" at bounding box center [1383, 316] width 40 height 35
type input "**"
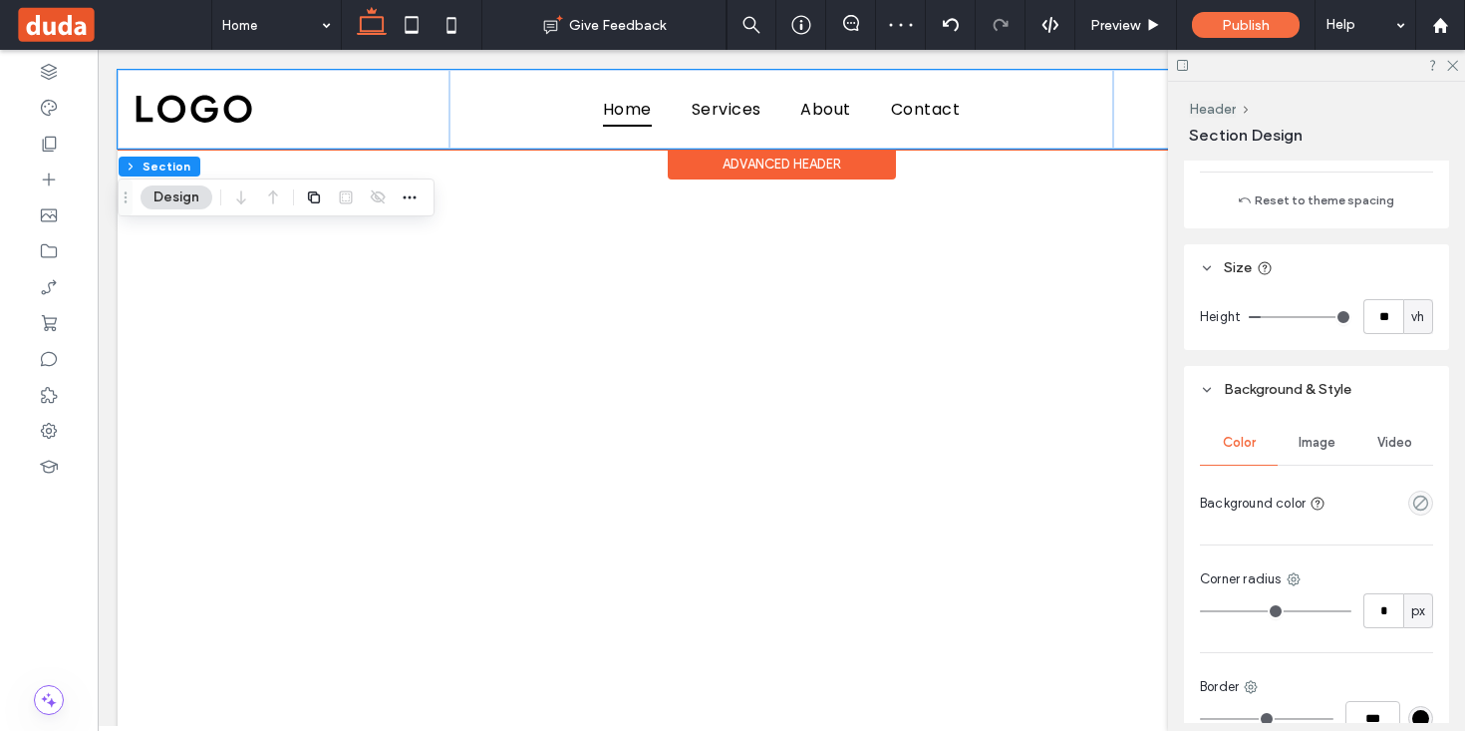
type input "**"
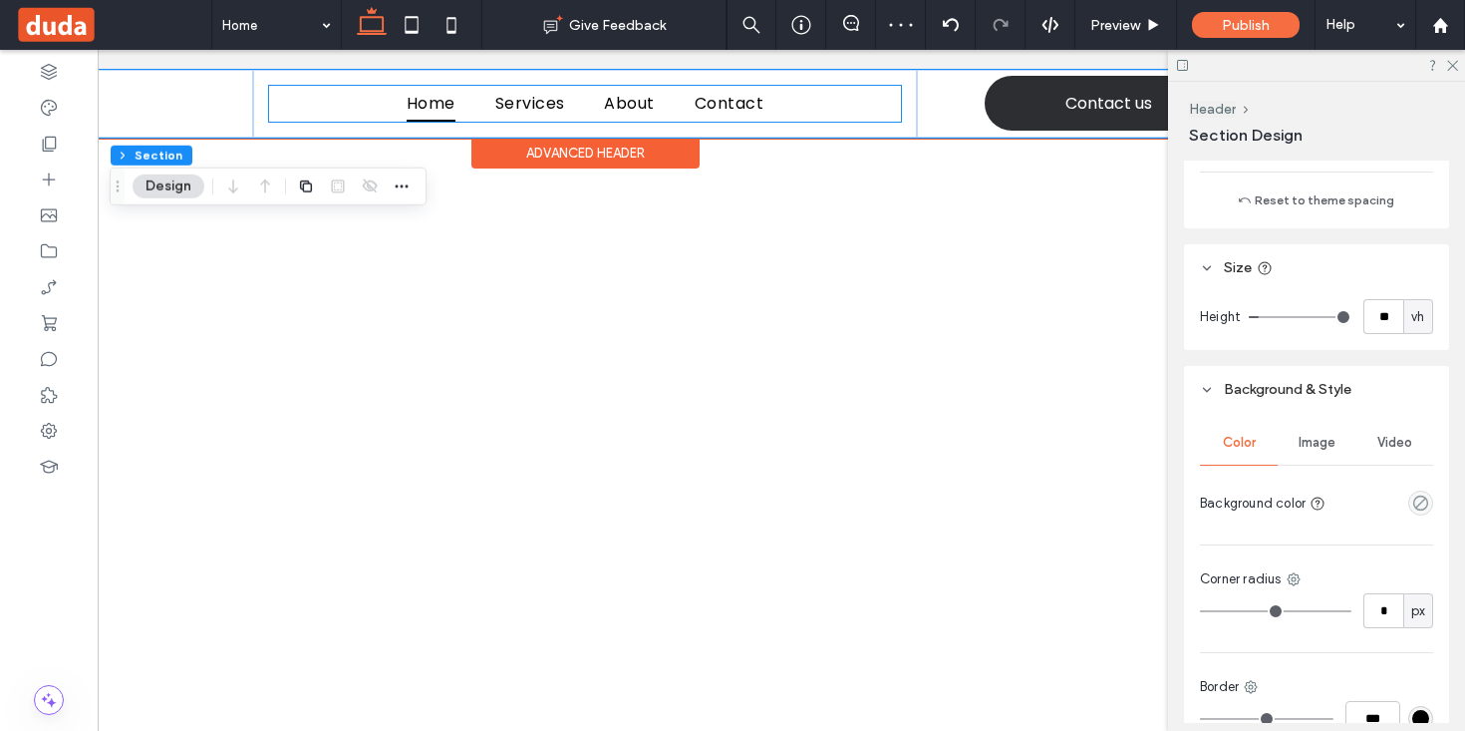
scroll to position [0, 255]
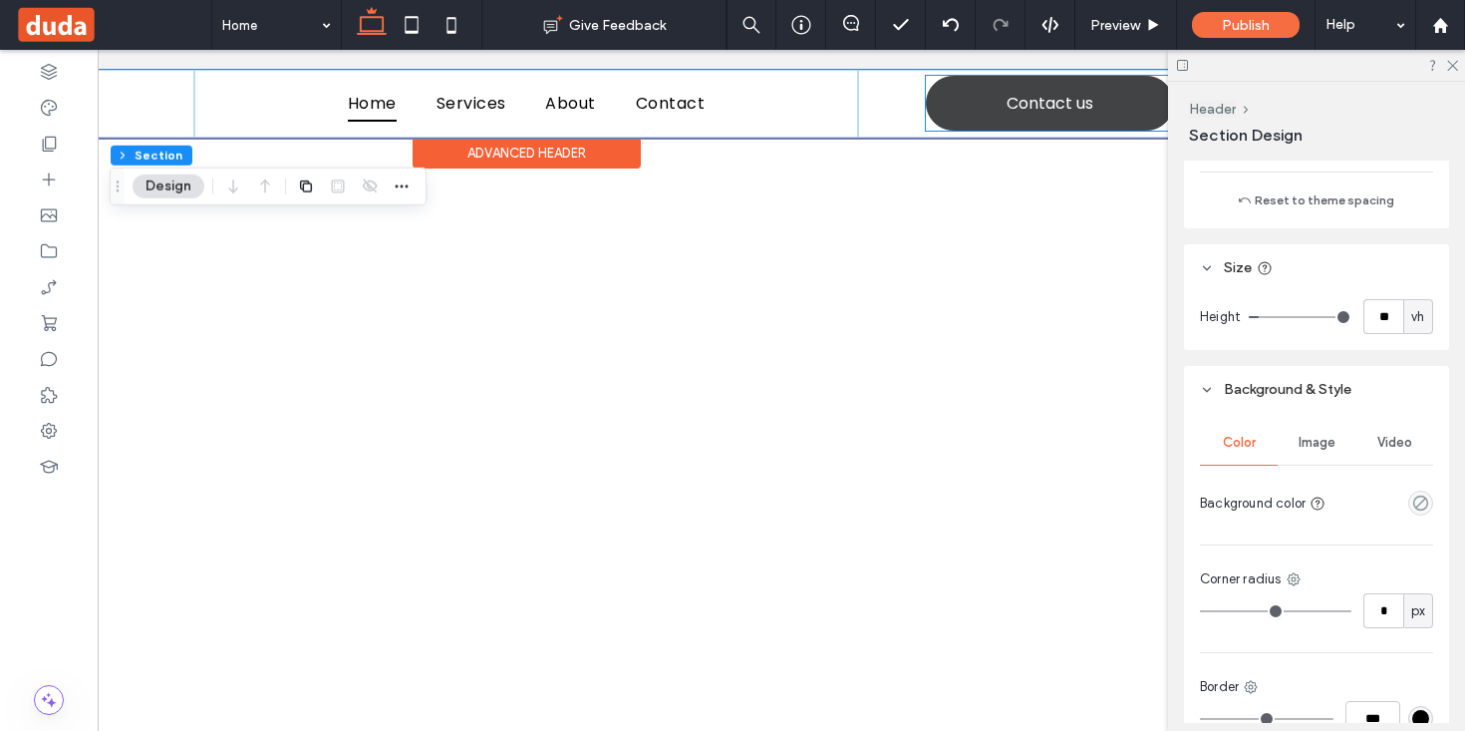
click at [991, 108] on link "Contact us" at bounding box center [1050, 103] width 248 height 55
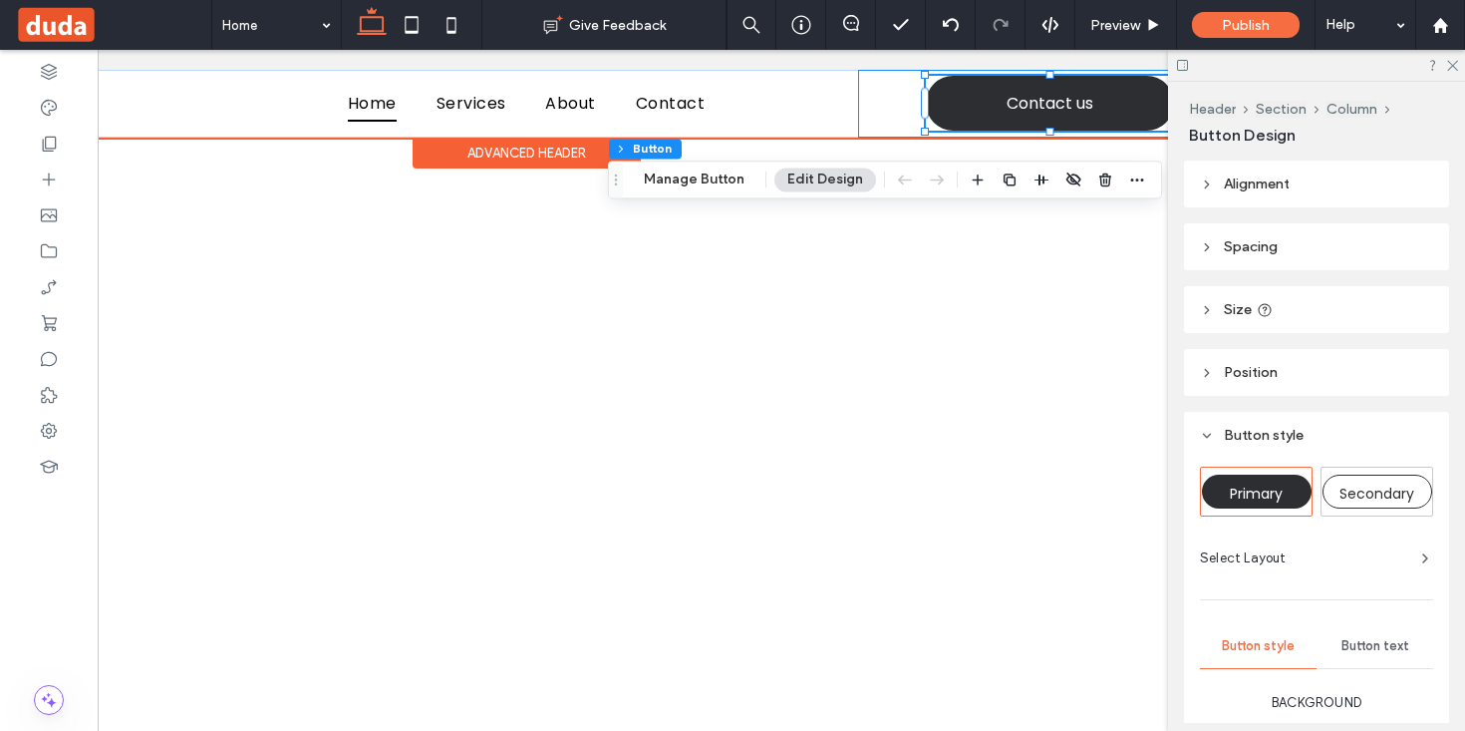
click at [892, 109] on div "Contact us" at bounding box center [1024, 104] width 332 height 68
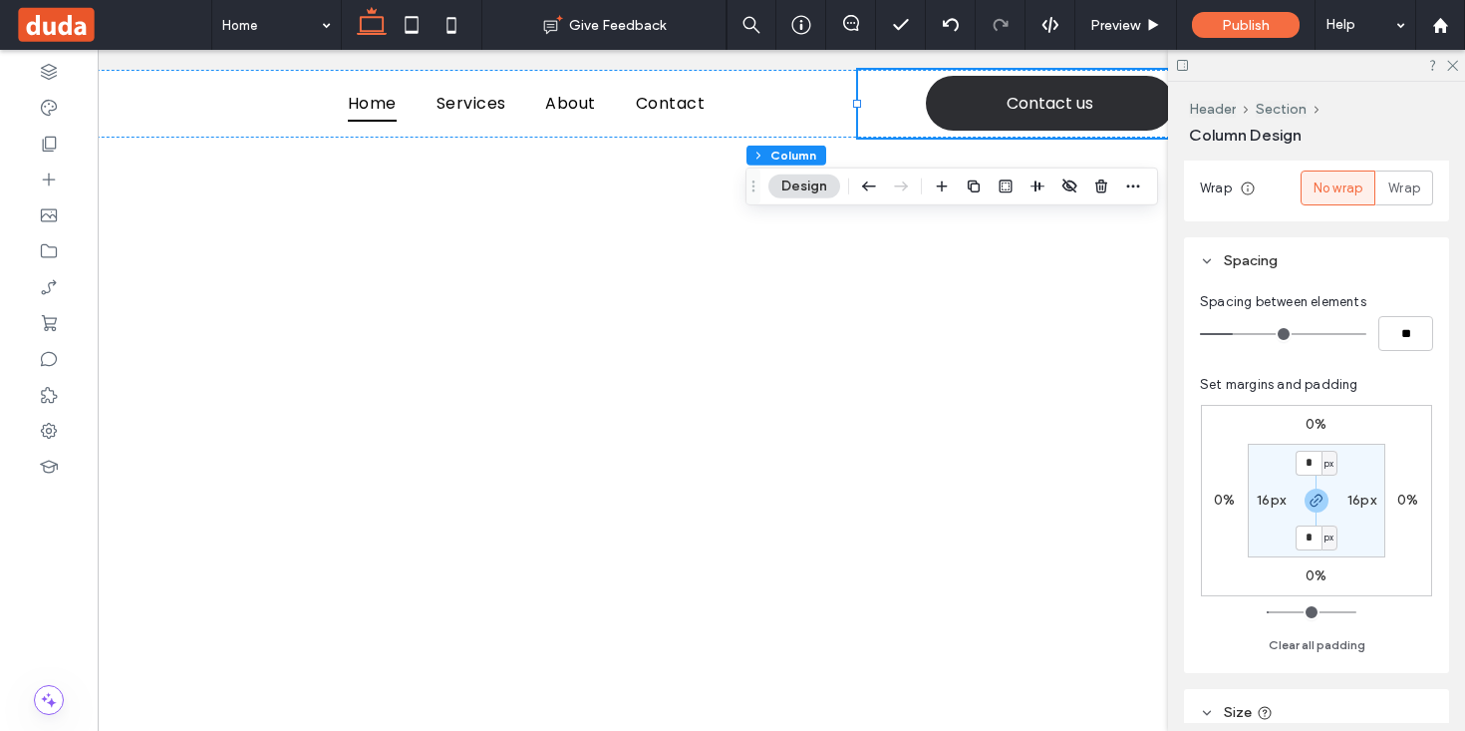
scroll to position [367, 0]
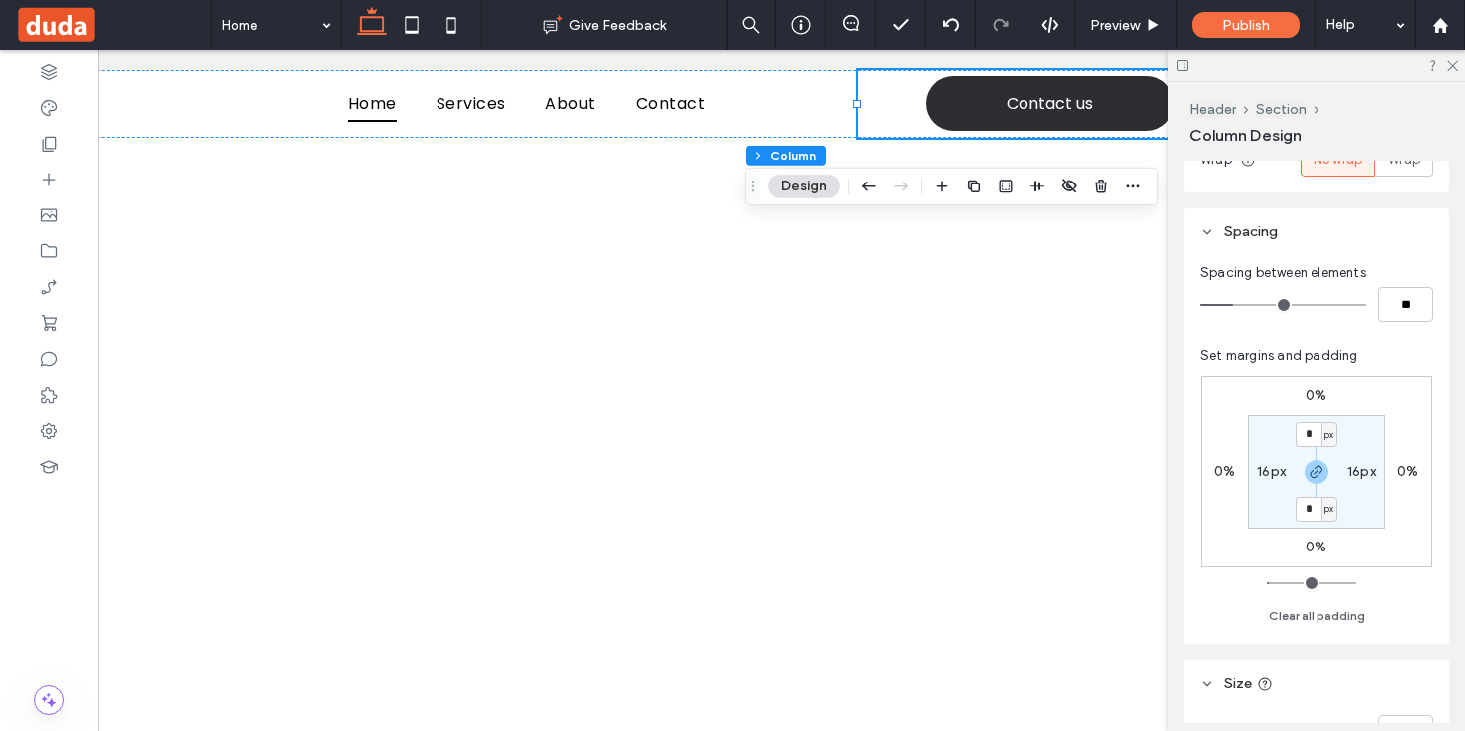
click at [1240, 306] on input "range" at bounding box center [1283, 305] width 166 height 2
type input "*"
type input "**"
type input "*"
type input "**"
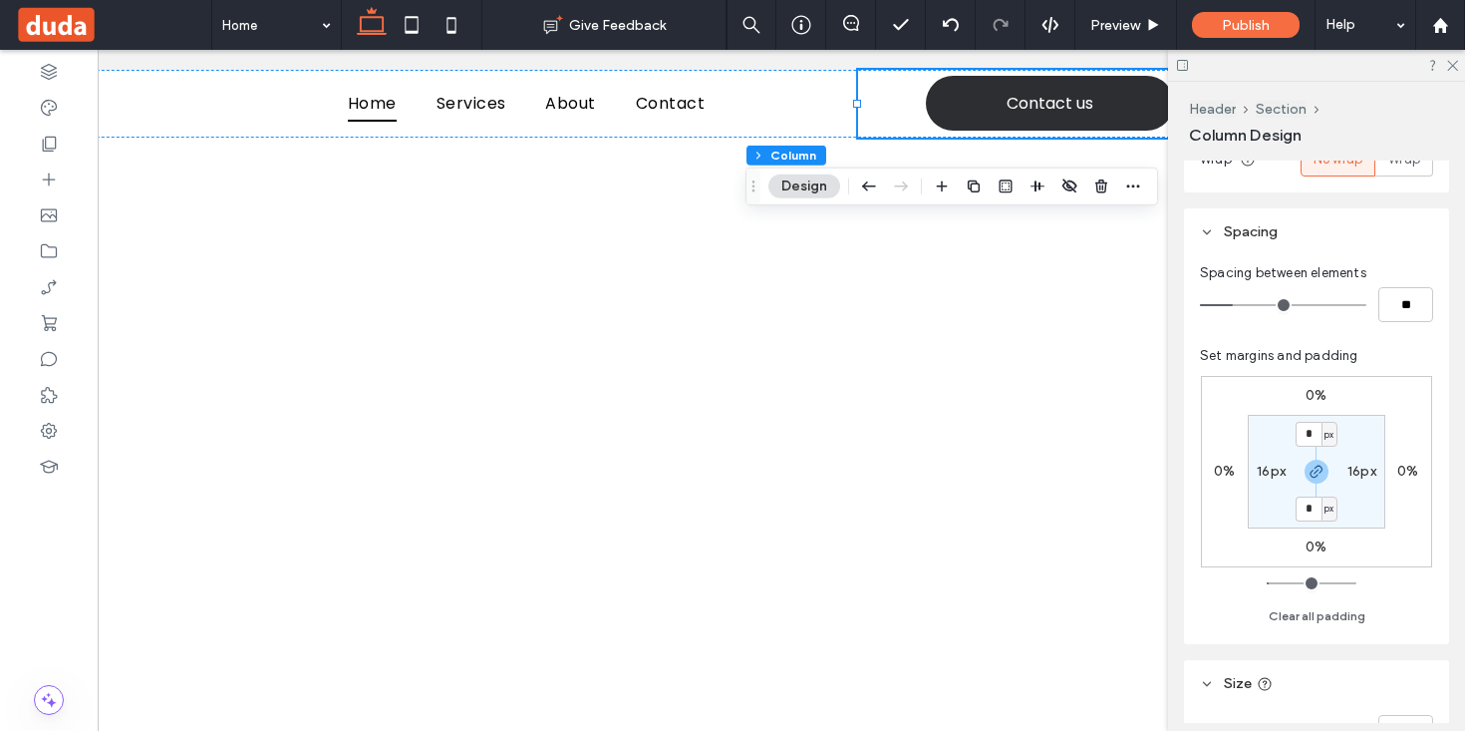
drag, startPoint x: 1240, startPoint y: 306, endPoint x: 1139, endPoint y: 297, distance: 101.1
type input "*"
click at [1200, 304] on input "range" at bounding box center [1283, 305] width 166 height 2
click at [1319, 432] on input "*" at bounding box center [1309, 434] width 26 height 25
type input "*"
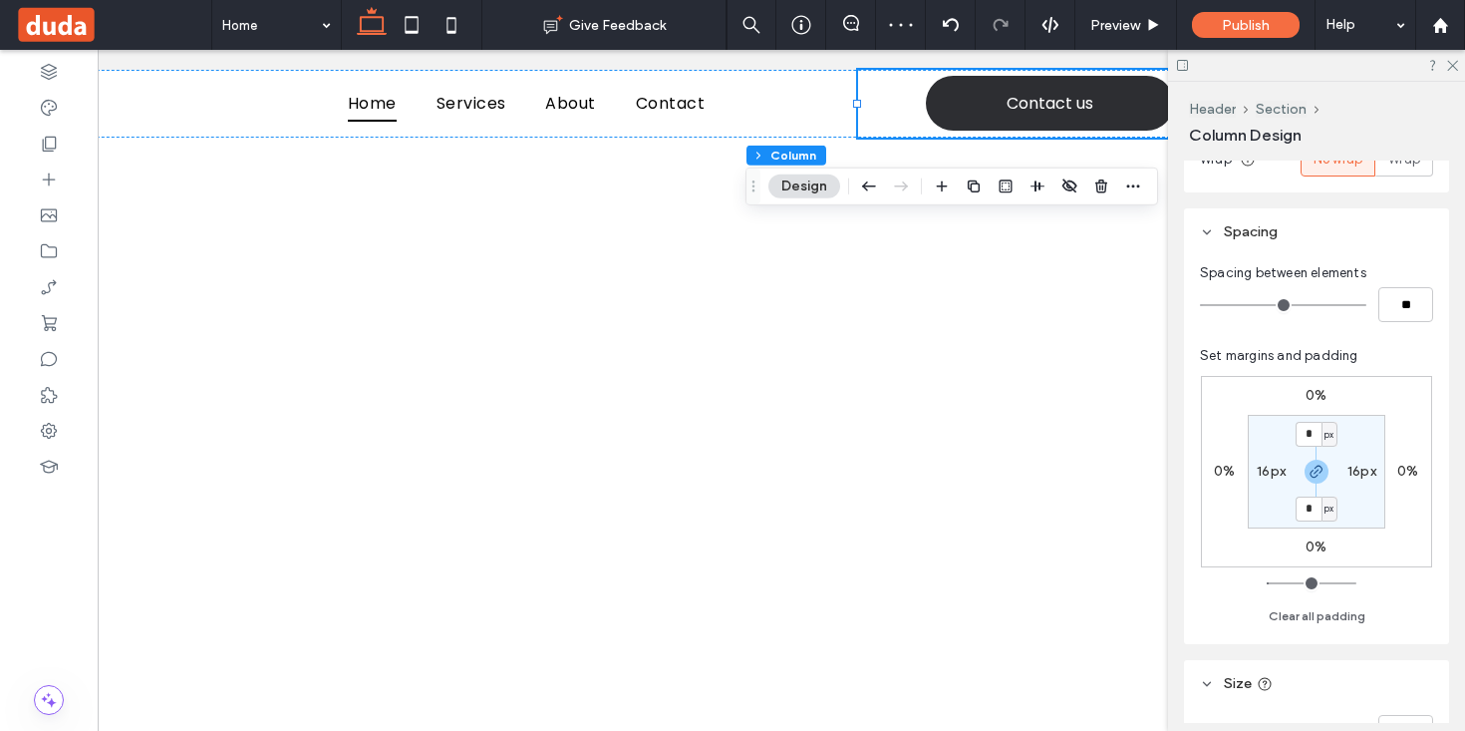
type input "**"
type input "*"
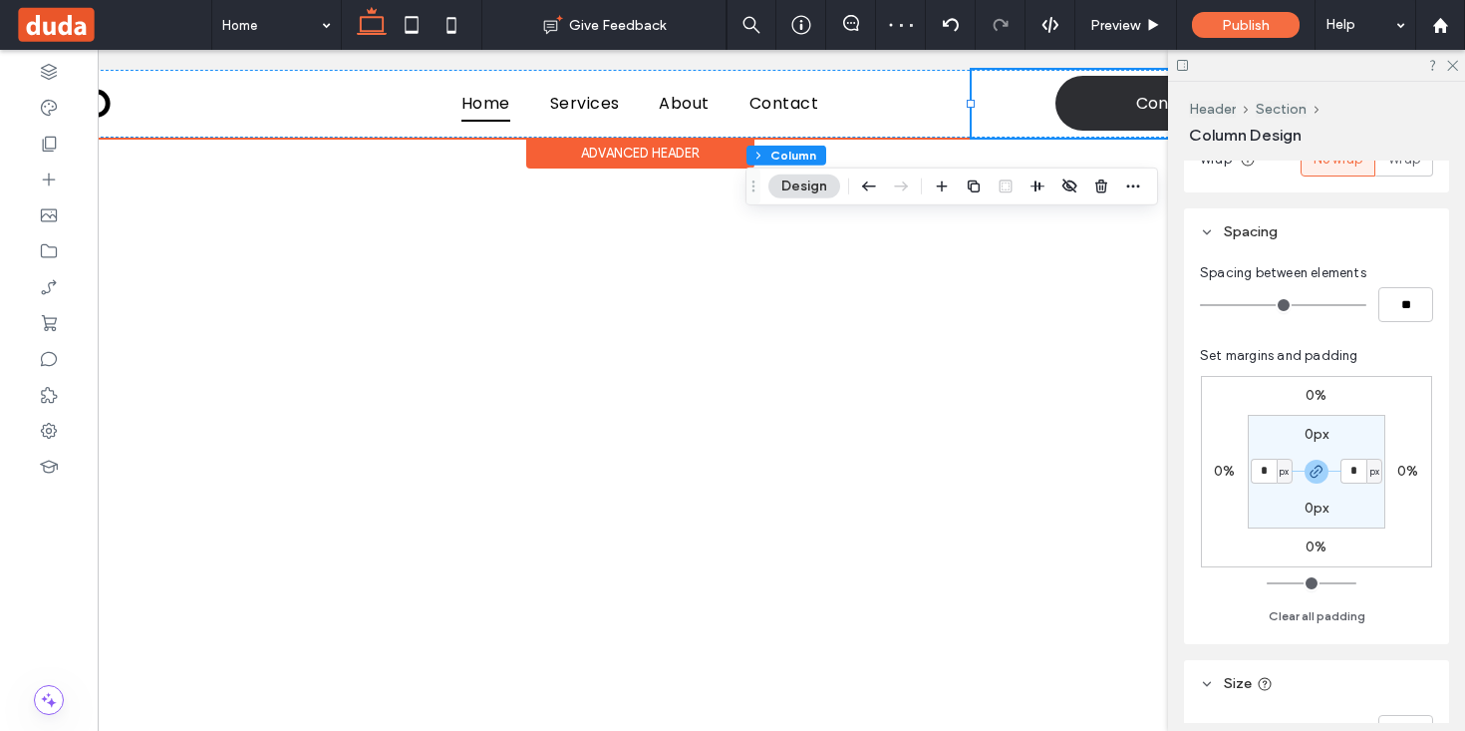
scroll to position [0, 0]
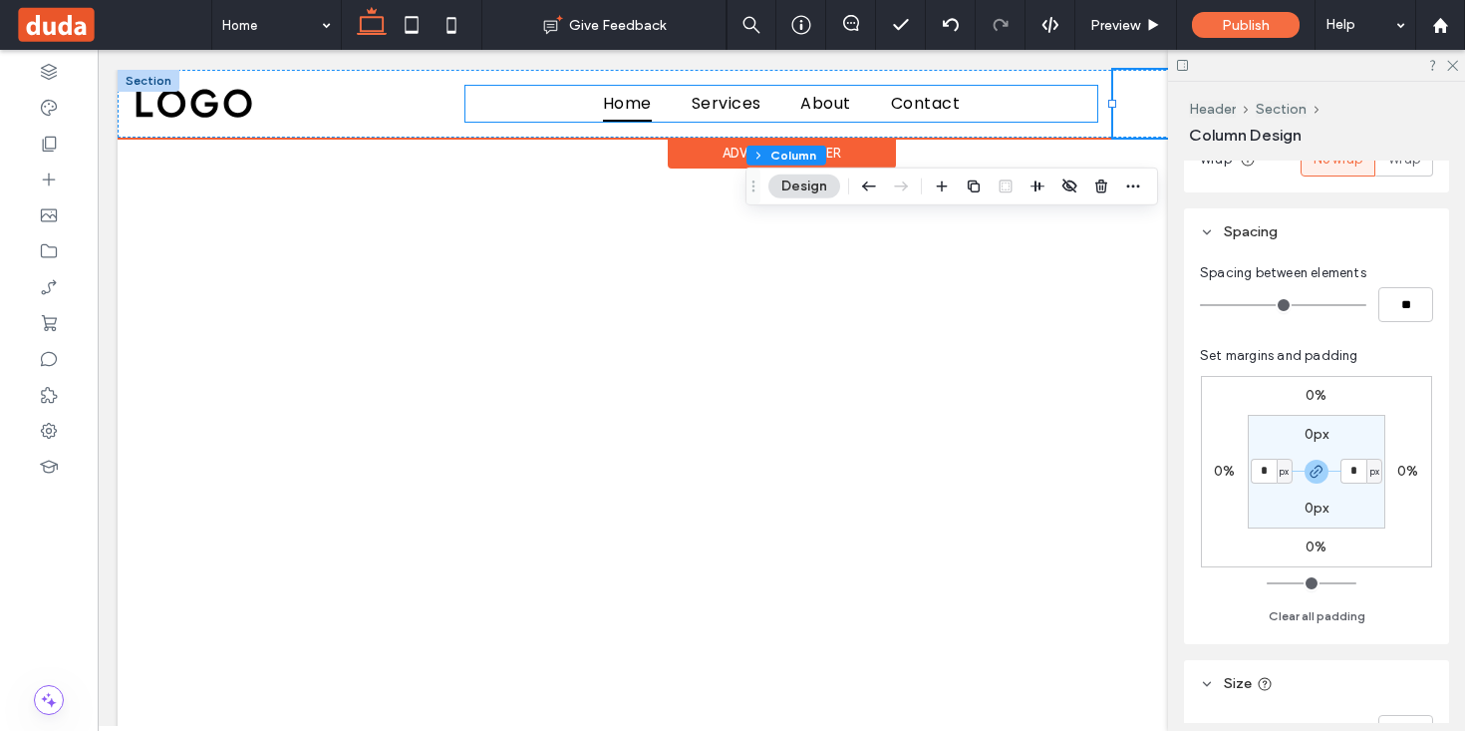
click at [983, 109] on ul "Home Services About Contact" at bounding box center [781, 103] width 632 height 35
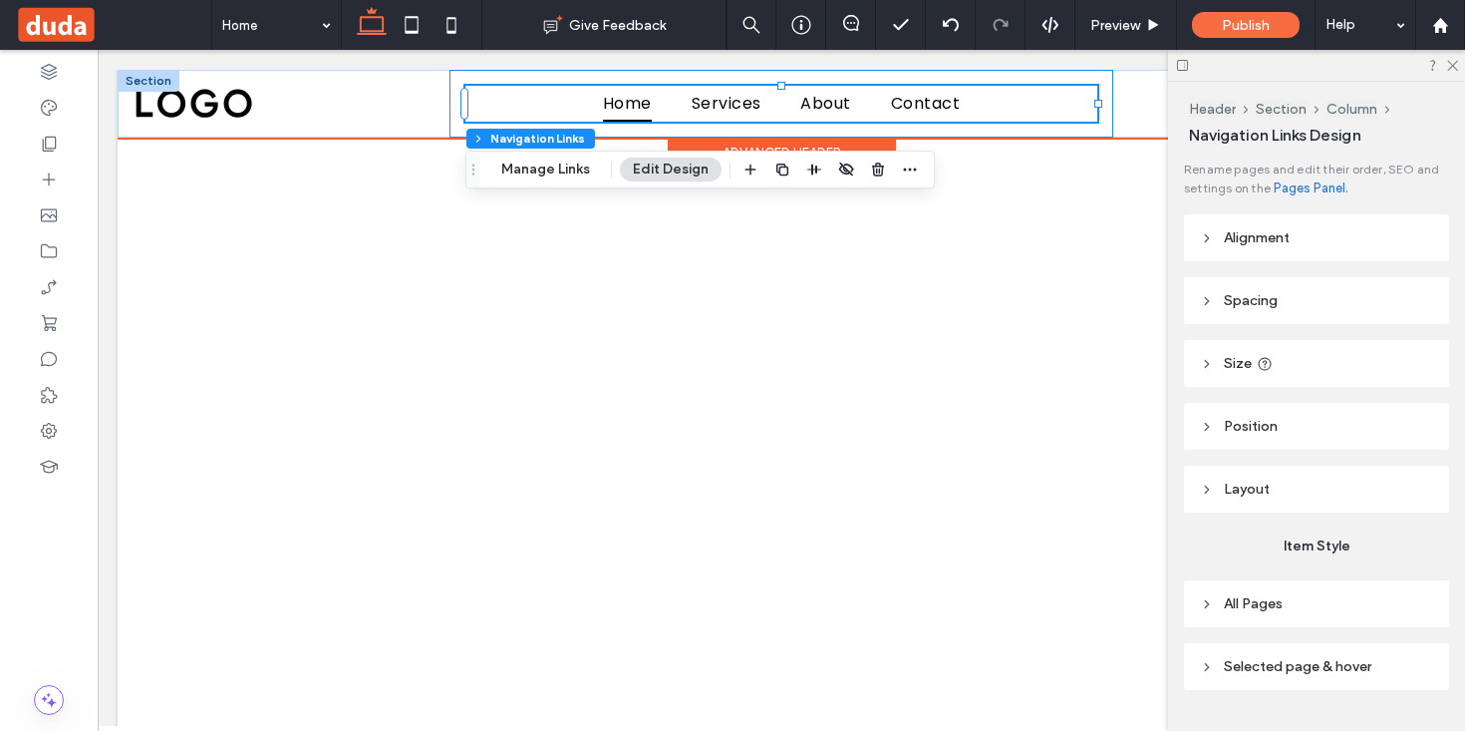
click at [1022, 131] on div "Home Services About Contact" at bounding box center [782, 104] width 664 height 68
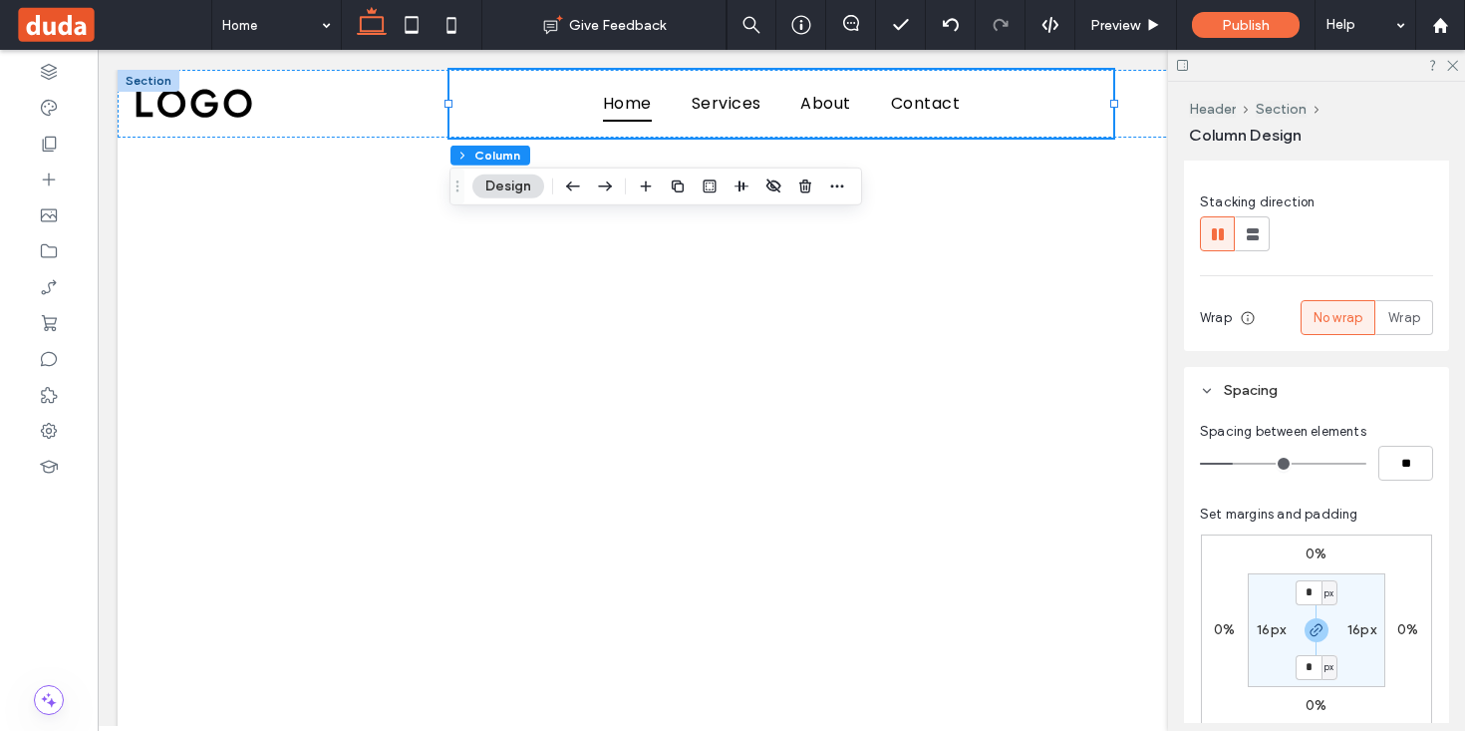
scroll to position [253, 0]
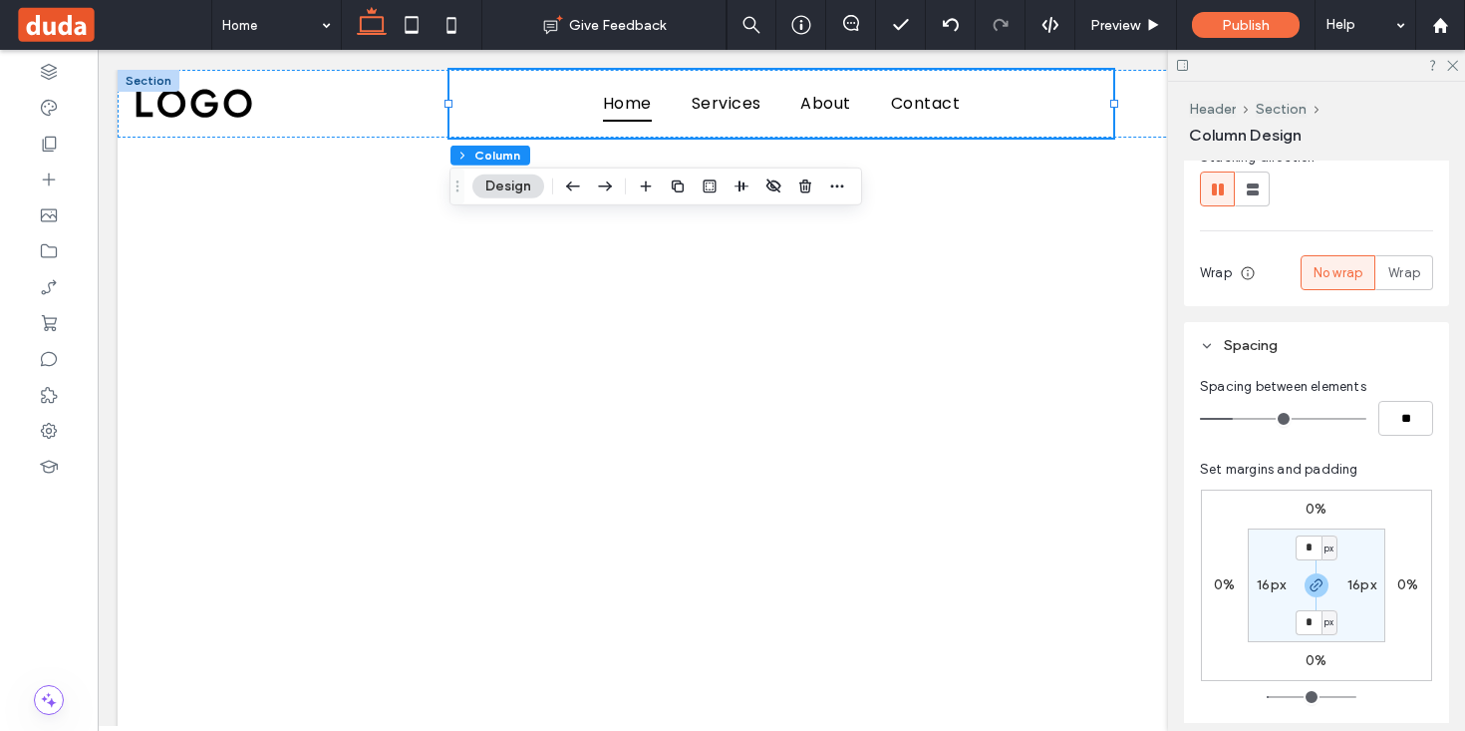
type input "*"
type input "**"
type input "*"
type input "**"
drag, startPoint x: 1236, startPoint y: 417, endPoint x: 1180, endPoint y: 415, distance: 55.9
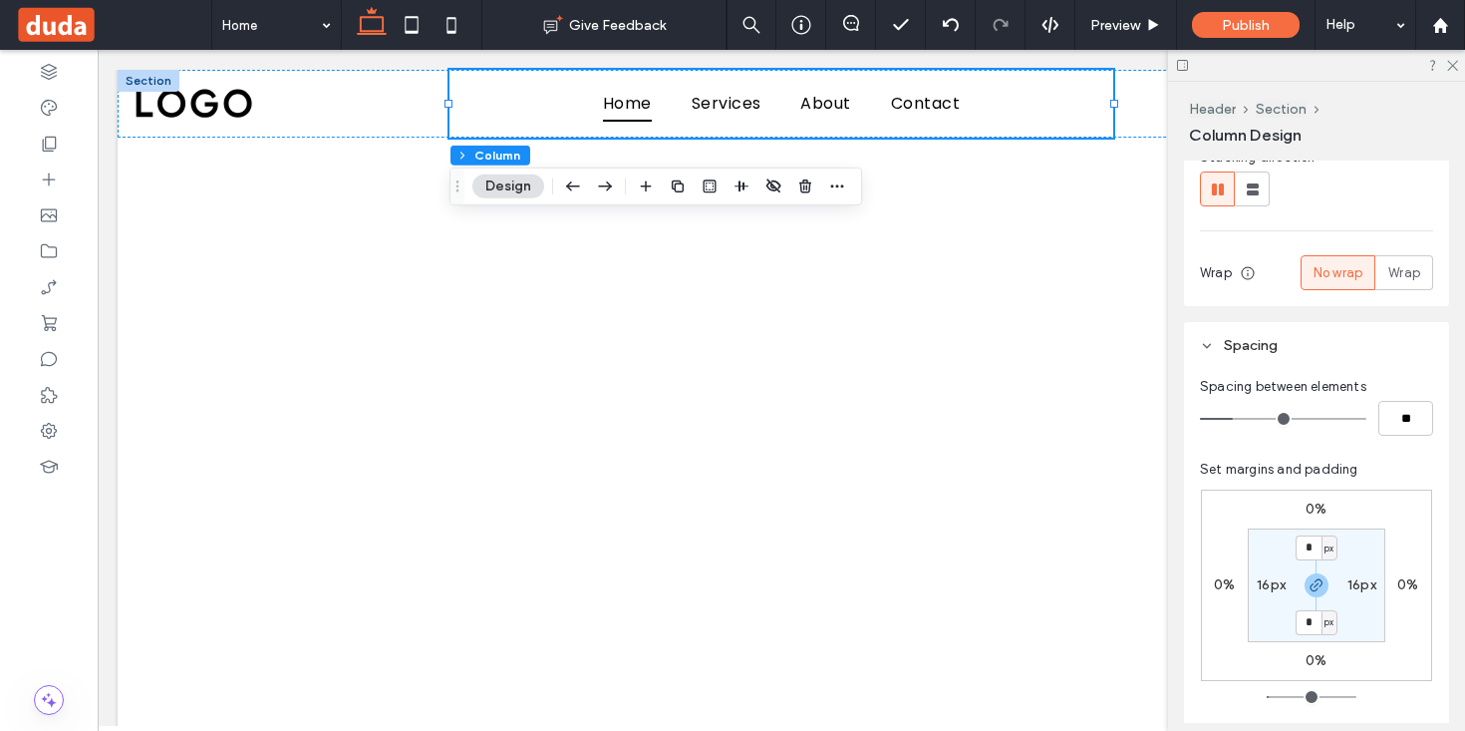
type input "*"
click at [1200, 418] on input "range" at bounding box center [1283, 419] width 166 height 2
click at [1316, 553] on input "*" at bounding box center [1309, 547] width 26 height 25
type input "*"
type input "**"
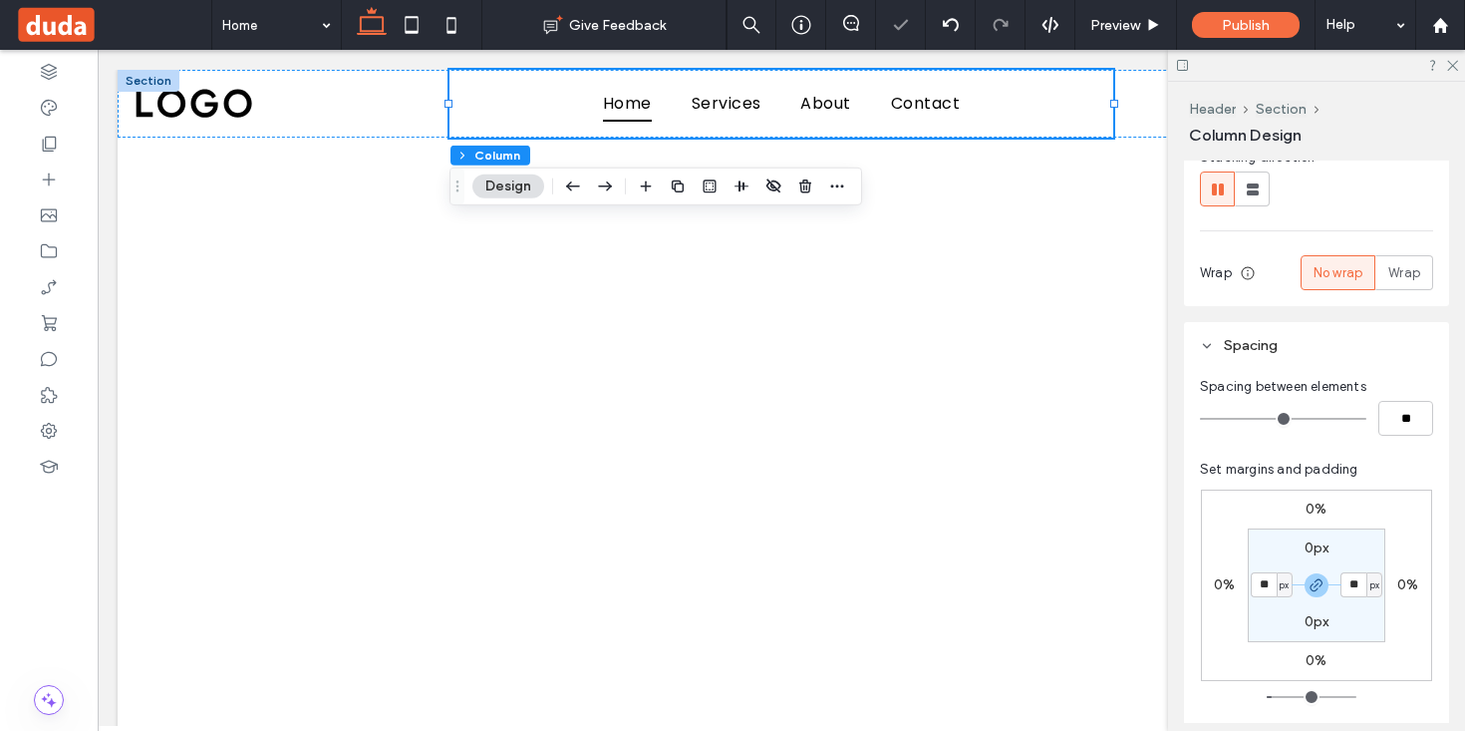
type input "*"
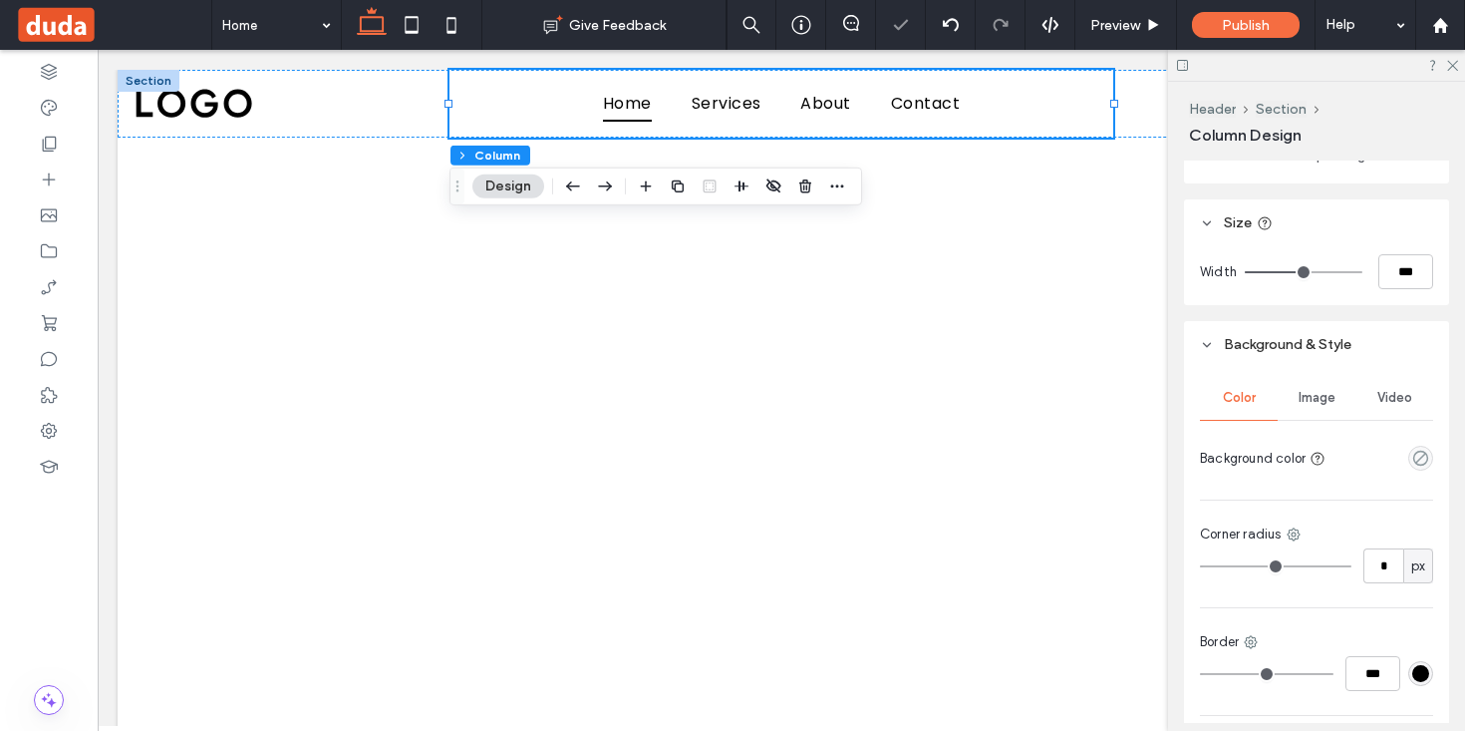
scroll to position [828, 0]
click at [1415, 275] on input "***" at bounding box center [1405, 270] width 55 height 35
type input "*"
type input "****"
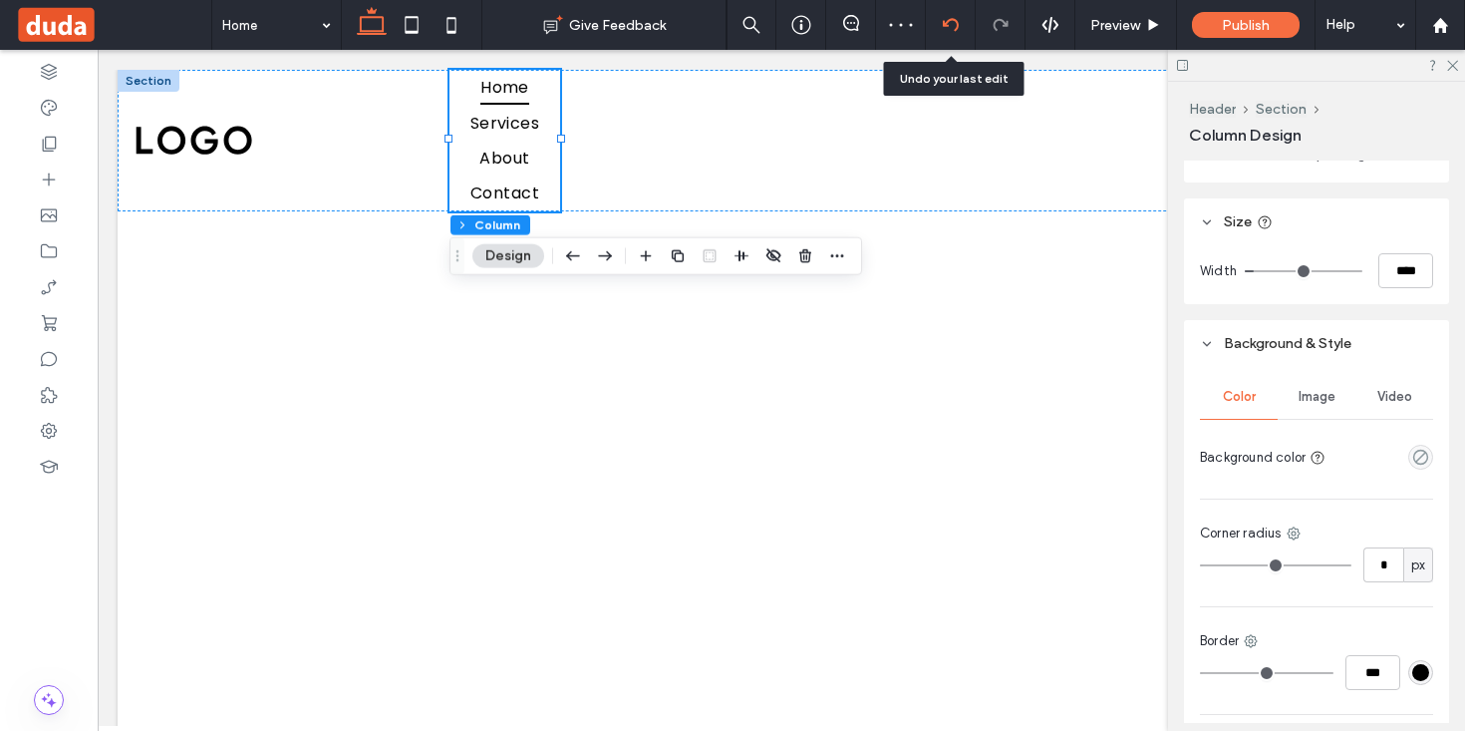
click at [951, 21] on icon at bounding box center [951, 25] width 16 height 16
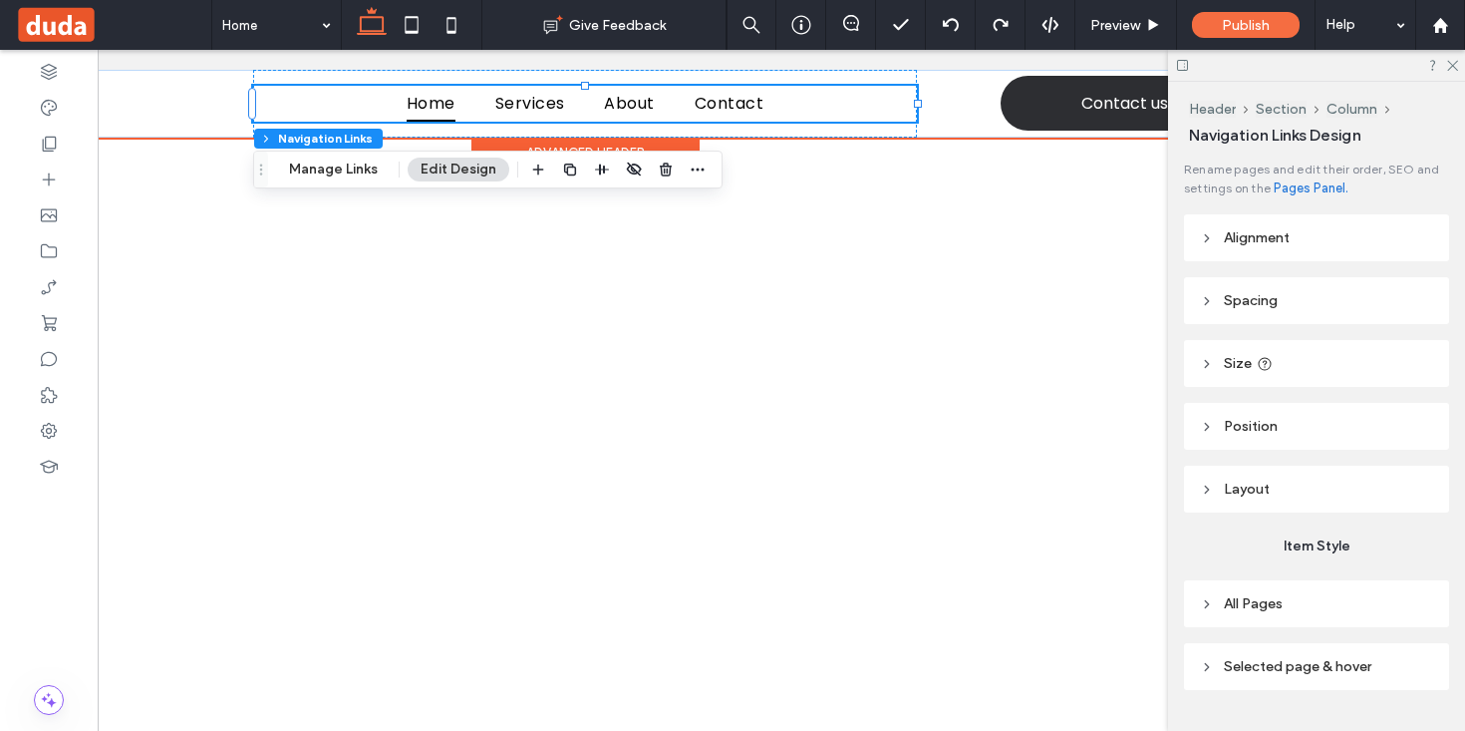
scroll to position [48, 0]
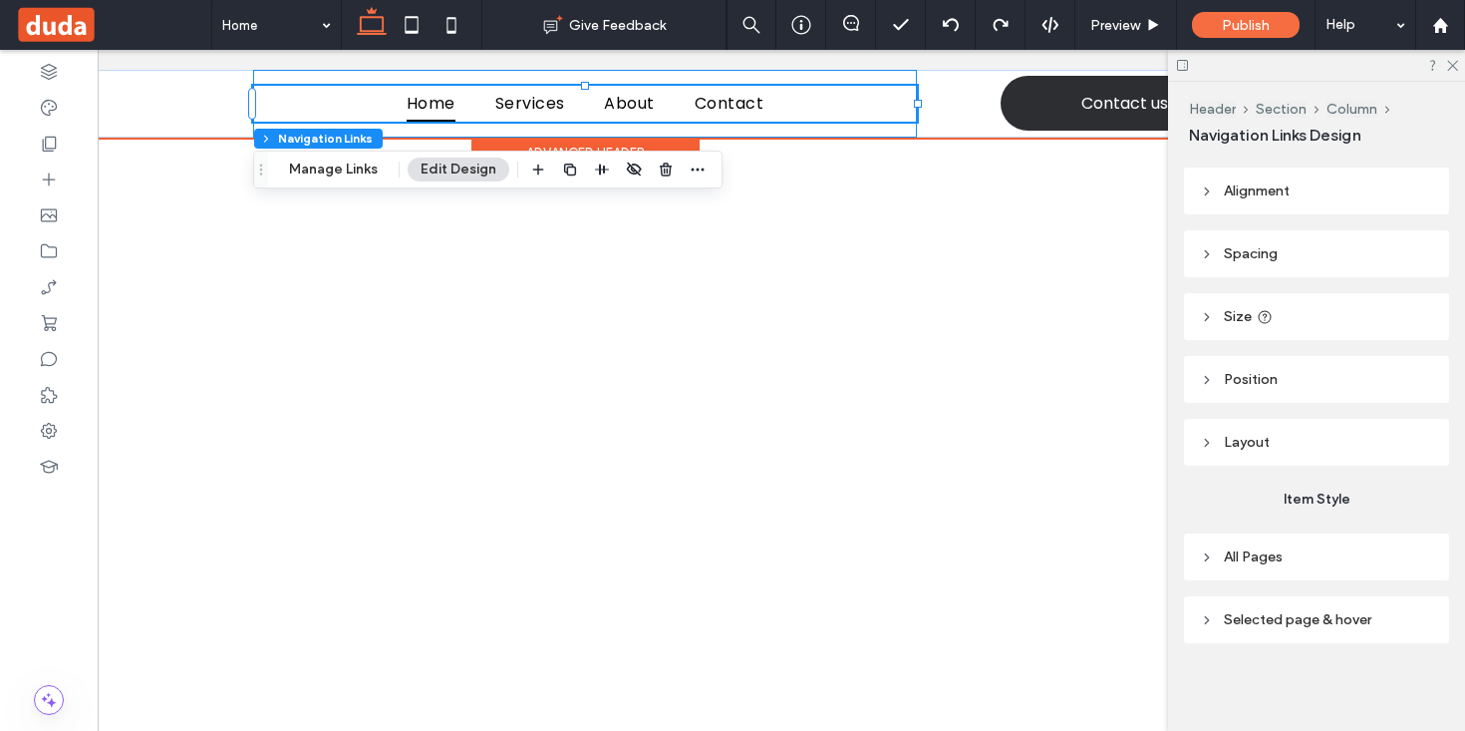
click at [896, 128] on div "Home Services About Contact" at bounding box center [585, 104] width 664 height 68
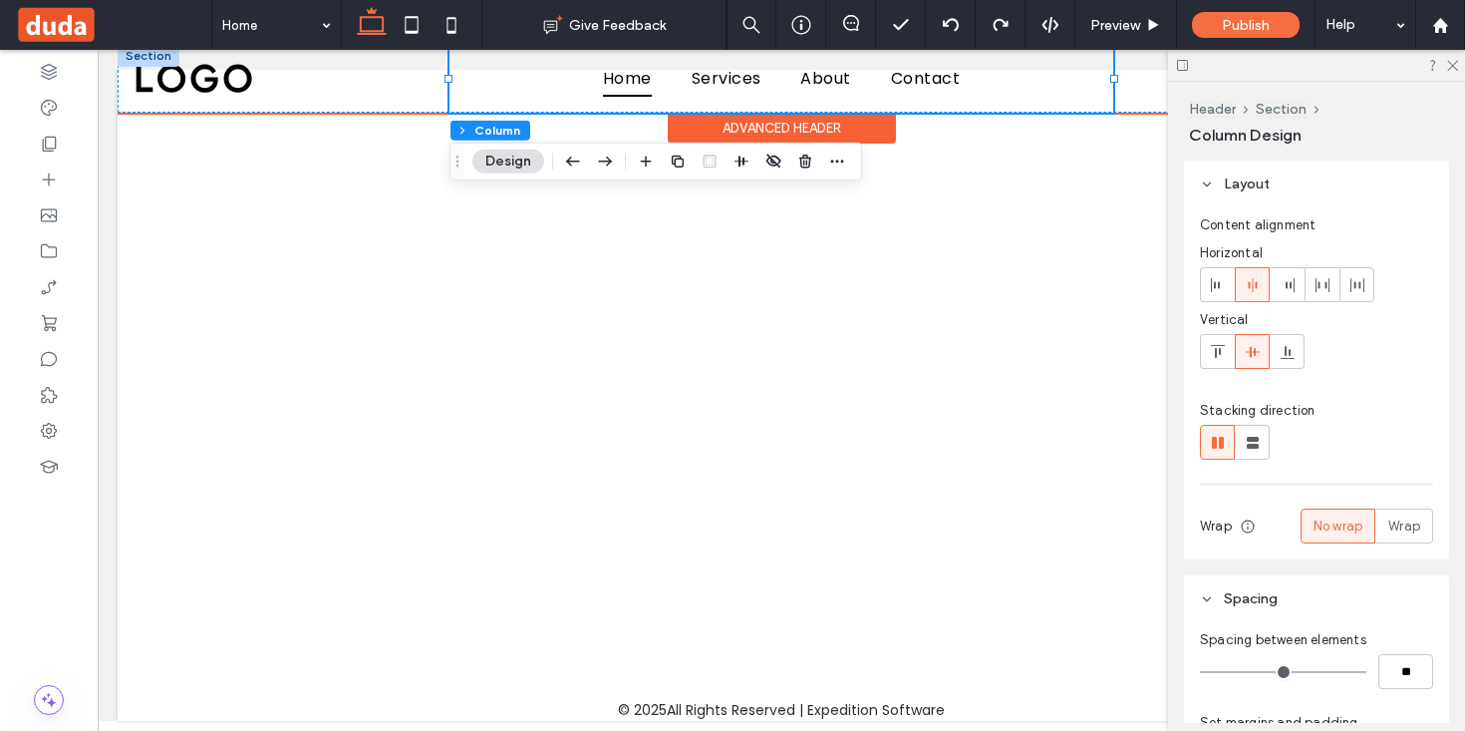
scroll to position [0, 0]
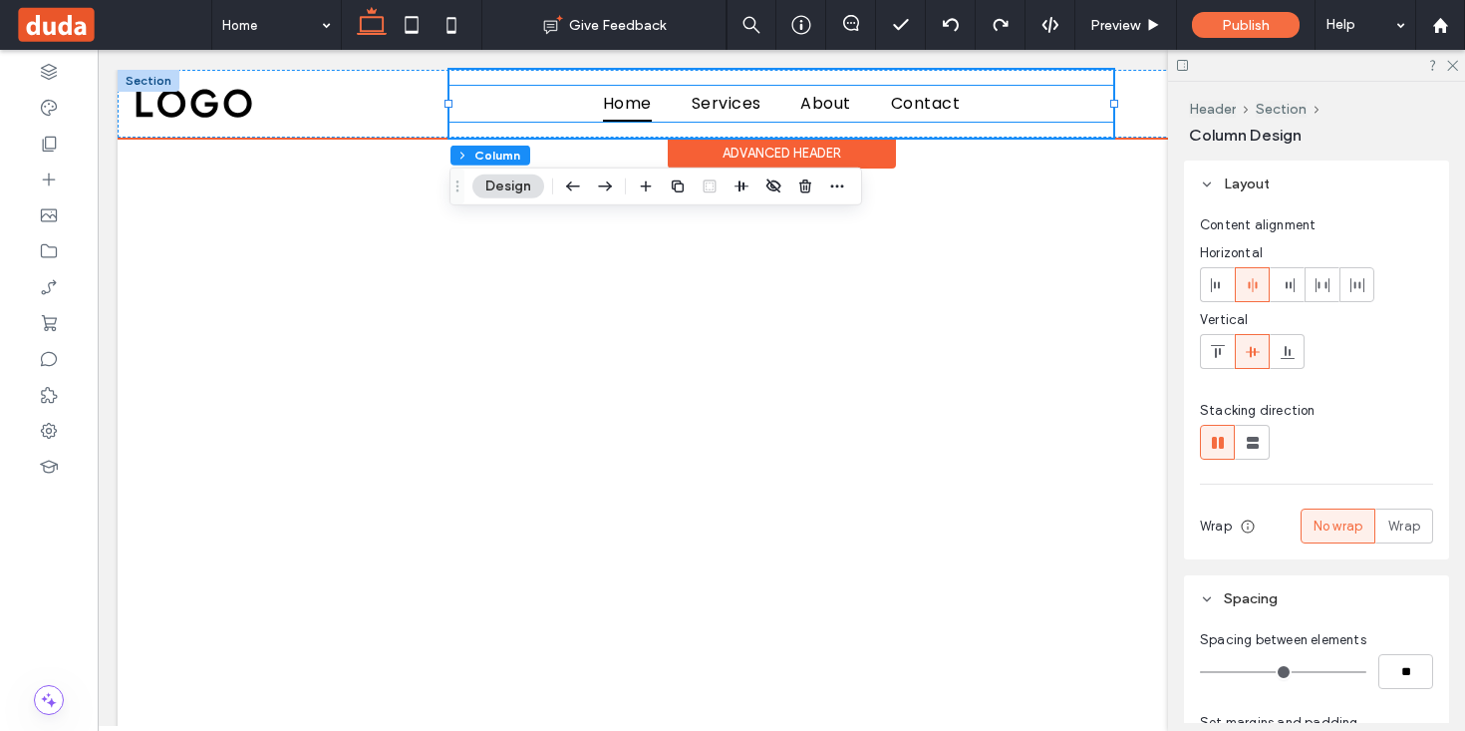
click at [540, 102] on ul "Home Services About Contact" at bounding box center [782, 103] width 664 height 35
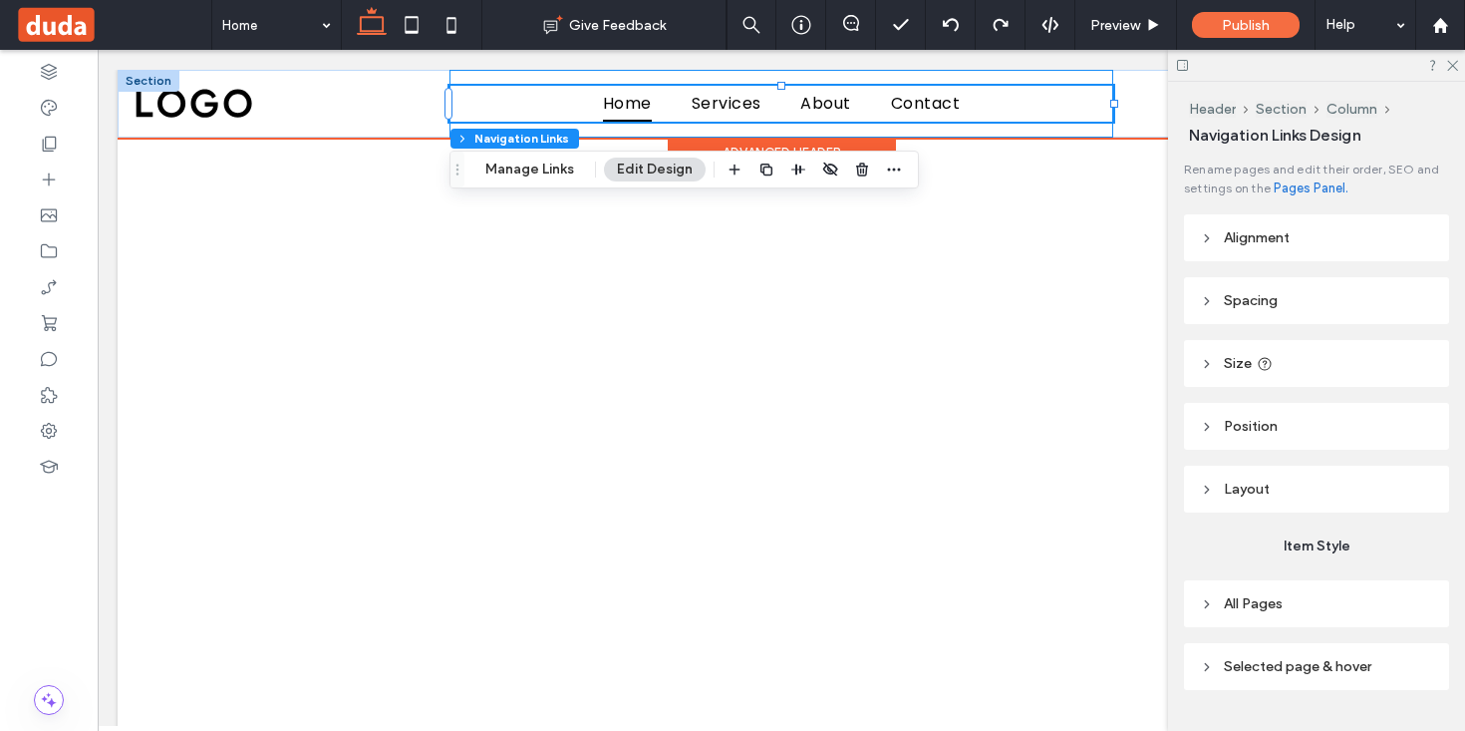
click at [580, 82] on div "Home Services About Contact" at bounding box center [782, 104] width 664 height 68
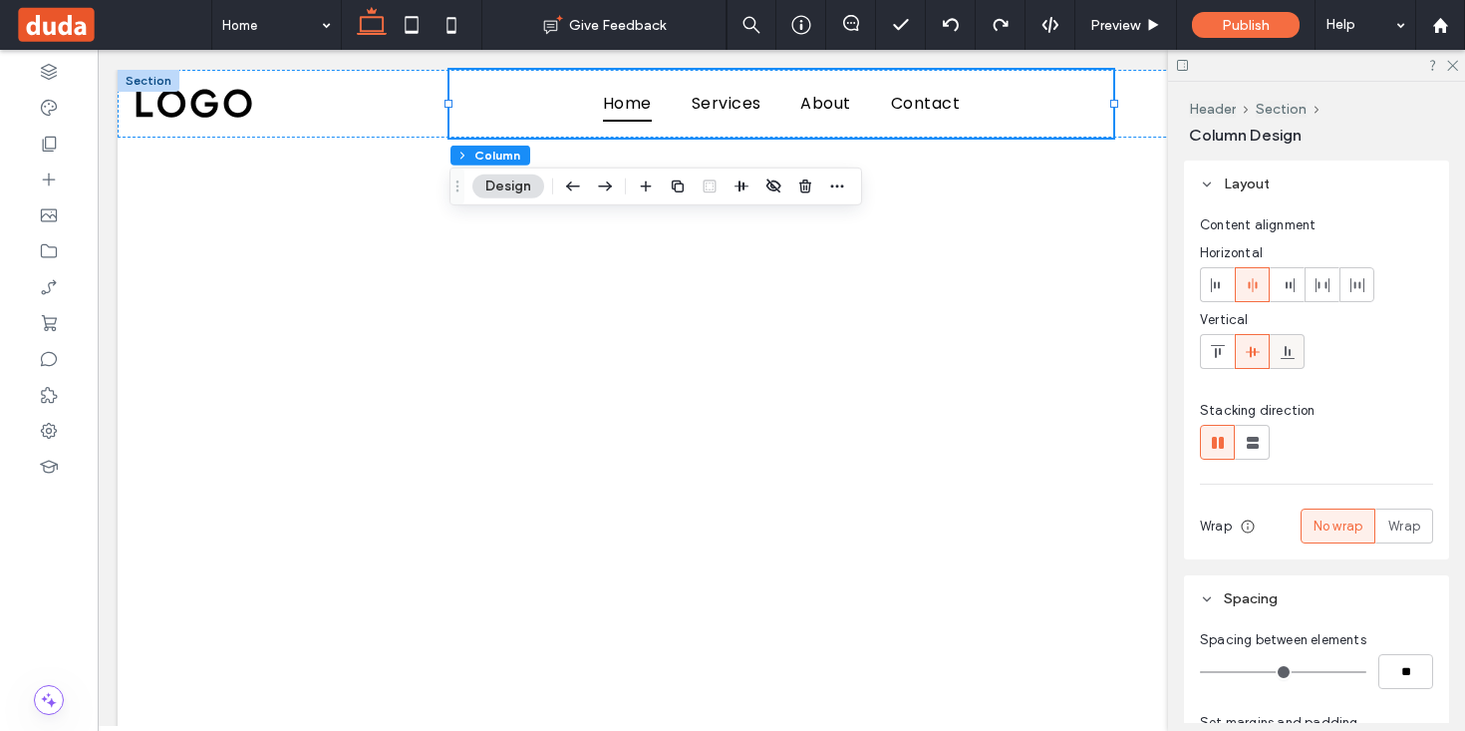
click at [1283, 355] on icon at bounding box center [1288, 352] width 16 height 16
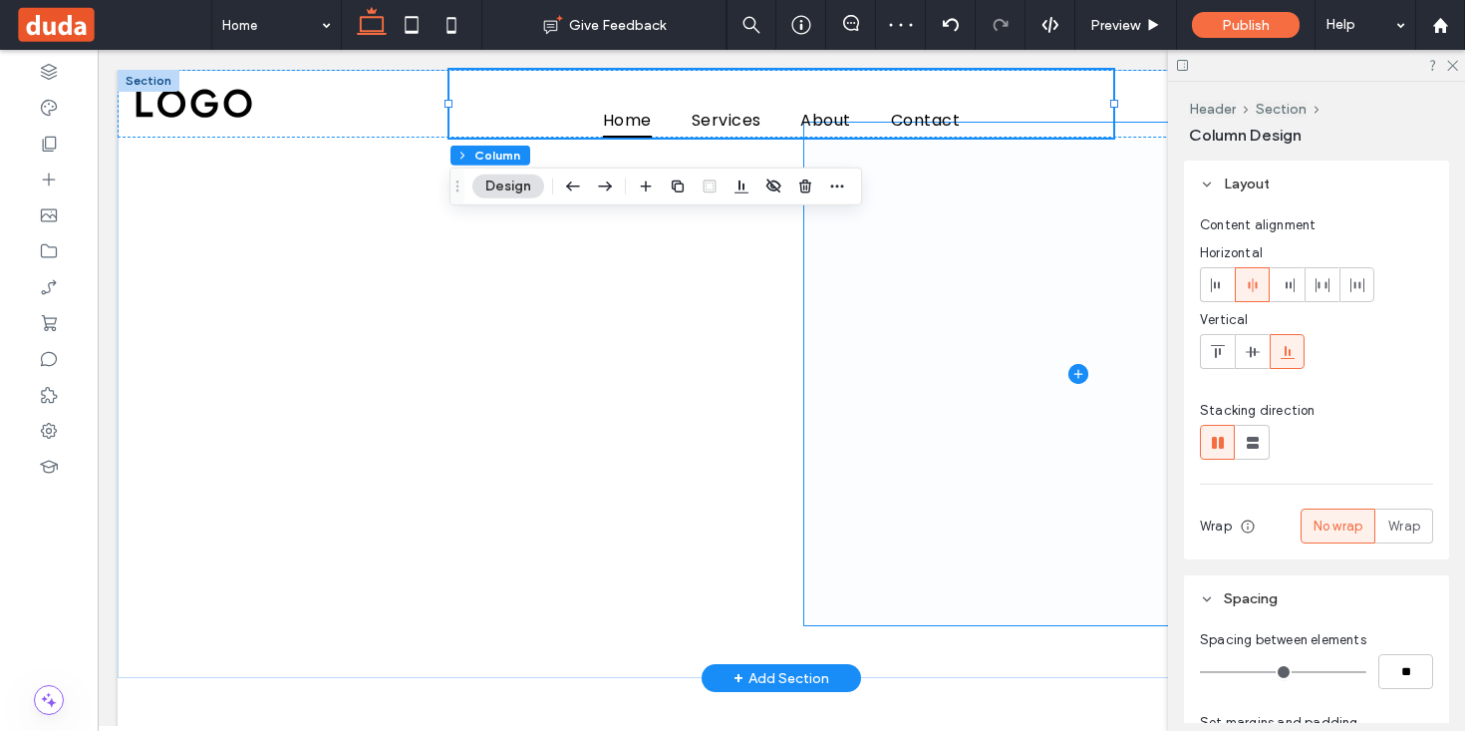
click at [831, 285] on span at bounding box center [1078, 374] width 548 height 502
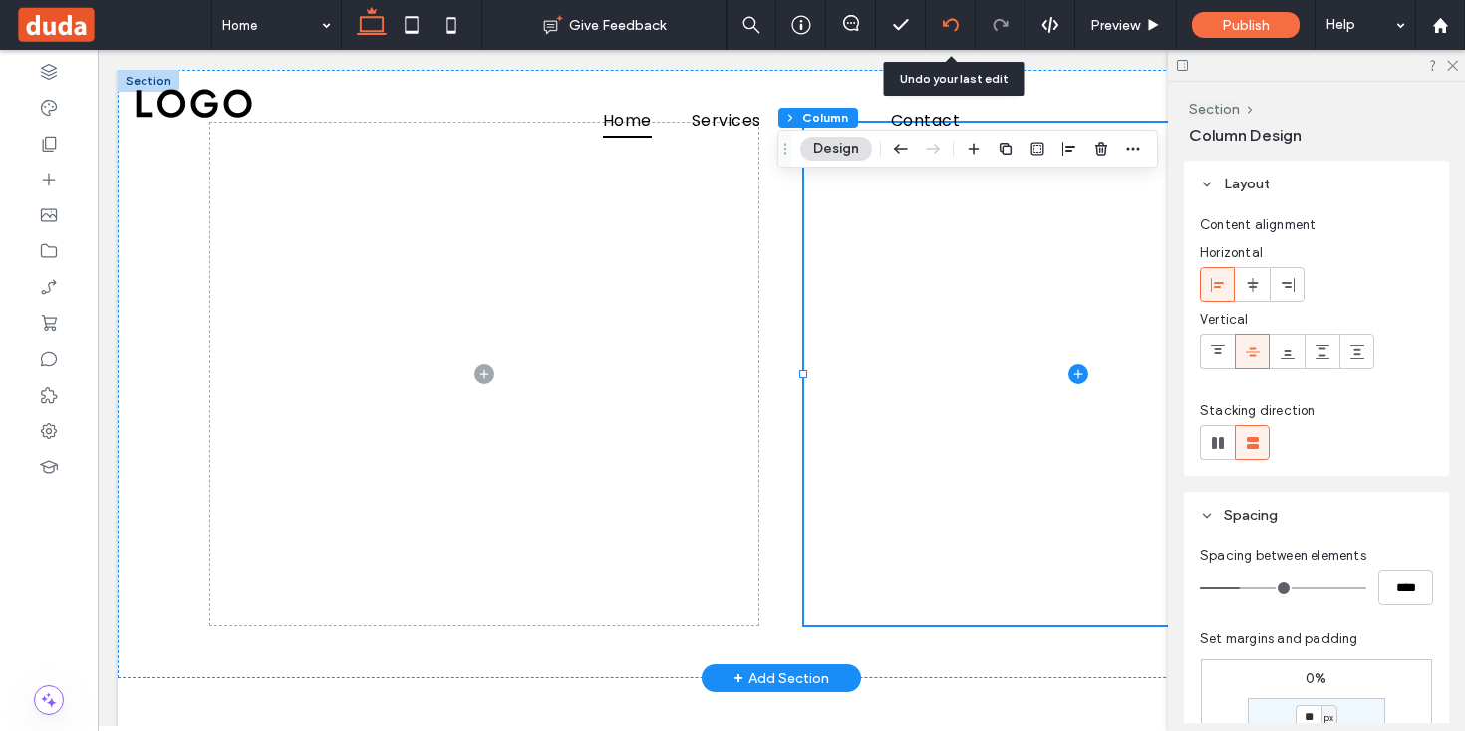
click at [941, 23] on div at bounding box center [950, 25] width 49 height 16
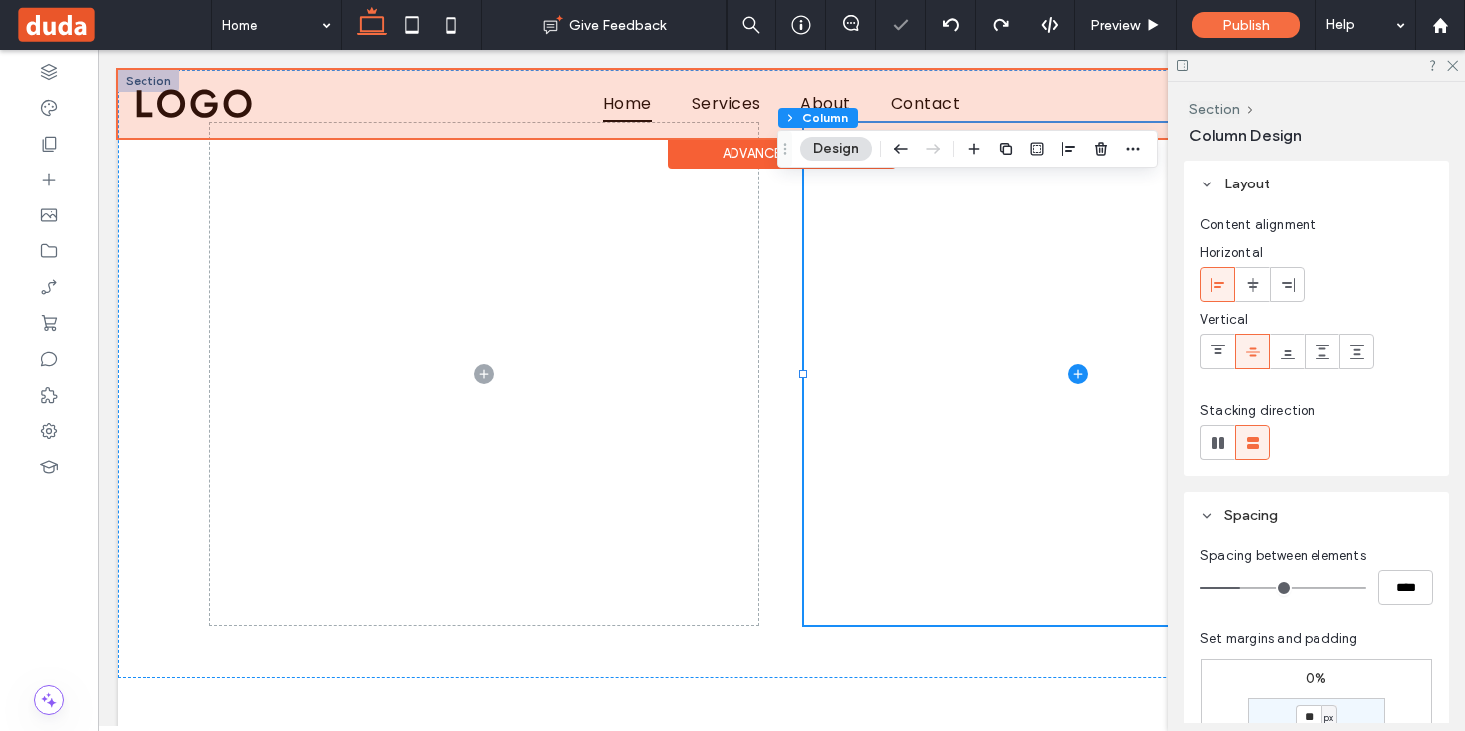
click at [991, 96] on div at bounding box center [782, 104] width 1328 height 68
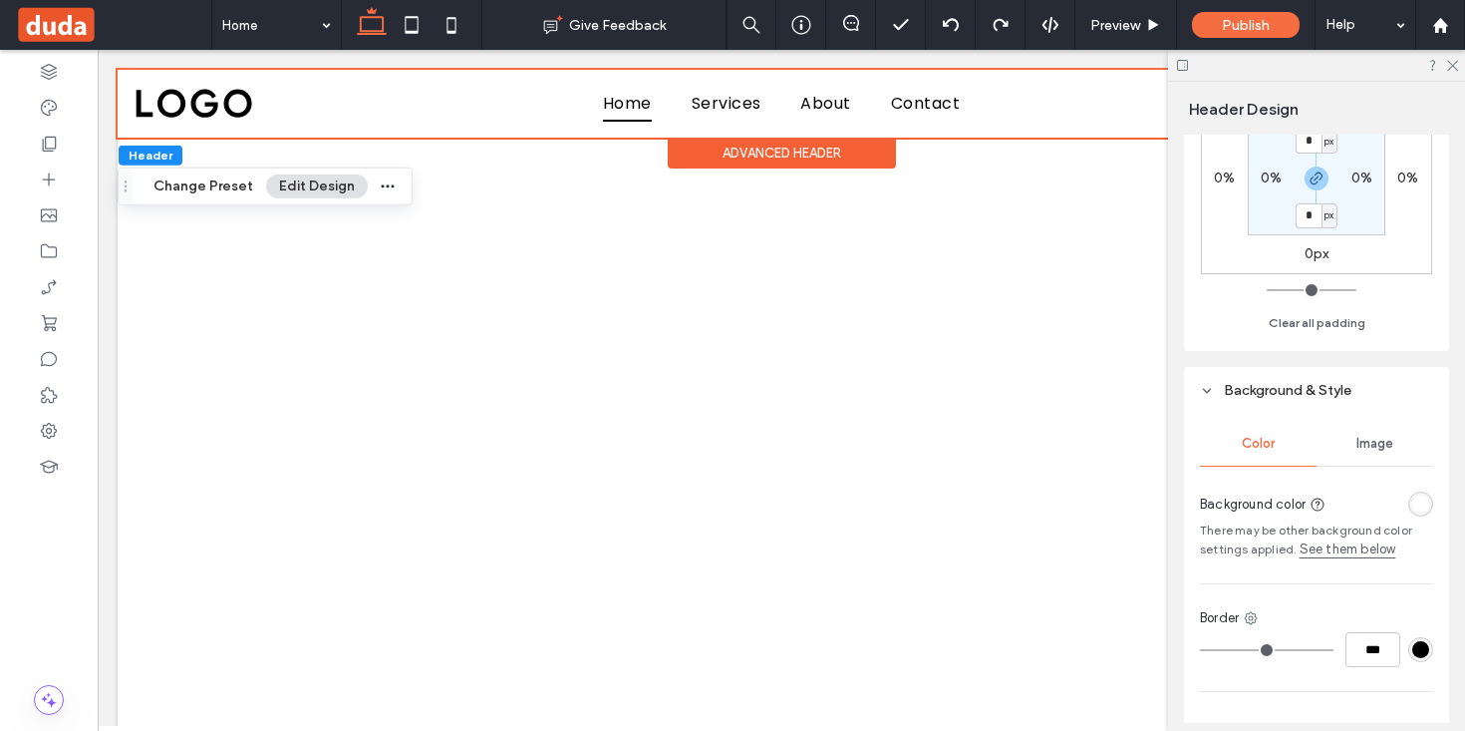
scroll to position [394, 0]
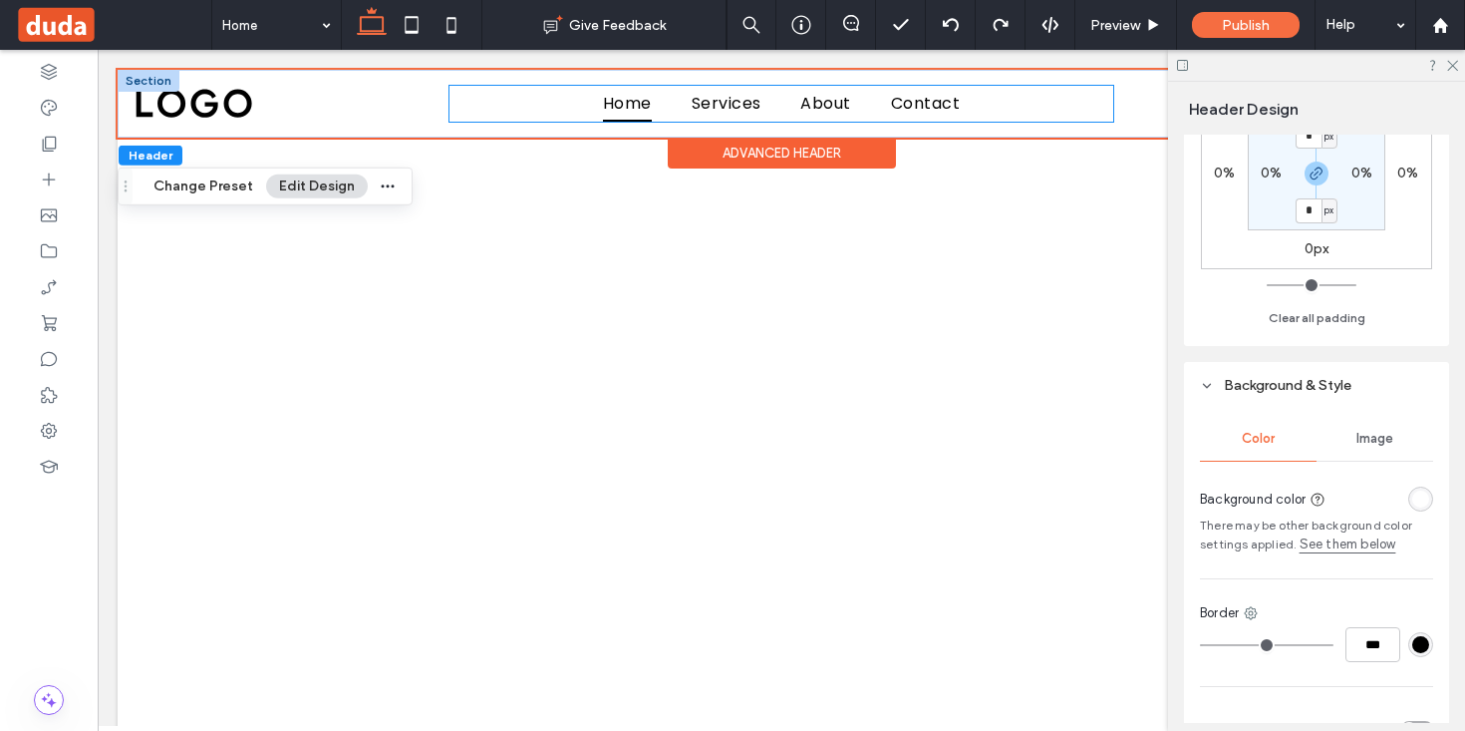
click at [985, 106] on ul "Home Services About Contact" at bounding box center [782, 103] width 664 height 35
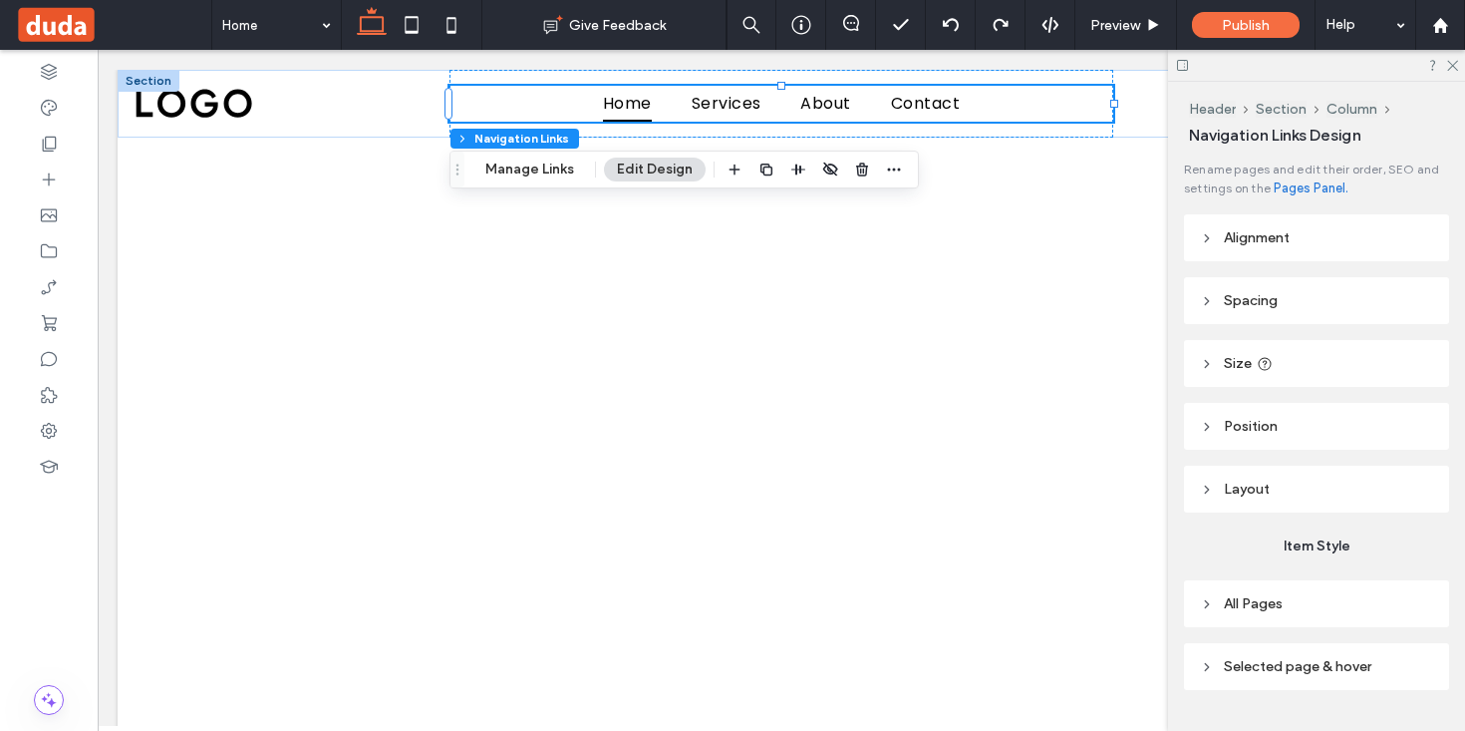
click at [1217, 301] on header "Spacing" at bounding box center [1316, 300] width 265 height 47
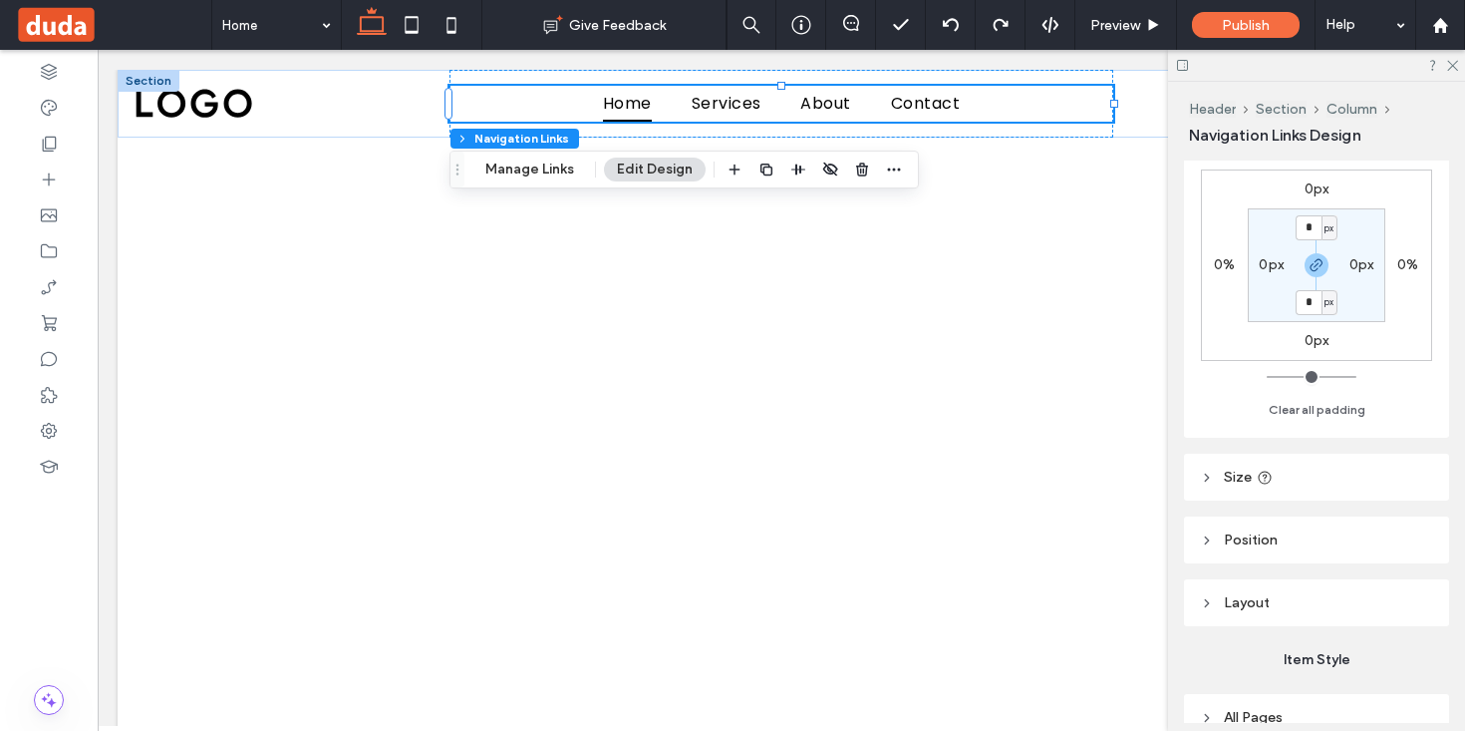
scroll to position [213, 0]
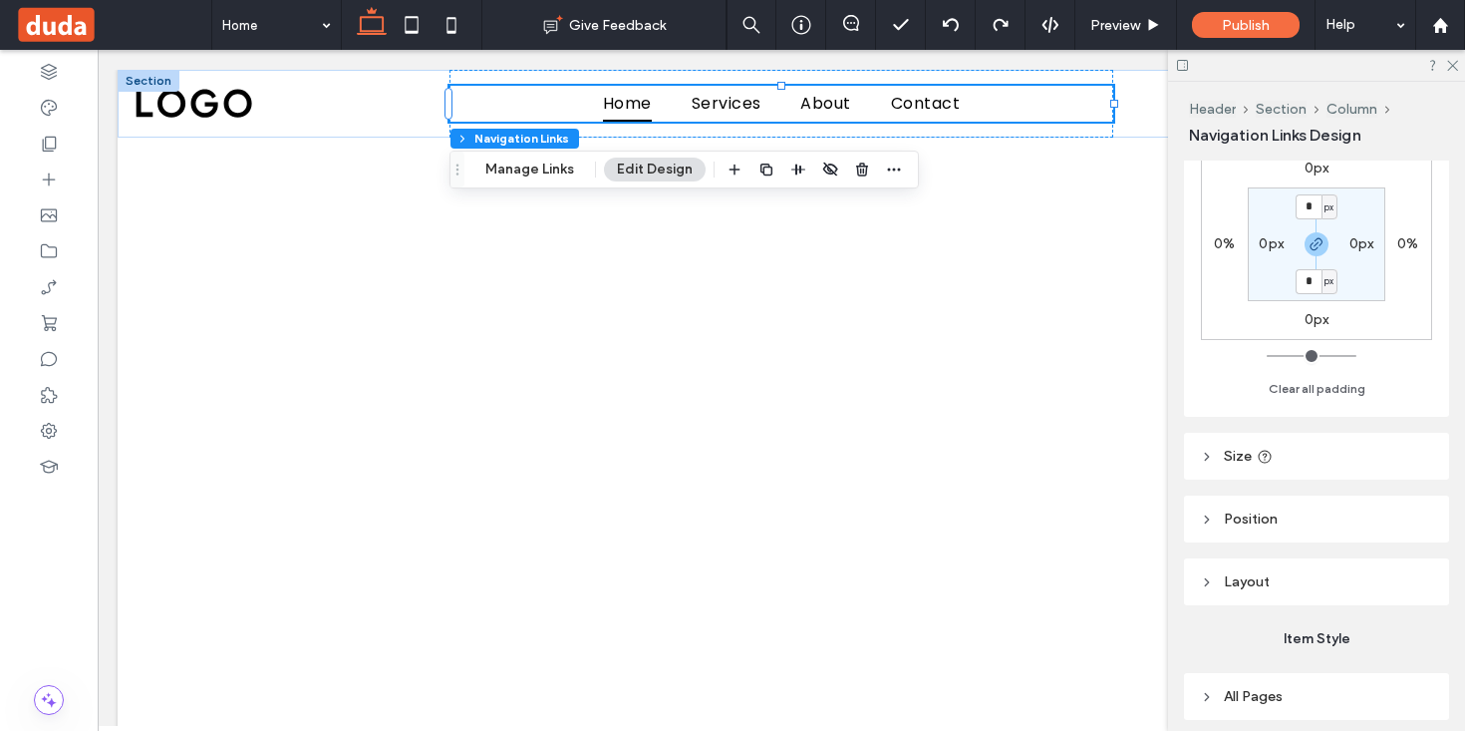
click at [1243, 458] on span "Size" at bounding box center [1238, 456] width 28 height 17
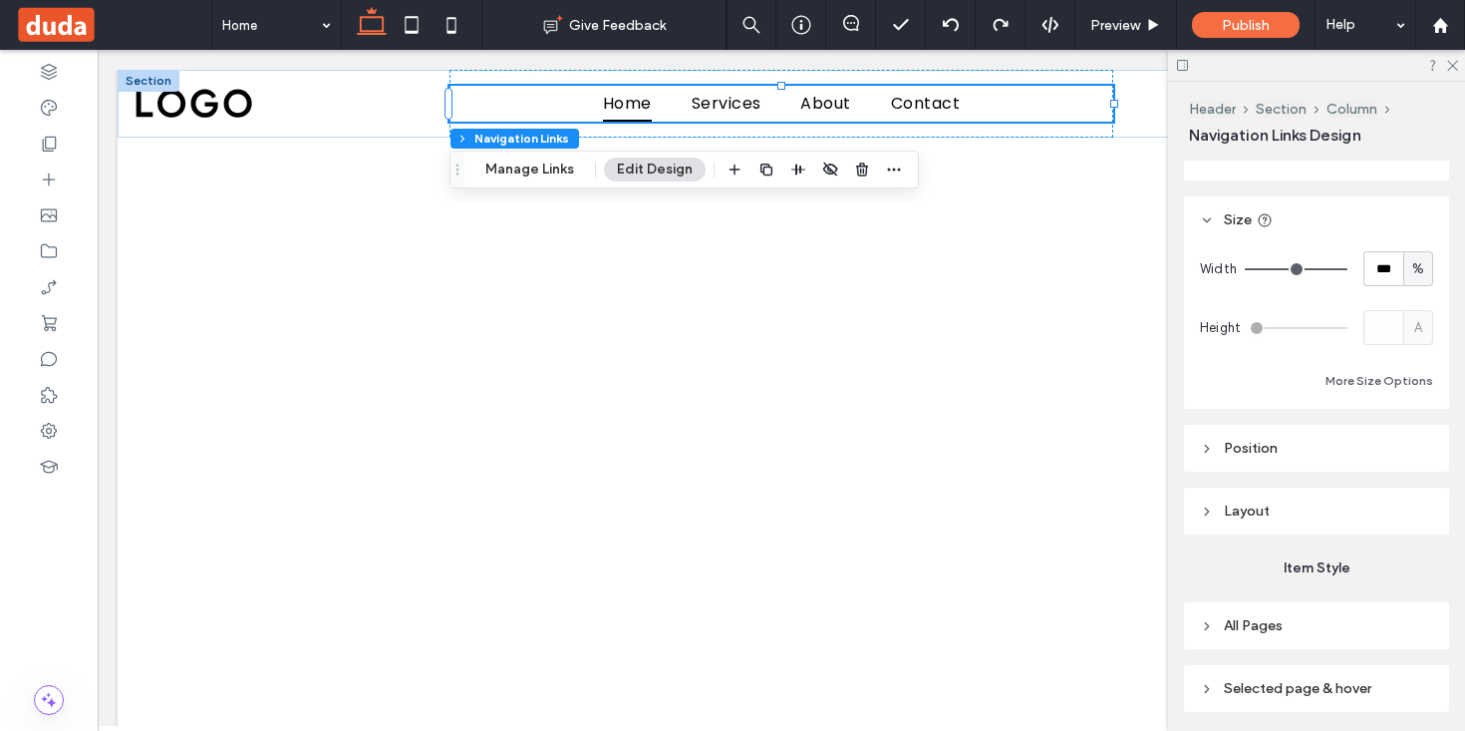
scroll to position [463, 0]
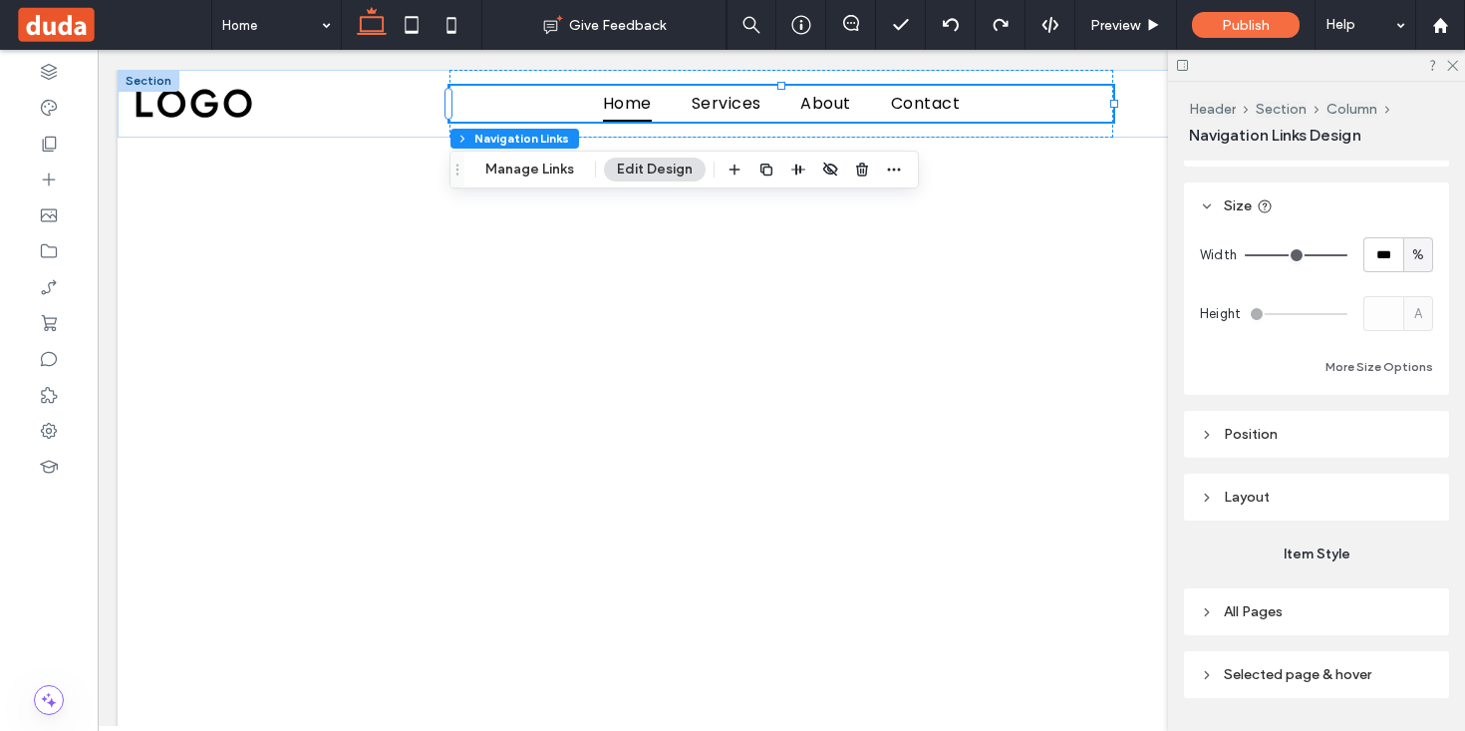
click at [1241, 439] on span "Position" at bounding box center [1251, 434] width 54 height 17
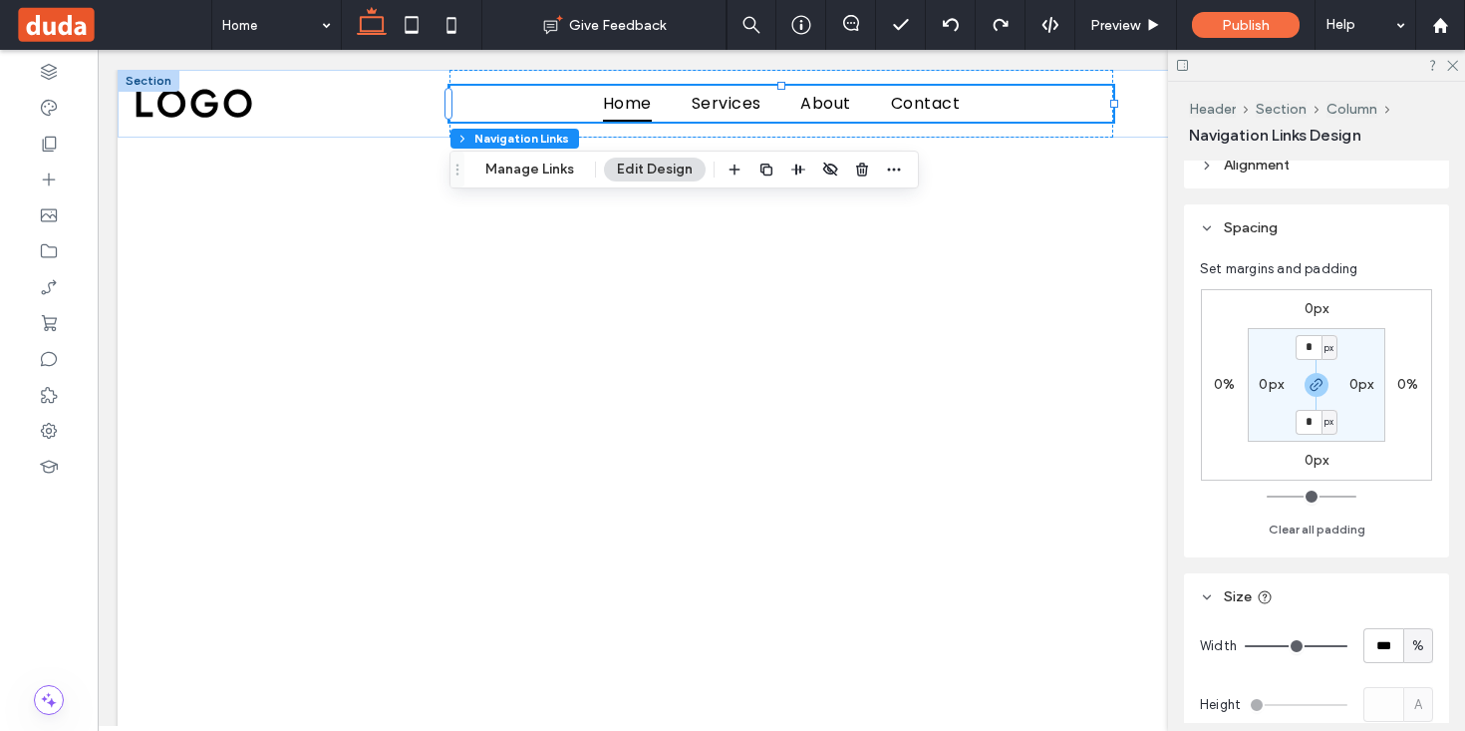
scroll to position [0, 0]
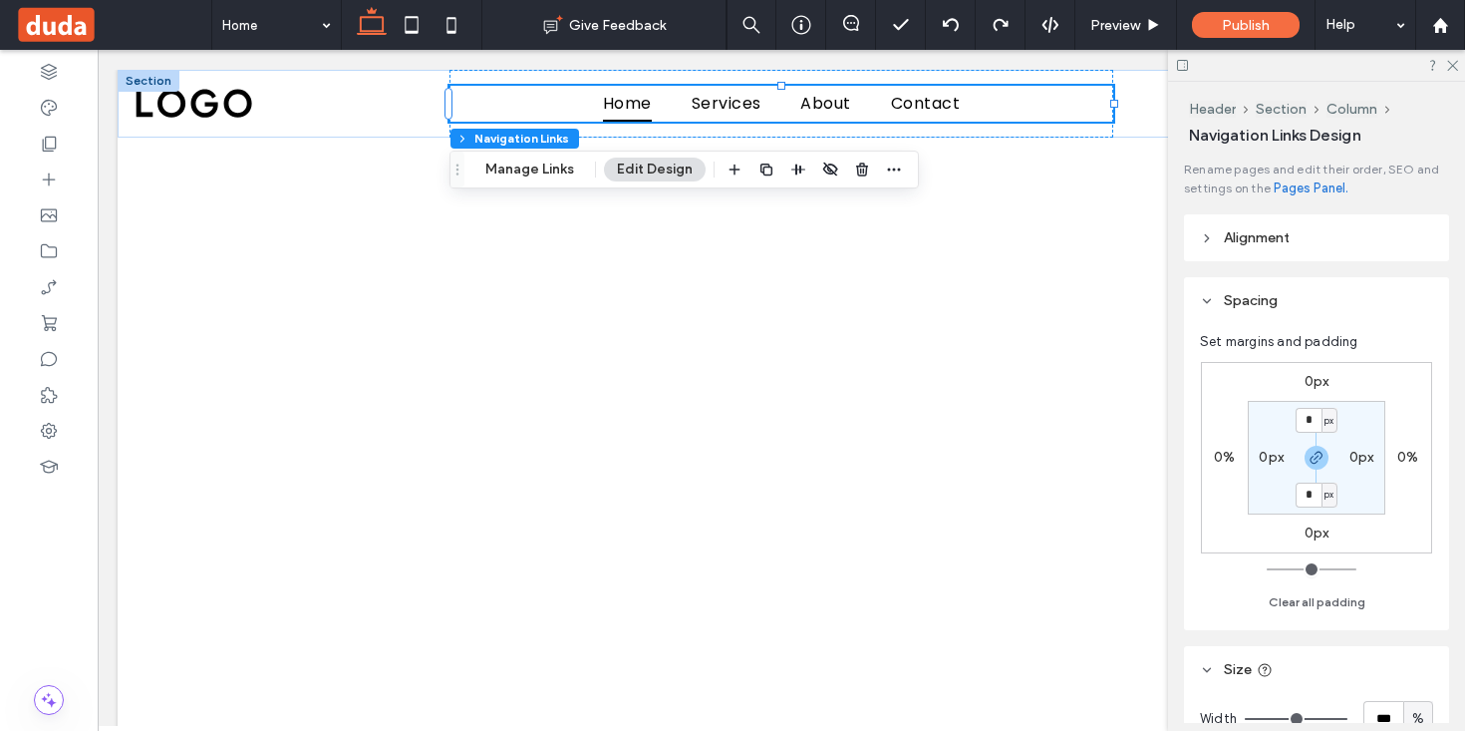
click at [1263, 246] on span "Alignment" at bounding box center [1257, 237] width 66 height 17
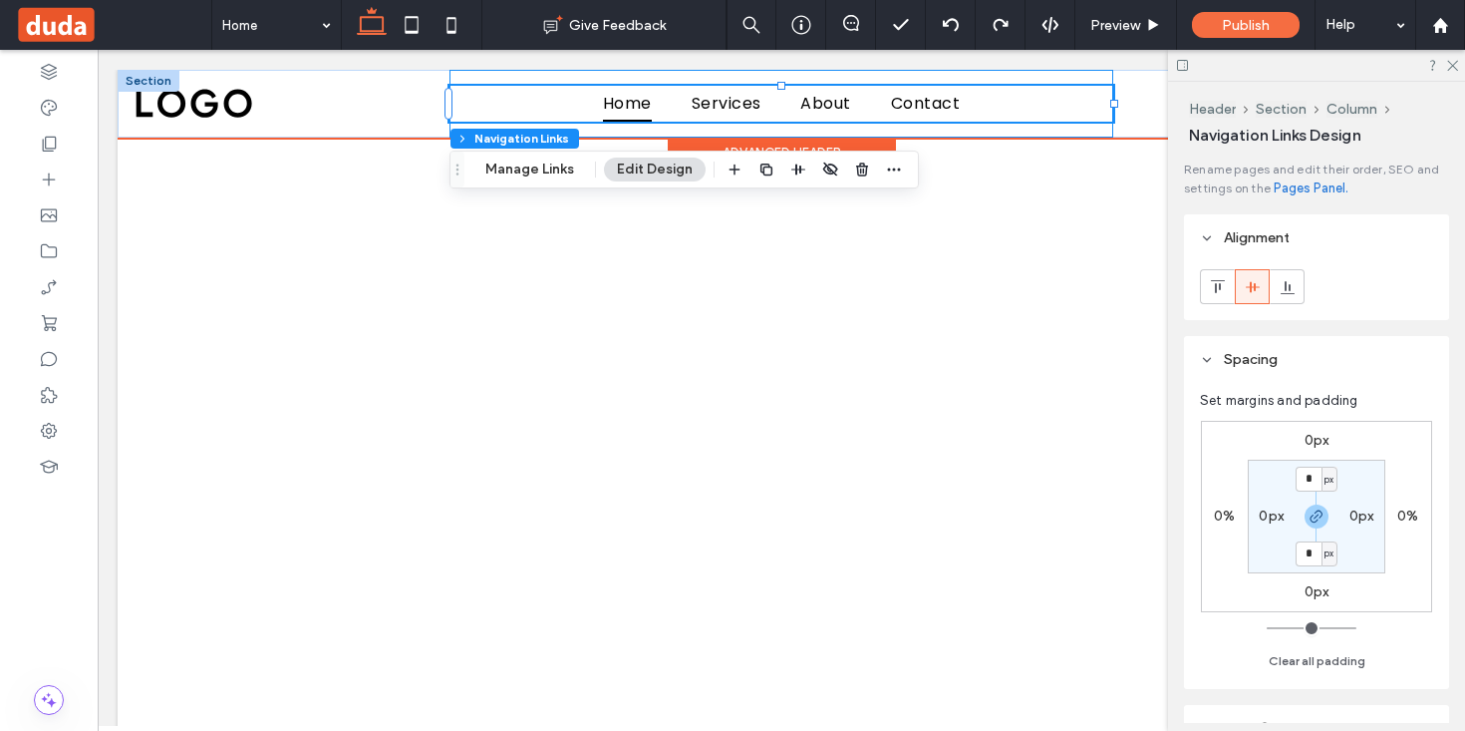
click at [552, 78] on div "Home Services About Contact" at bounding box center [782, 104] width 664 height 68
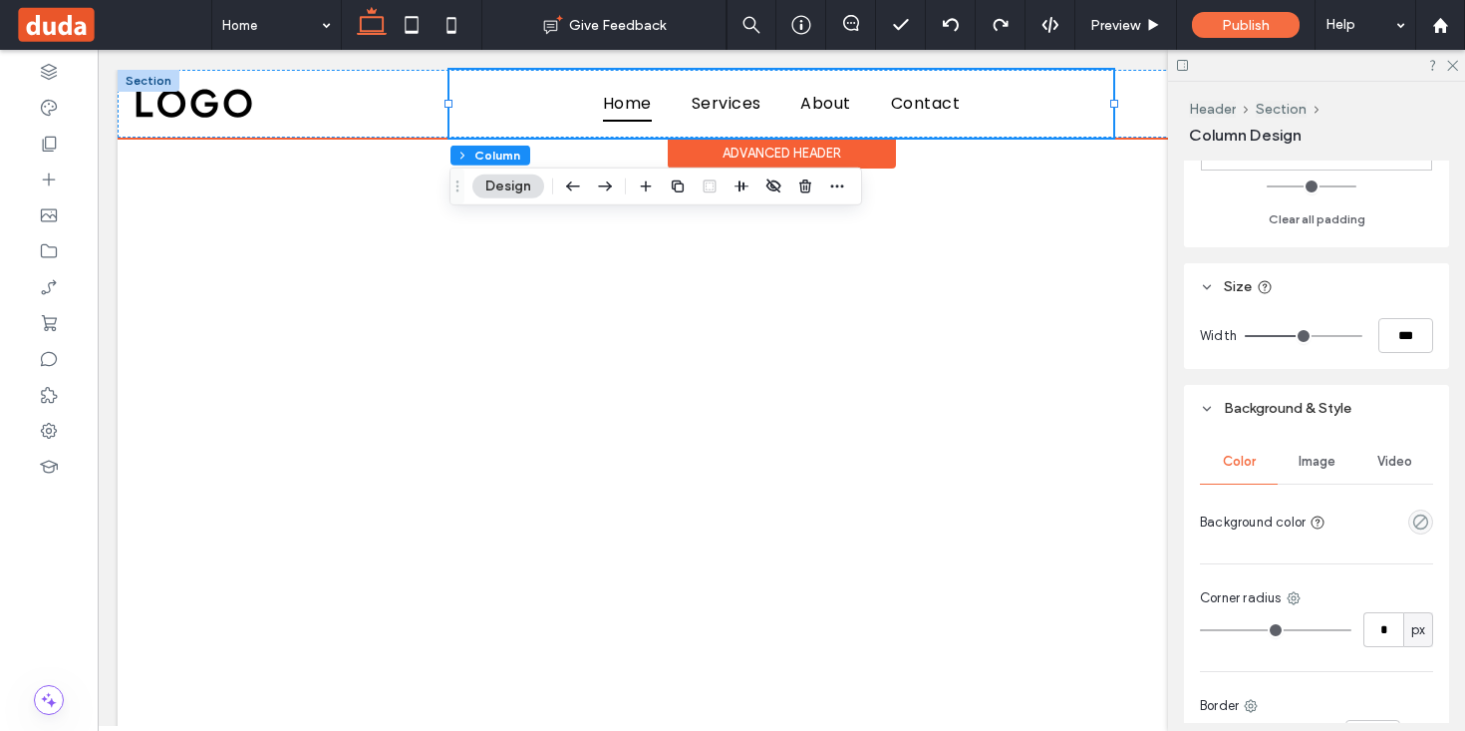
scroll to position [769, 0]
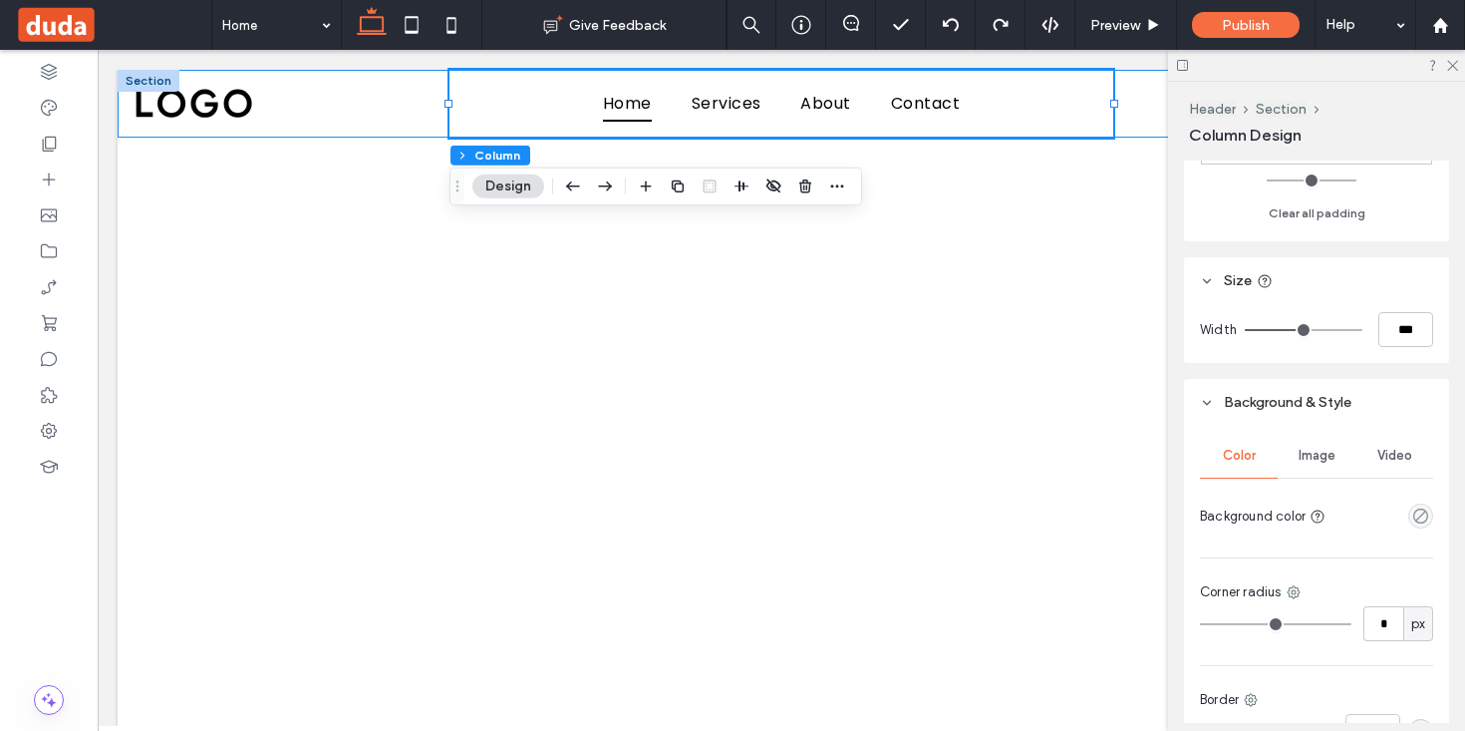
click at [1284, 119] on div "Header Section Column Design" at bounding box center [1319, 122] width 260 height 45
click at [1285, 113] on button "Section" at bounding box center [1281, 109] width 51 height 17
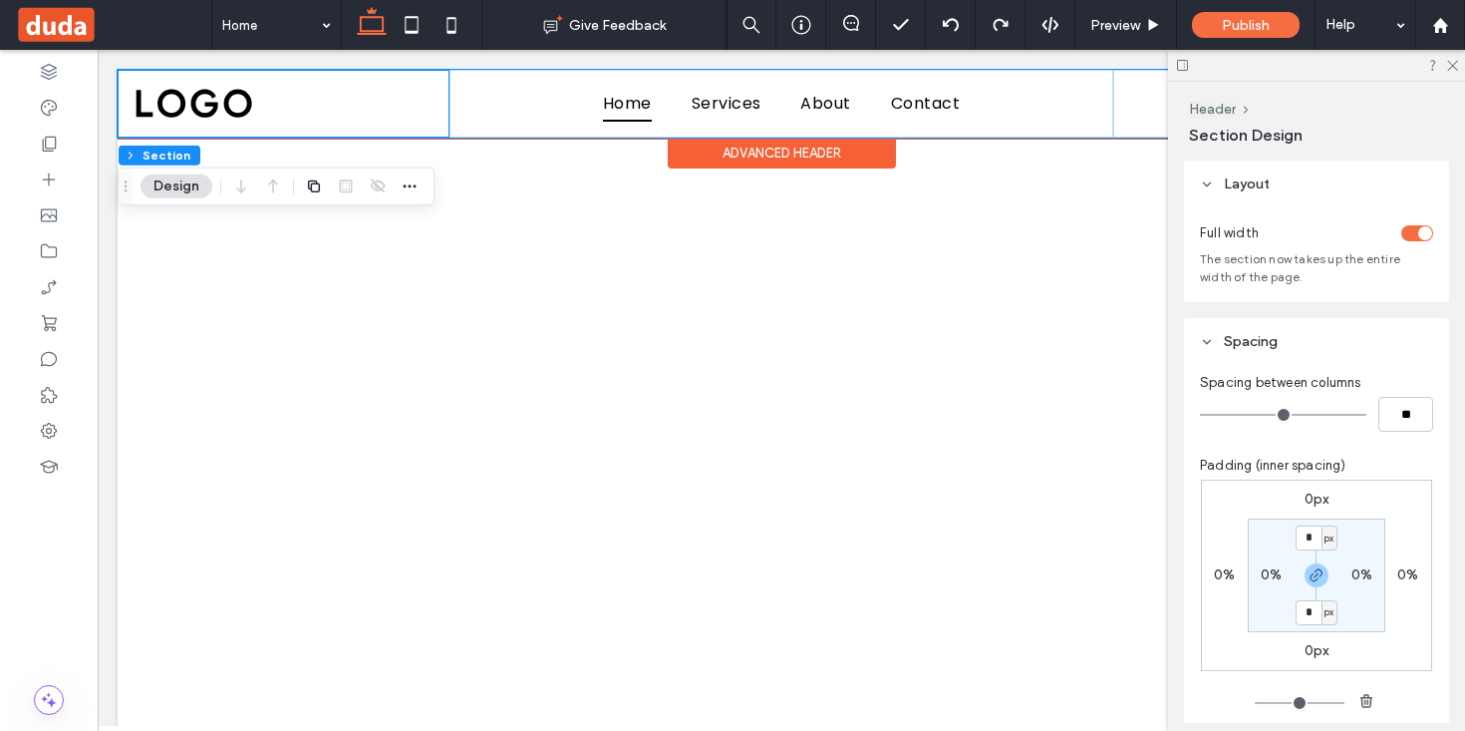
click at [415, 89] on div at bounding box center [284, 104] width 332 height 68
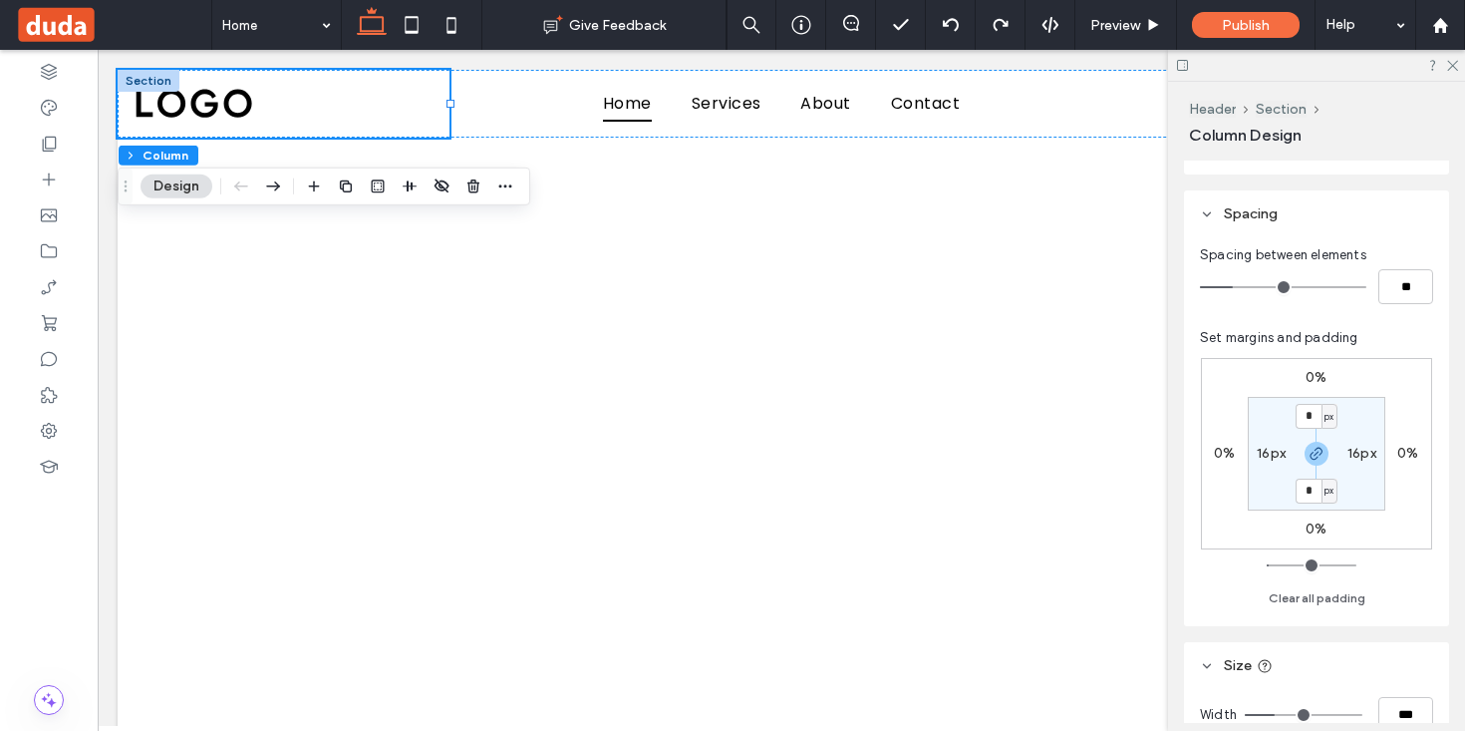
scroll to position [404, 0]
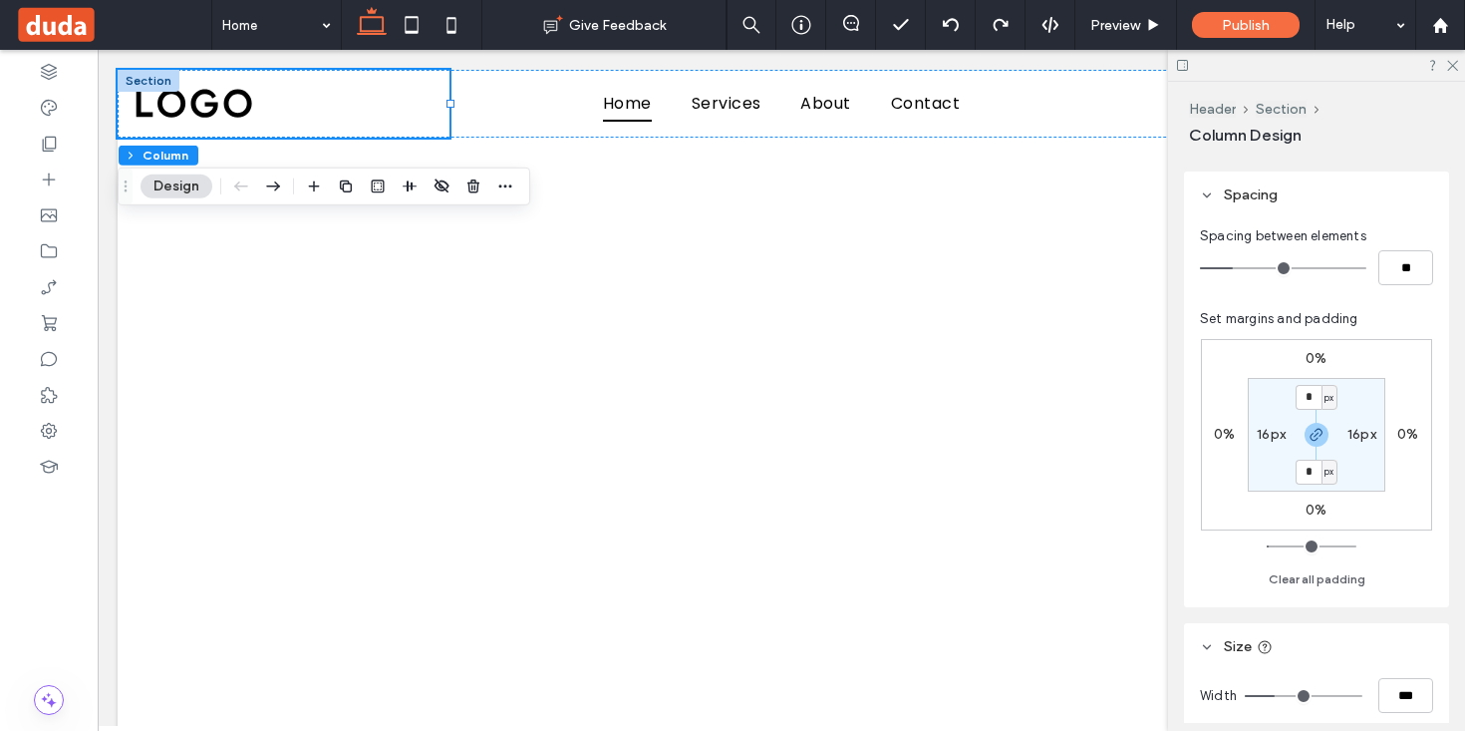
type input "*"
type input "**"
type input "*"
type input "**"
type input "*"
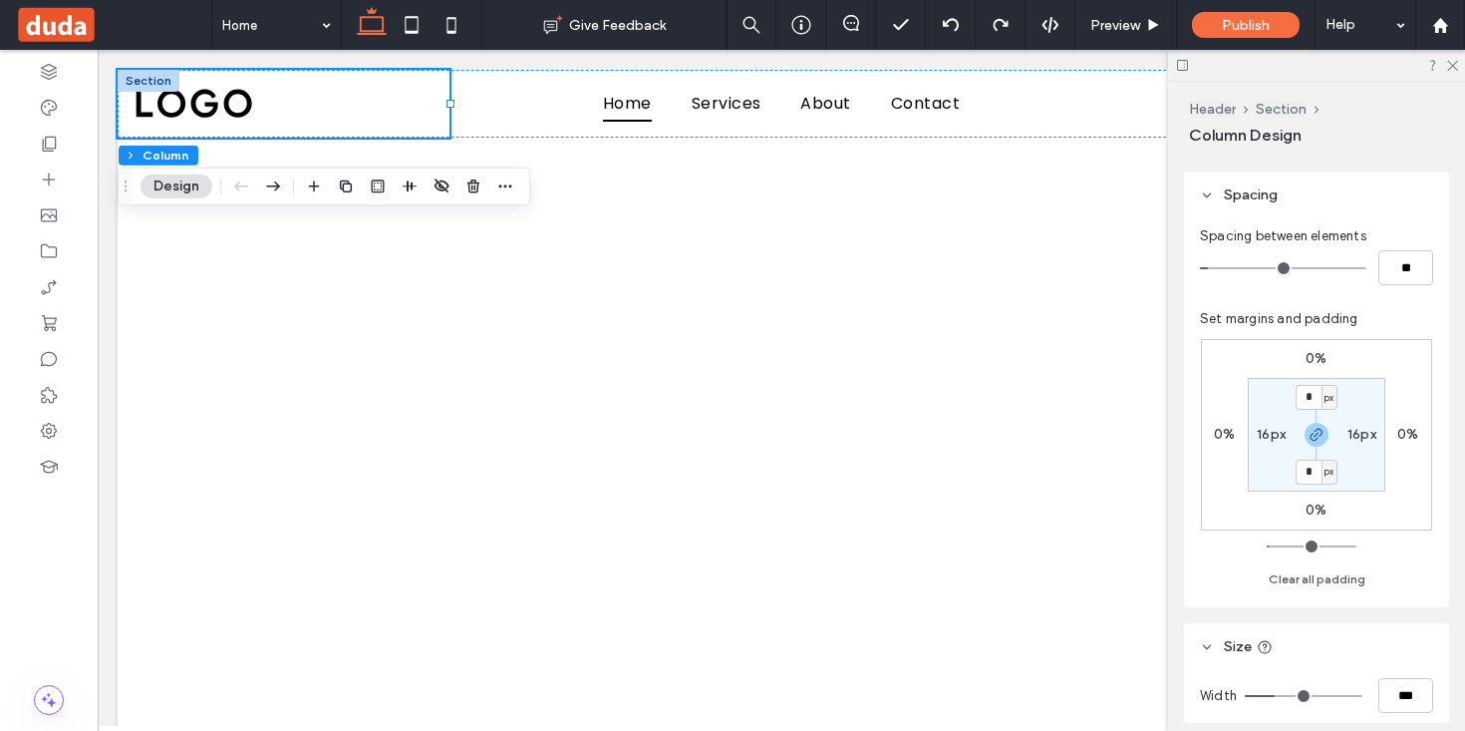
type input "**"
drag, startPoint x: 1234, startPoint y: 270, endPoint x: 1163, endPoint y: 267, distance: 70.8
type input "*"
click at [1200, 267] on input "range" at bounding box center [1283, 268] width 166 height 2
click at [1307, 391] on input "*" at bounding box center [1309, 397] width 26 height 25
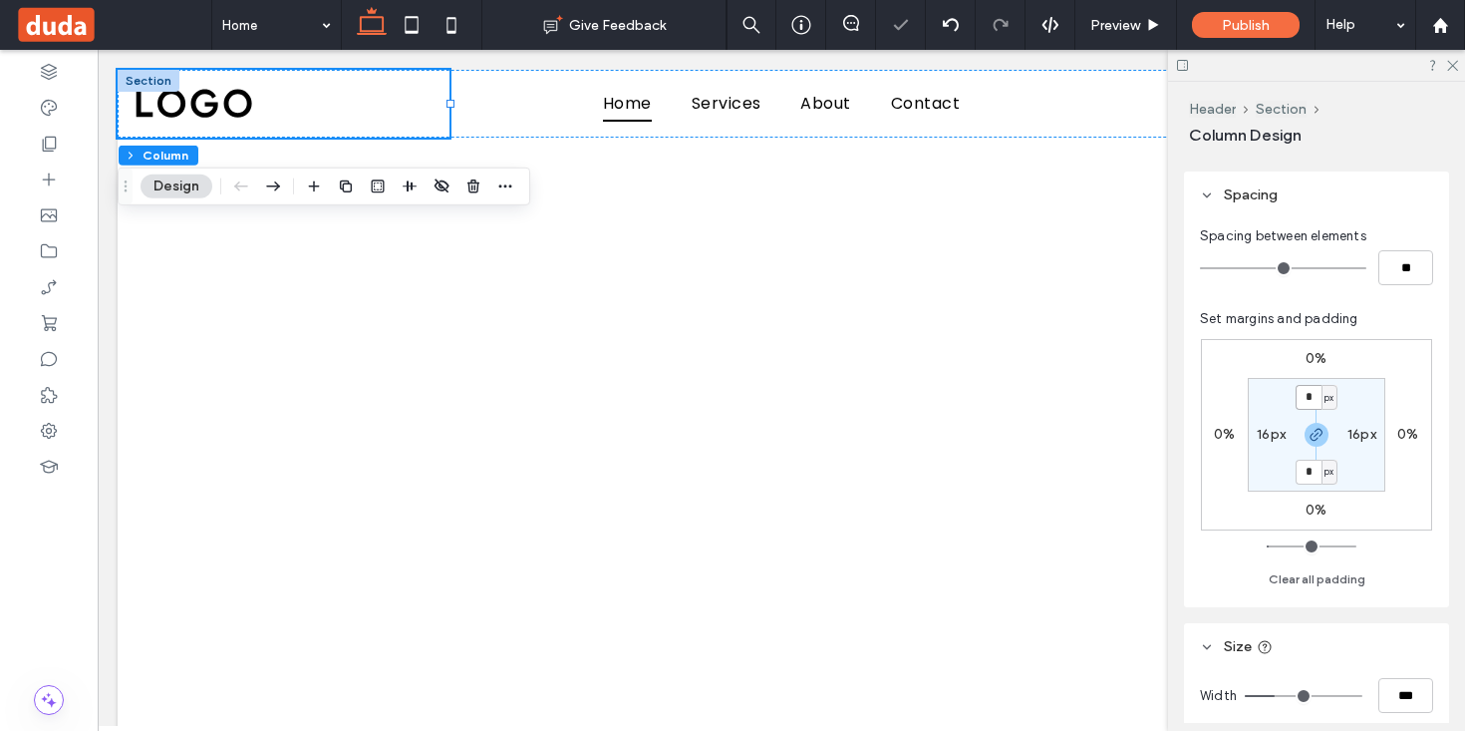
type input "*"
type input "**"
type input "*"
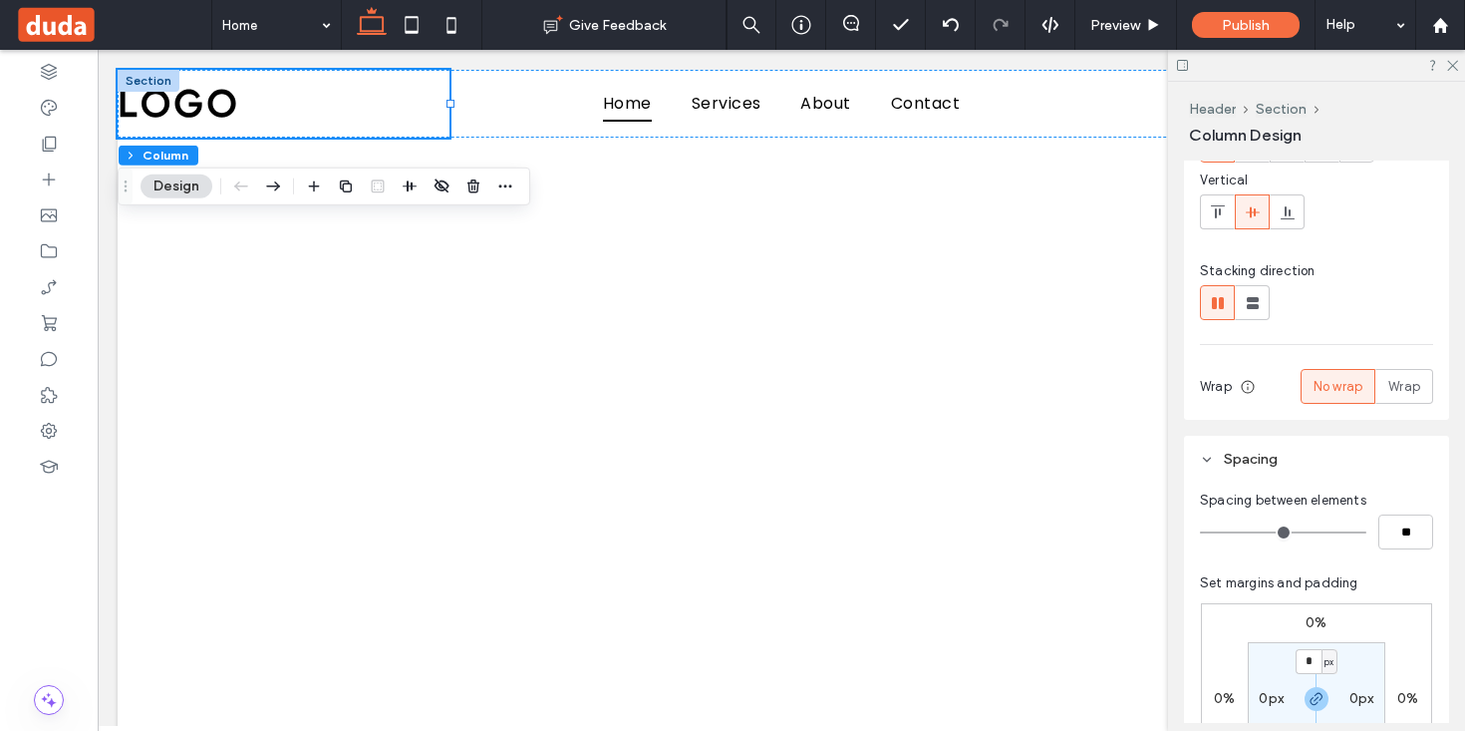
scroll to position [0, 0]
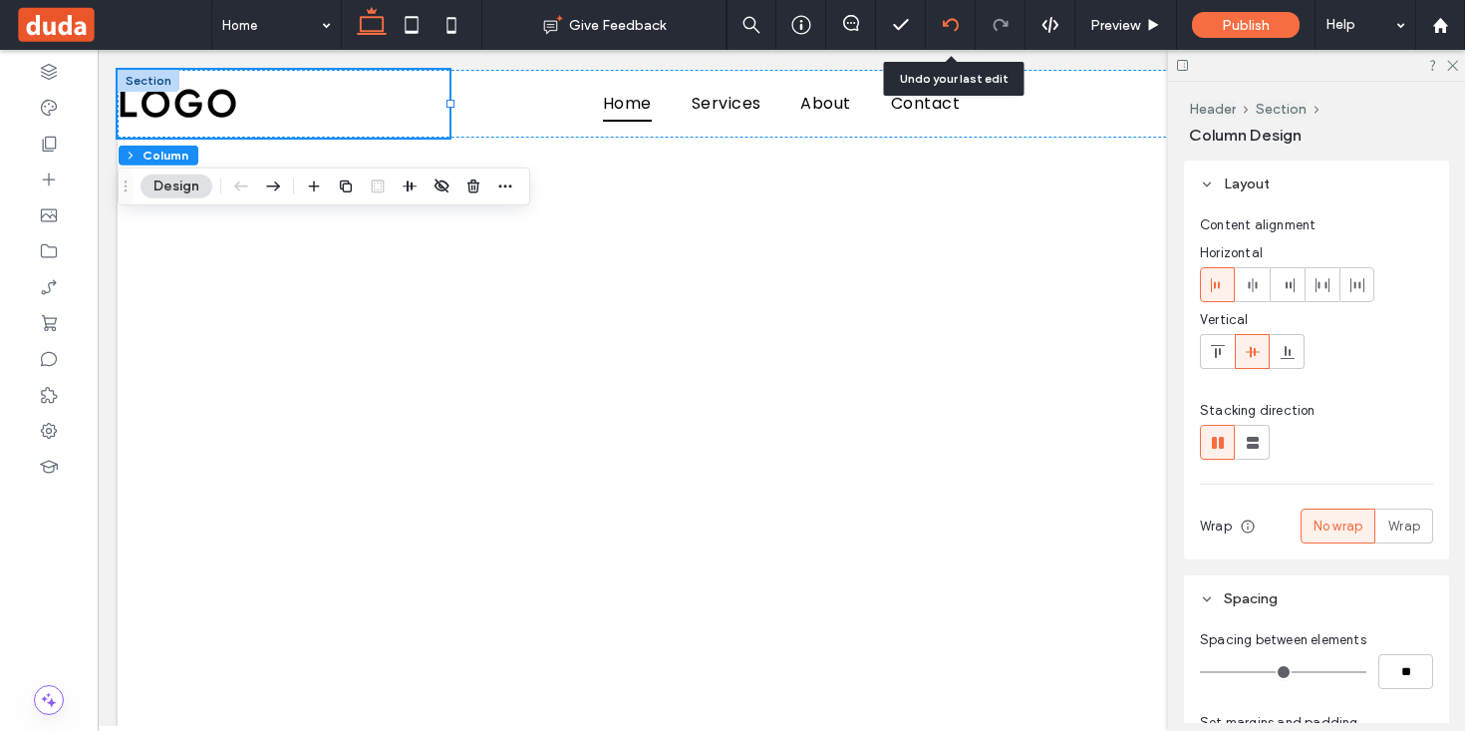
click at [943, 18] on icon at bounding box center [951, 25] width 16 height 16
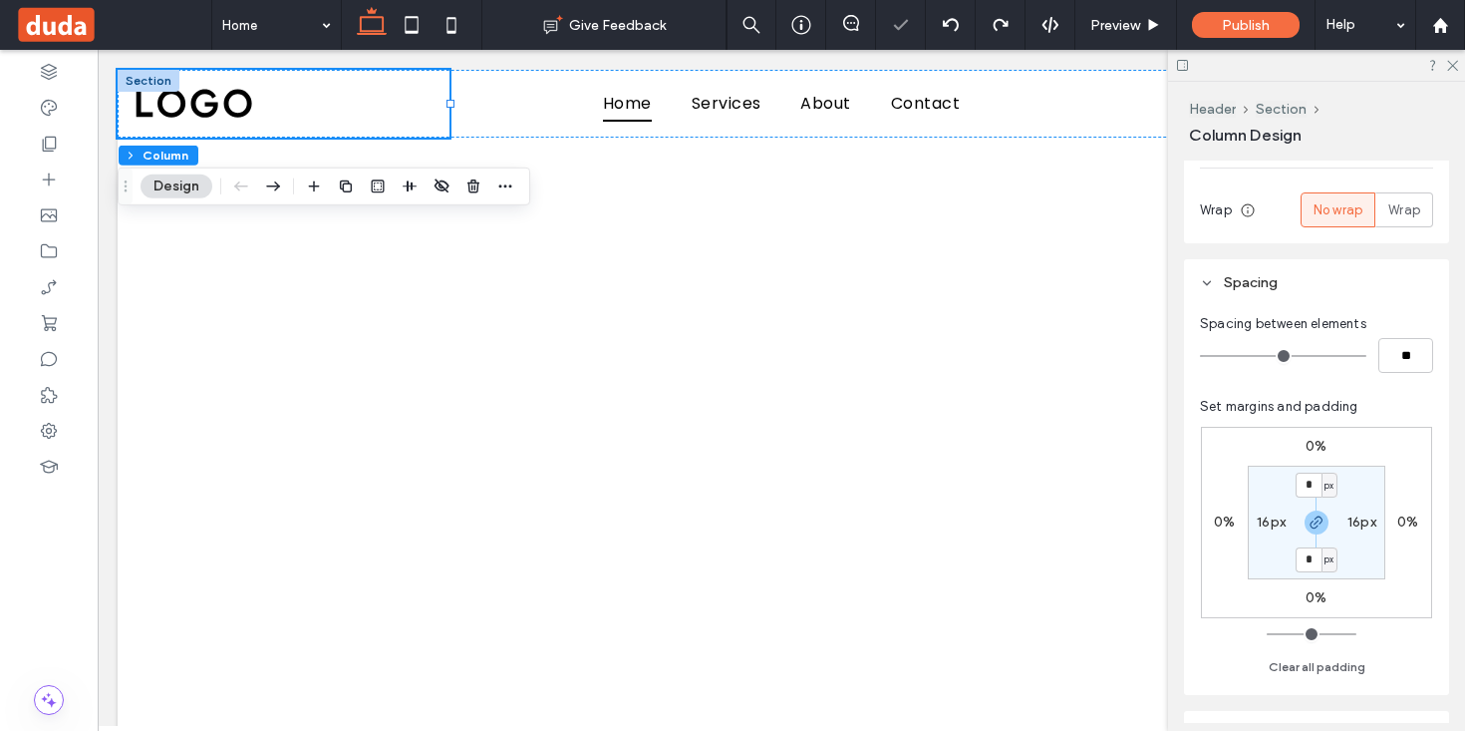
scroll to position [319, 0]
click at [1272, 522] on label "16px" at bounding box center [1271, 518] width 29 height 17
type input "**"
type input "*"
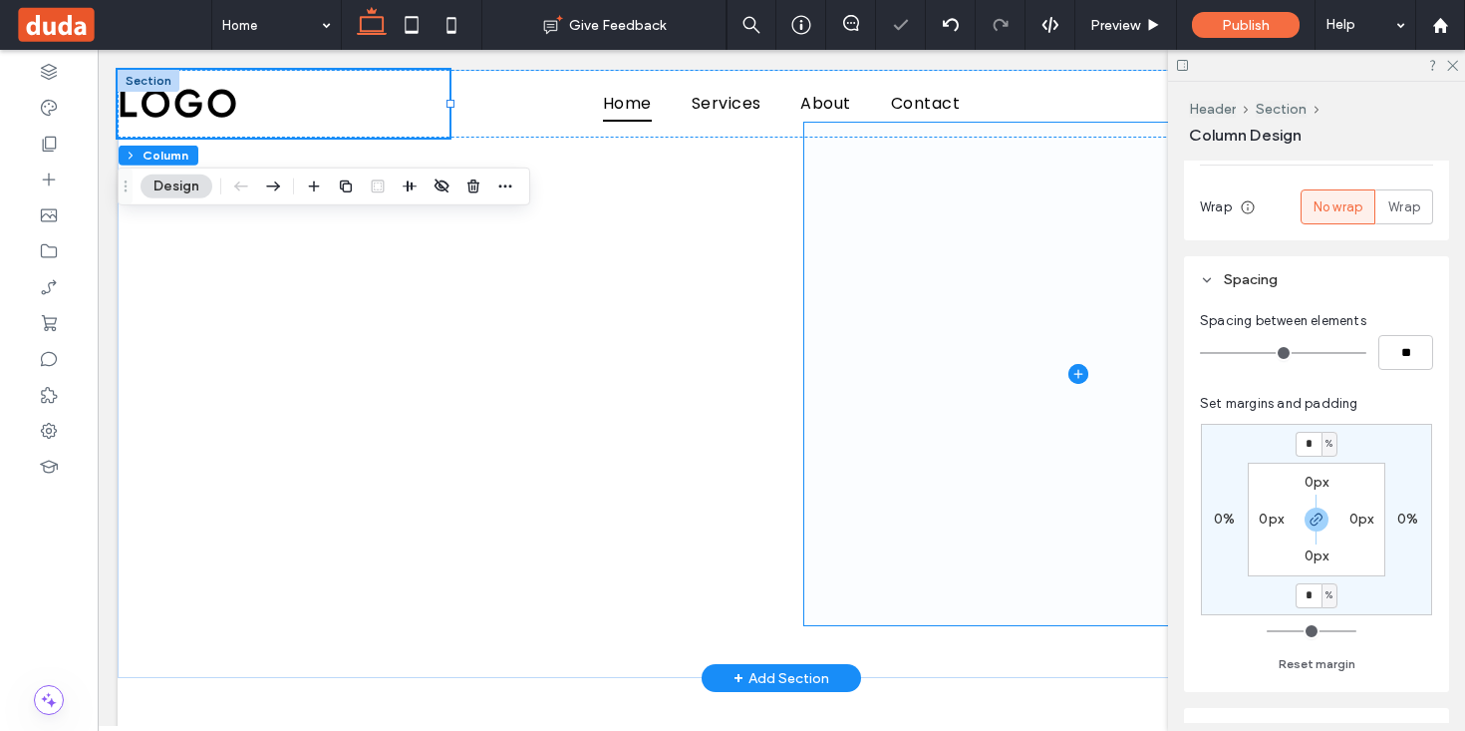
click at [843, 344] on span at bounding box center [1078, 374] width 548 height 502
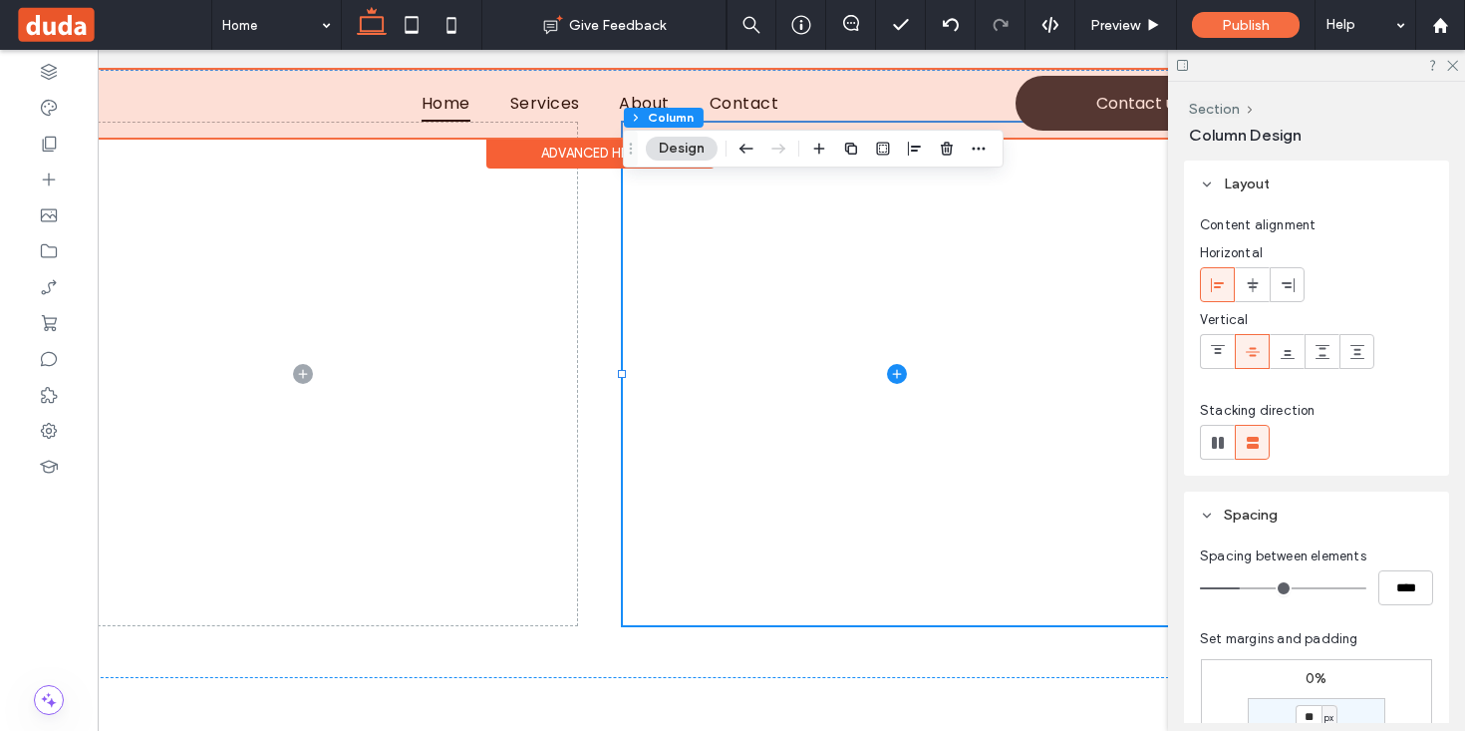
scroll to position [0, 297]
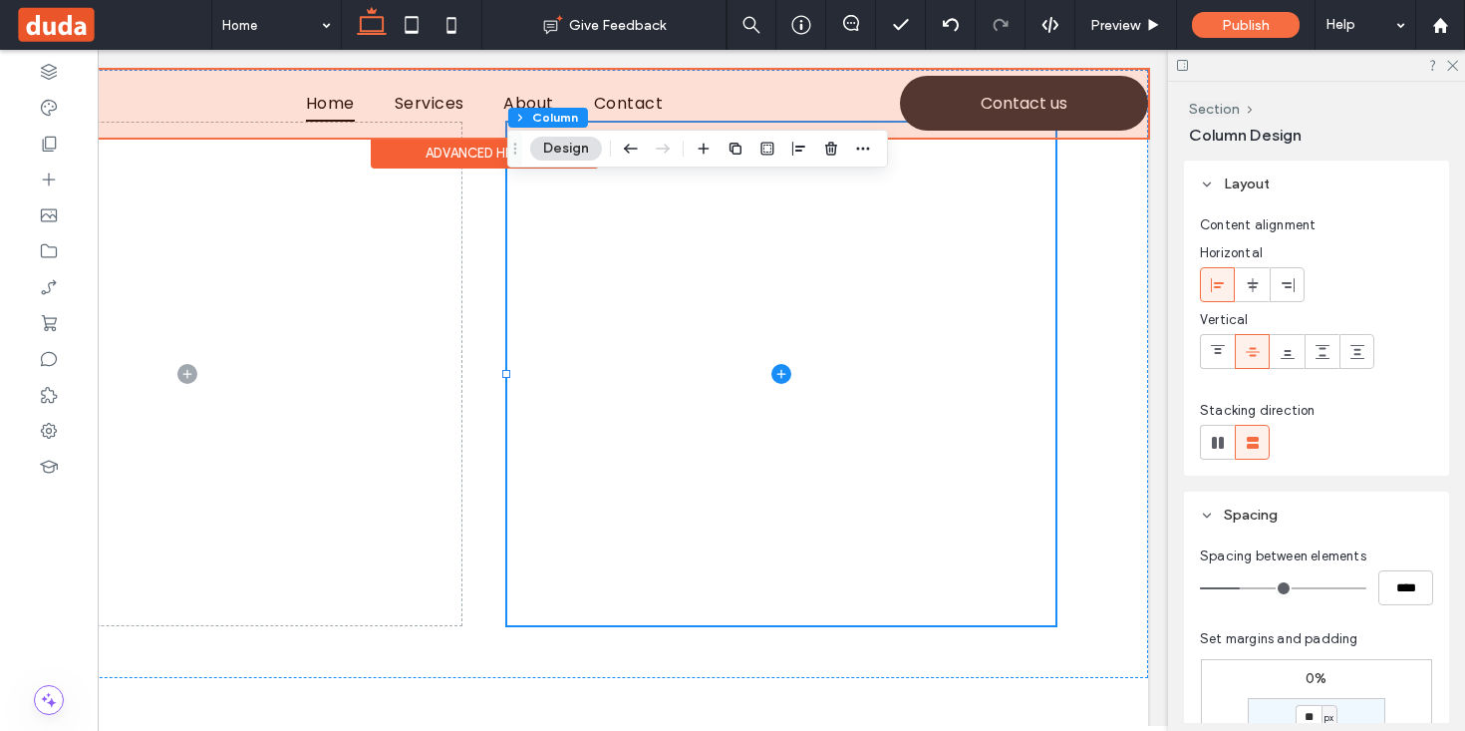
click at [971, 85] on div at bounding box center [485, 104] width 1328 height 68
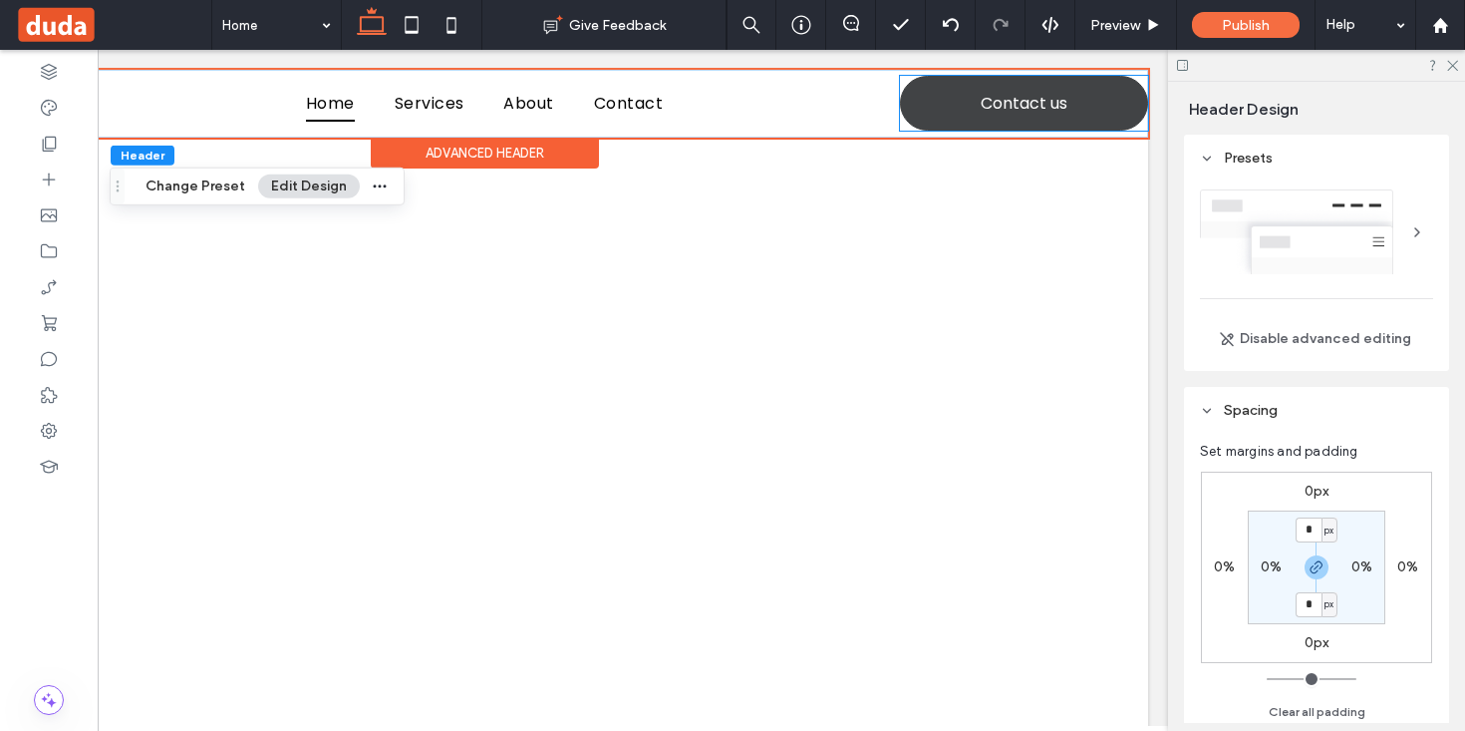
click at [940, 103] on link "Contact us" at bounding box center [1024, 103] width 248 height 55
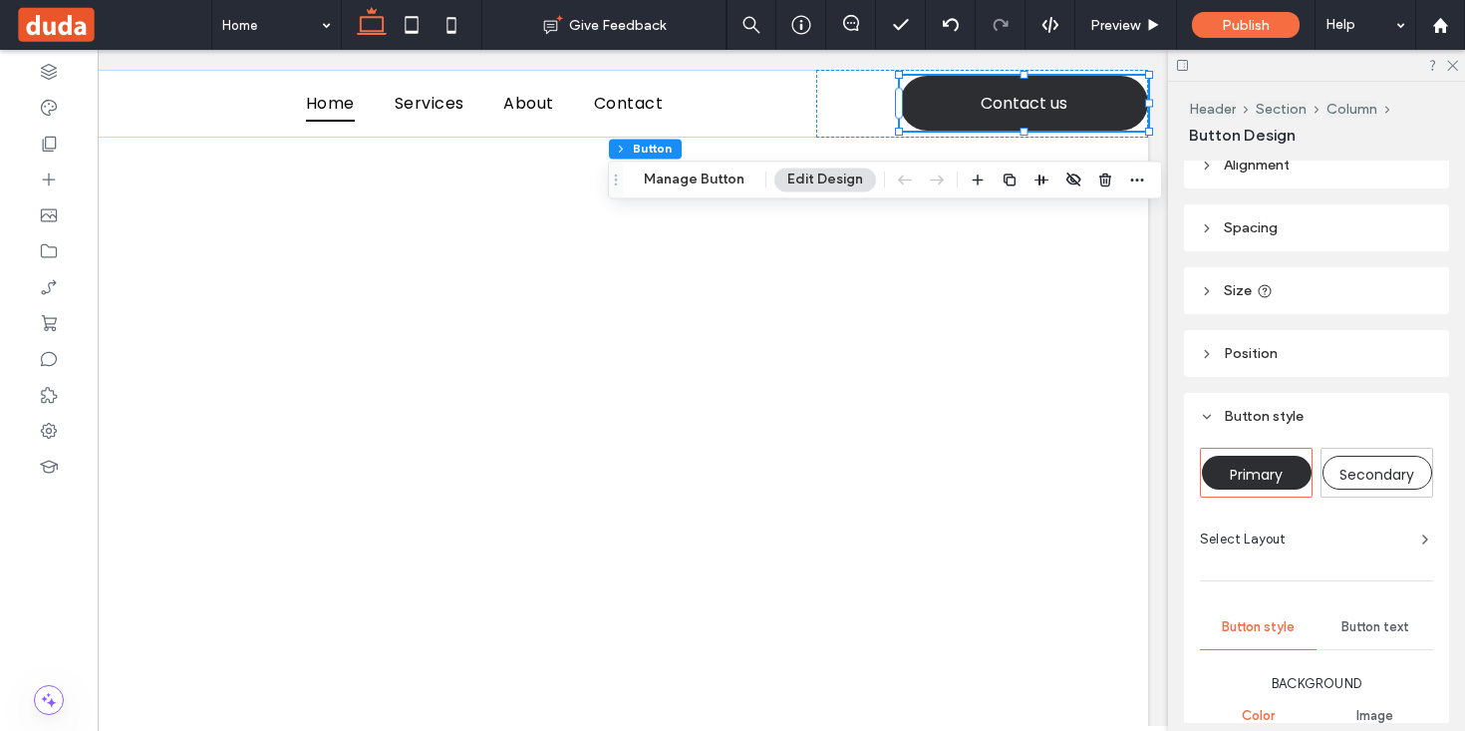
scroll to position [0, 0]
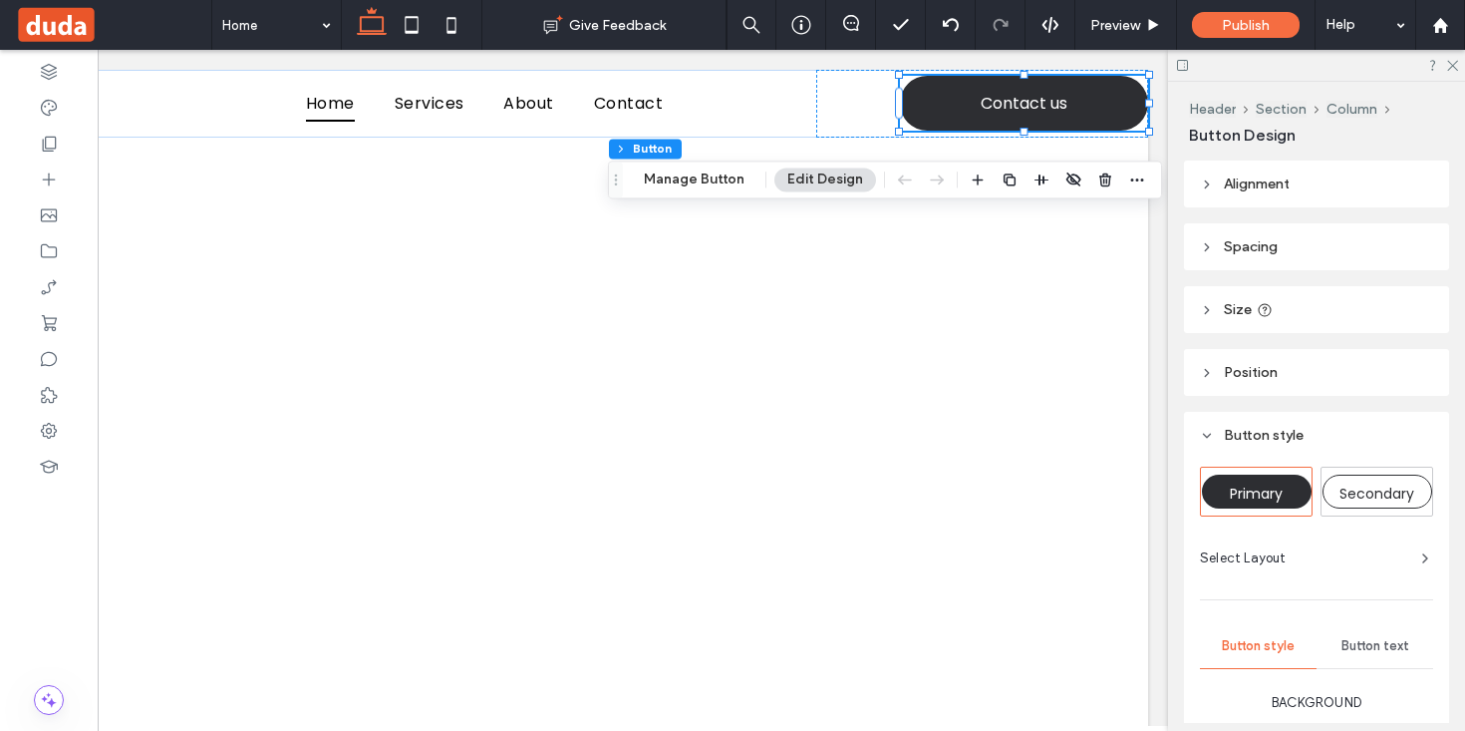
click at [1270, 369] on span "Position" at bounding box center [1251, 372] width 54 height 17
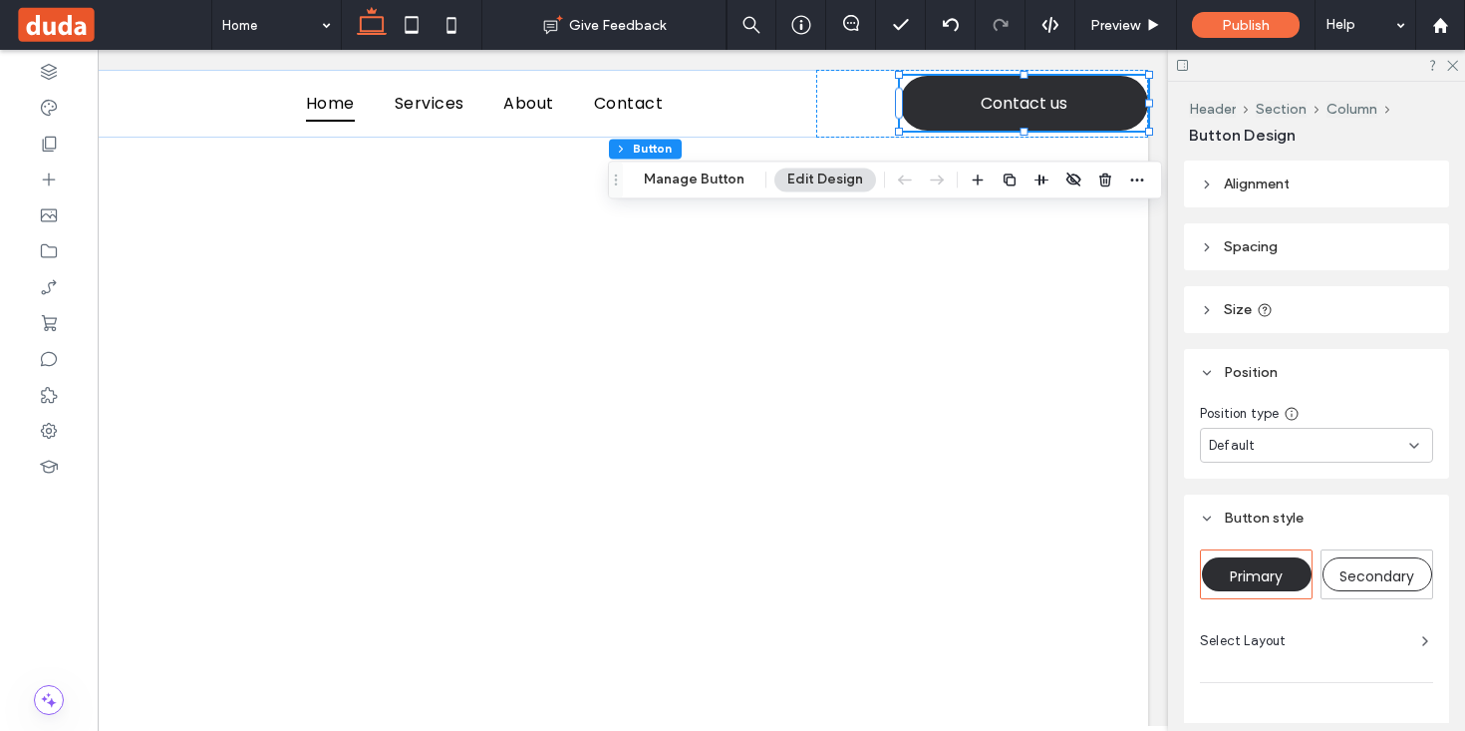
click at [1233, 252] on span "Spacing" at bounding box center [1251, 246] width 54 height 17
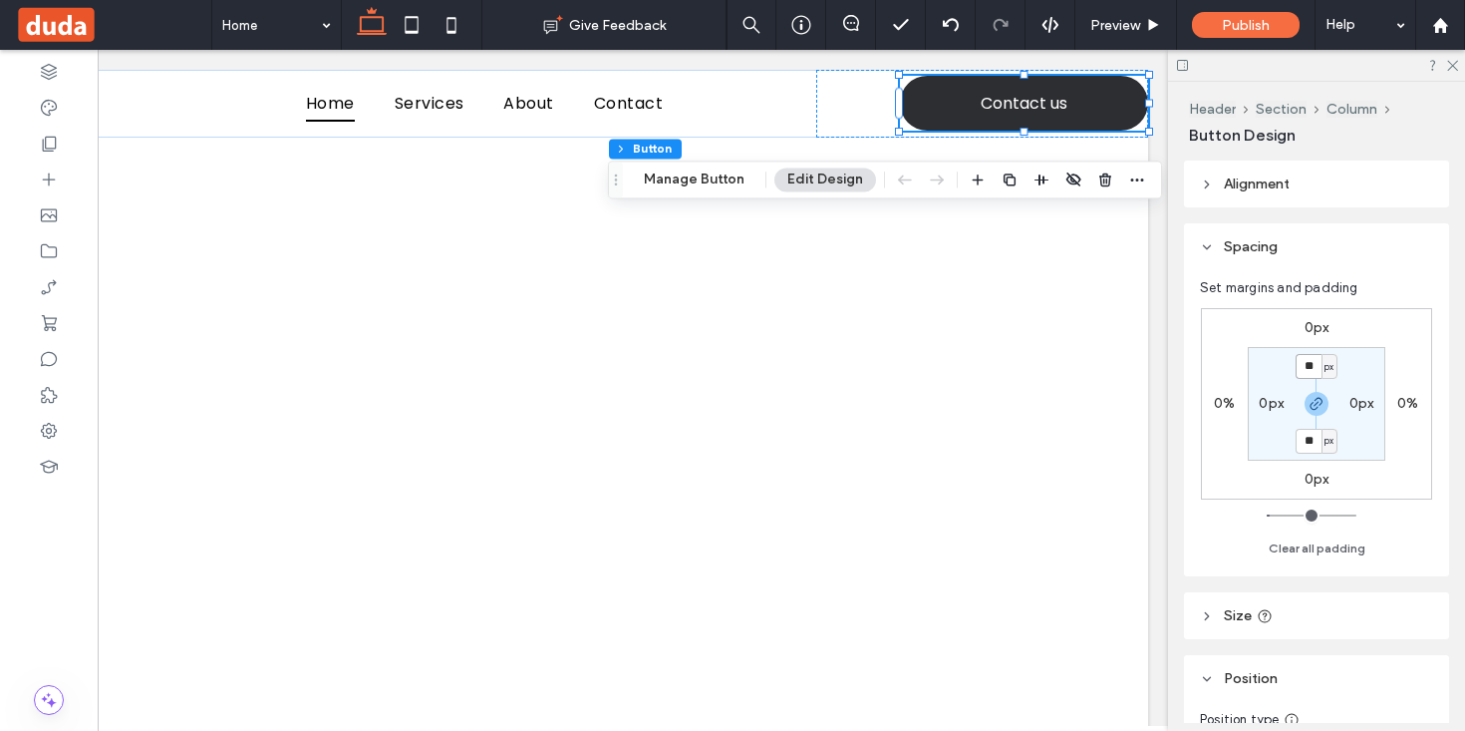
click at [1313, 363] on input "**" at bounding box center [1309, 366] width 26 height 25
type input "*"
click at [1283, 180] on span "Alignment" at bounding box center [1257, 183] width 66 height 17
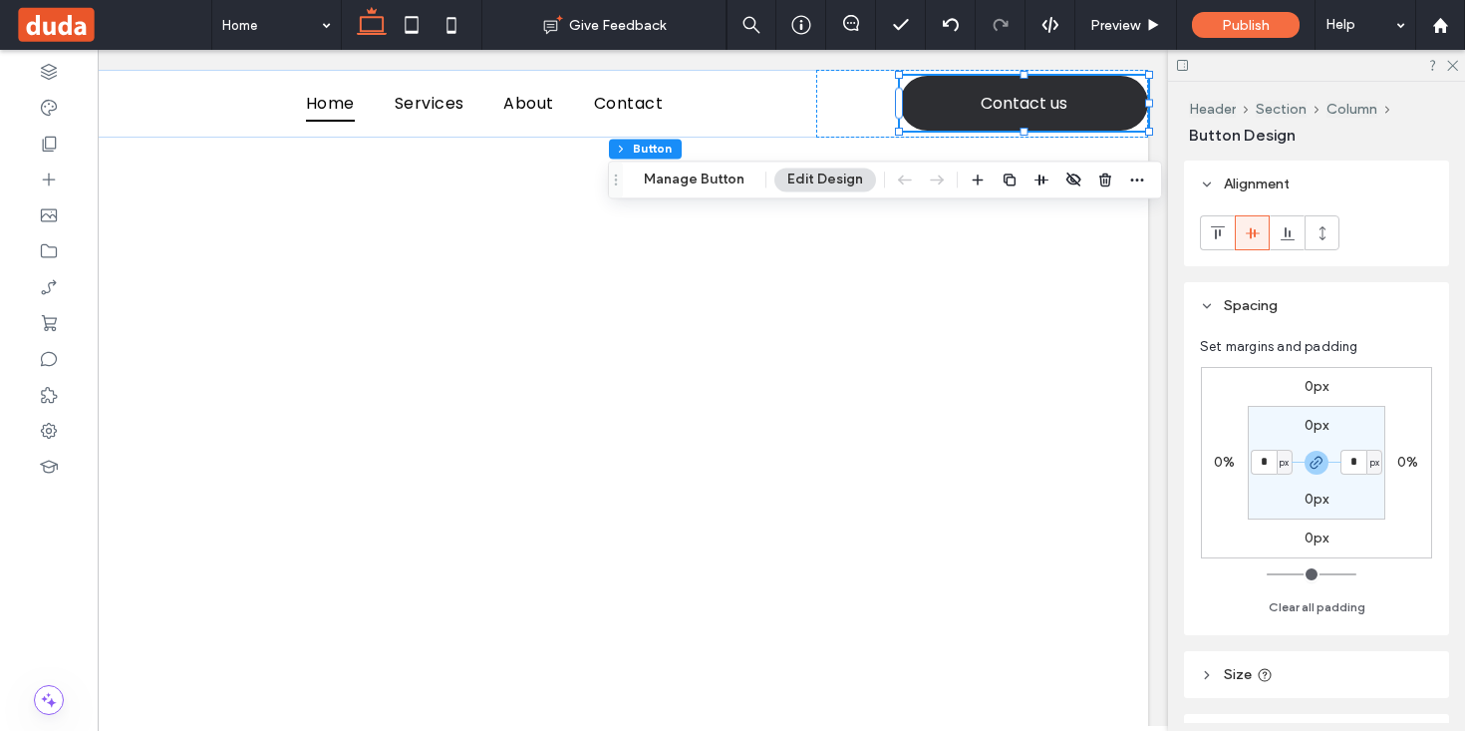
click at [1259, 668] on icon at bounding box center [1265, 675] width 16 height 16
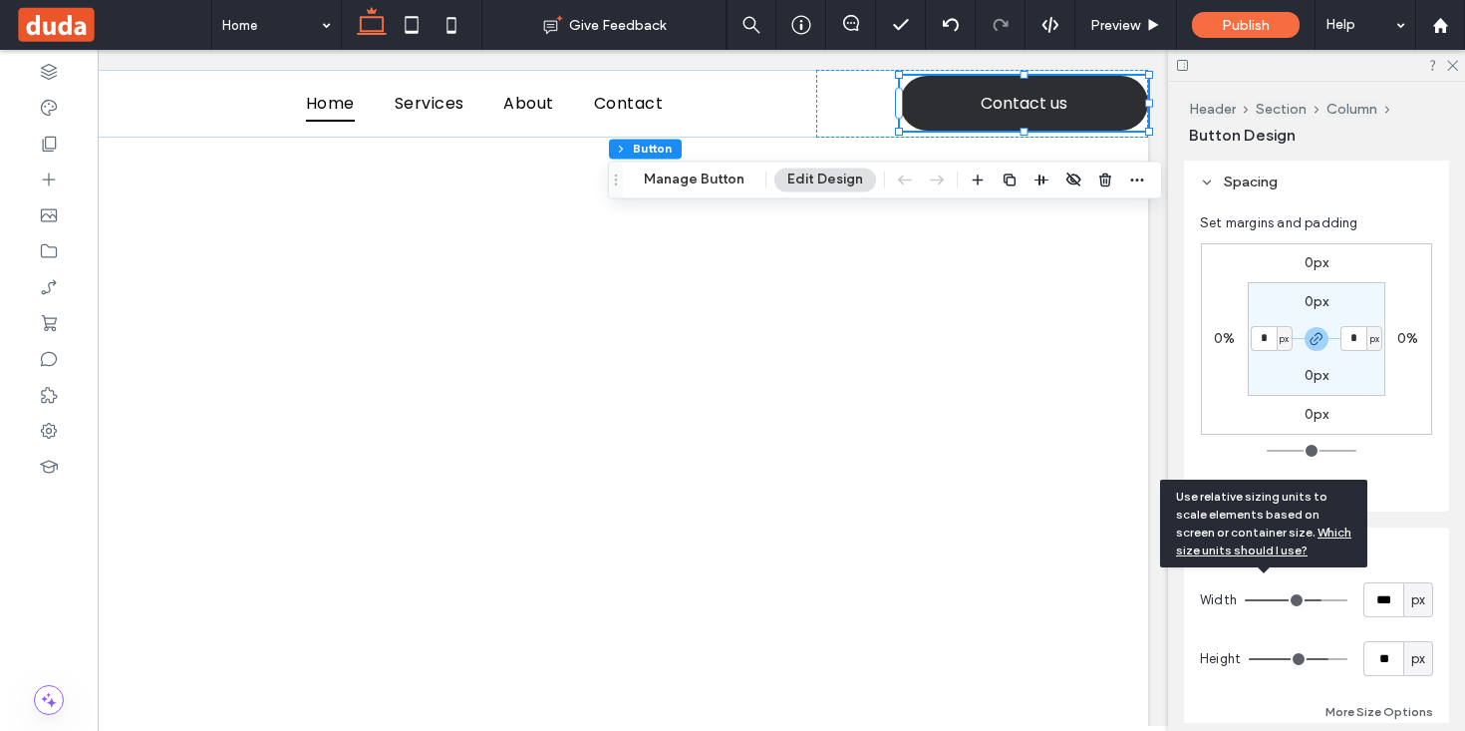
scroll to position [207, 0]
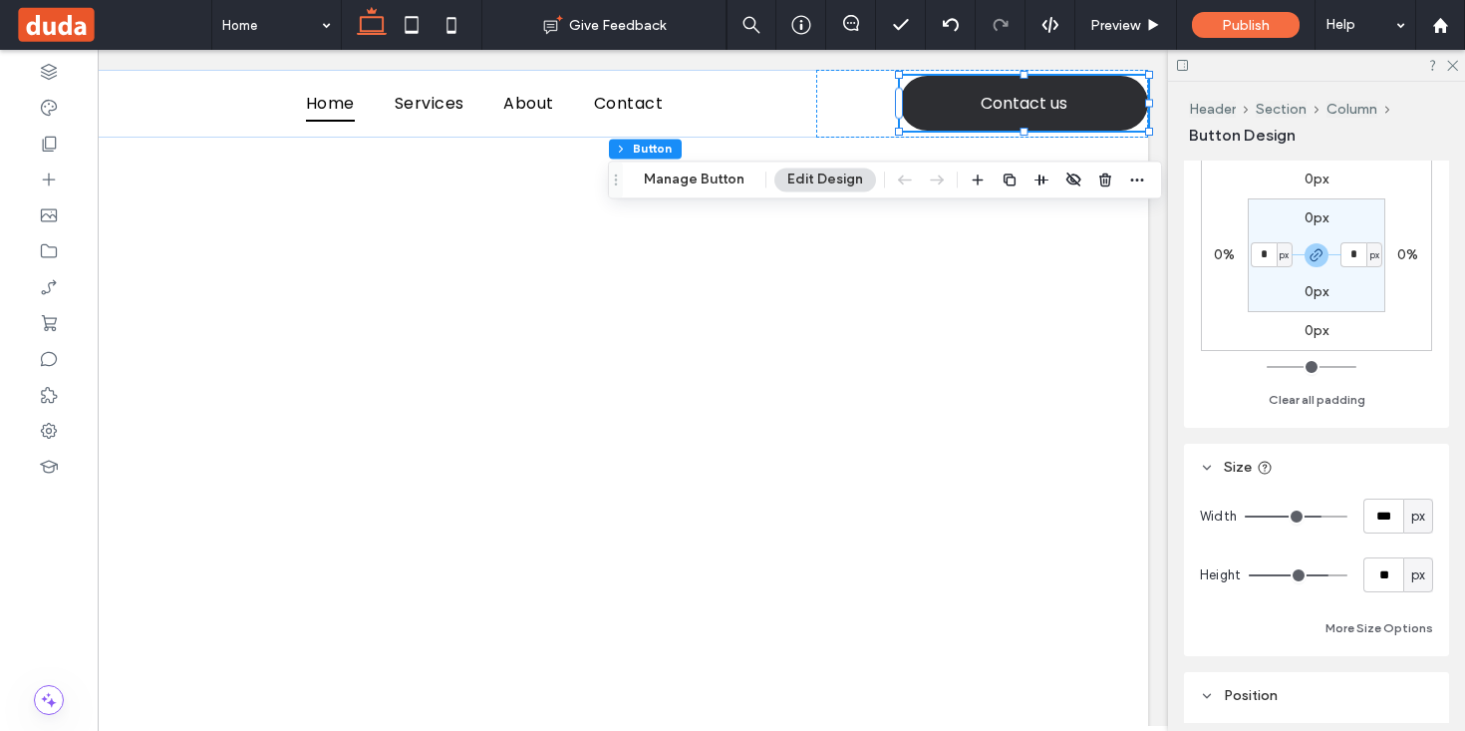
click at [1416, 572] on span "px" at bounding box center [1418, 575] width 14 height 20
click at [1415, 553] on div "A" at bounding box center [1418, 540] width 28 height 35
type input "*"
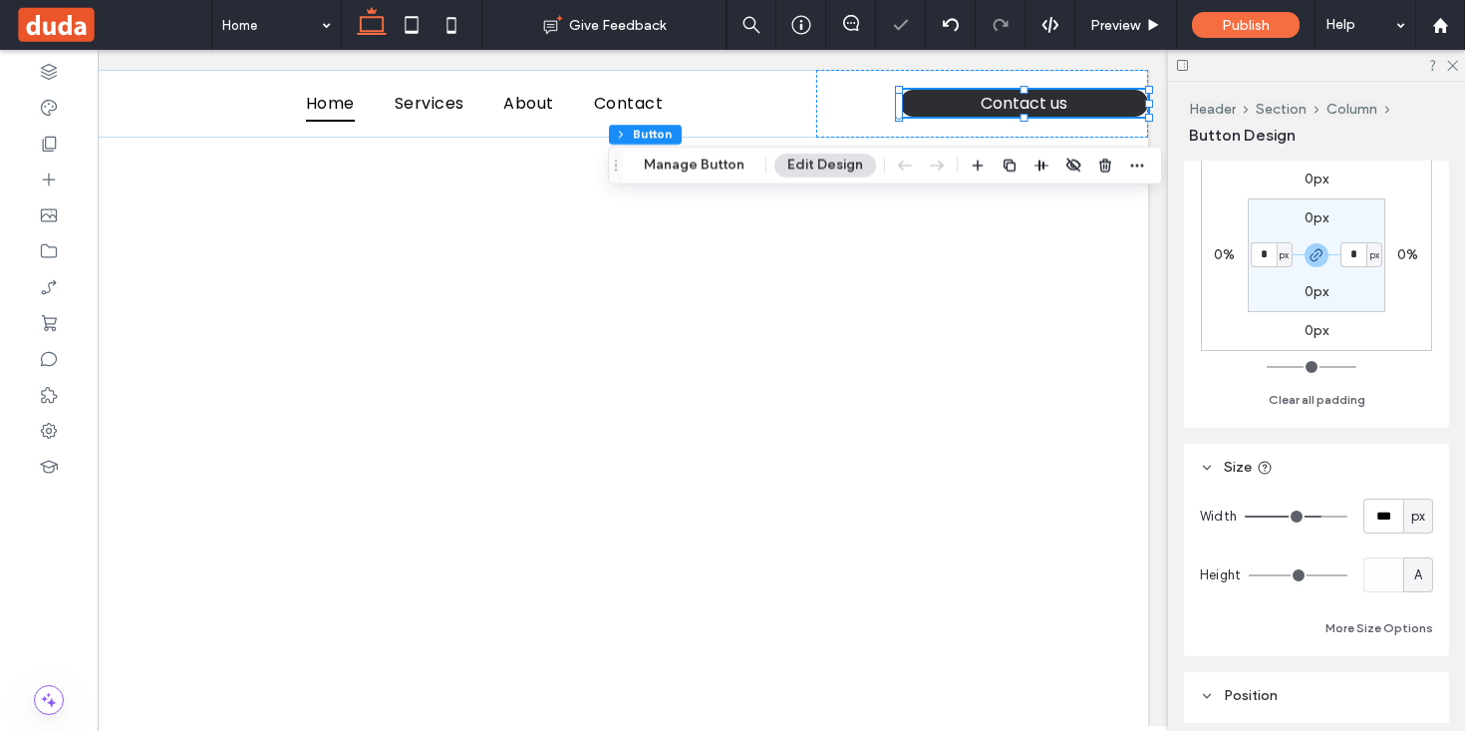
click at [1421, 520] on span "px" at bounding box center [1418, 516] width 14 height 20
click at [1418, 699] on span "A" at bounding box center [1418, 691] width 8 height 20
type input "*"
click at [1423, 518] on div "A" at bounding box center [1418, 516] width 20 height 20
click at [1399, 451] on header "Size" at bounding box center [1316, 467] width 265 height 47
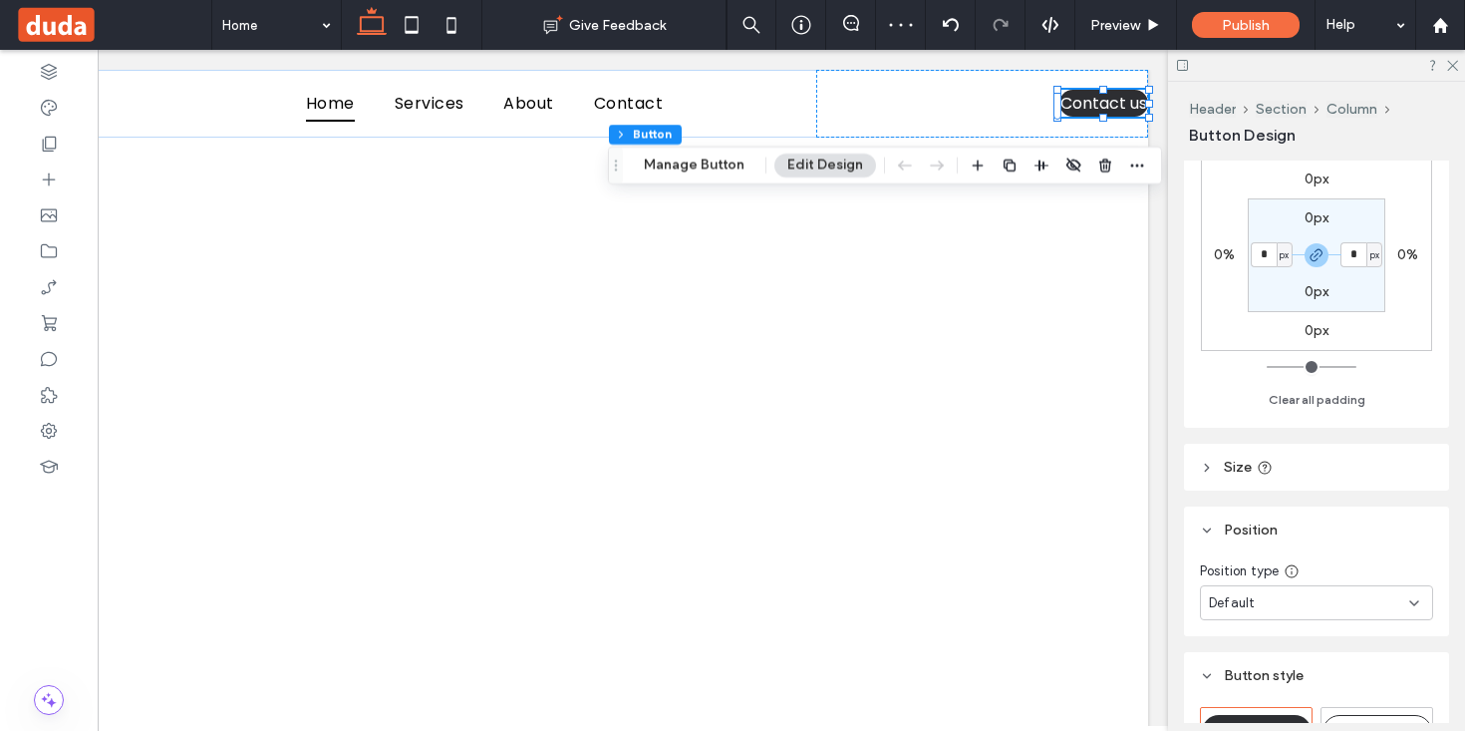
click at [1312, 213] on label "0px" at bounding box center [1317, 217] width 25 height 17
click at [1312, 213] on input "*" at bounding box center [1309, 217] width 26 height 25
type input "**"
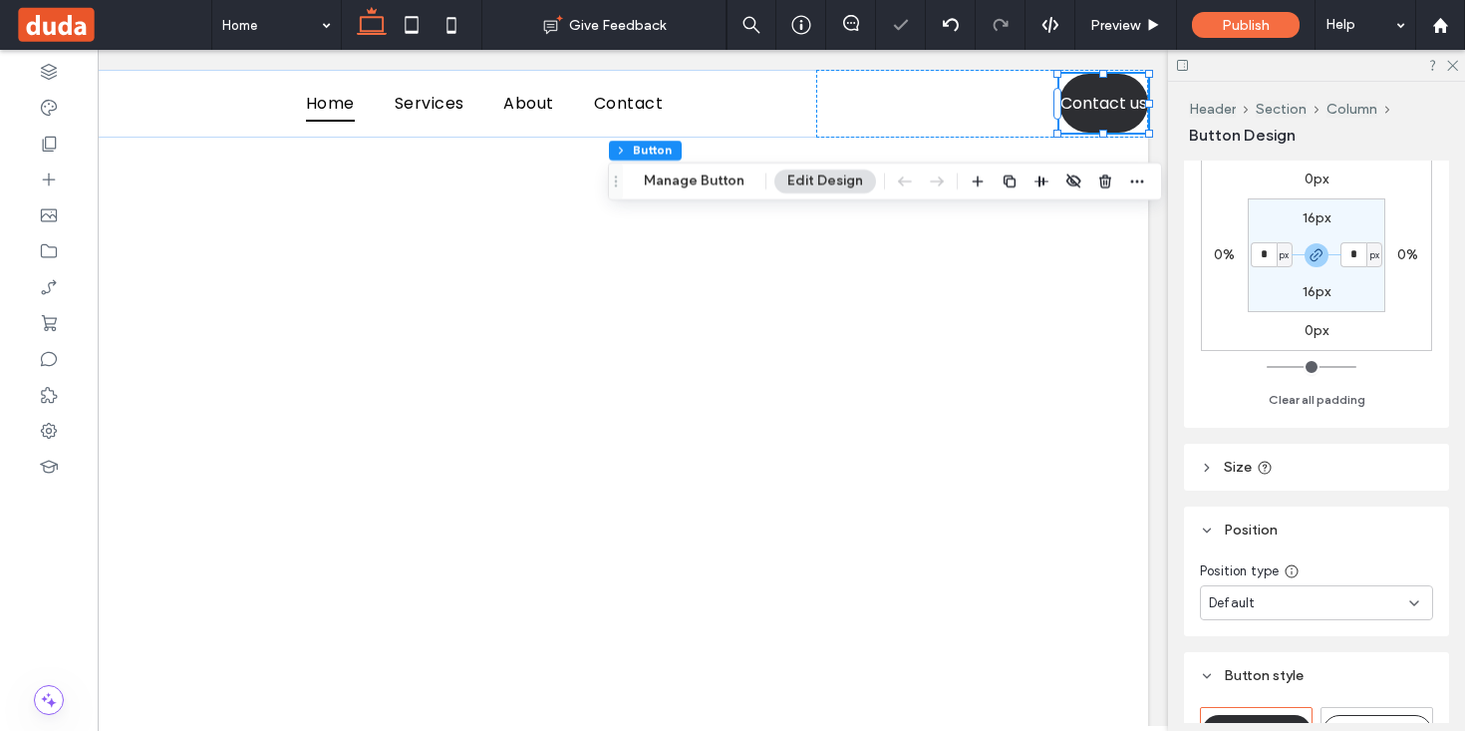
click at [1305, 223] on label "16px" at bounding box center [1317, 217] width 29 height 17
type input "**"
click at [1305, 223] on input "**" at bounding box center [1309, 217] width 26 height 25
type input "**"
type input "*"
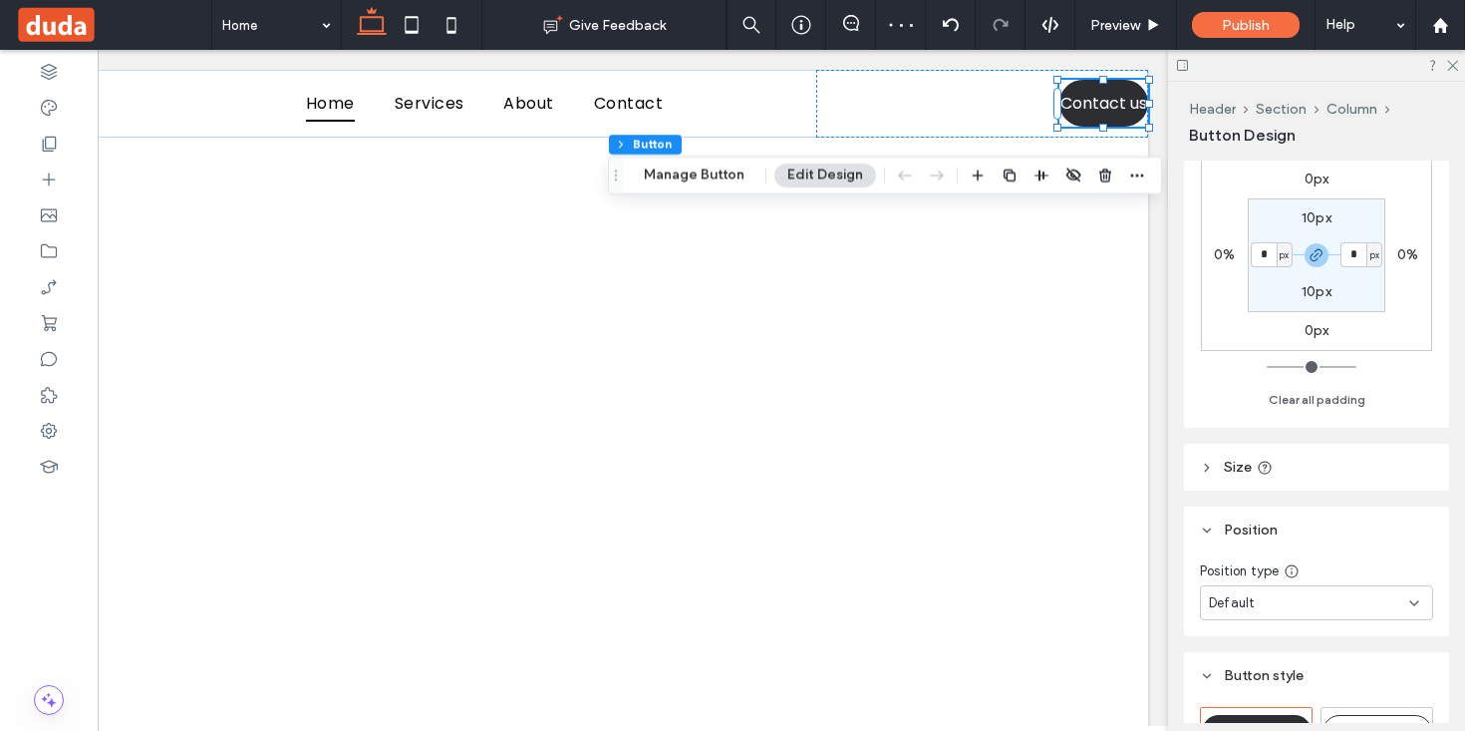
type input "**"
click at [1267, 258] on label "15px" at bounding box center [1271, 254] width 29 height 17
type input "**"
type input "*"
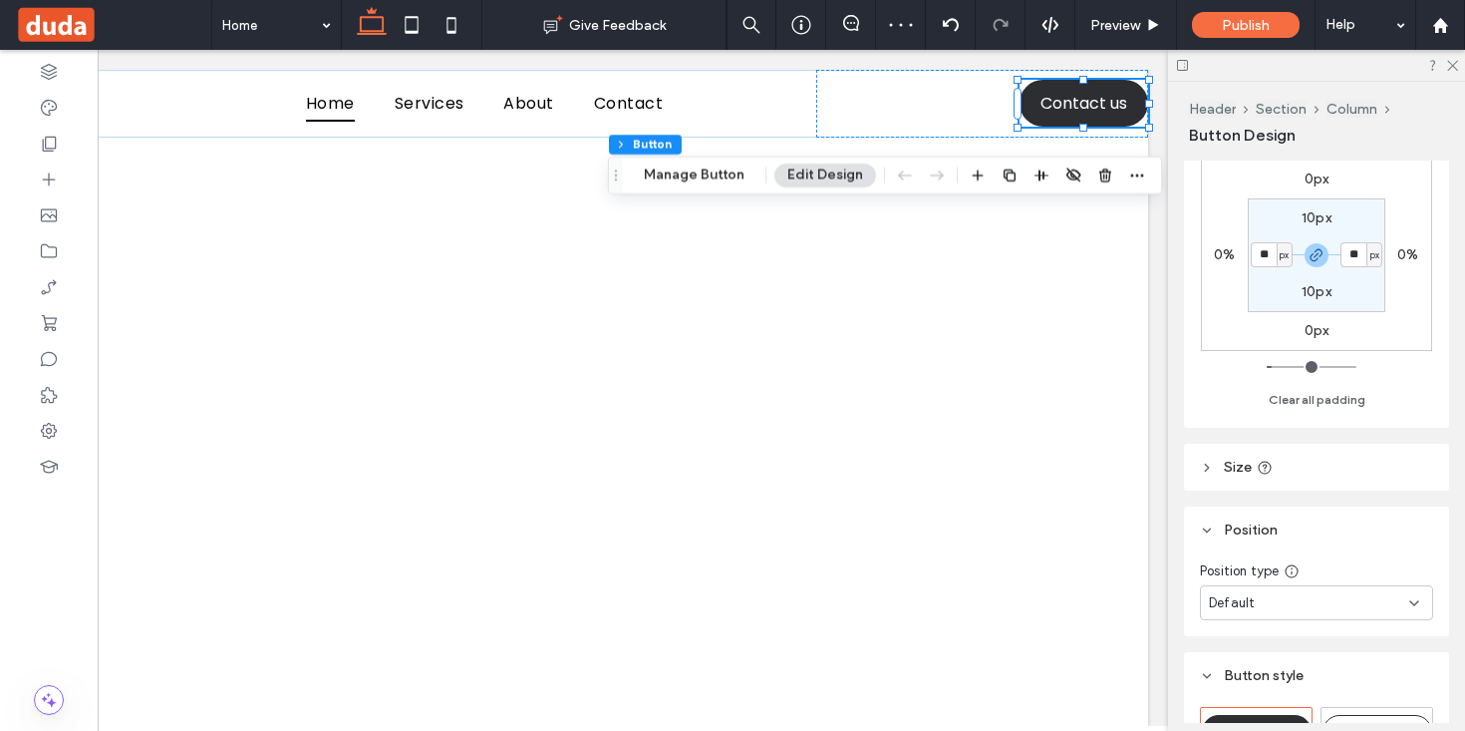
scroll to position [203, 0]
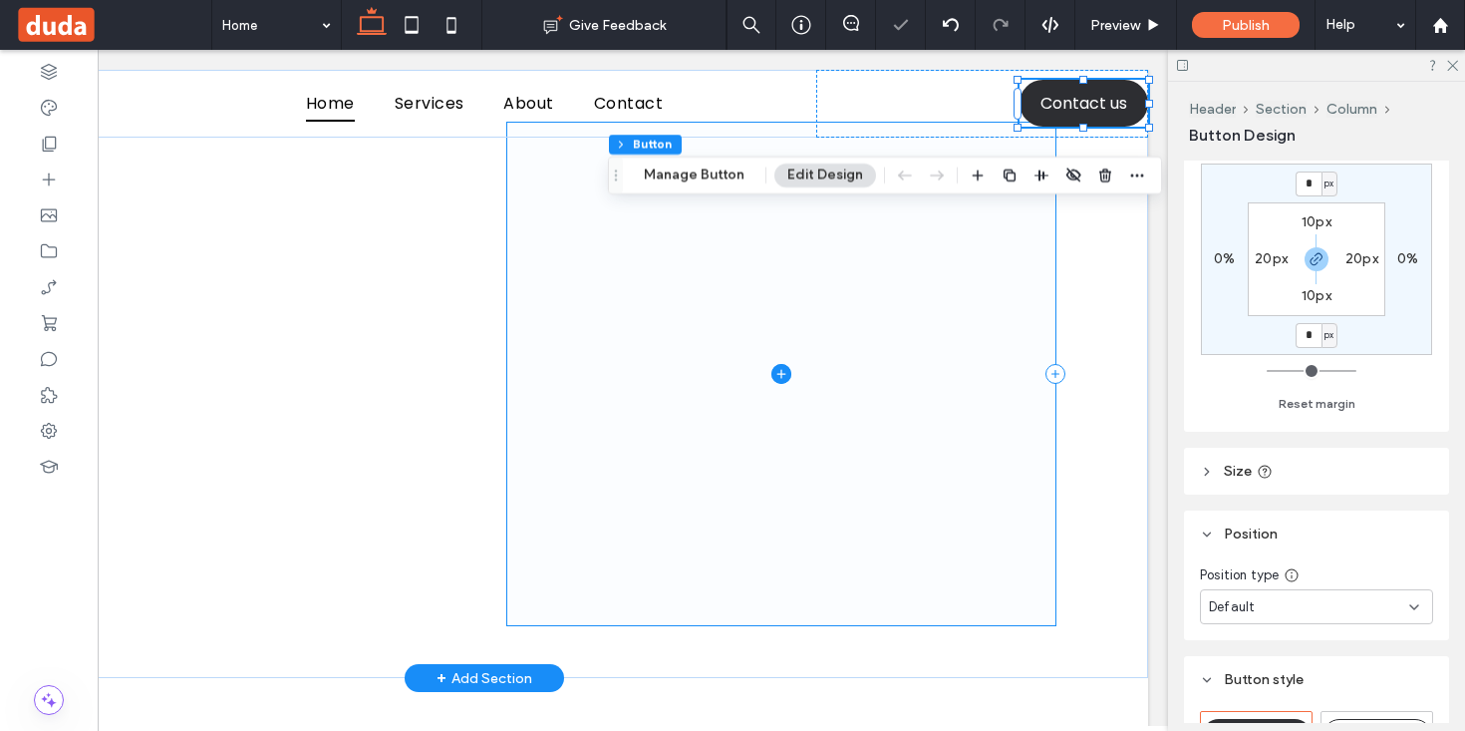
click at [1040, 278] on span at bounding box center [781, 374] width 548 height 502
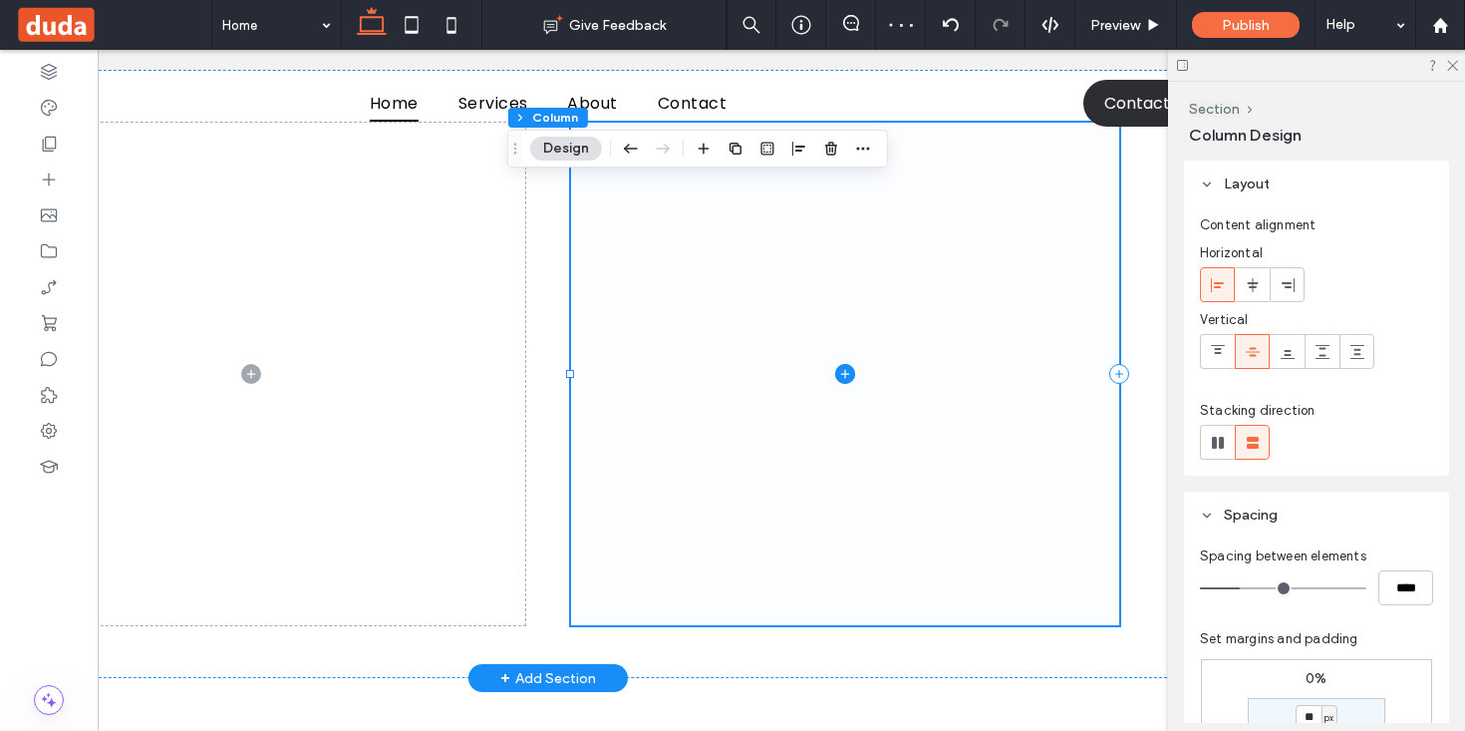
scroll to position [0, 0]
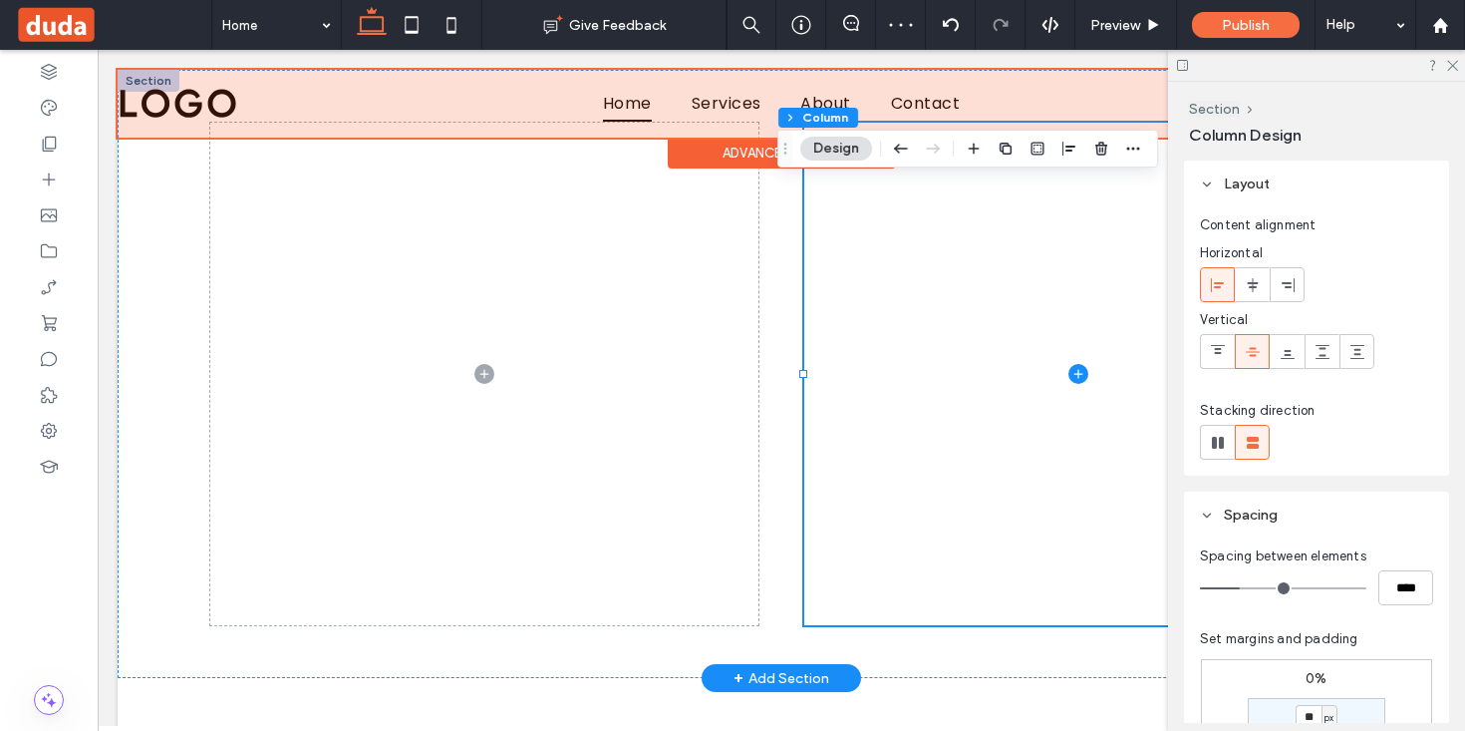
click at [208, 98] on div at bounding box center [782, 104] width 1328 height 68
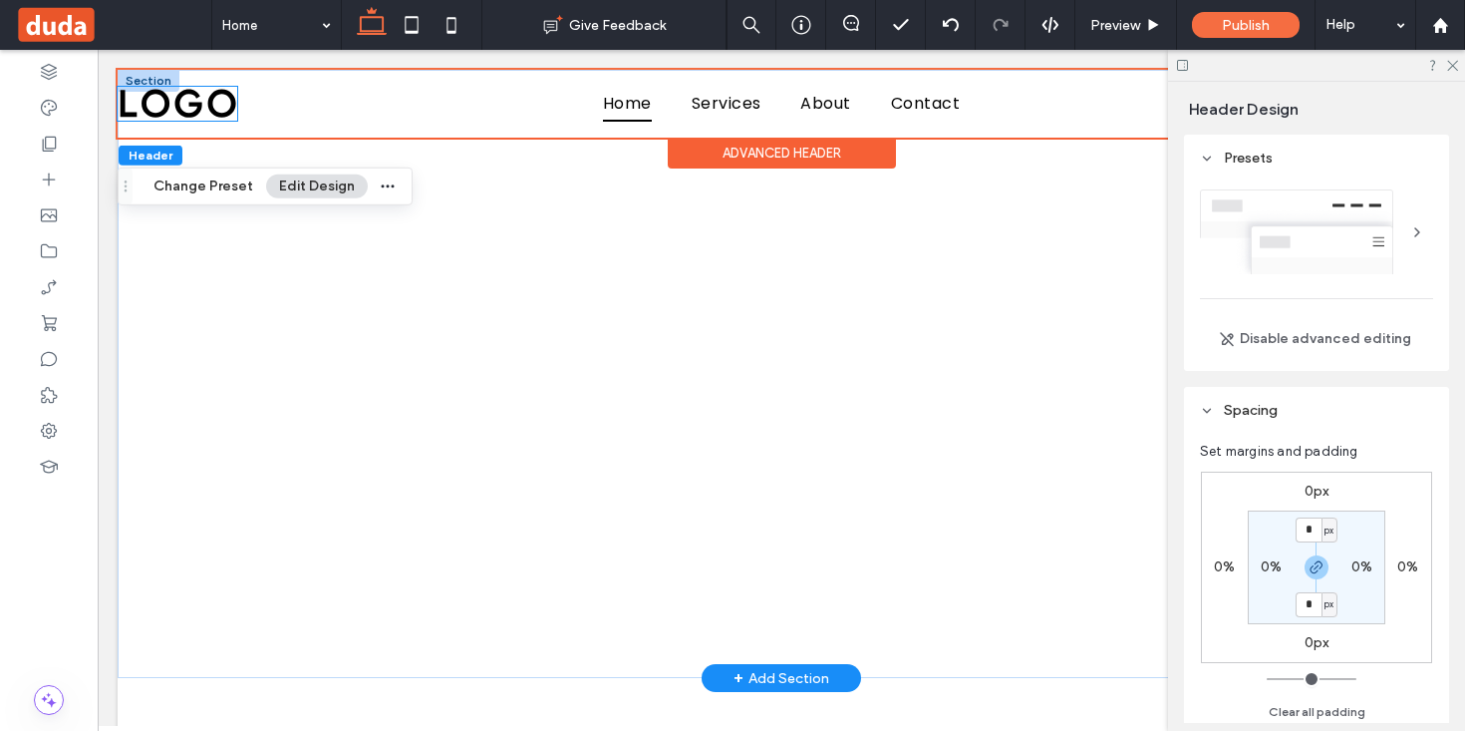
click at [208, 98] on img at bounding box center [178, 104] width 120 height 34
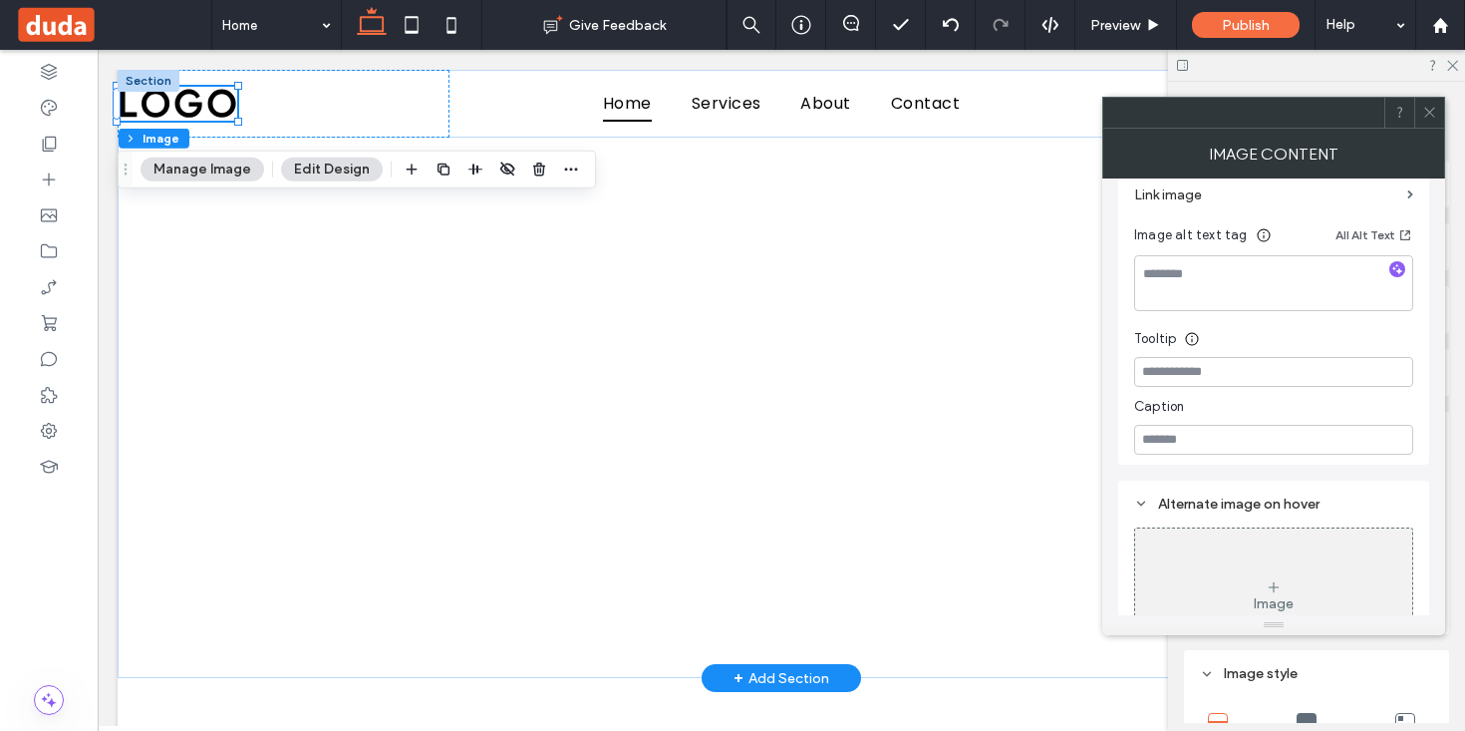
scroll to position [378, 0]
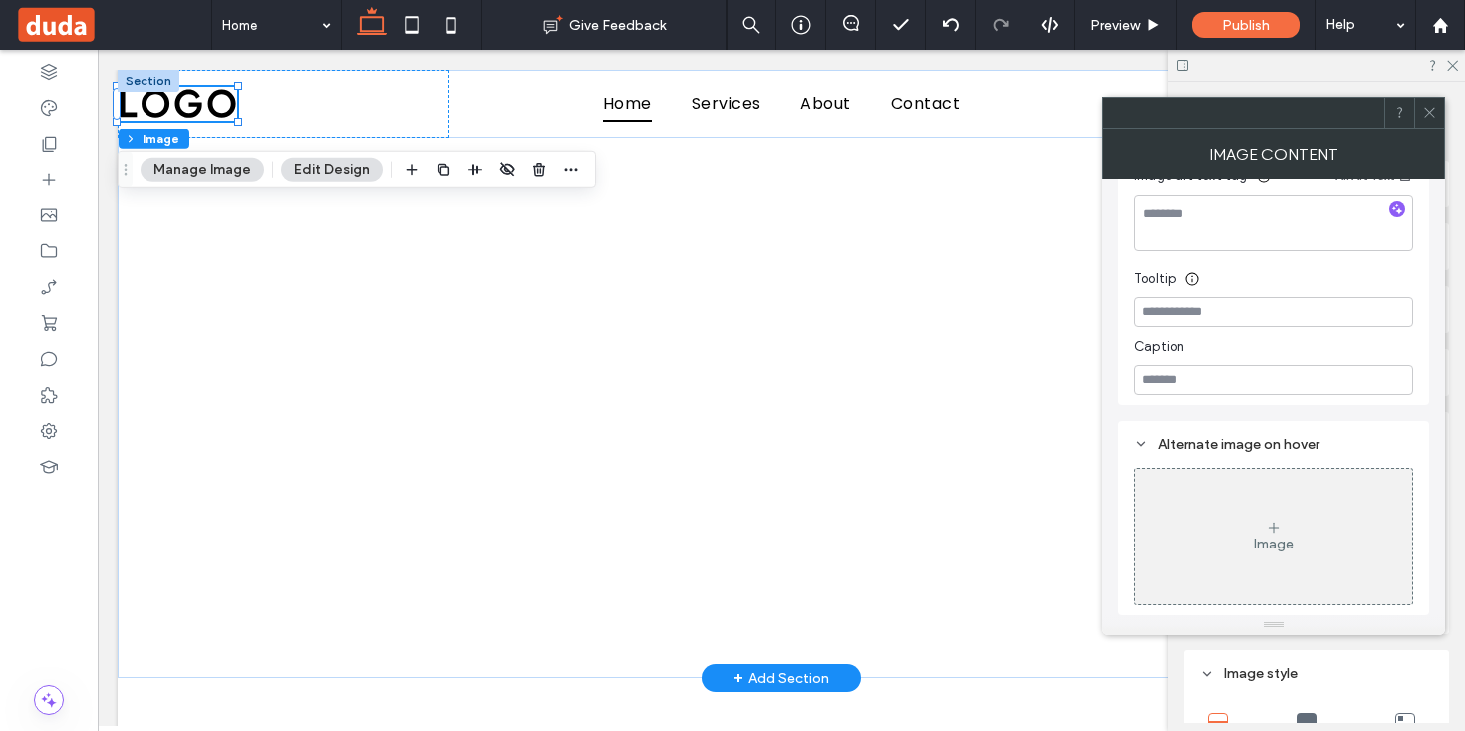
click at [1428, 122] on span at bounding box center [1429, 113] width 15 height 30
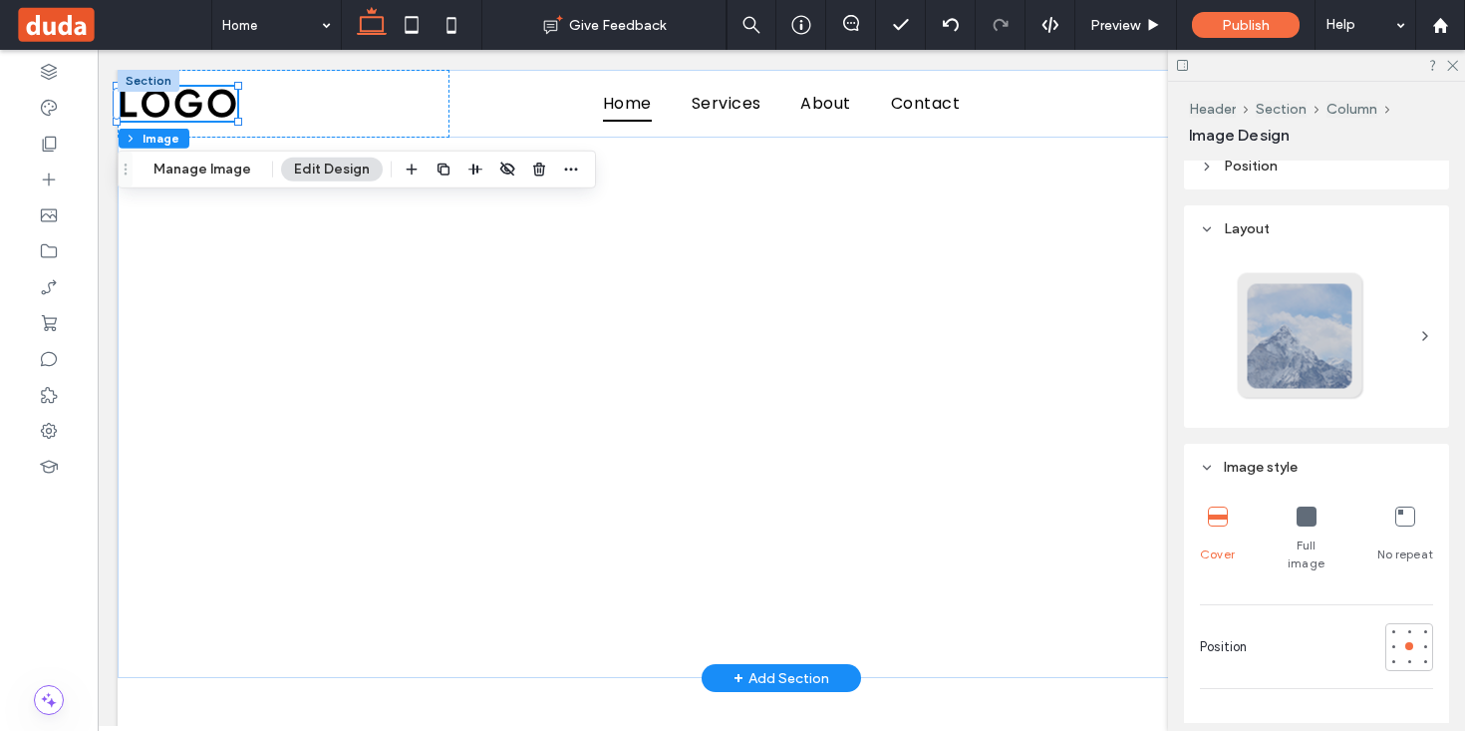
scroll to position [12, 0]
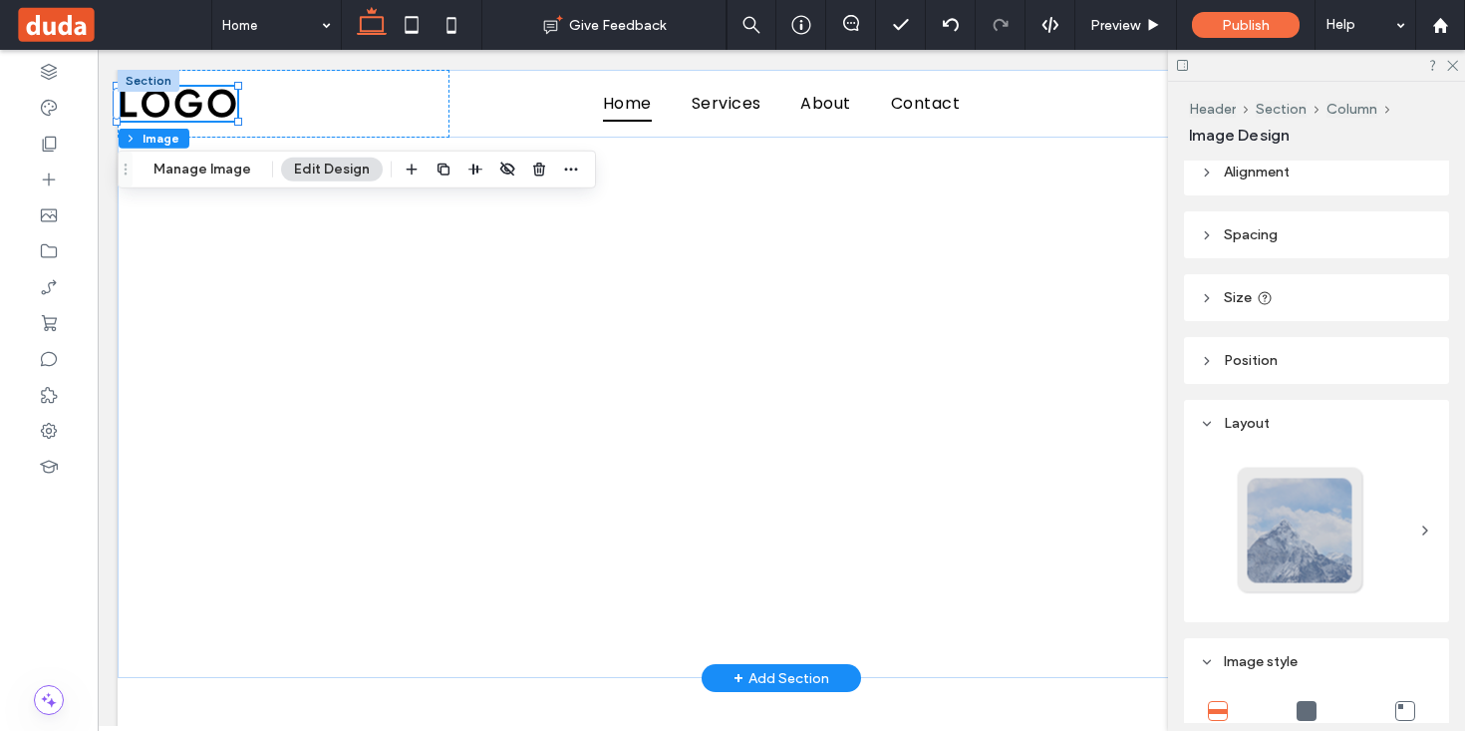
click at [1288, 293] on header "Size" at bounding box center [1316, 297] width 265 height 47
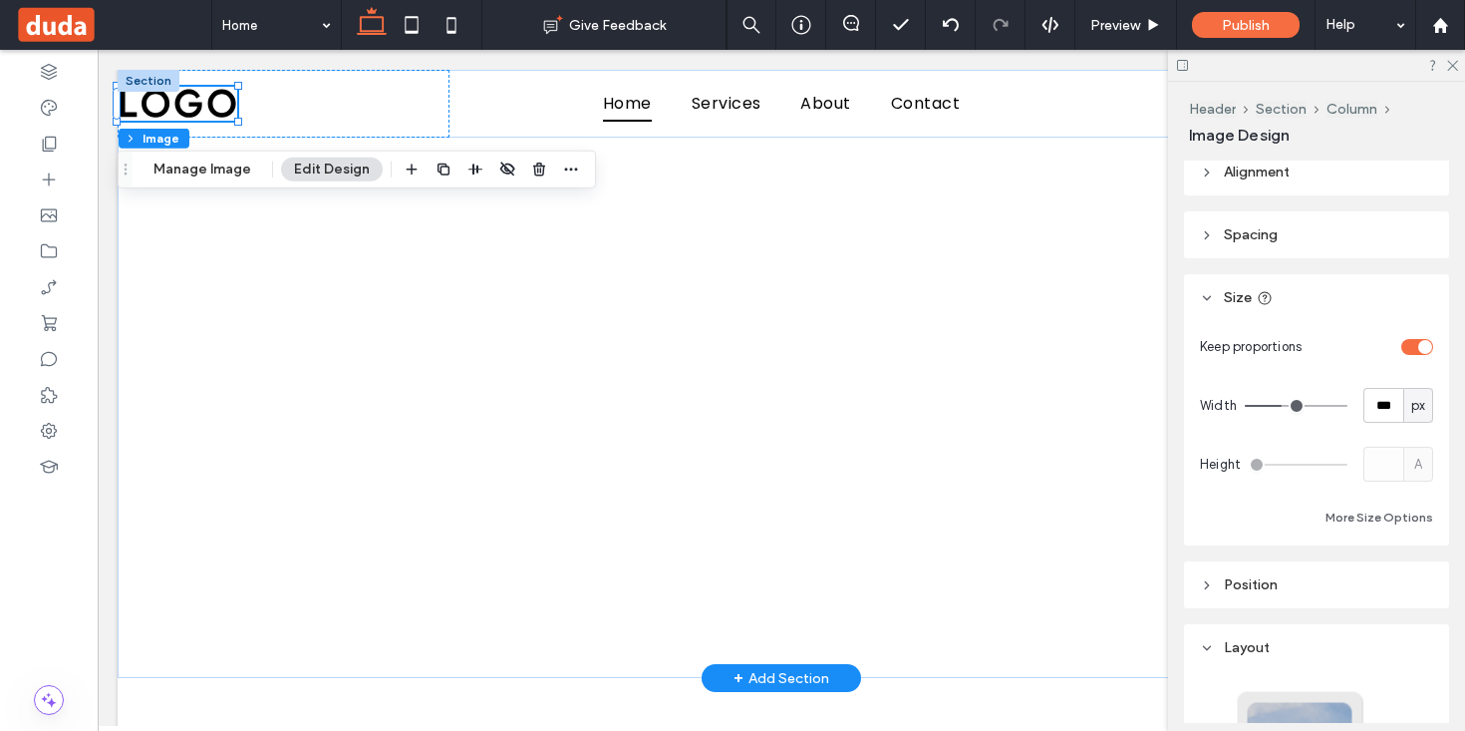
click at [1425, 347] on div "toggle" at bounding box center [1425, 347] width 14 height 14
type input "**"
type input "****"
click at [1421, 347] on div "toggle" at bounding box center [1417, 347] width 32 height 16
type input "*"
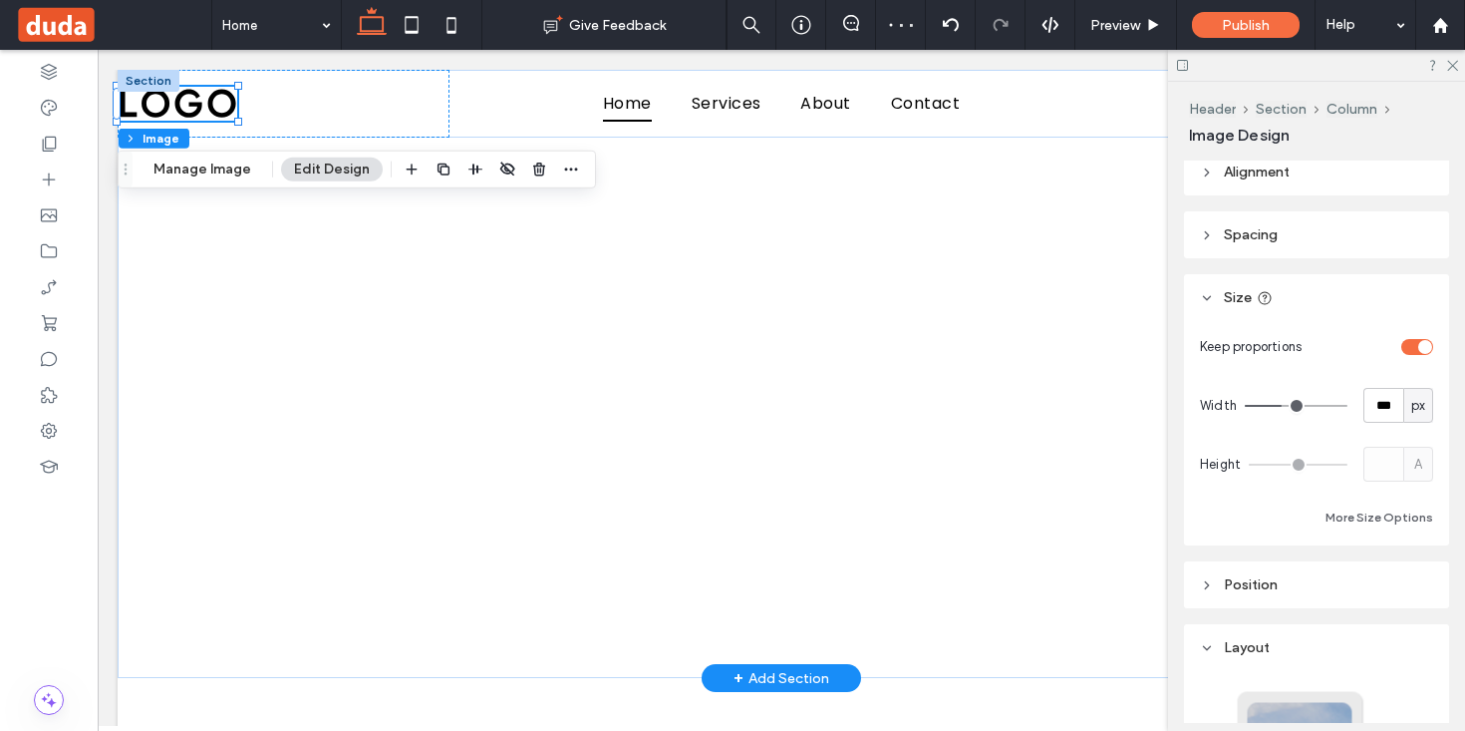
click at [1286, 227] on header "Spacing" at bounding box center [1316, 234] width 265 height 47
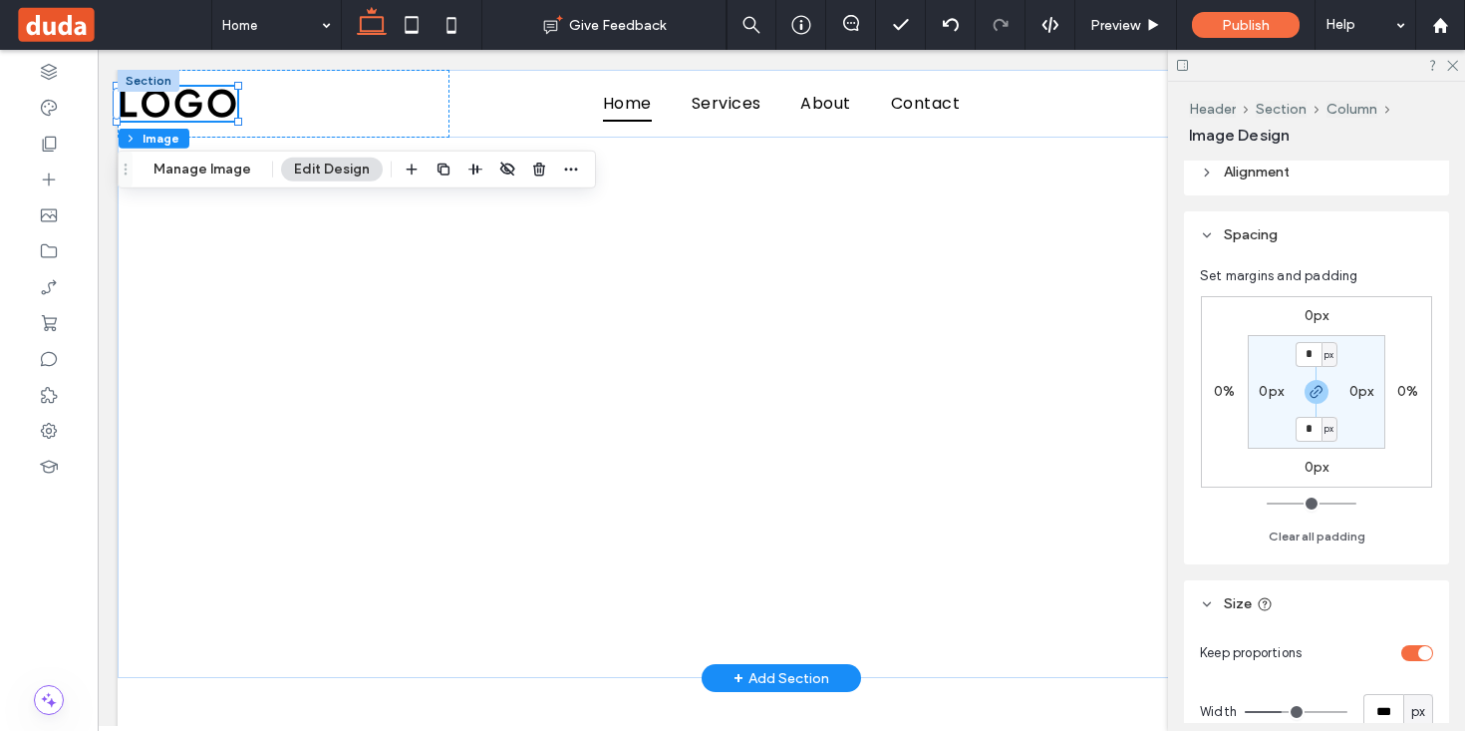
click at [1286, 227] on header "Spacing" at bounding box center [1316, 234] width 265 height 47
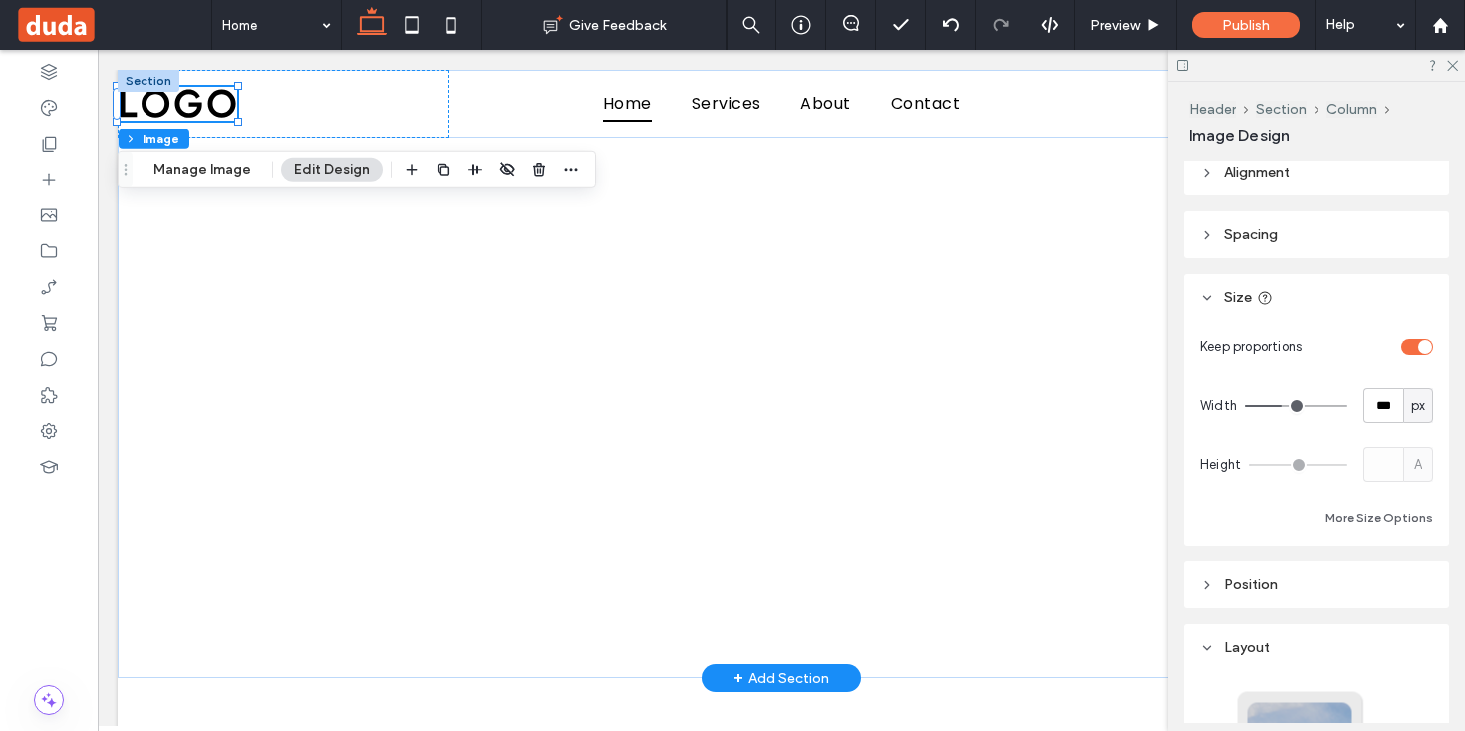
click at [1288, 190] on header "Alignment" at bounding box center [1316, 172] width 265 height 47
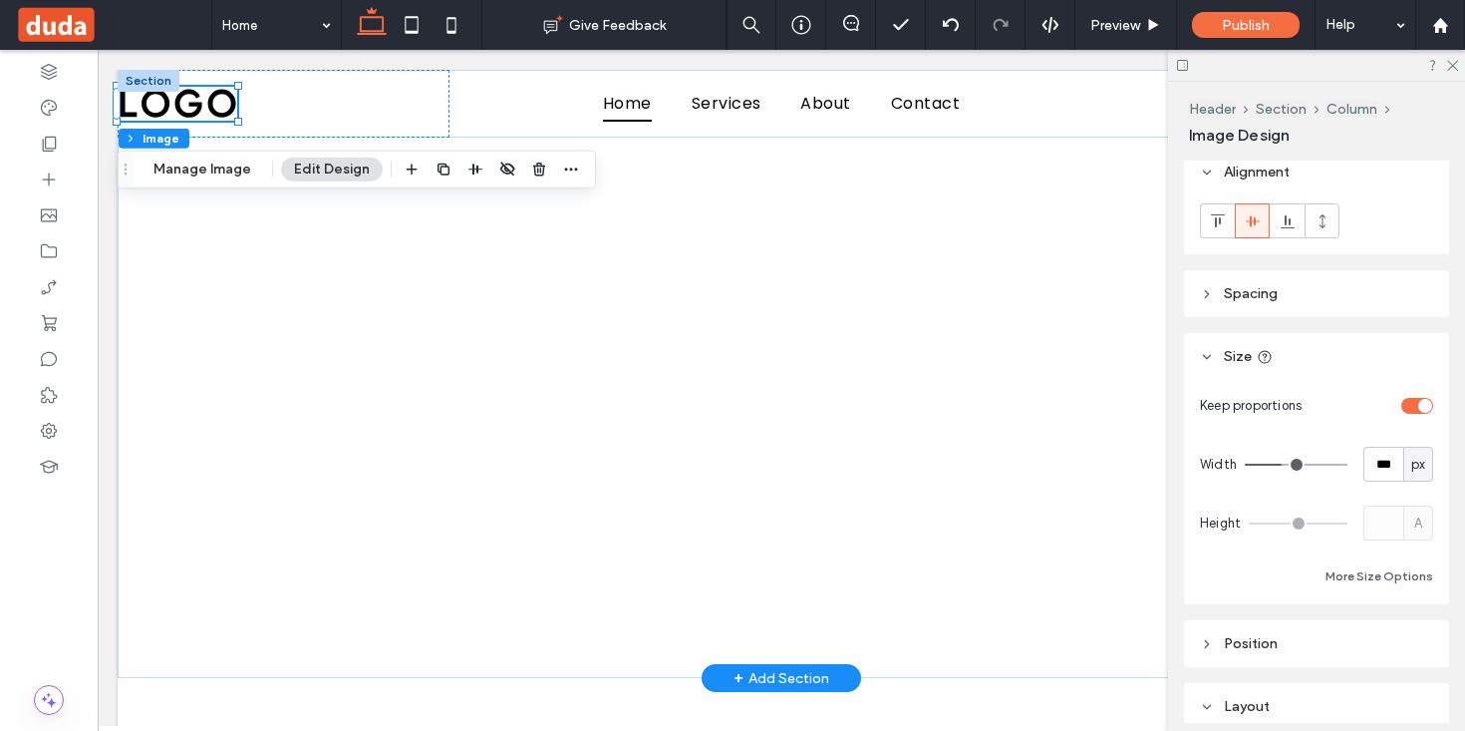
click at [1290, 185] on header "Alignment" at bounding box center [1316, 172] width 265 height 47
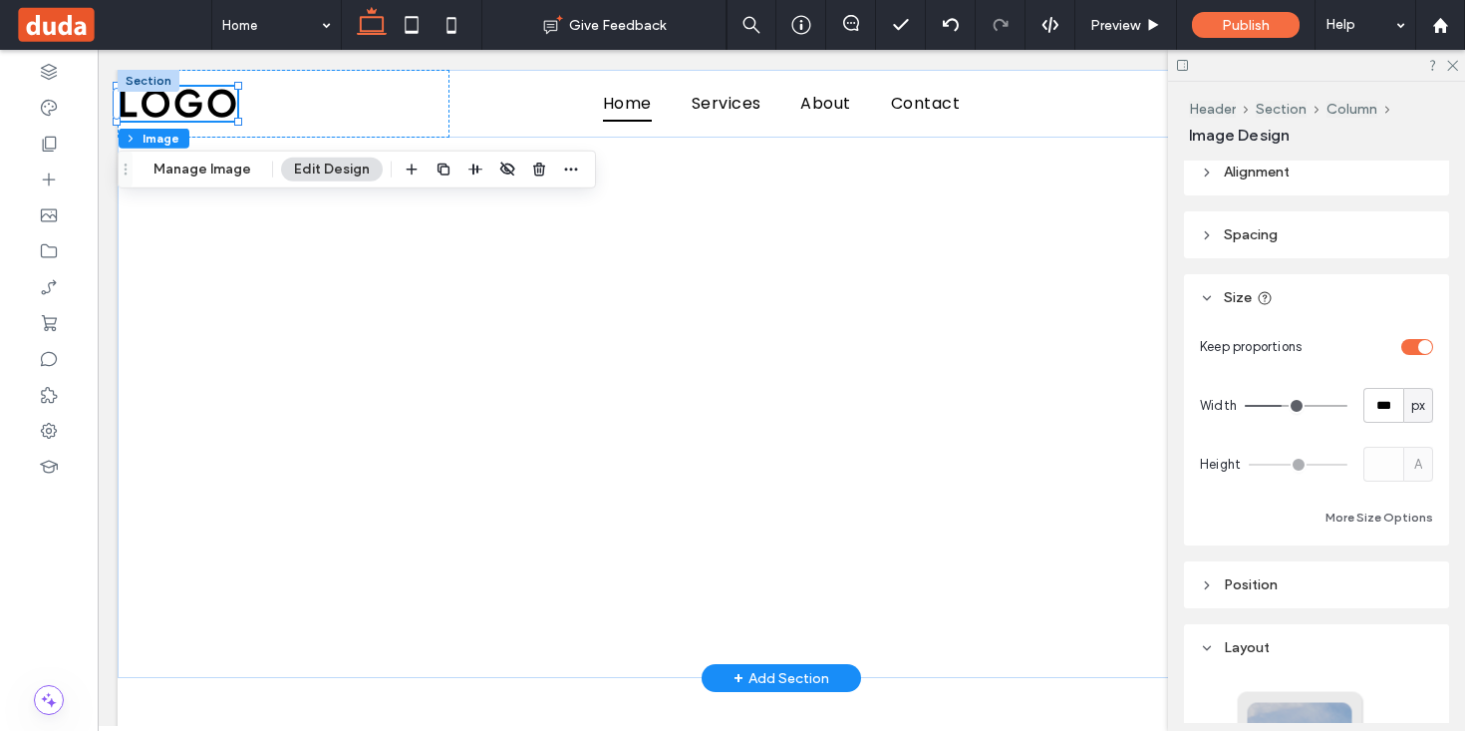
click at [1274, 250] on header "Spacing" at bounding box center [1316, 234] width 265 height 47
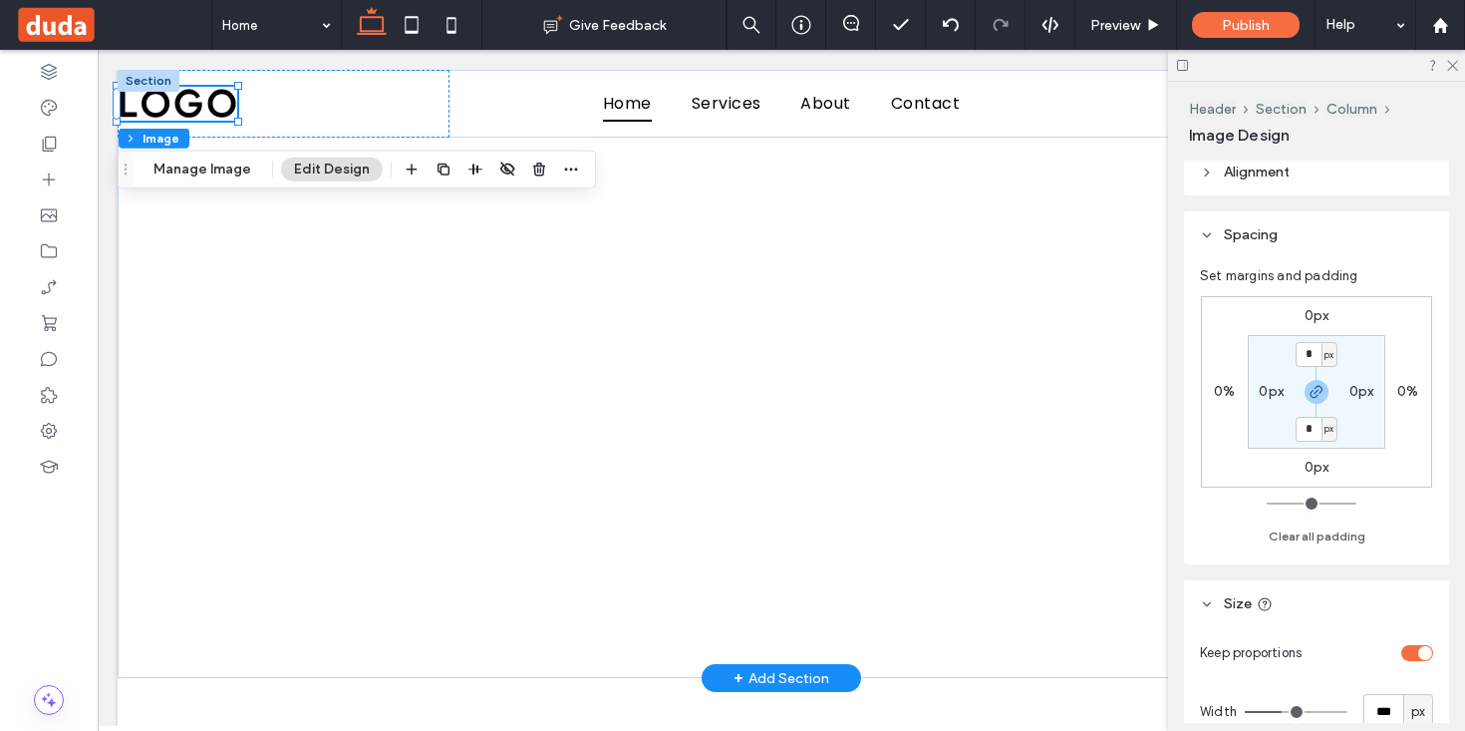
click at [1275, 245] on header "Spacing" at bounding box center [1316, 234] width 265 height 47
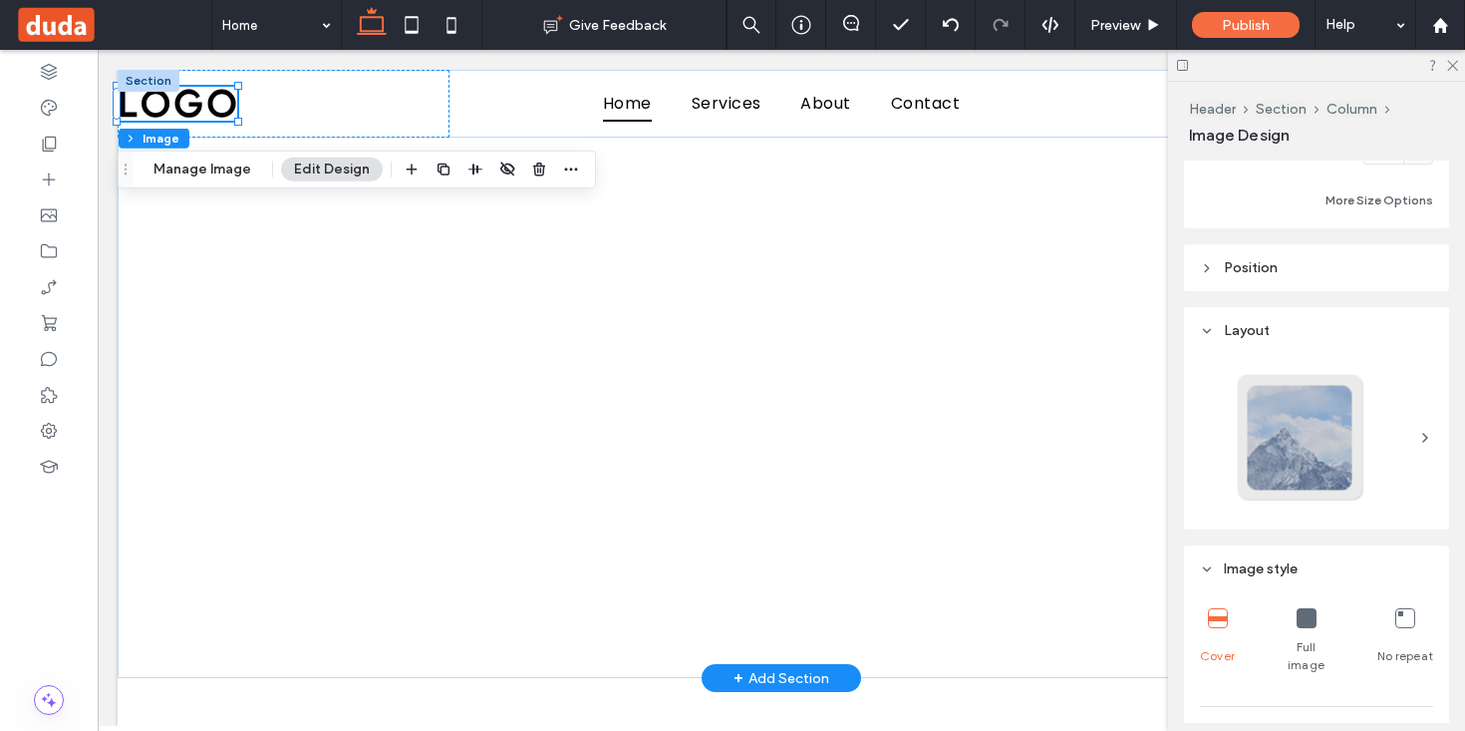
scroll to position [375, 0]
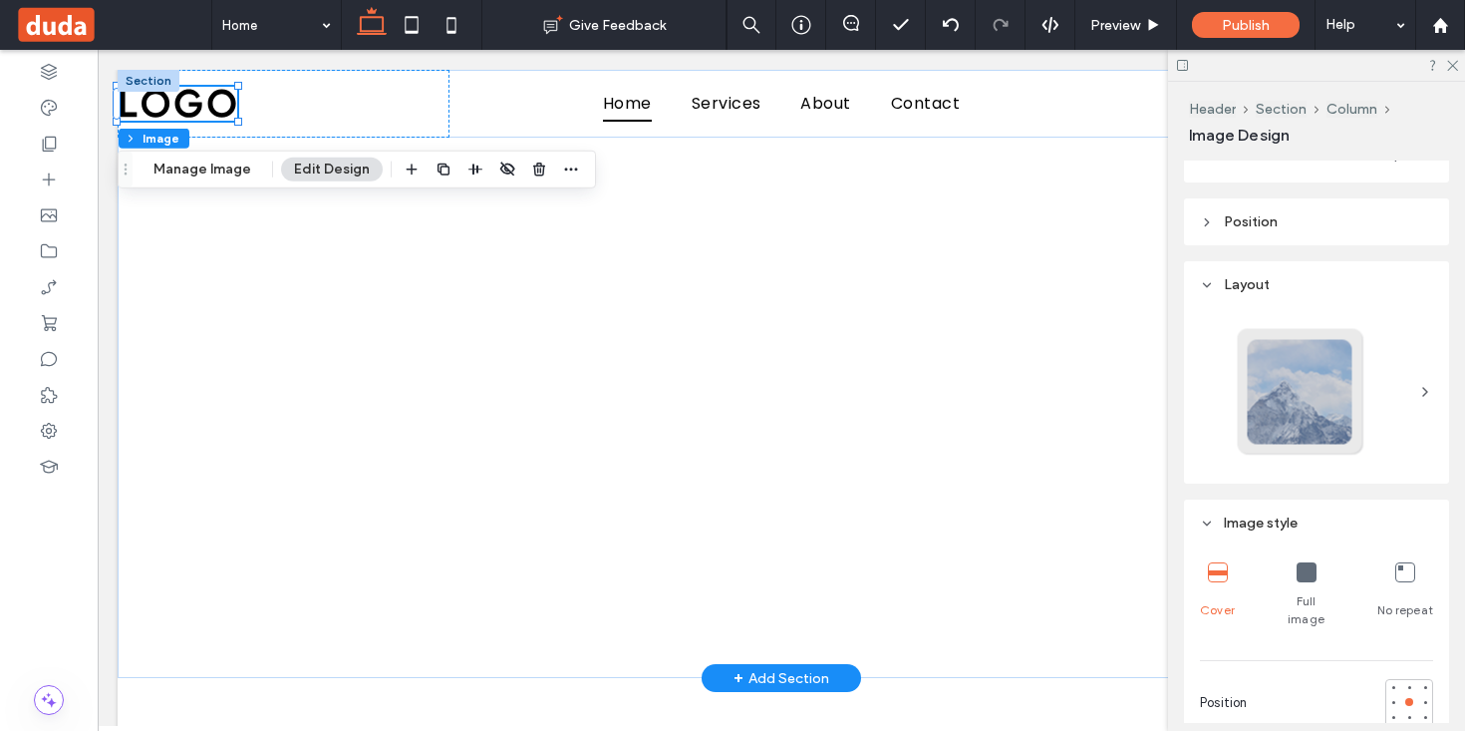
click at [1254, 225] on span "Position" at bounding box center [1251, 221] width 54 height 17
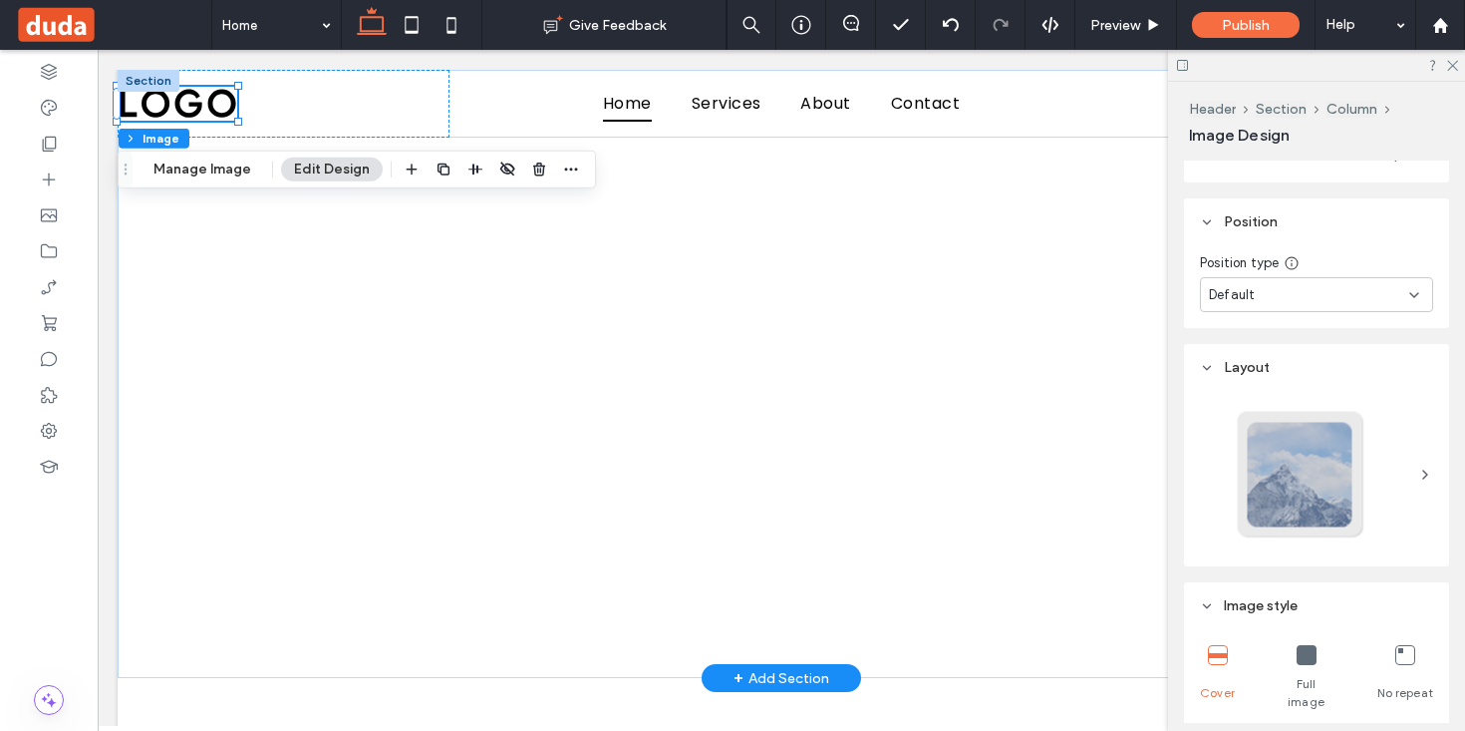
click at [1254, 225] on span "Position" at bounding box center [1251, 221] width 54 height 17
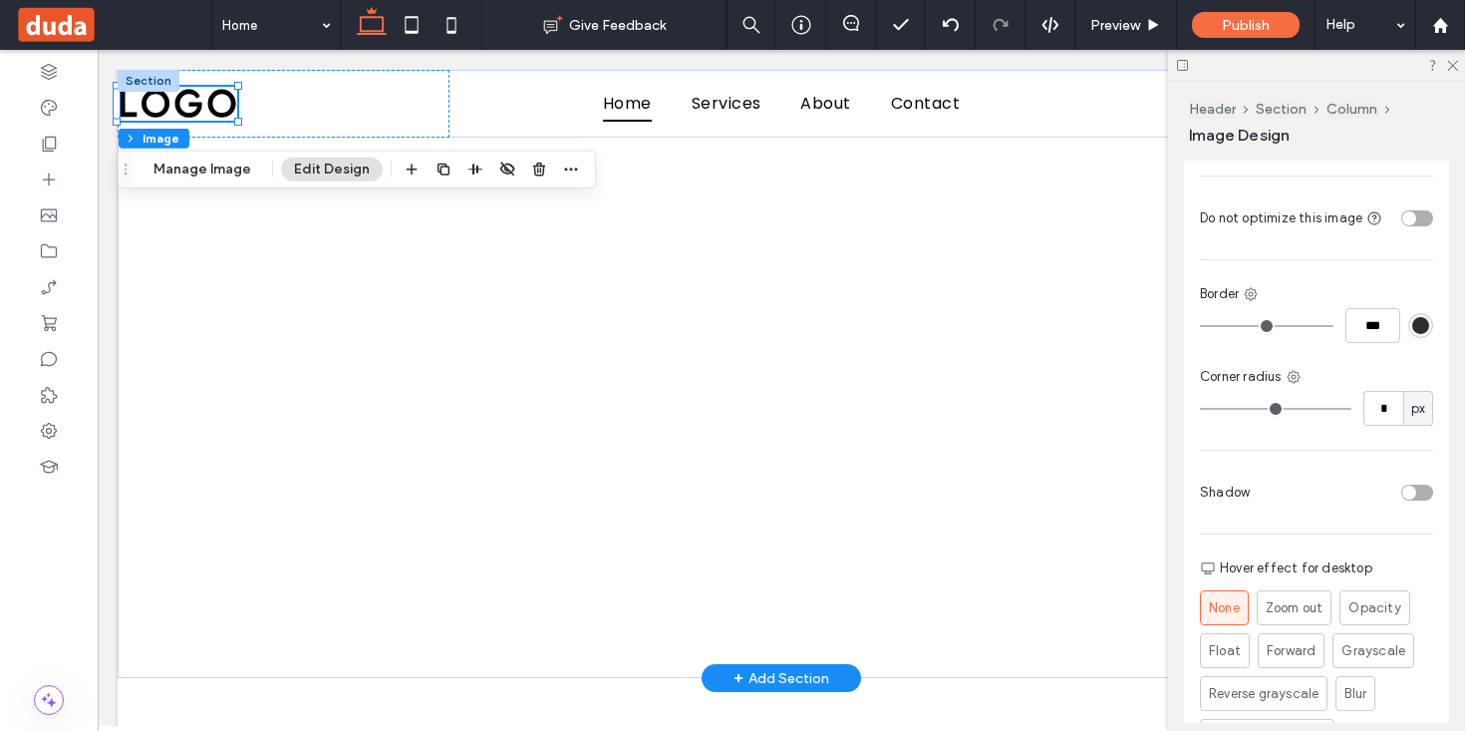
scroll to position [1052, 0]
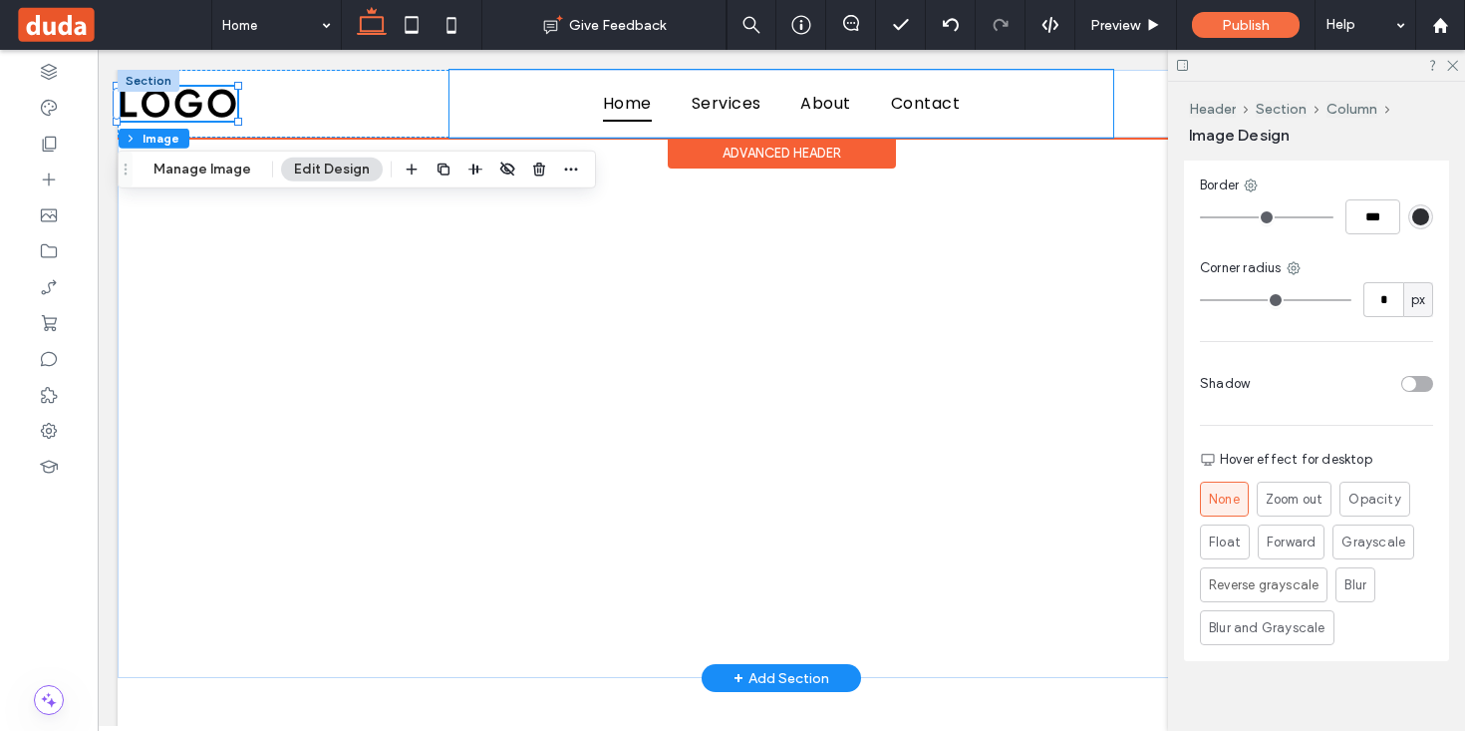
click at [779, 122] on div "Home Services About Contact" at bounding box center [782, 104] width 664 height 68
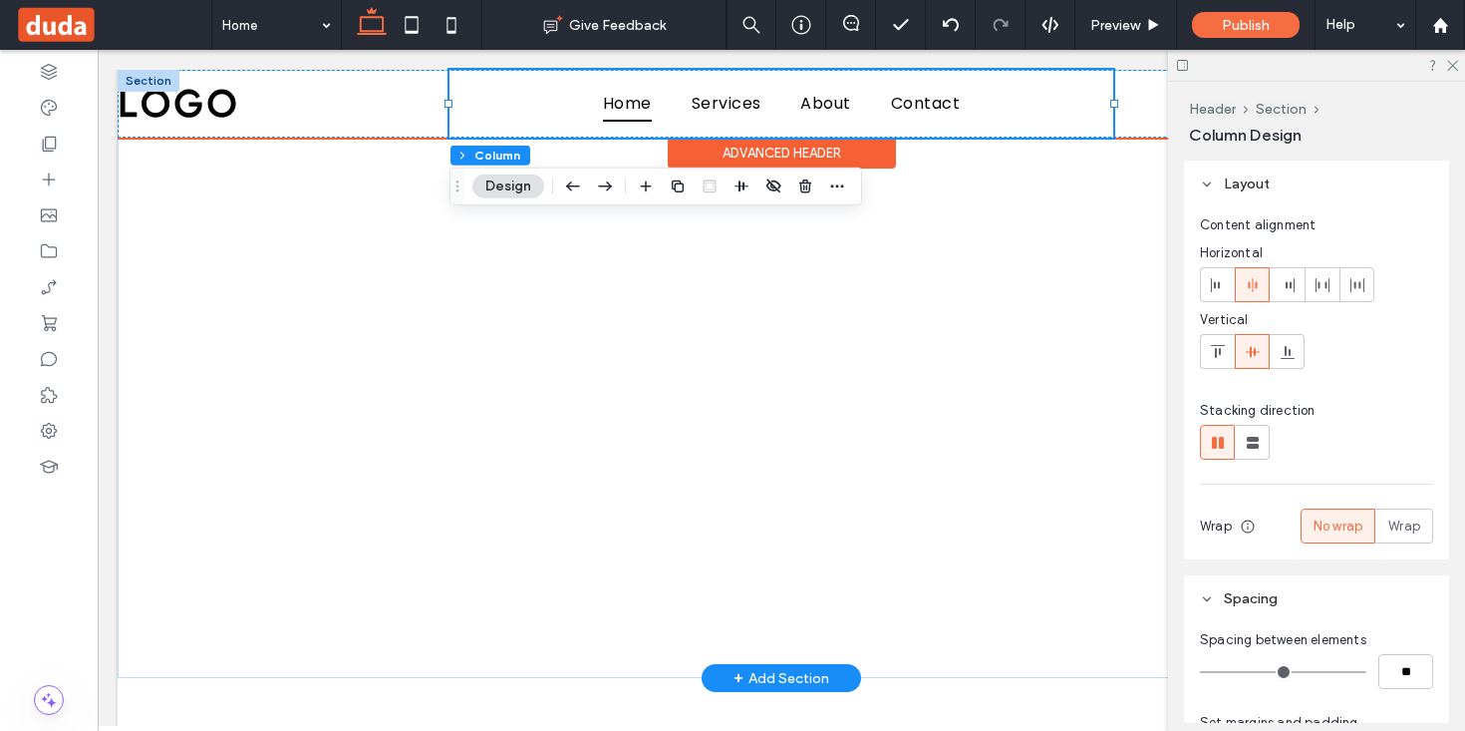
click at [772, 149] on div "Advanced Header" at bounding box center [782, 153] width 228 height 31
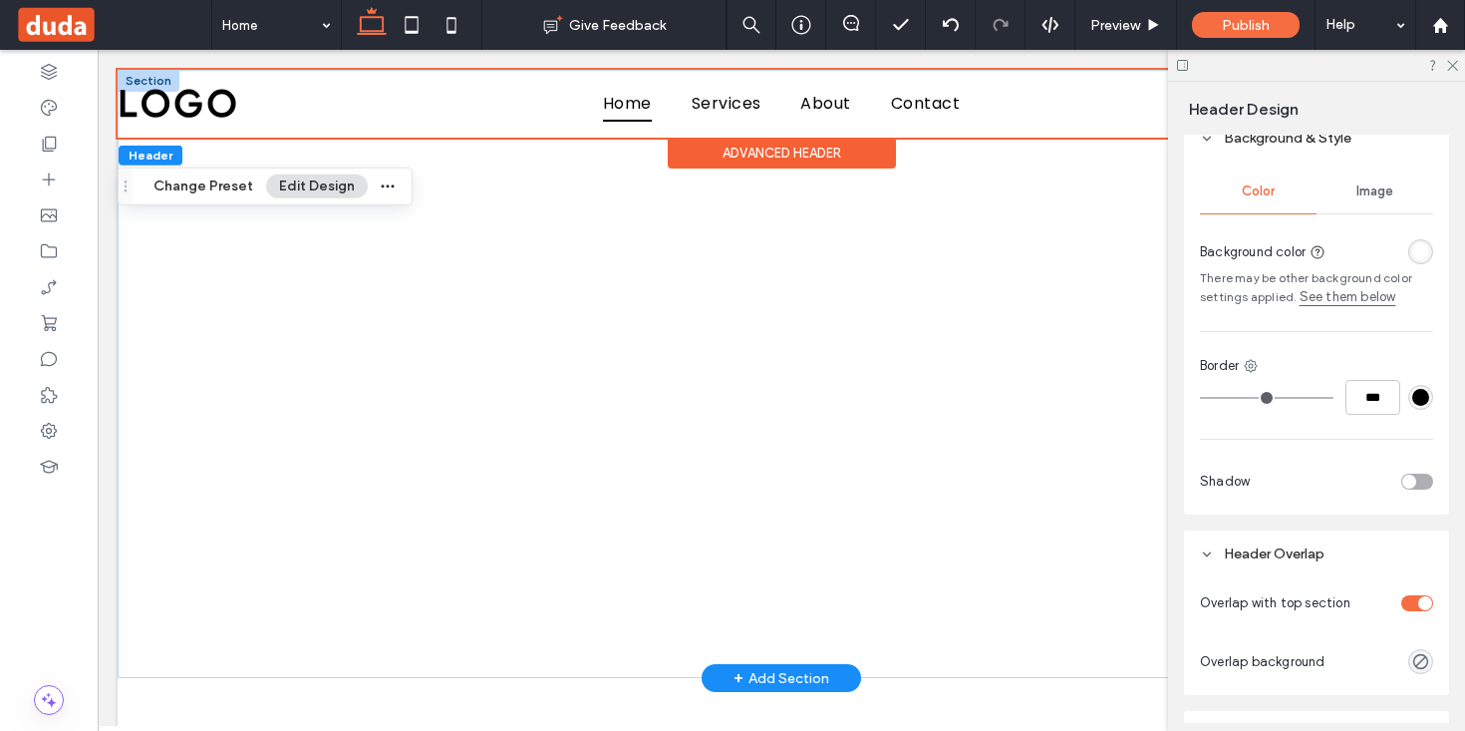
scroll to position [815, 0]
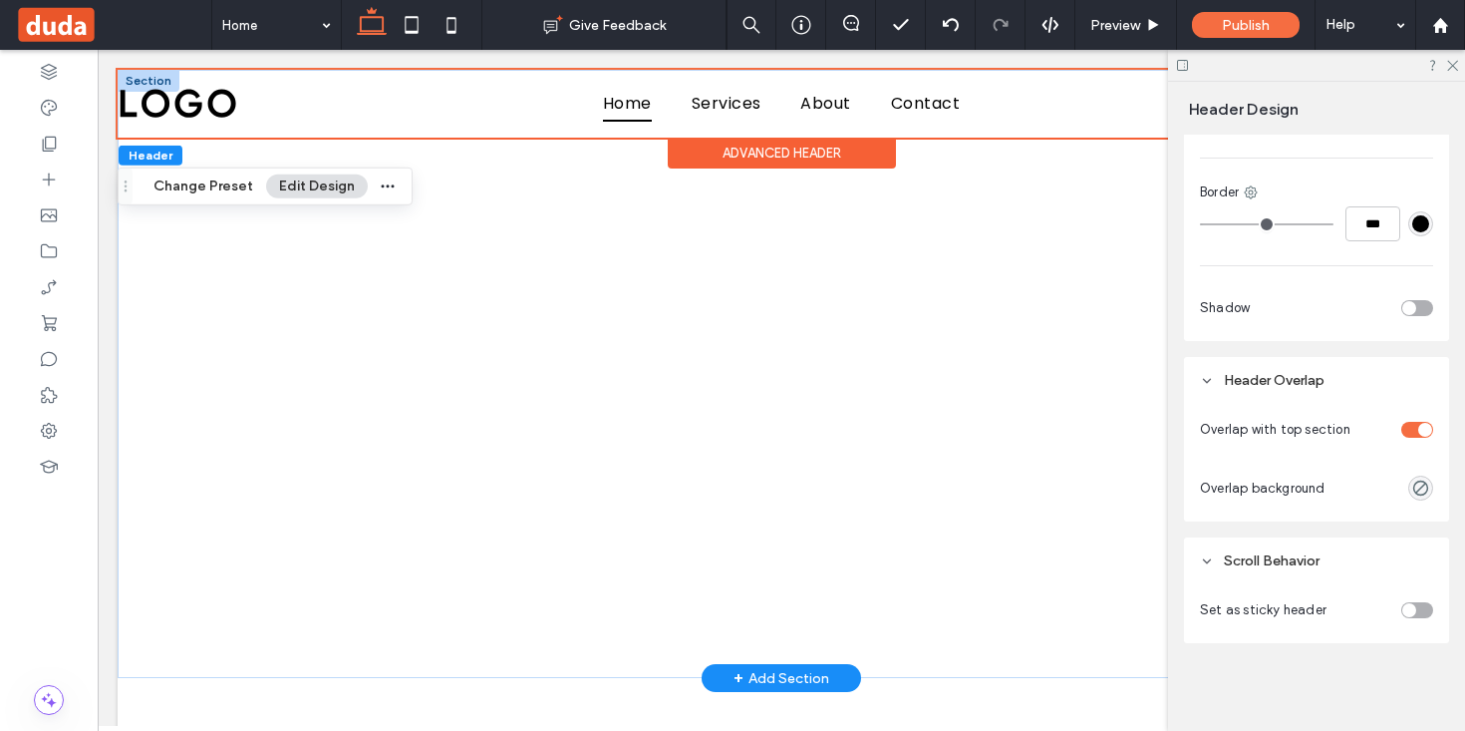
click at [1420, 430] on div "toggle" at bounding box center [1425, 430] width 14 height 14
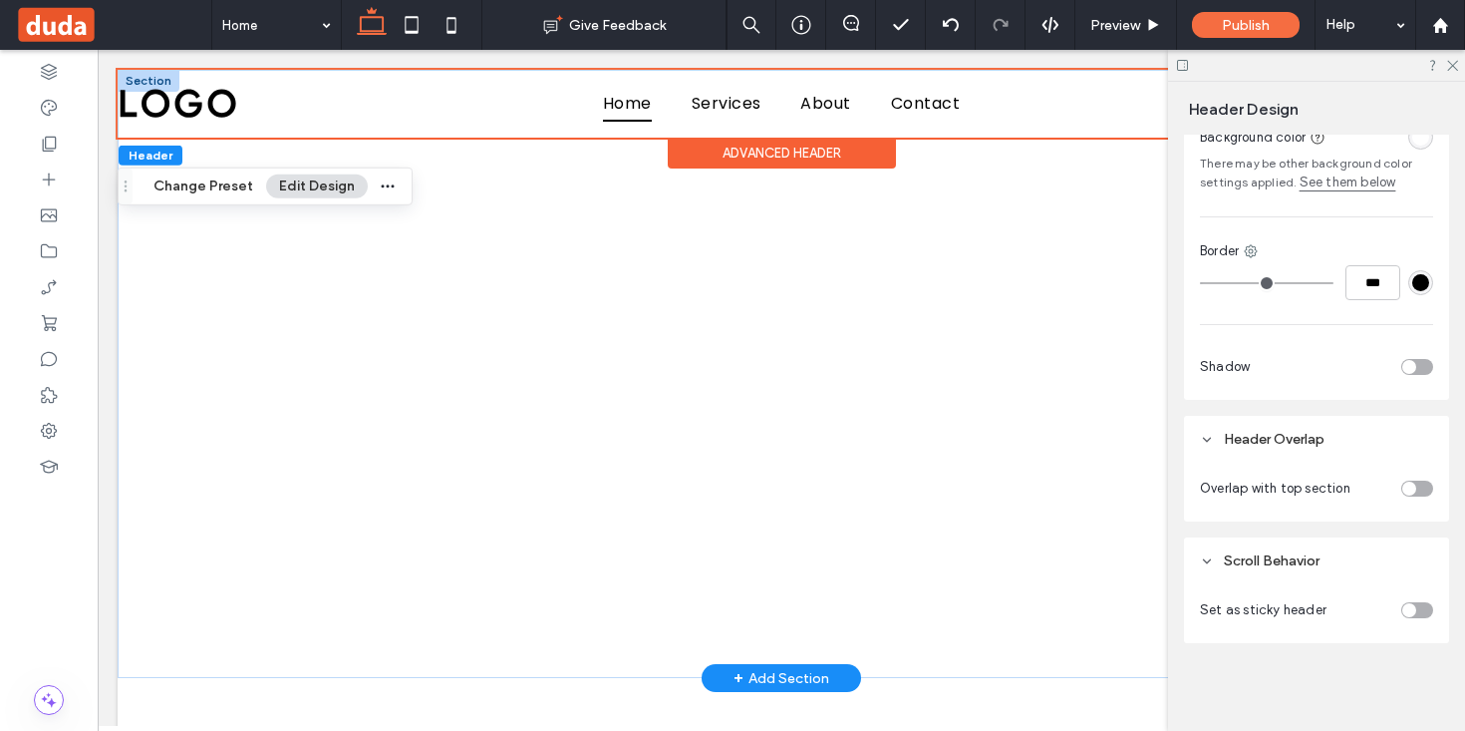
scroll to position [757, 0]
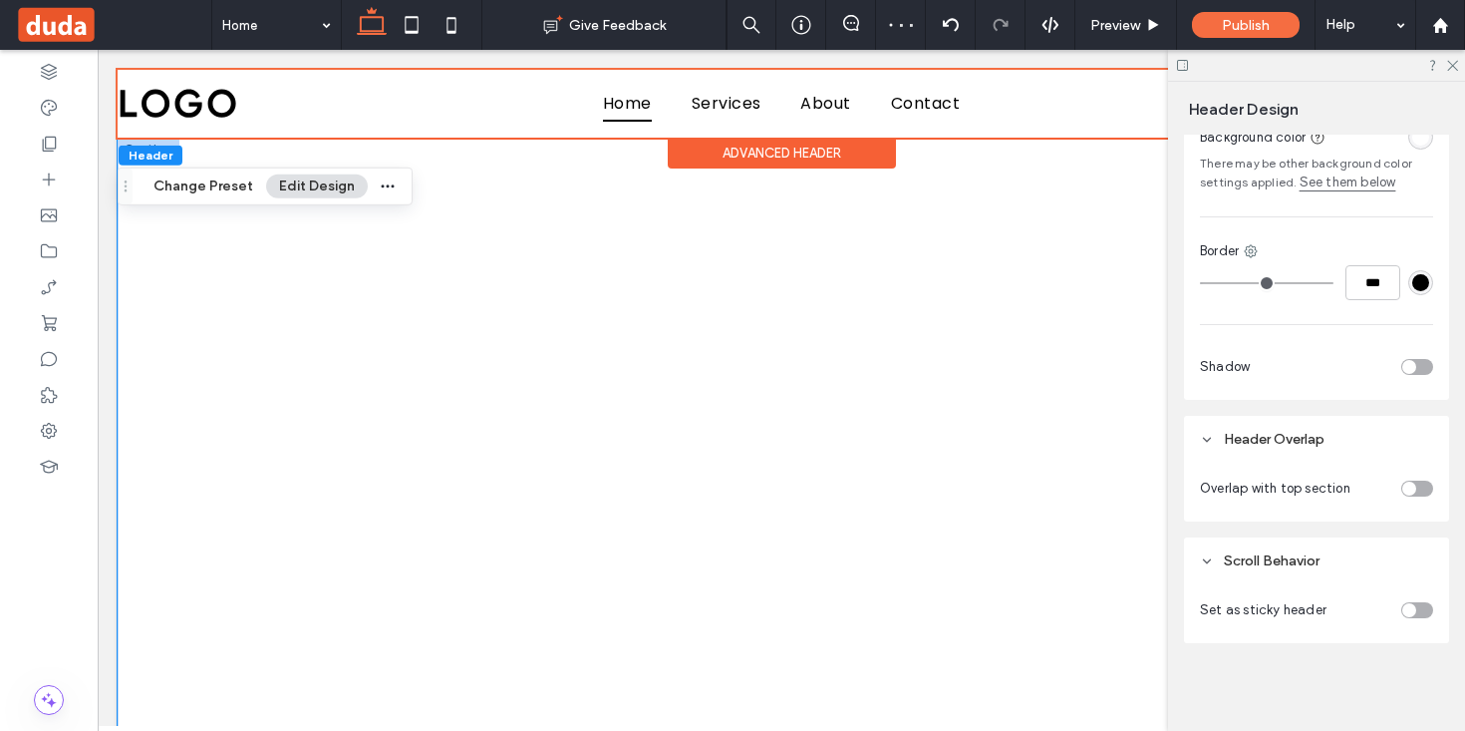
click at [993, 159] on div at bounding box center [781, 442] width 1196 height 608
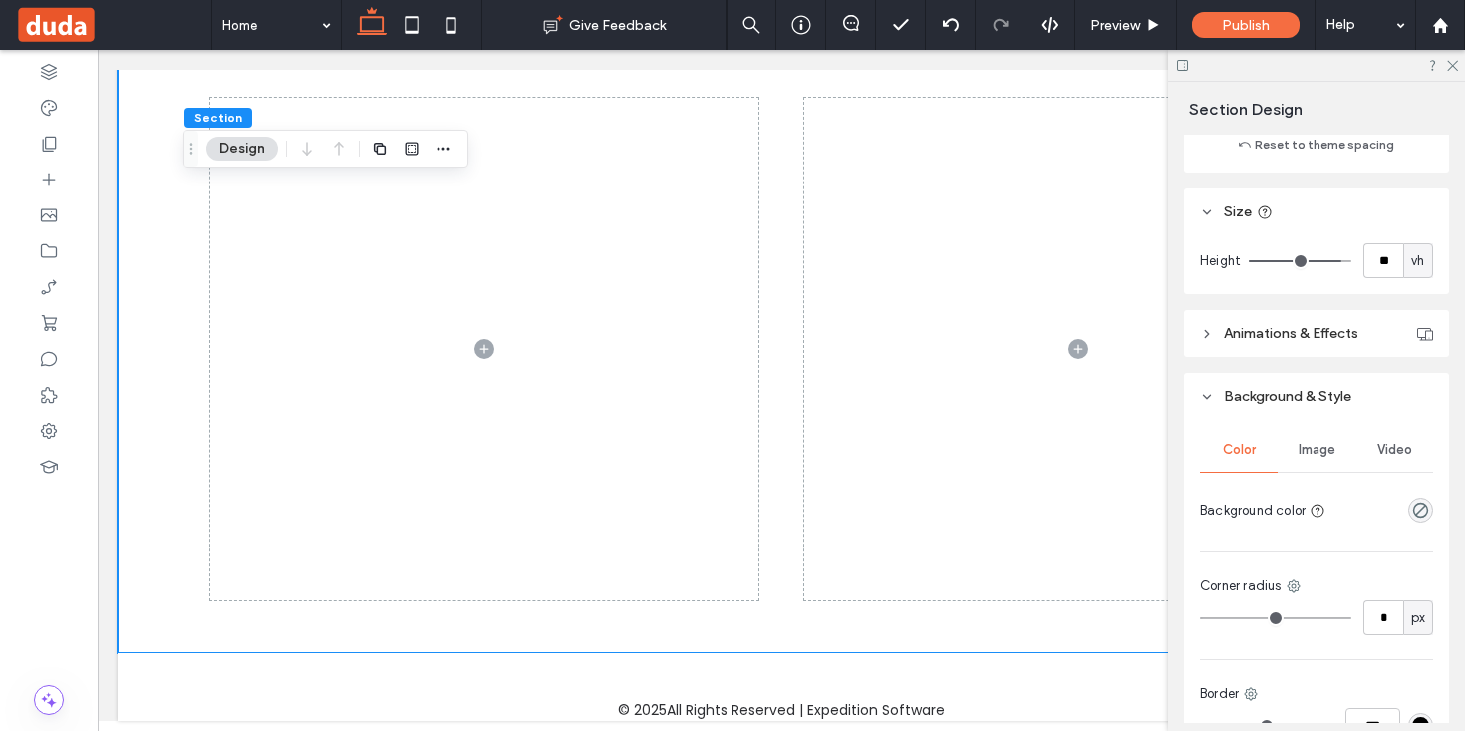
scroll to position [584, 0]
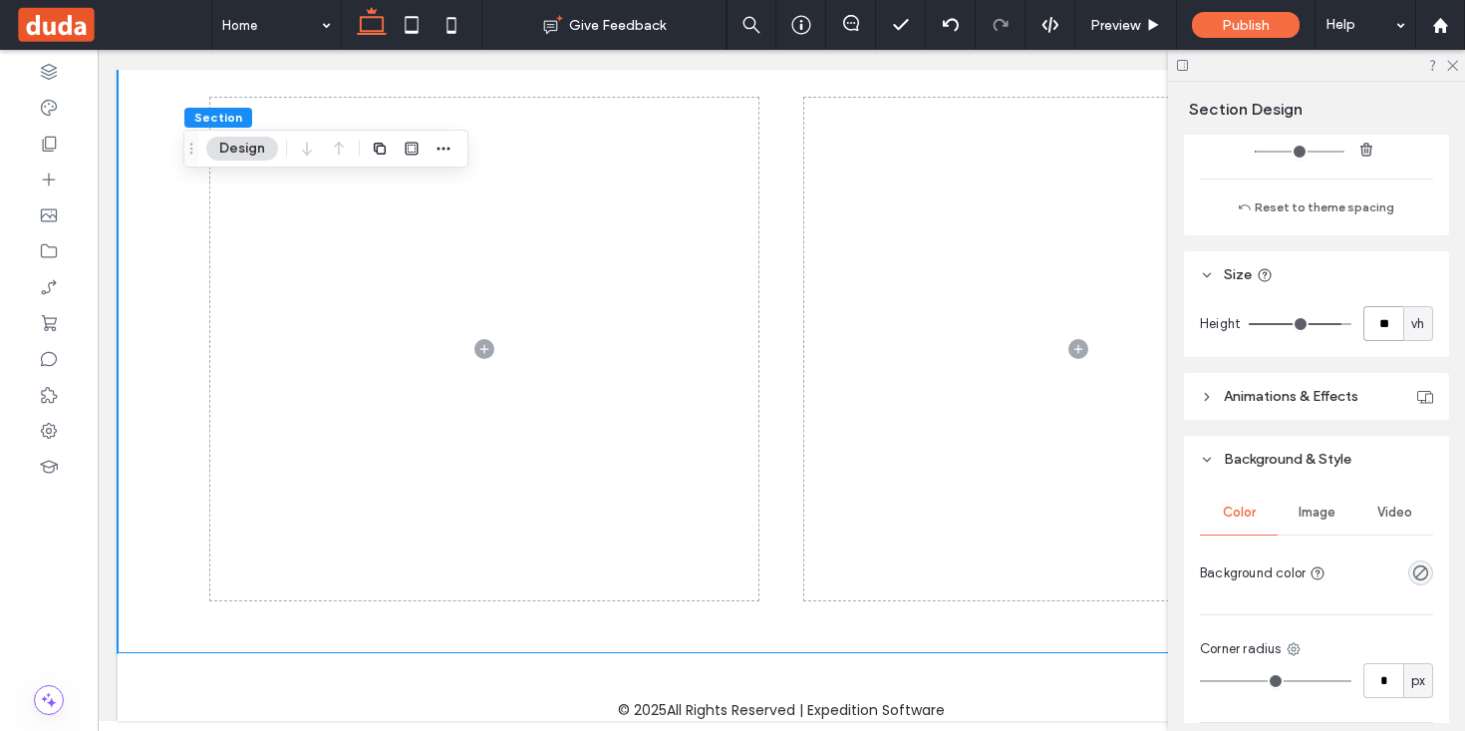
click at [1396, 324] on input "**" at bounding box center [1383, 323] width 40 height 35
type input "**"
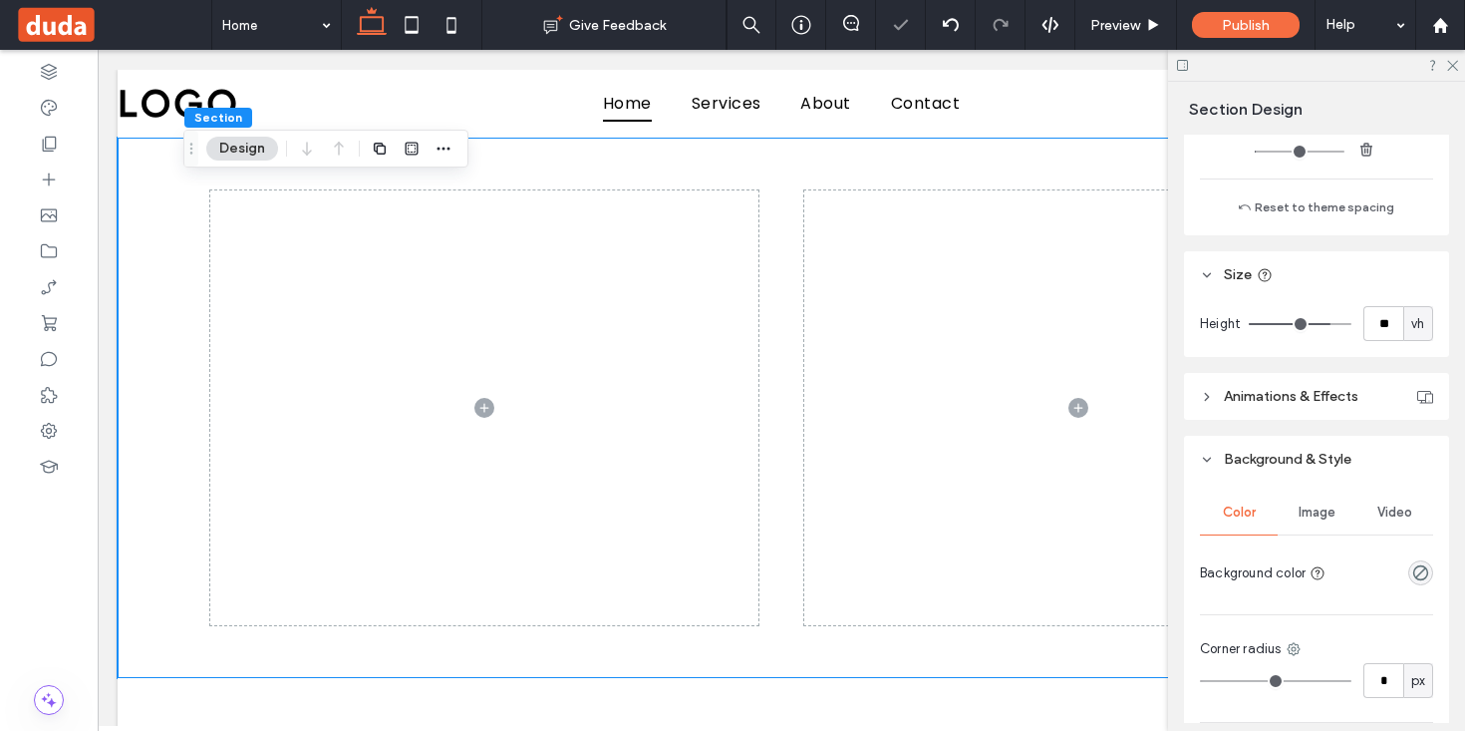
scroll to position [25, 0]
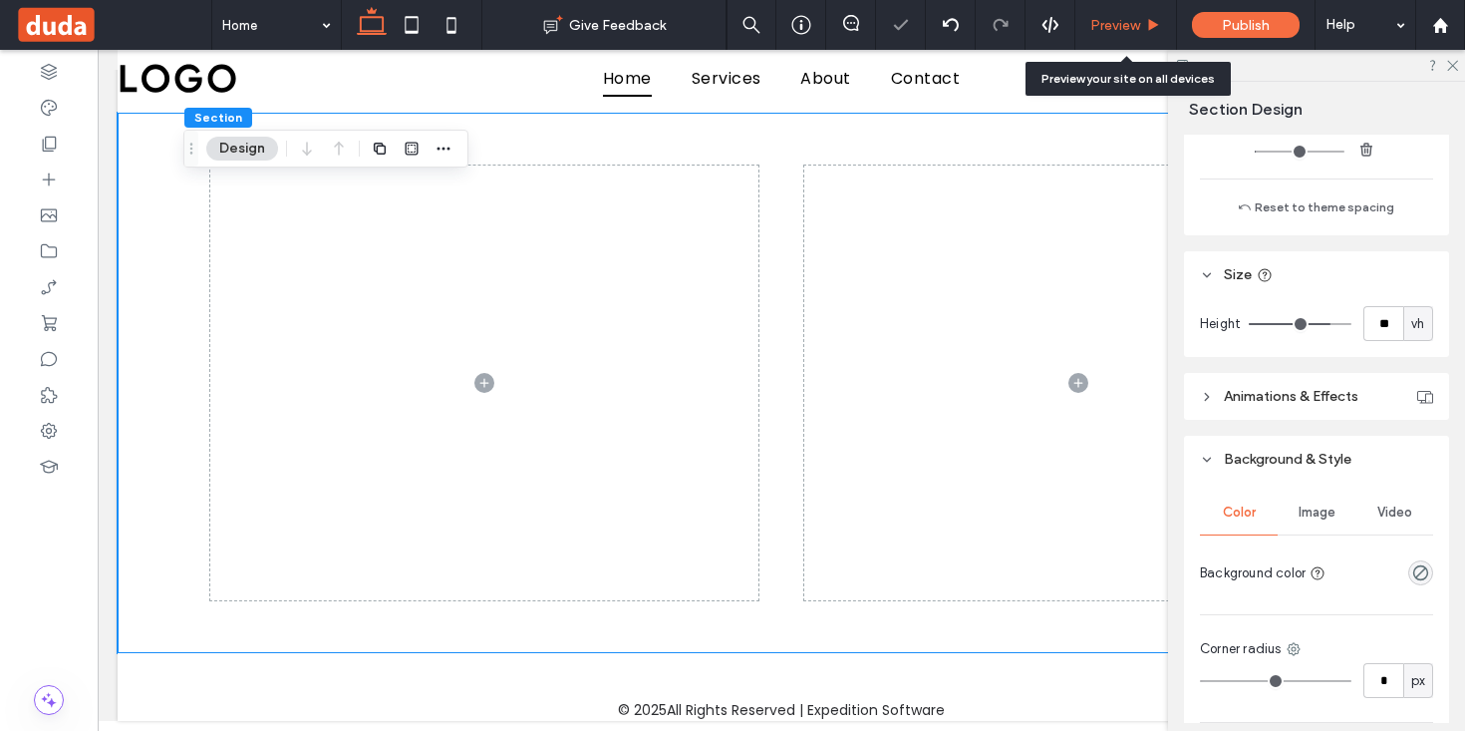
click at [1127, 19] on span "Preview" at bounding box center [1115, 25] width 50 height 17
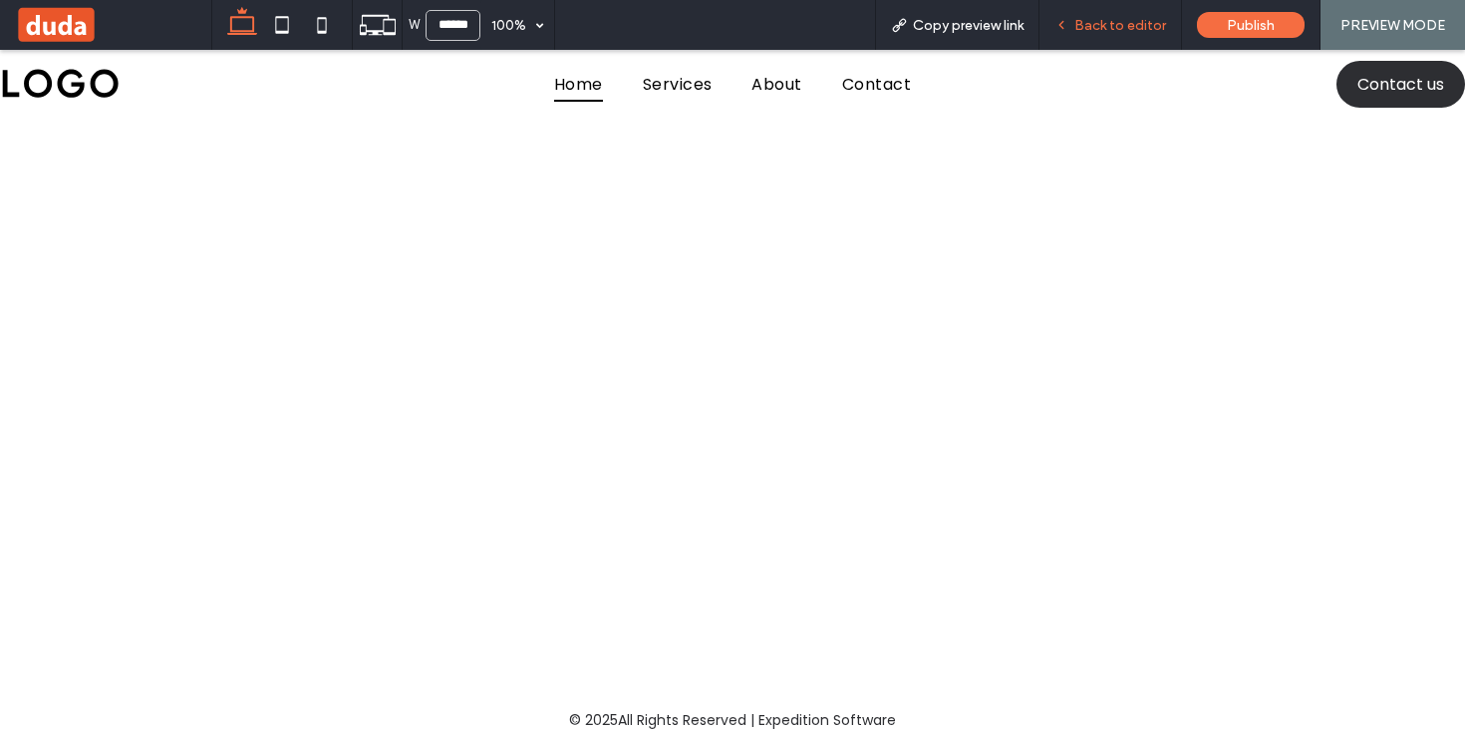
click at [1103, 26] on span "Back to editor" at bounding box center [1120, 25] width 92 height 17
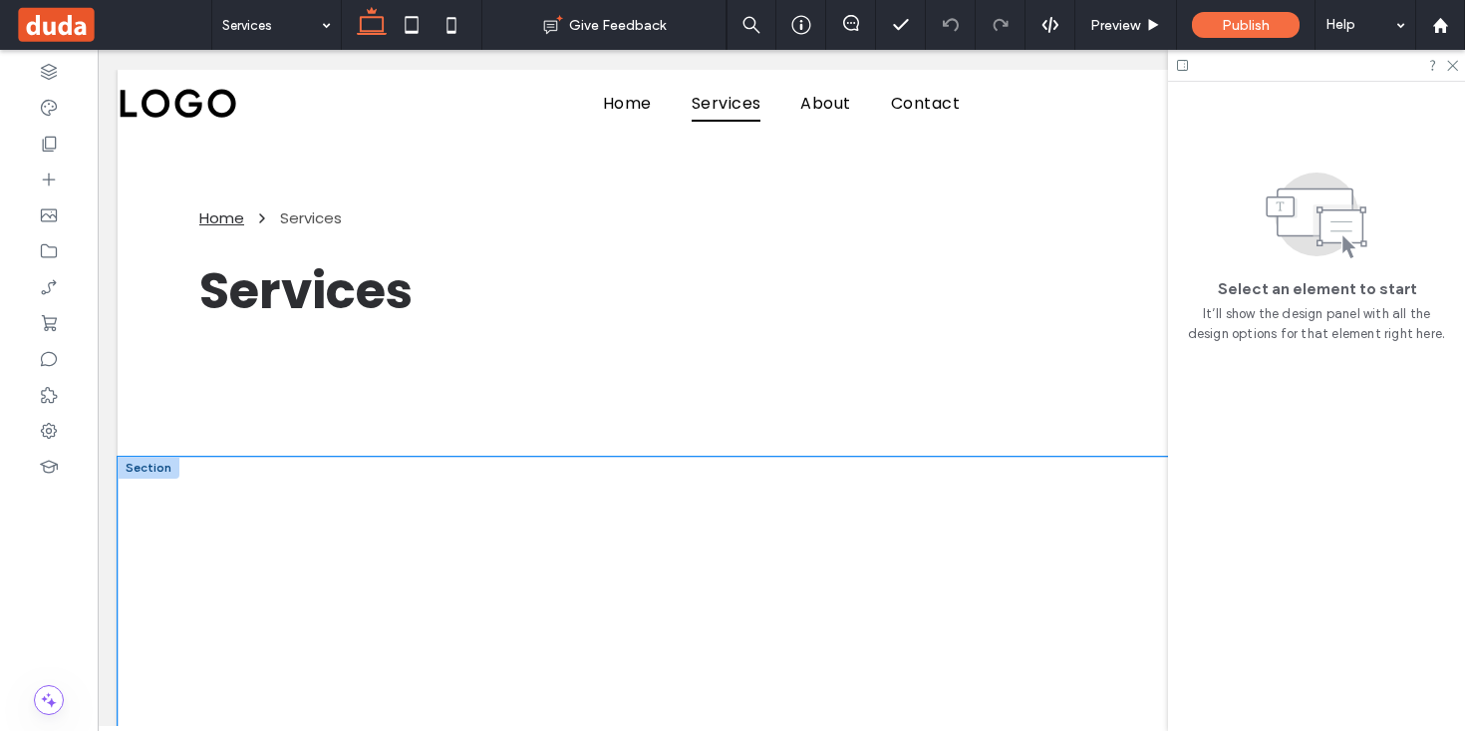
click at [146, 584] on div at bounding box center [782, 615] width 1328 height 319
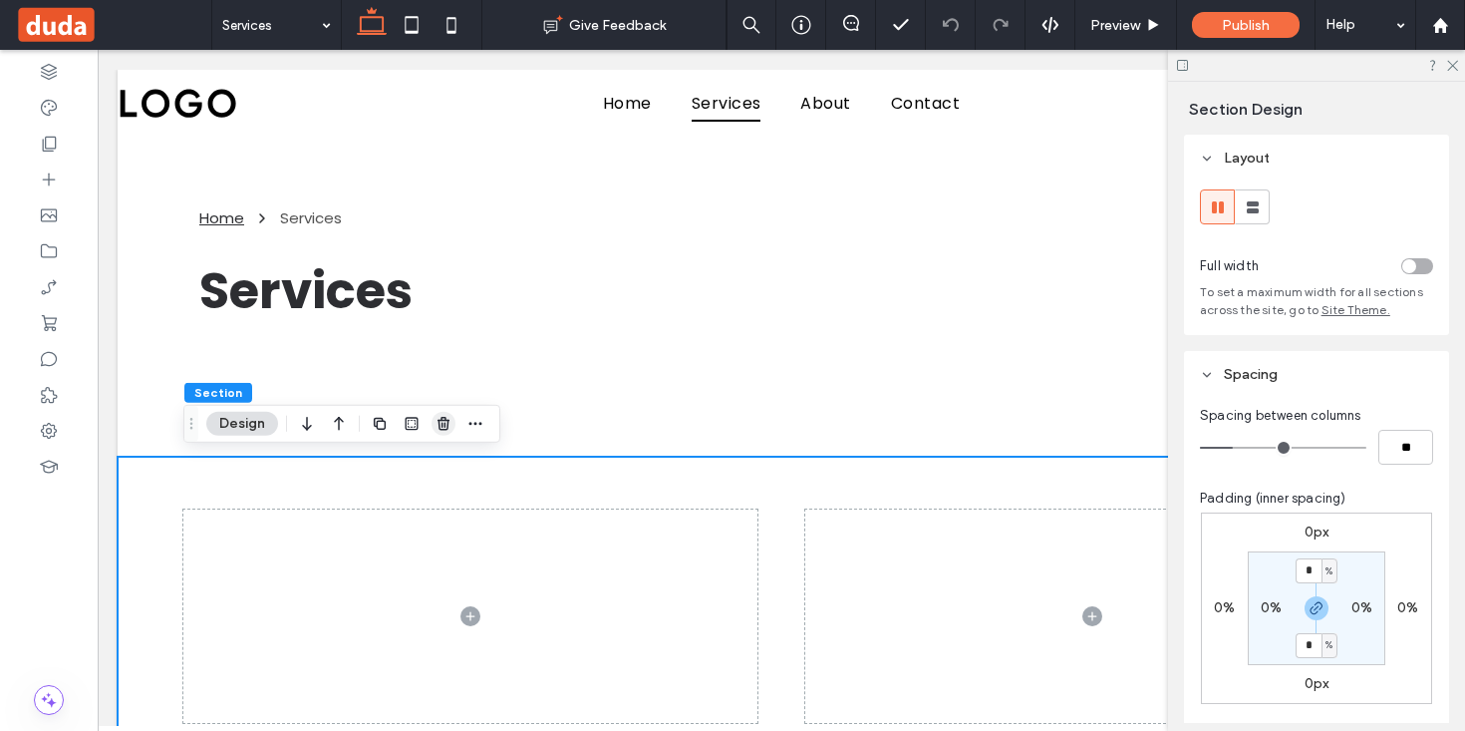
click at [440, 430] on icon "button" at bounding box center [444, 424] width 16 height 16
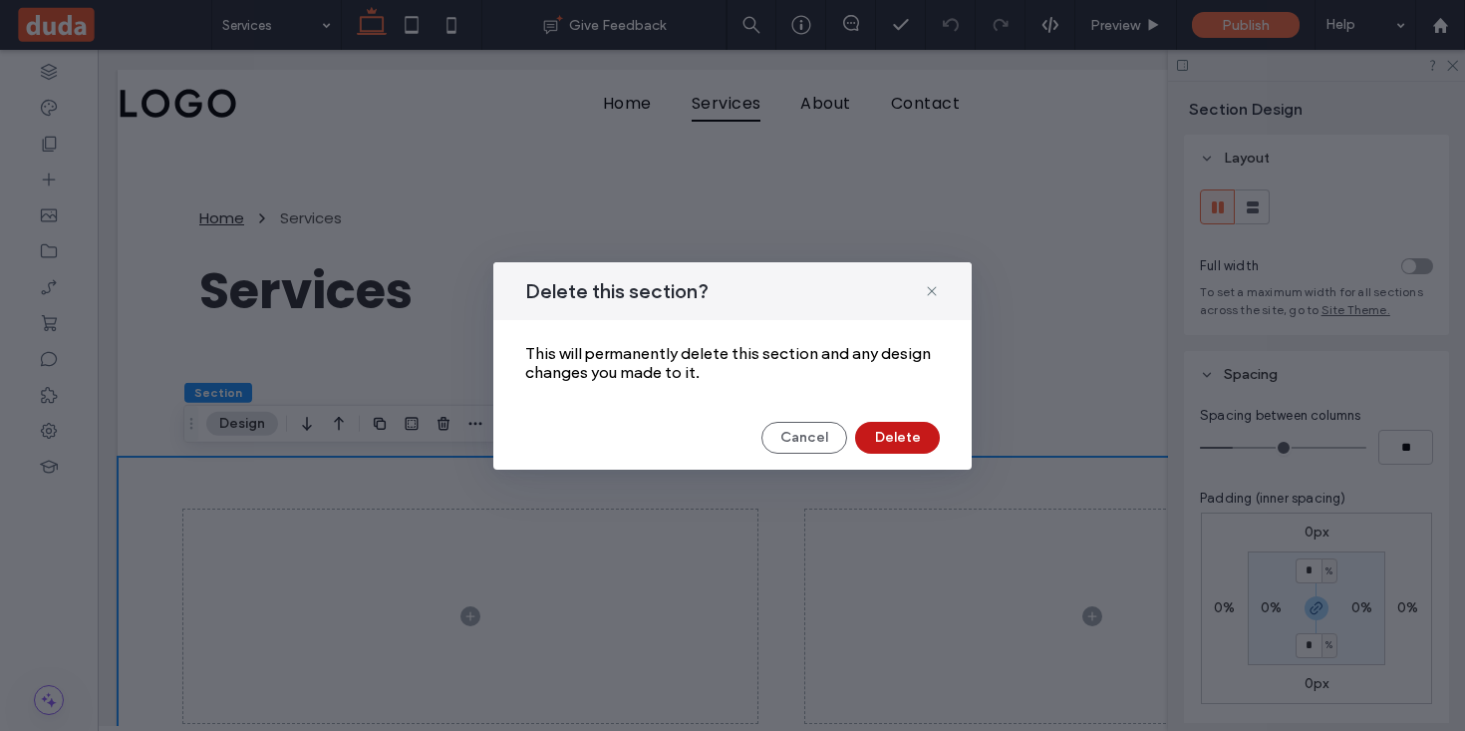
click at [912, 434] on button "Delete" at bounding box center [897, 438] width 85 height 32
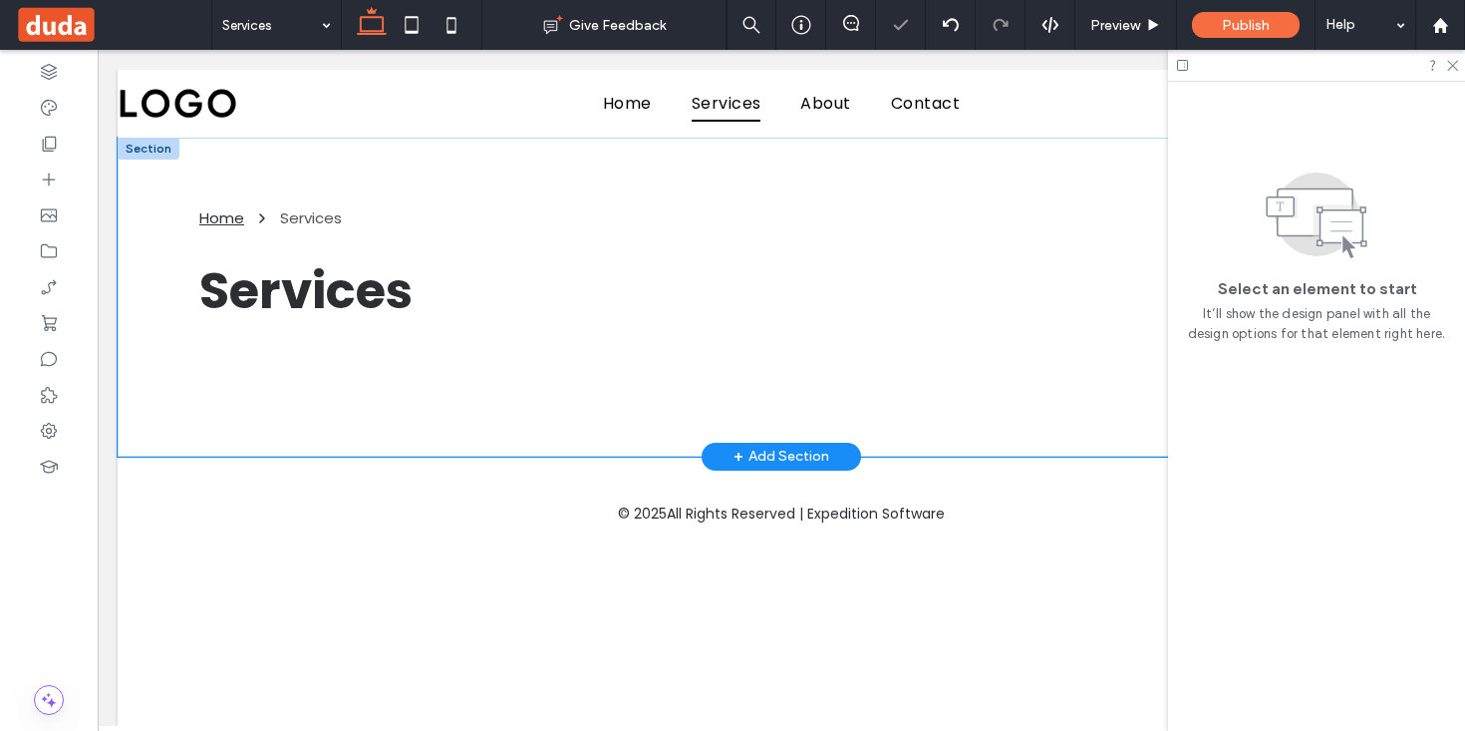
click at [150, 411] on div "Home Services Services" at bounding box center [782, 297] width 1328 height 319
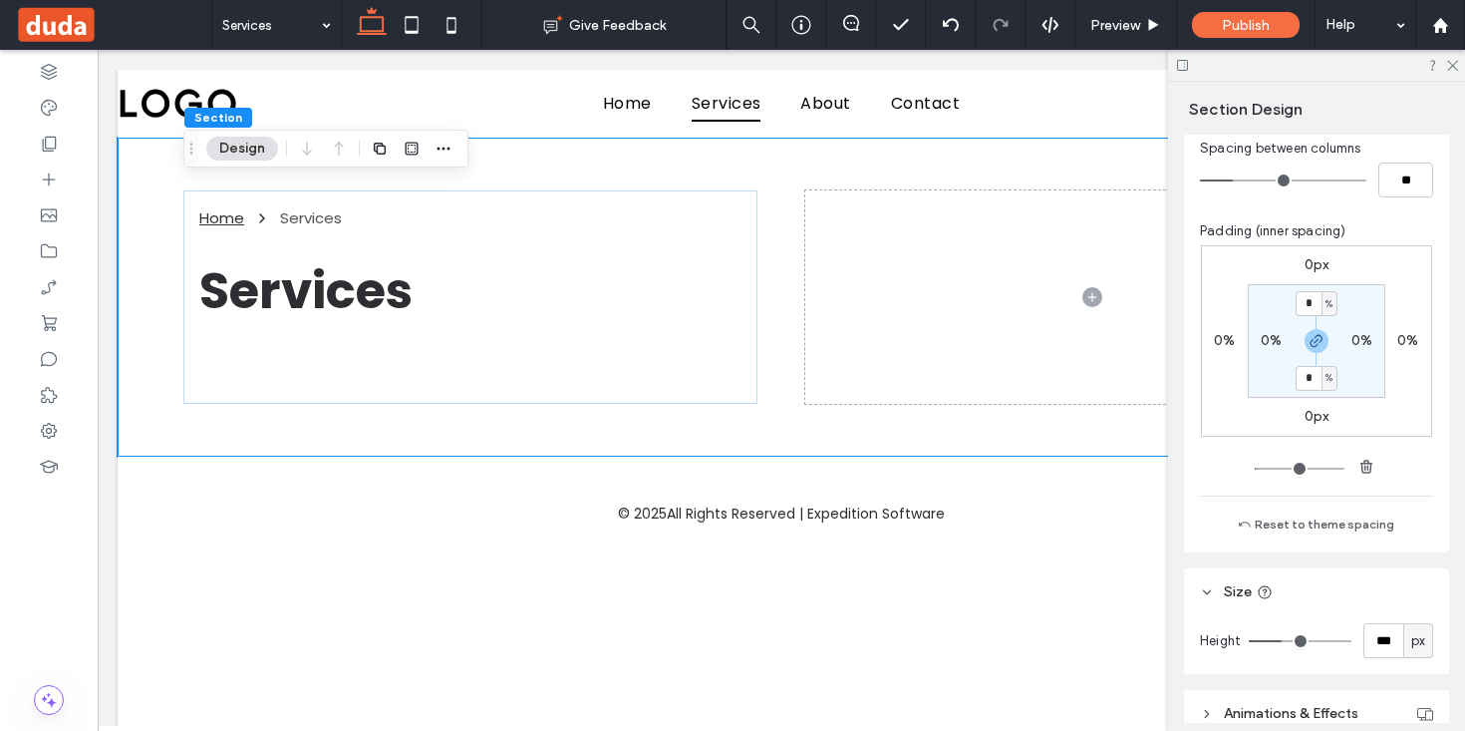
scroll to position [313, 0]
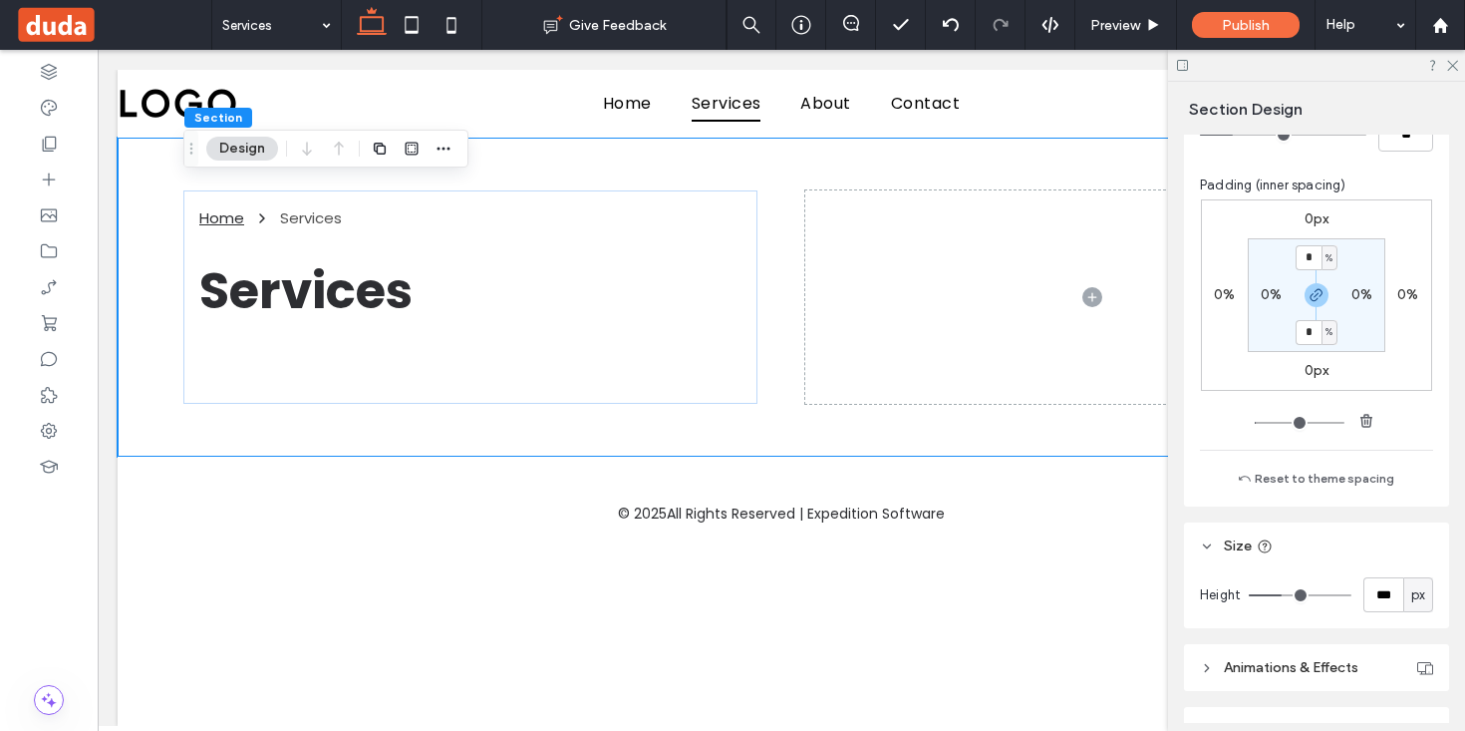
click at [1422, 596] on span "px" at bounding box center [1418, 595] width 14 height 20
click at [1421, 526] on span "vh" at bounding box center [1417, 526] width 13 height 20
type input "**"
click at [1391, 590] on input "**" at bounding box center [1383, 594] width 40 height 35
type input "**"
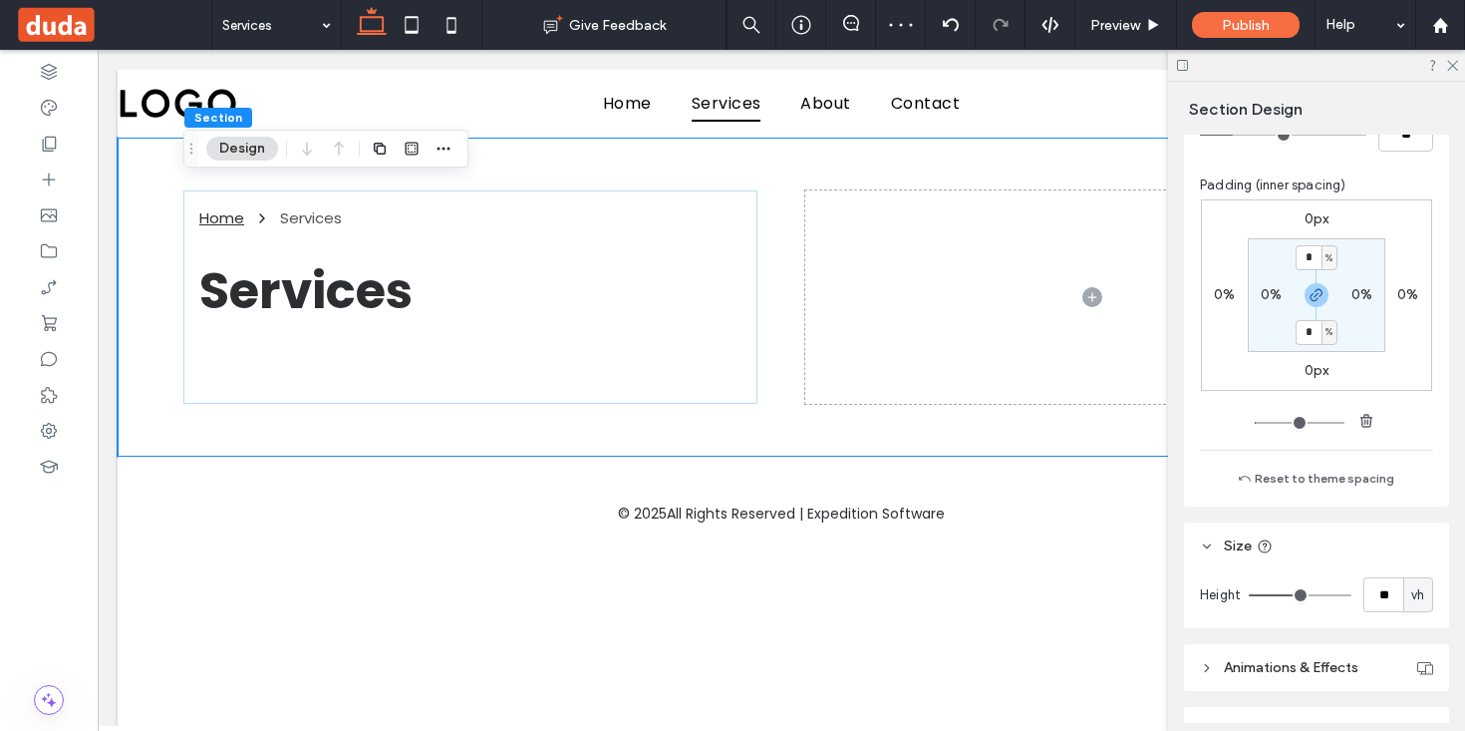
type input "**"
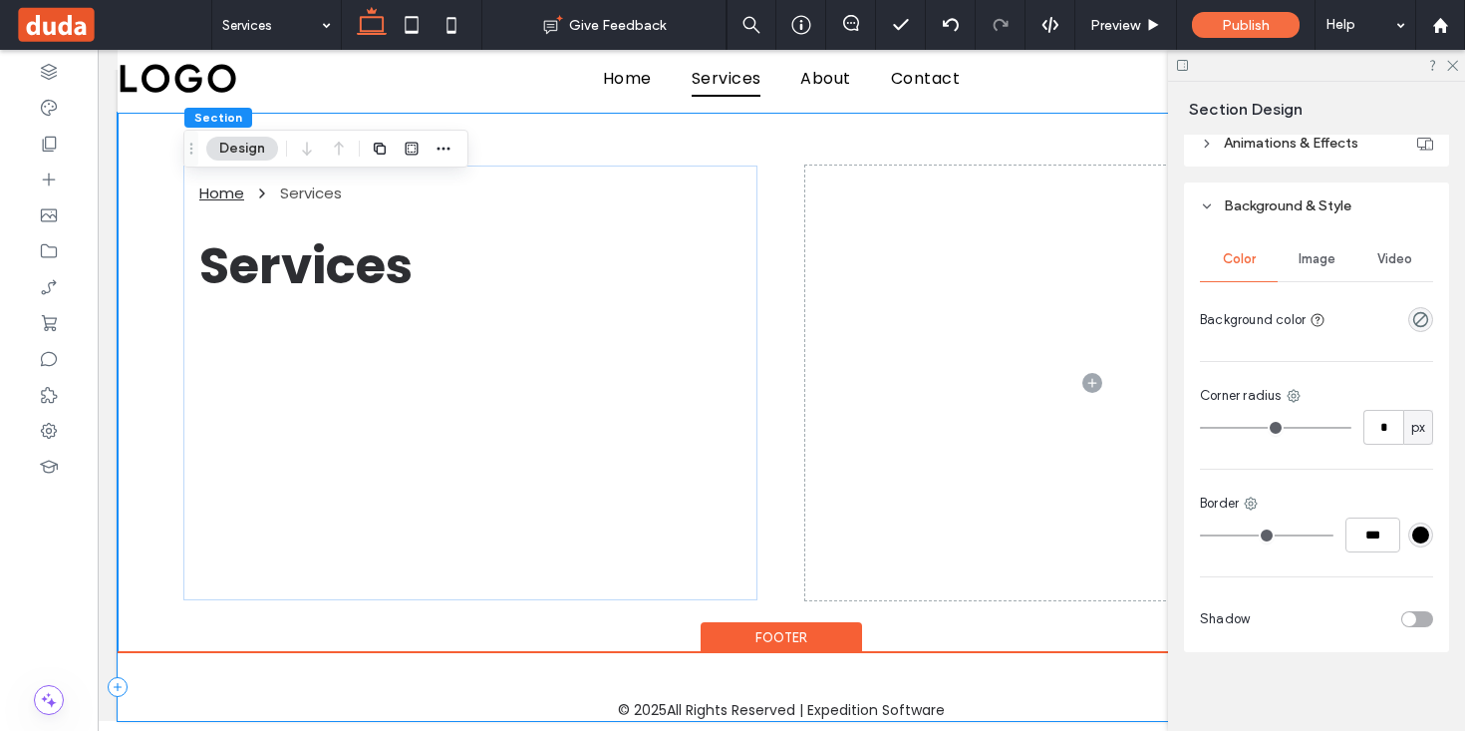
scroll to position [19, 0]
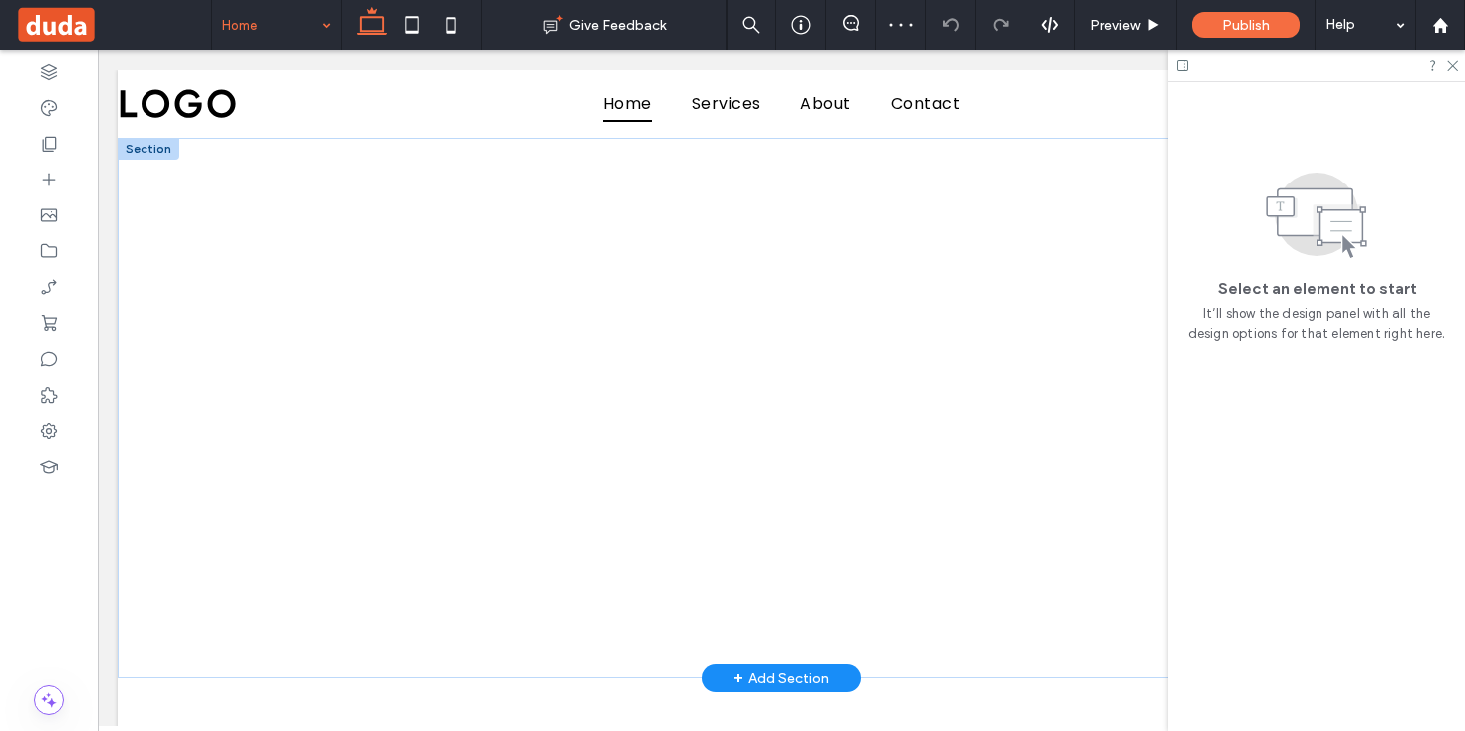
click at [322, 20] on div "Home" at bounding box center [276, 25] width 129 height 50
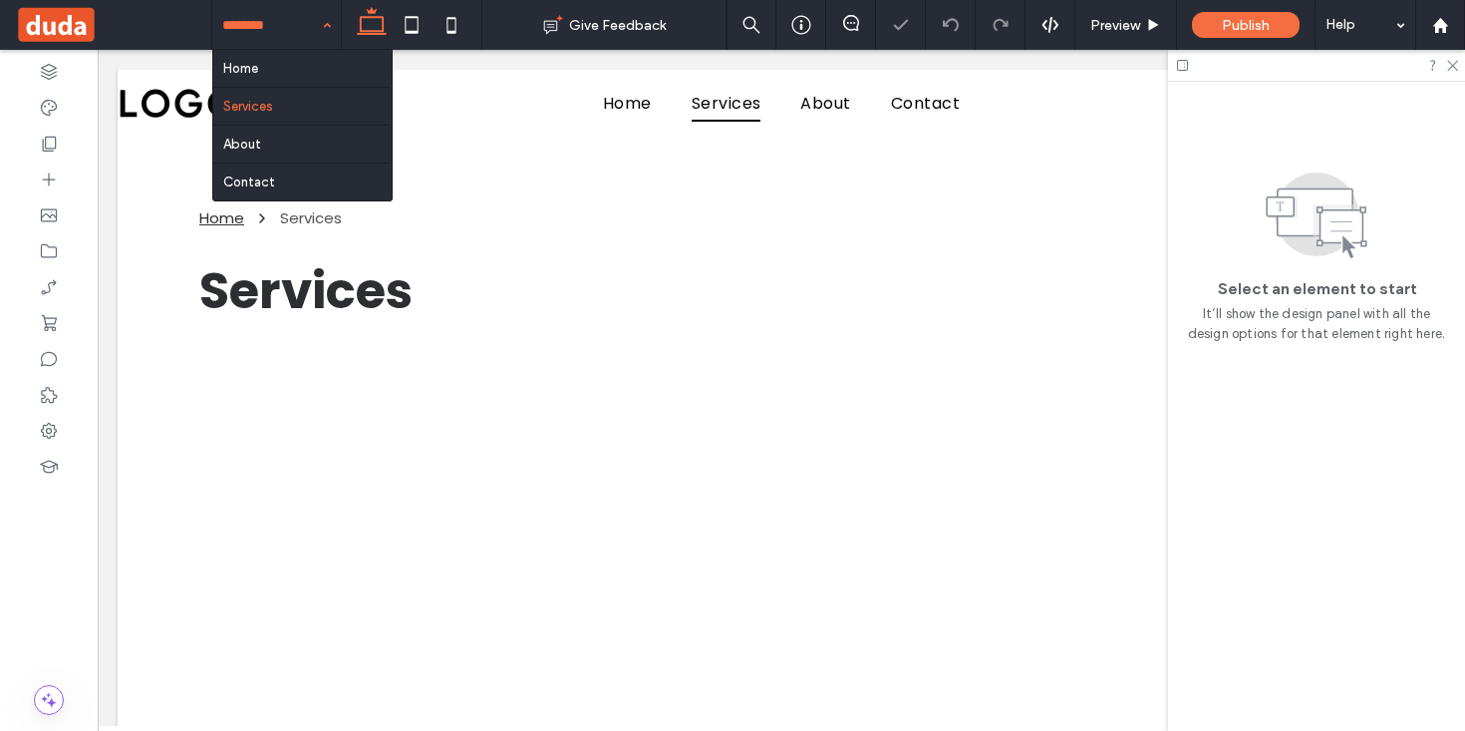
click at [278, 15] on input at bounding box center [271, 25] width 99 height 50
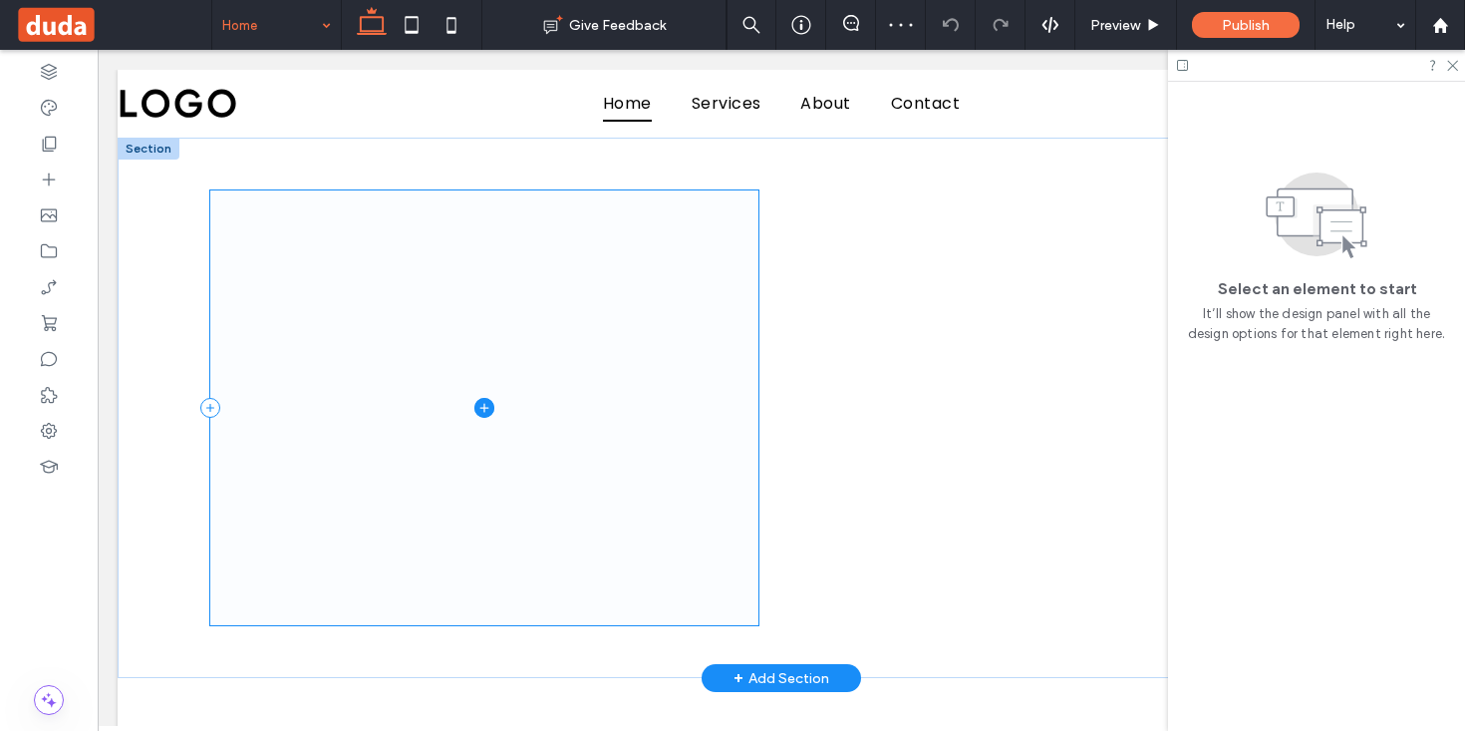
scroll to position [25, 0]
